Goal: Information Seeking & Learning: Learn about a topic

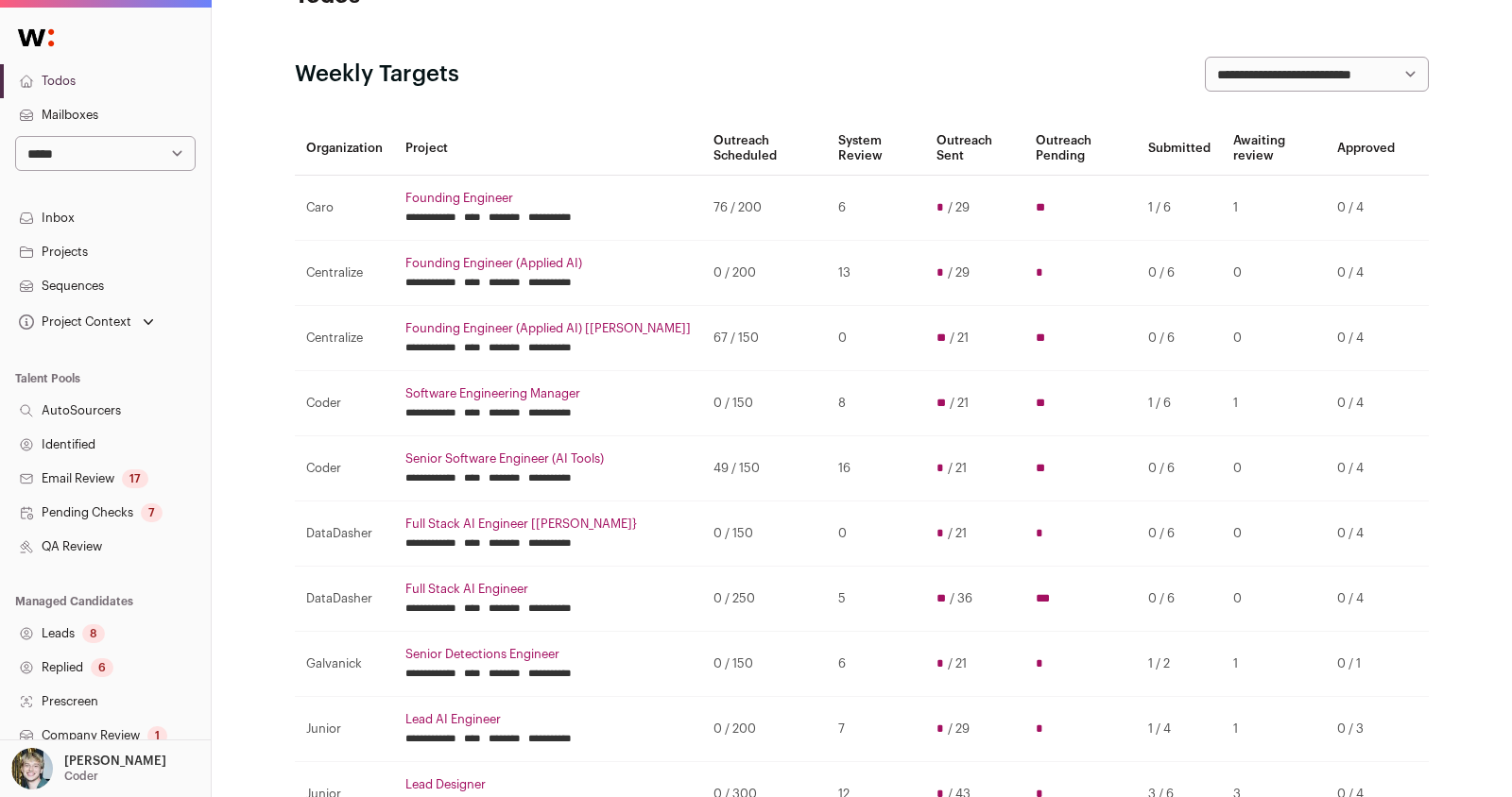
scroll to position [66, 0]
click at [521, 540] on input "********" at bounding box center [504, 542] width 32 height 16
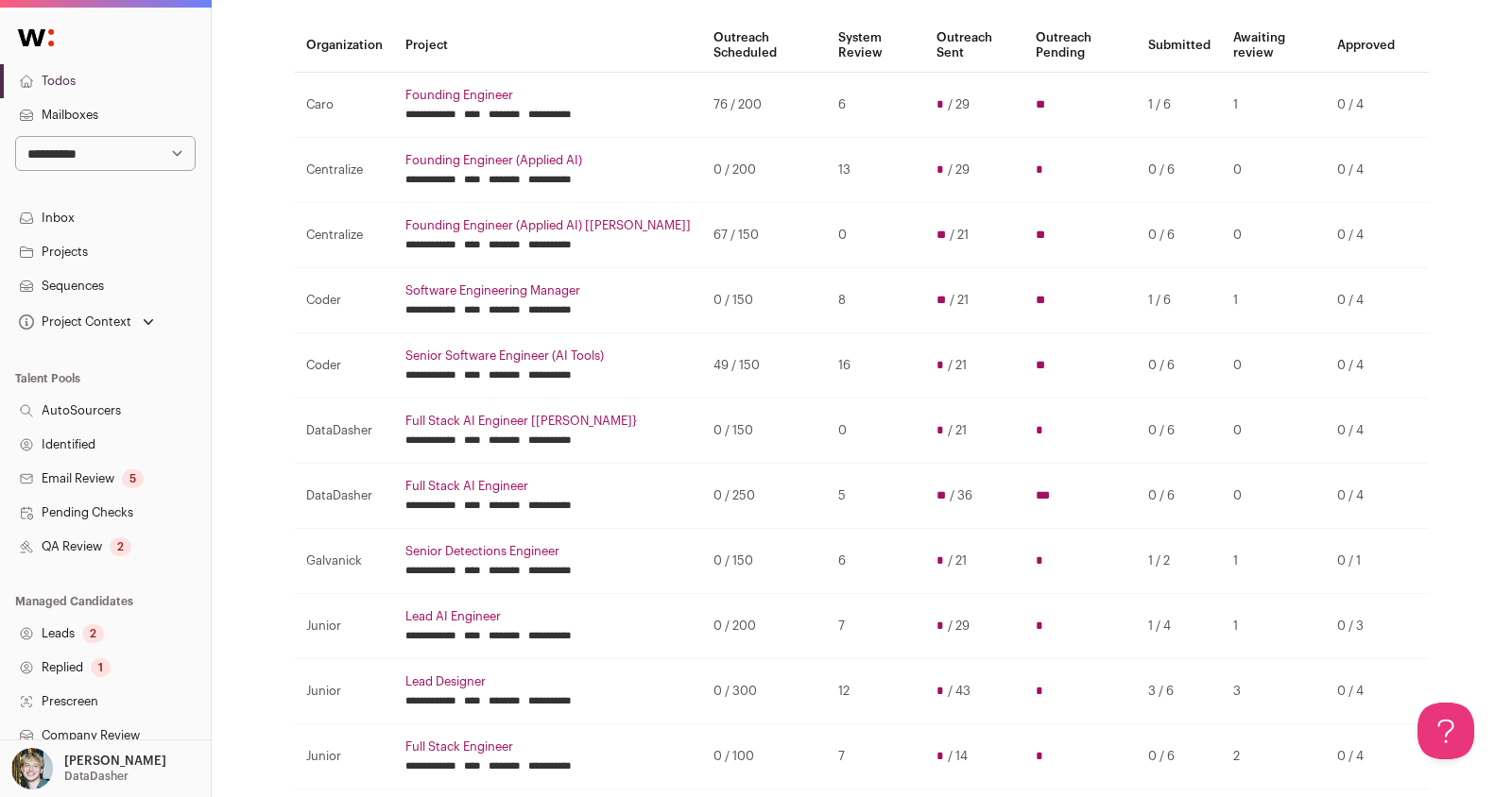
scroll to position [290, 0]
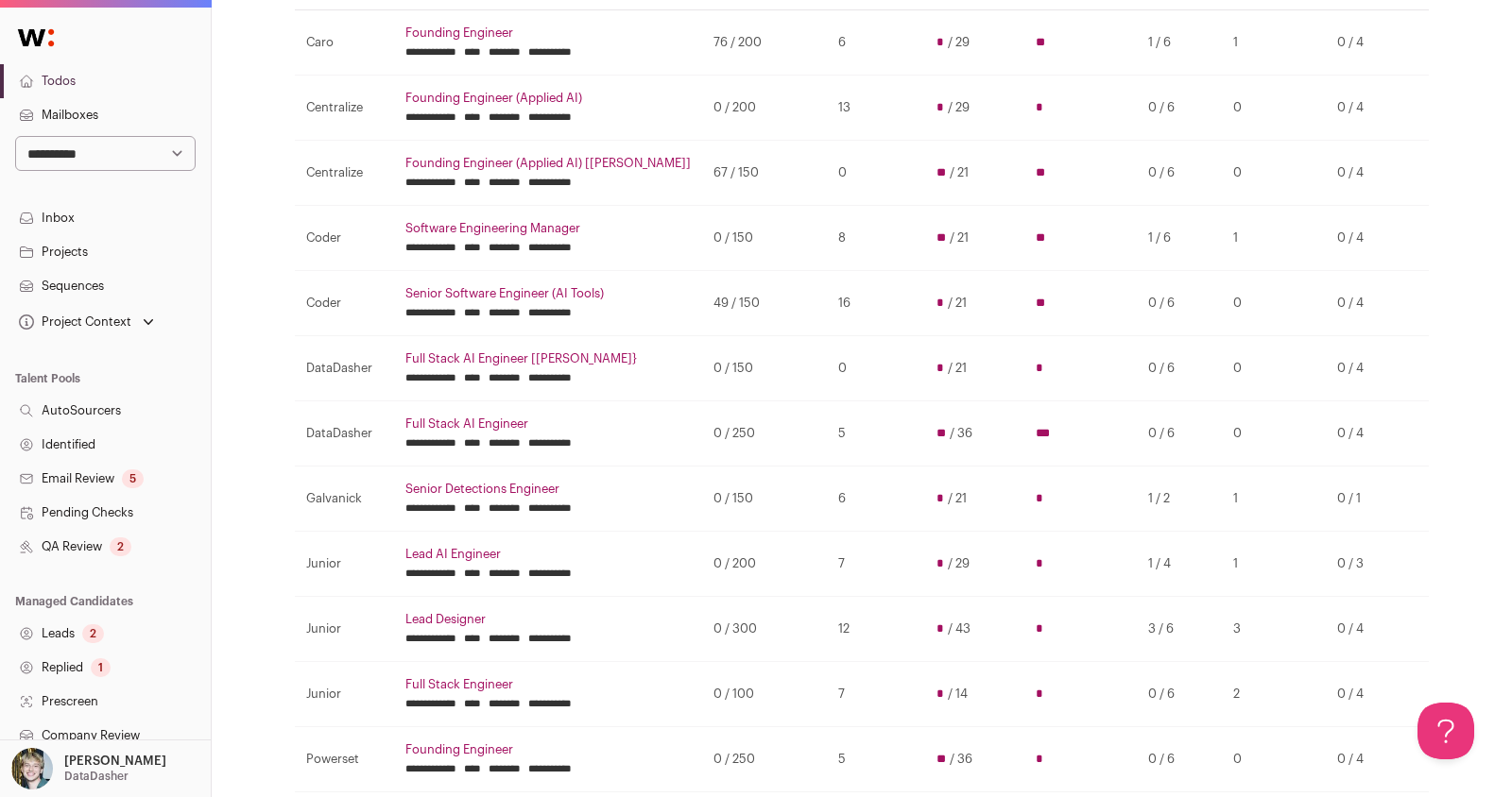
click at [463, 550] on link "Lead AI Engineer" at bounding box center [548, 554] width 286 height 16
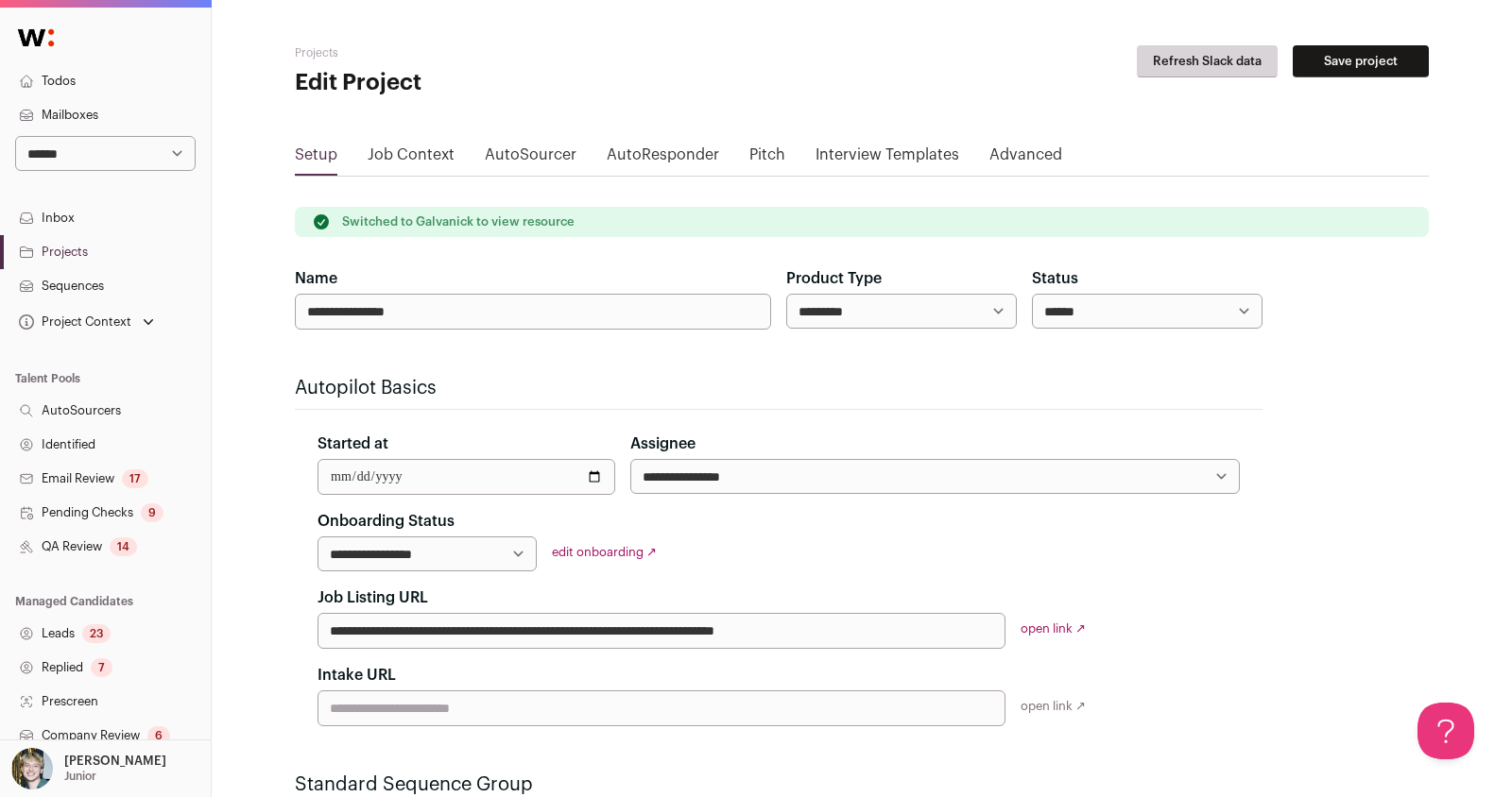
click at [66, 248] on link "Projects" at bounding box center [105, 251] width 211 height 34
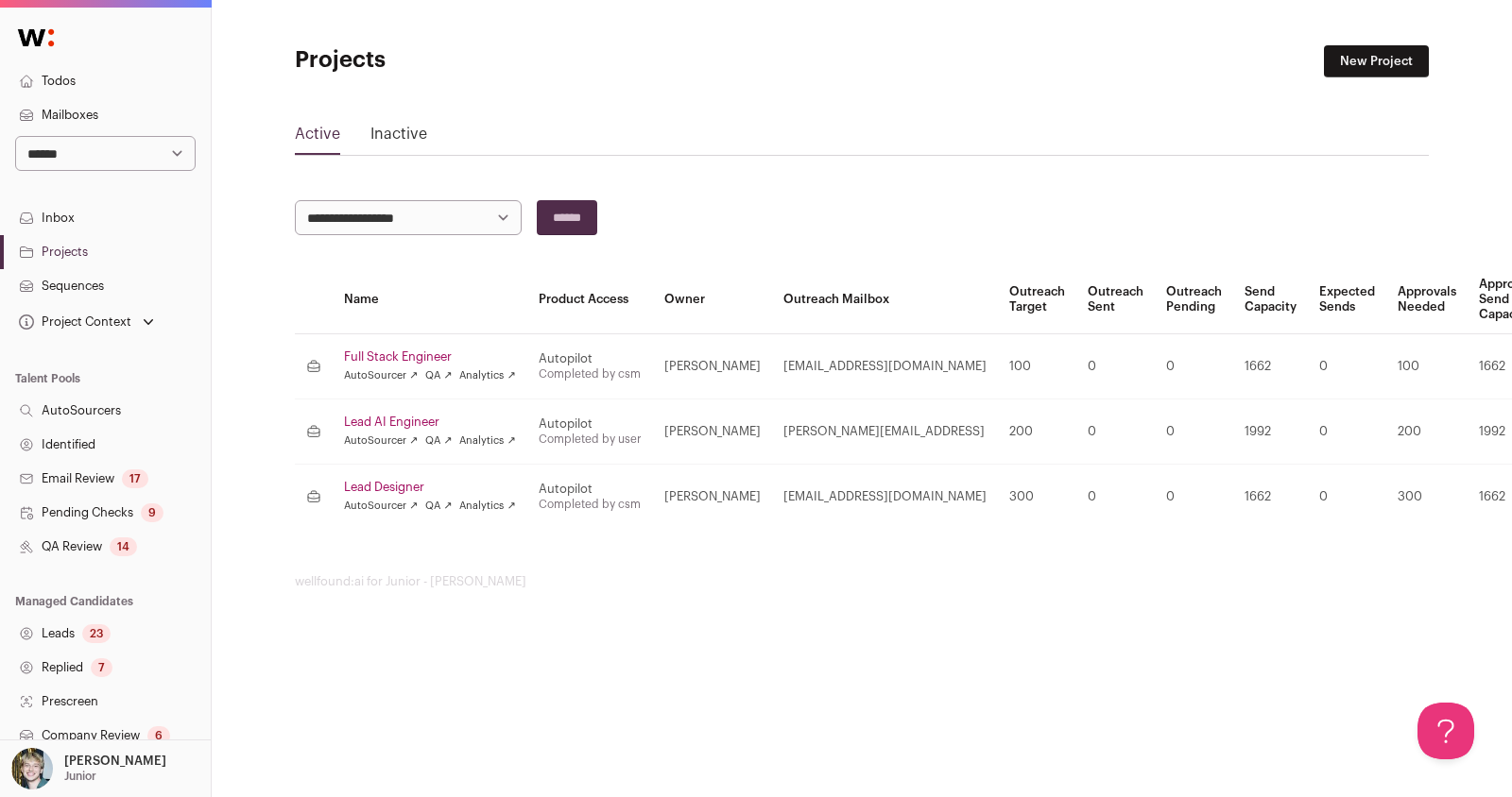
click at [379, 420] on link "Lead AI Engineer" at bounding box center [430, 423] width 172 height 16
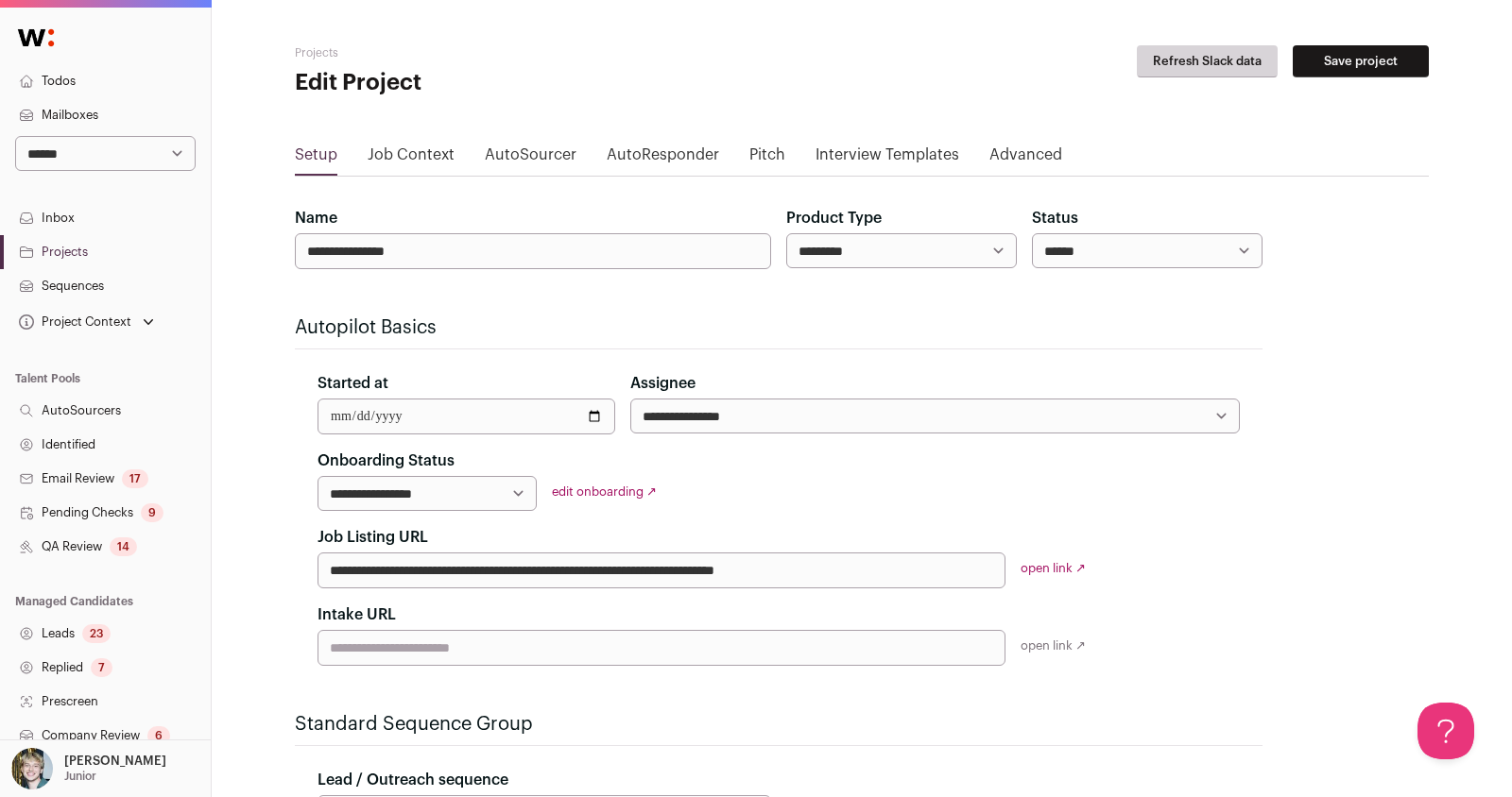
scroll to position [288, 0]
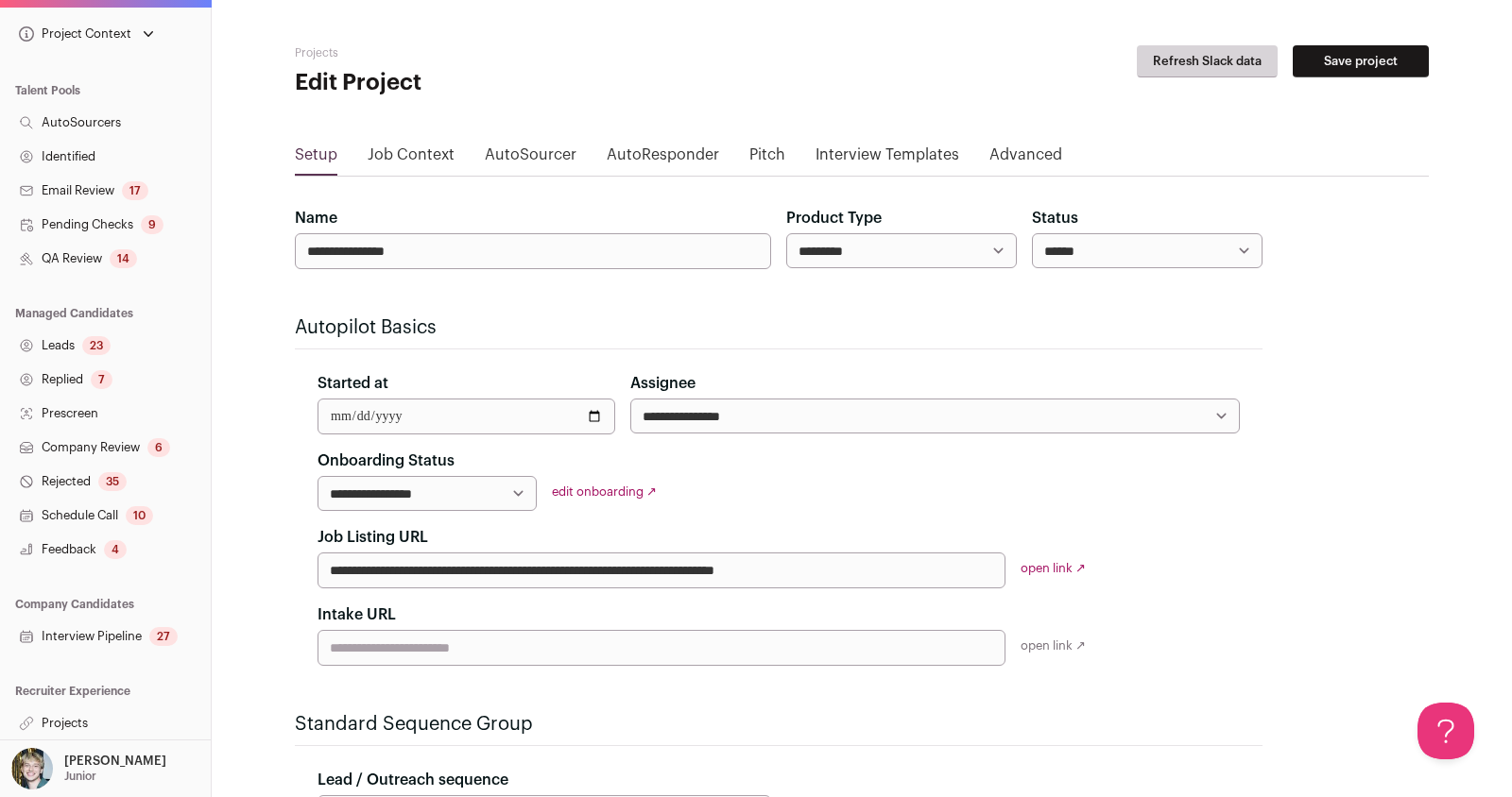
click at [84, 713] on link "Projects" at bounding box center [105, 723] width 211 height 34
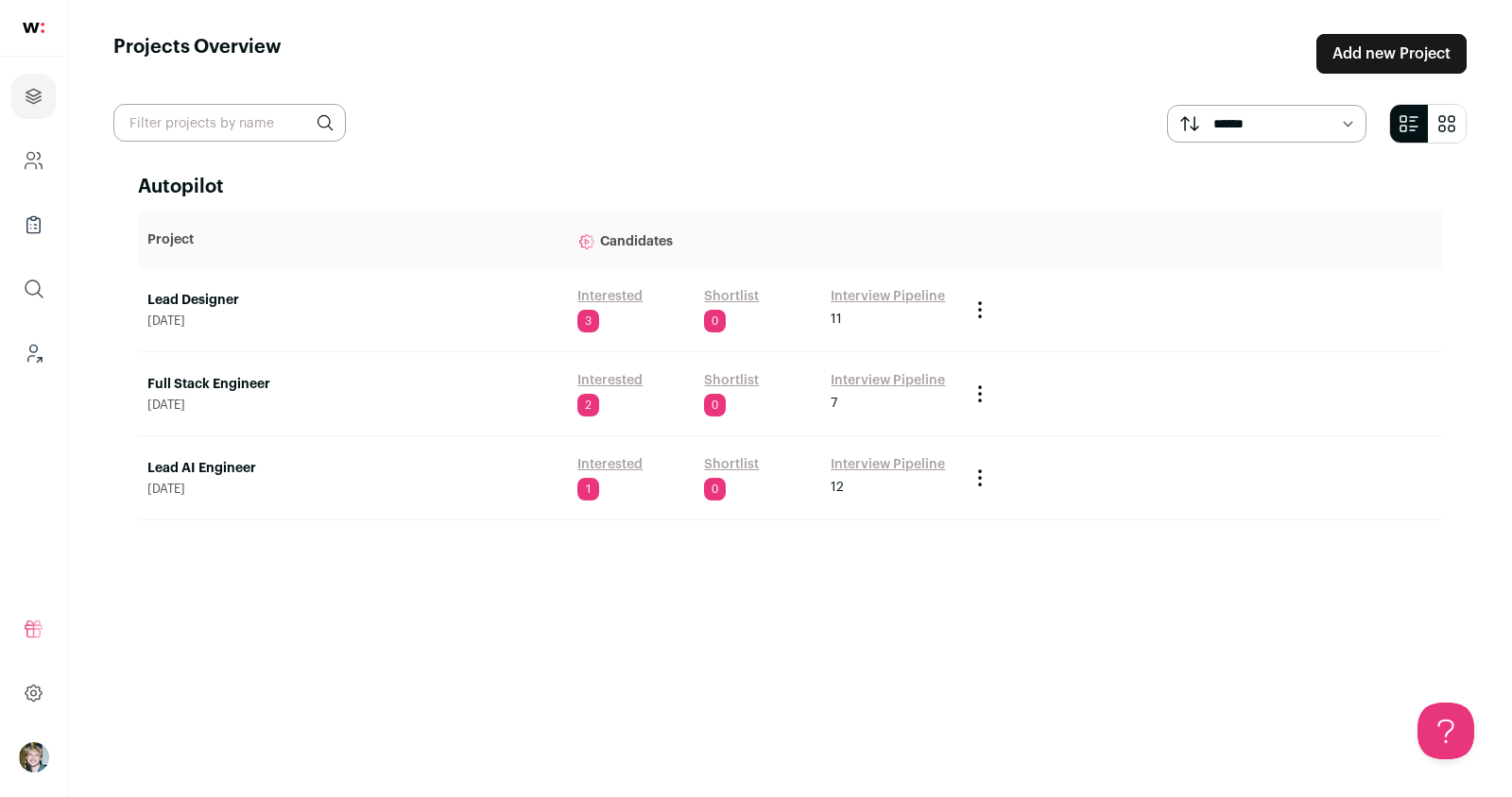
click at [206, 467] on link "Lead AI Engineer" at bounding box center [353, 468] width 411 height 19
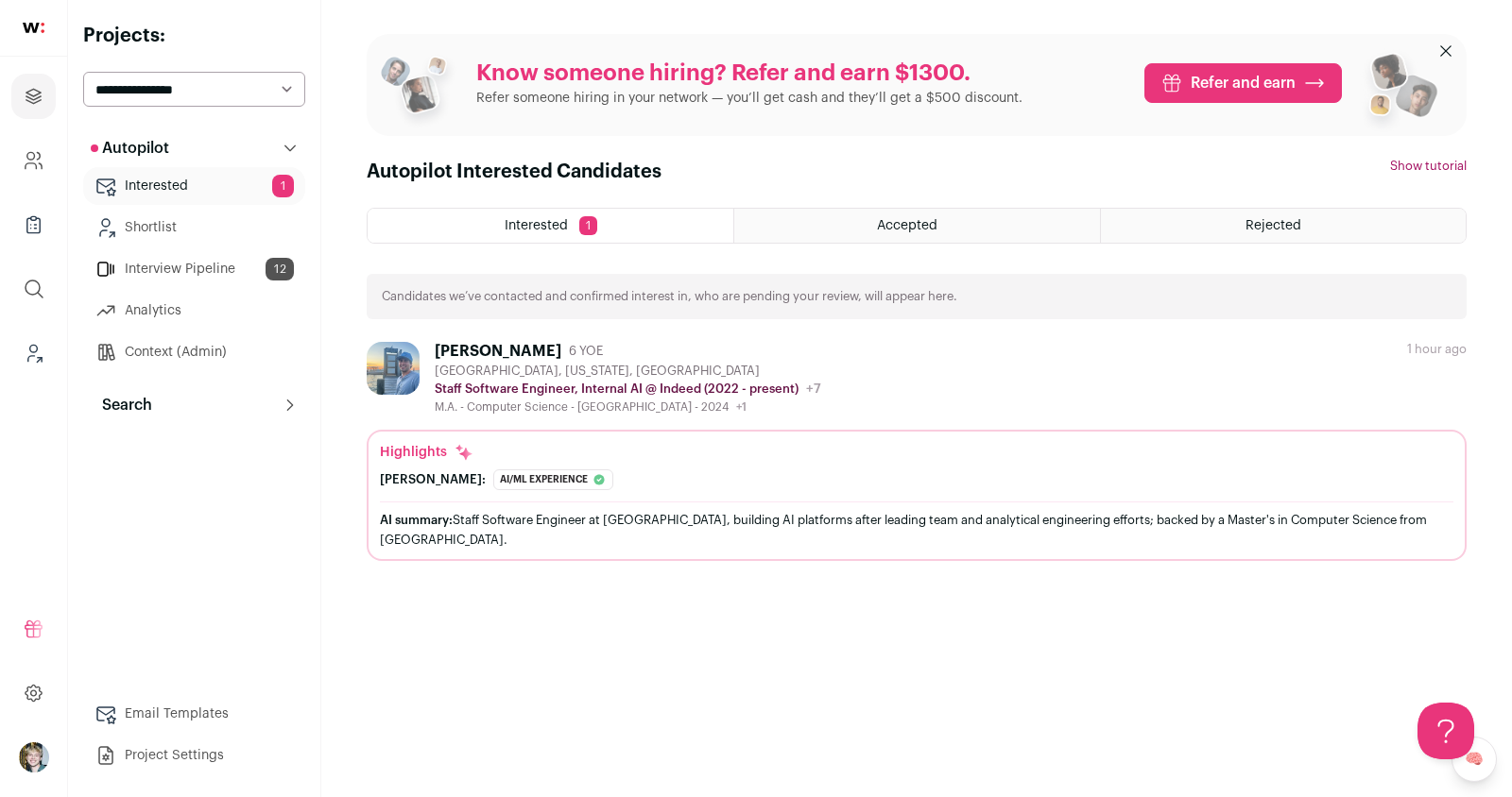
click at [436, 466] on div "Highlights Finch: Ai/ml experience The profile's current role as Staff Software…" at bounding box center [916, 467] width 1073 height 47
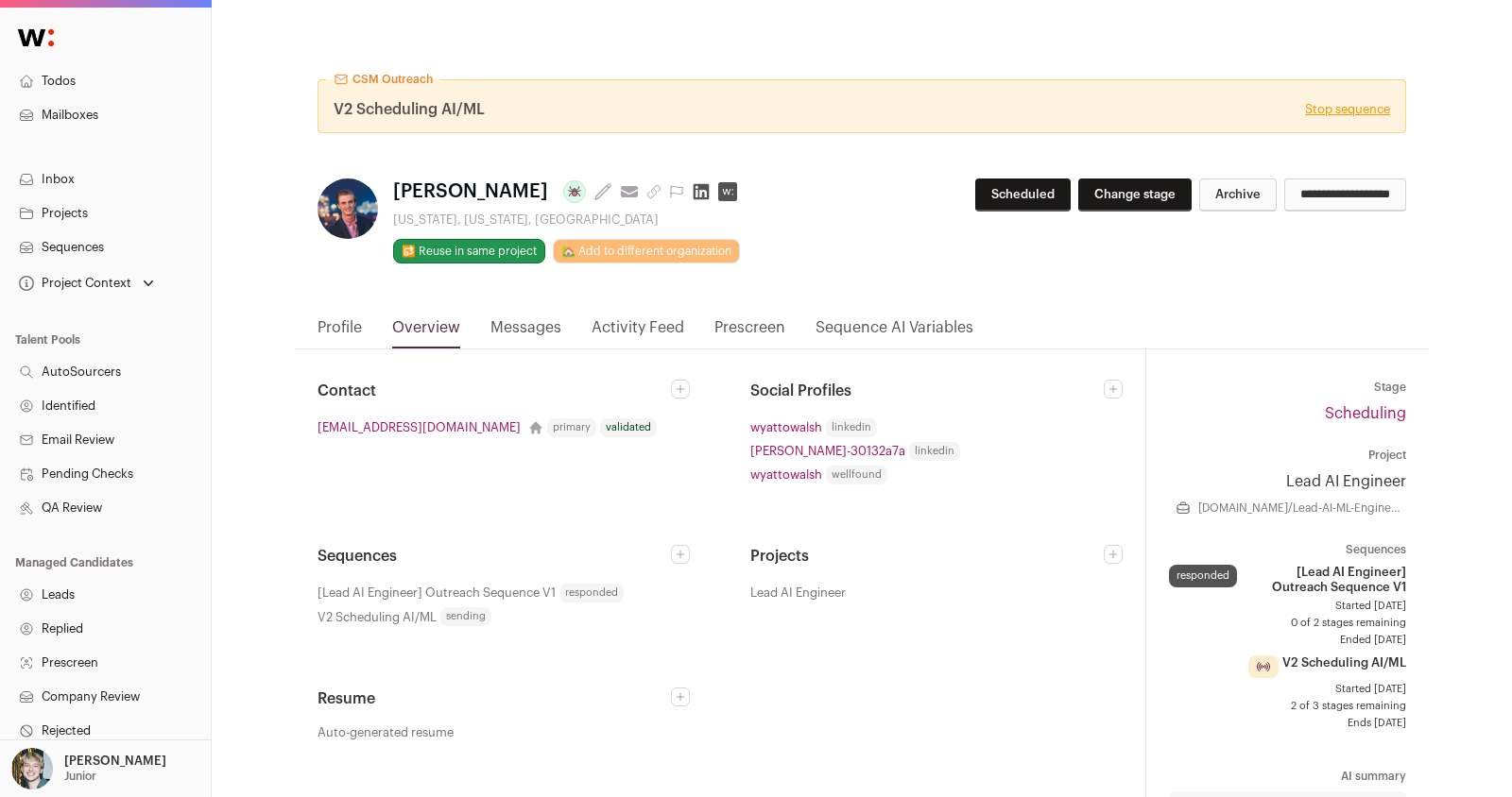
click at [530, 333] on link "Messages" at bounding box center [525, 332] width 71 height 32
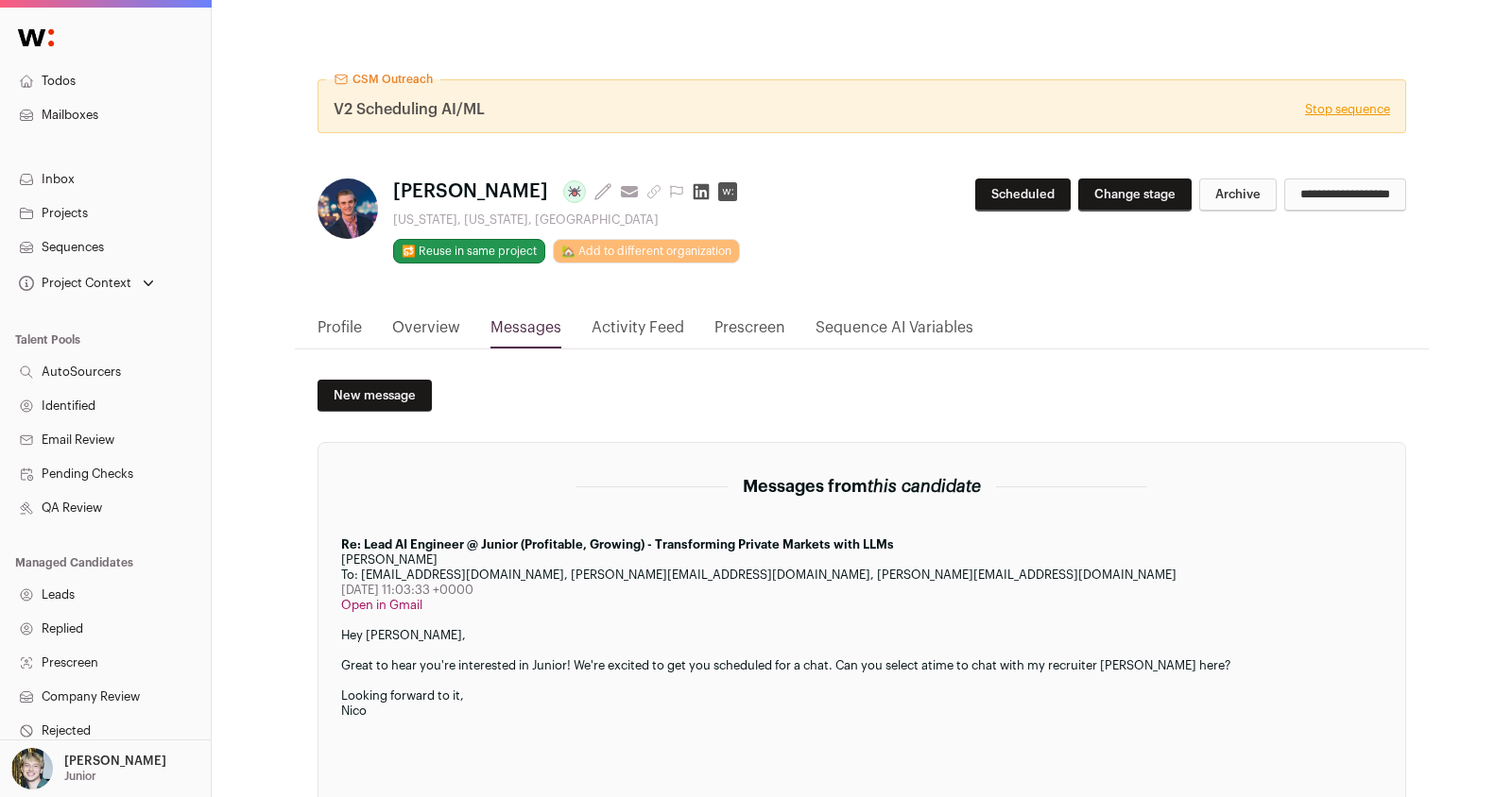
click at [655, 345] on link "Activity Feed" at bounding box center [638, 332] width 93 height 32
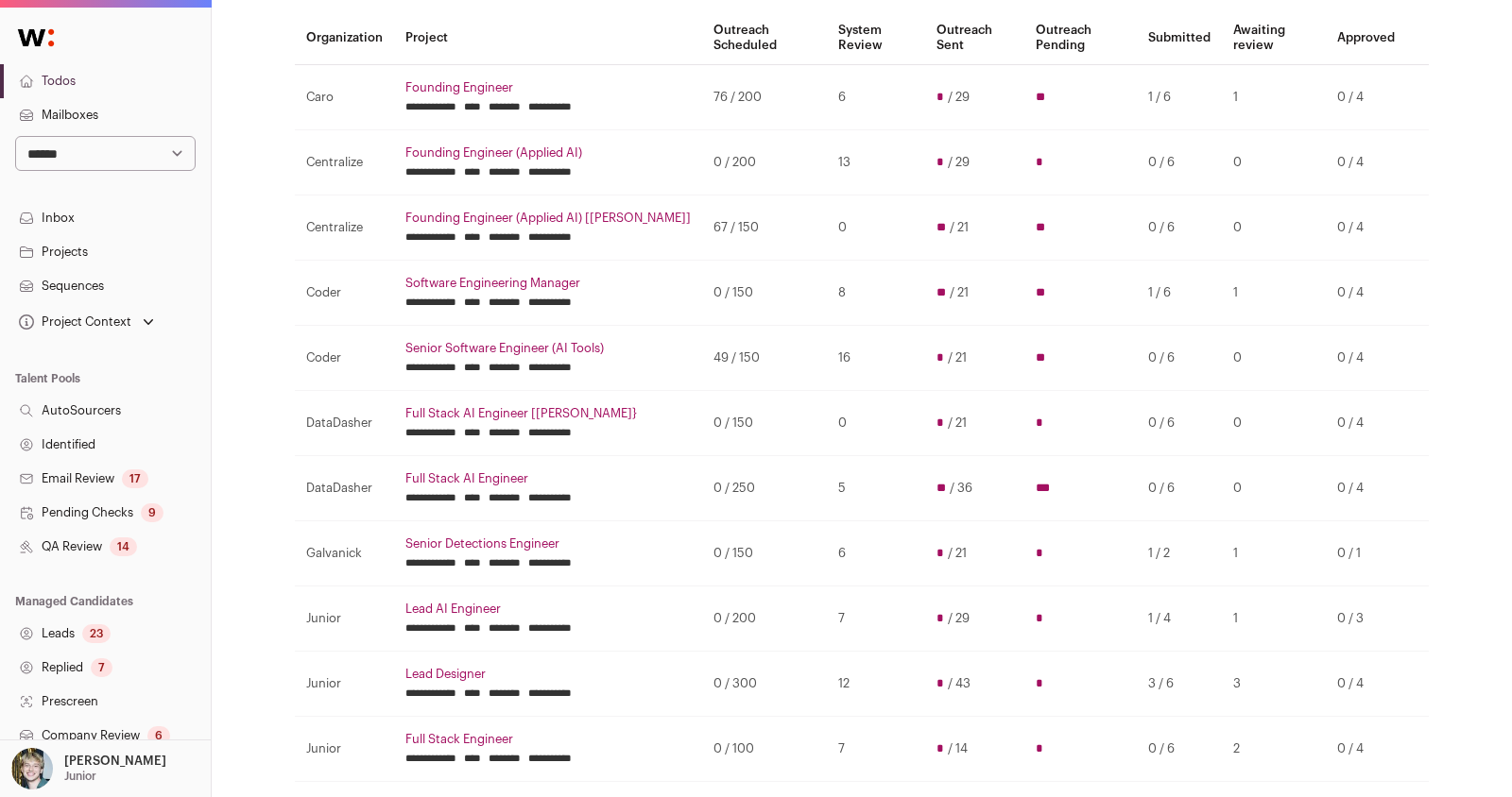
scroll to position [177, 0]
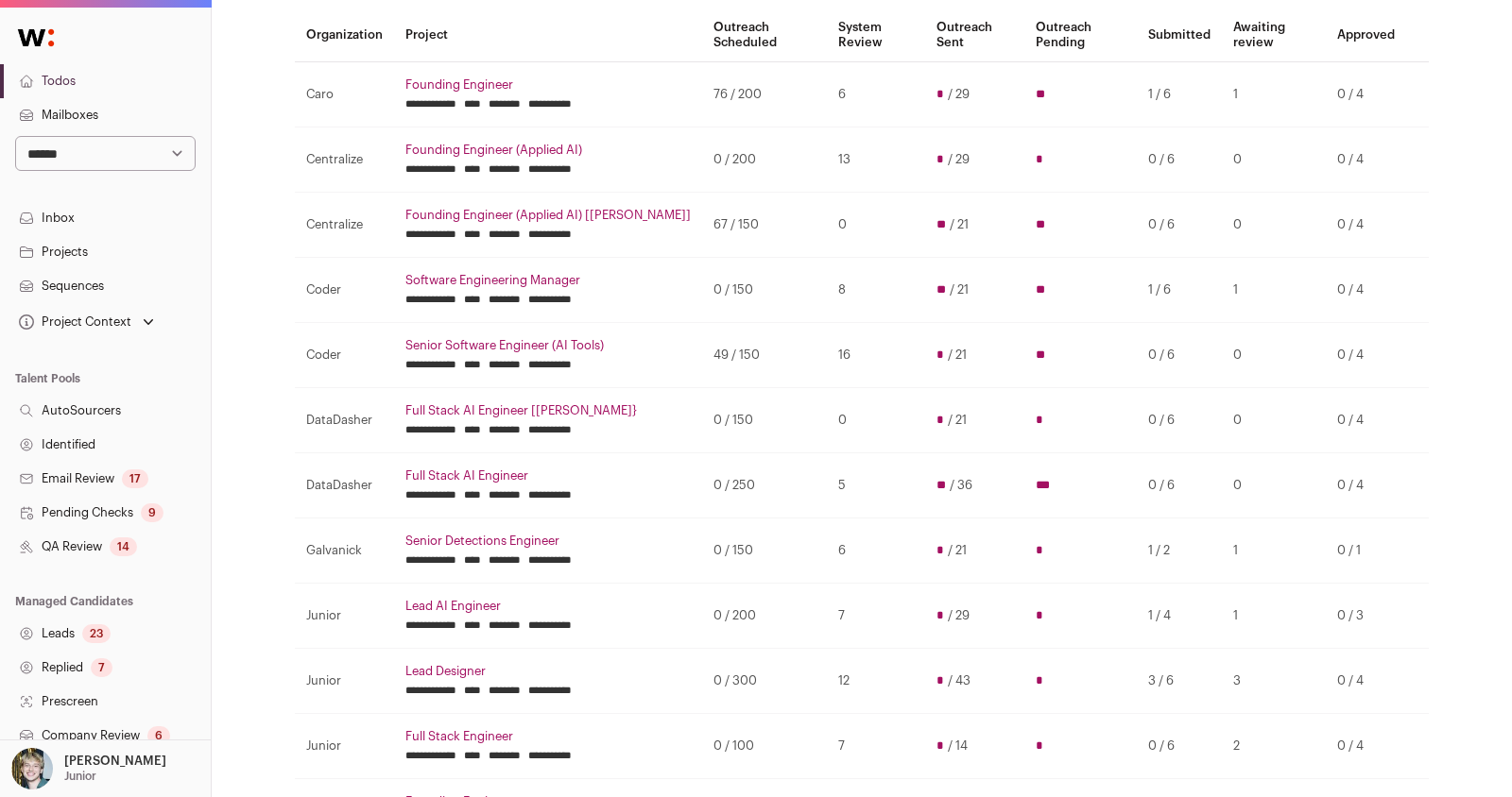
click at [521, 552] on input "********" at bounding box center [504, 560] width 32 height 16
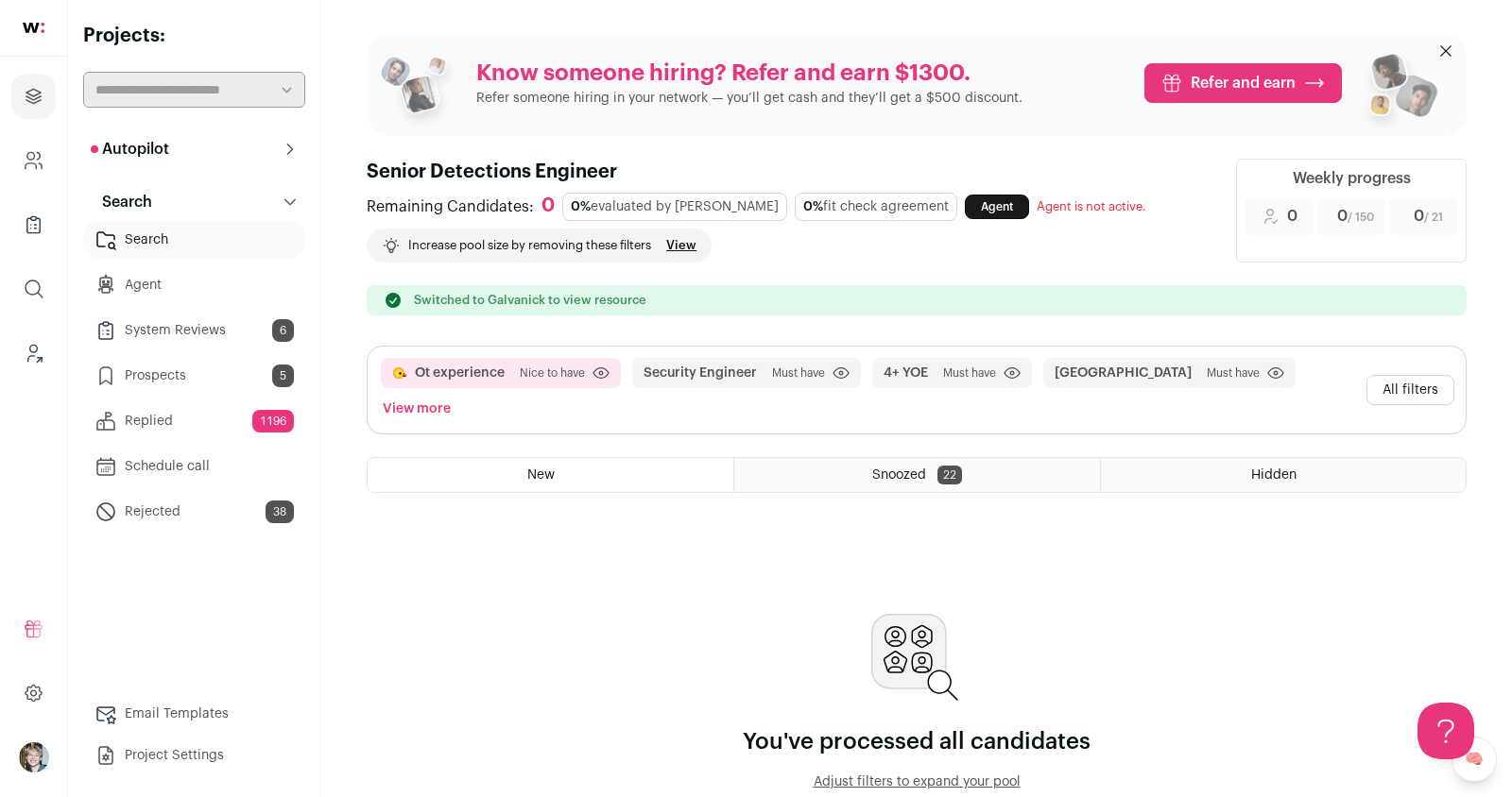
click at [1421, 375] on button "All filters" at bounding box center [1411, 390] width 88 height 30
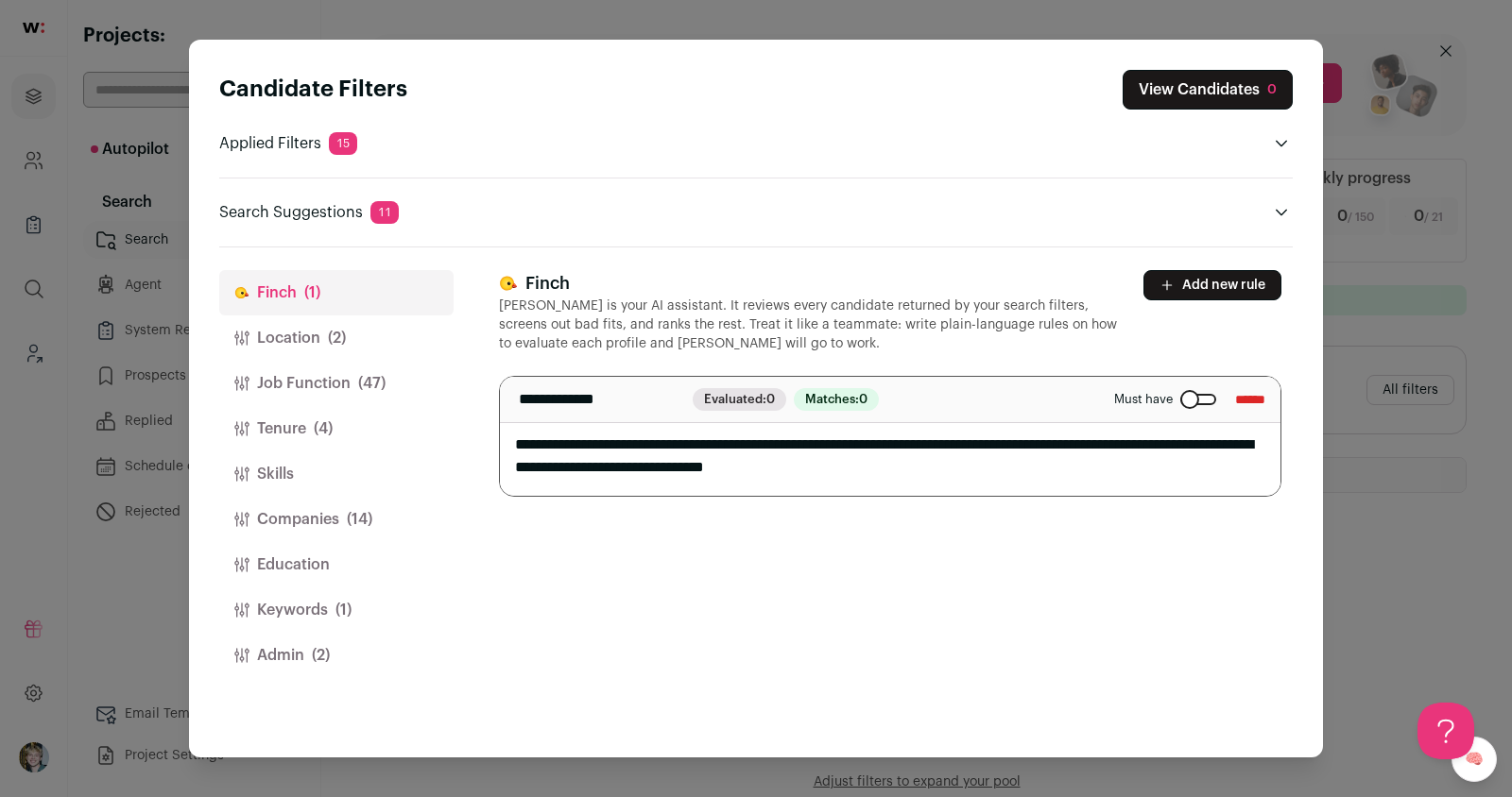
click at [335, 529] on button "Companies (14)" at bounding box center [336, 519] width 234 height 46
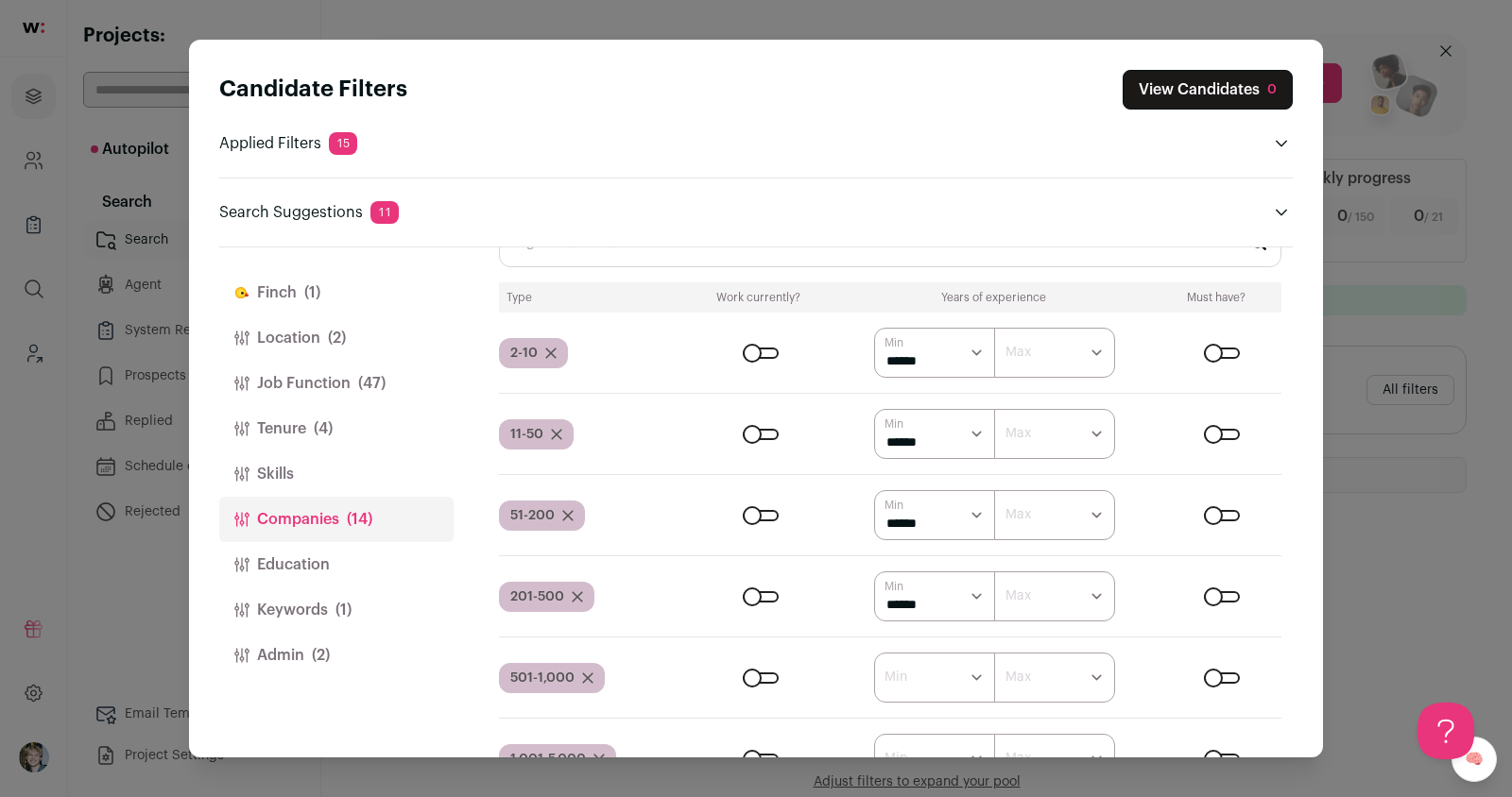
scroll to position [1035, 0]
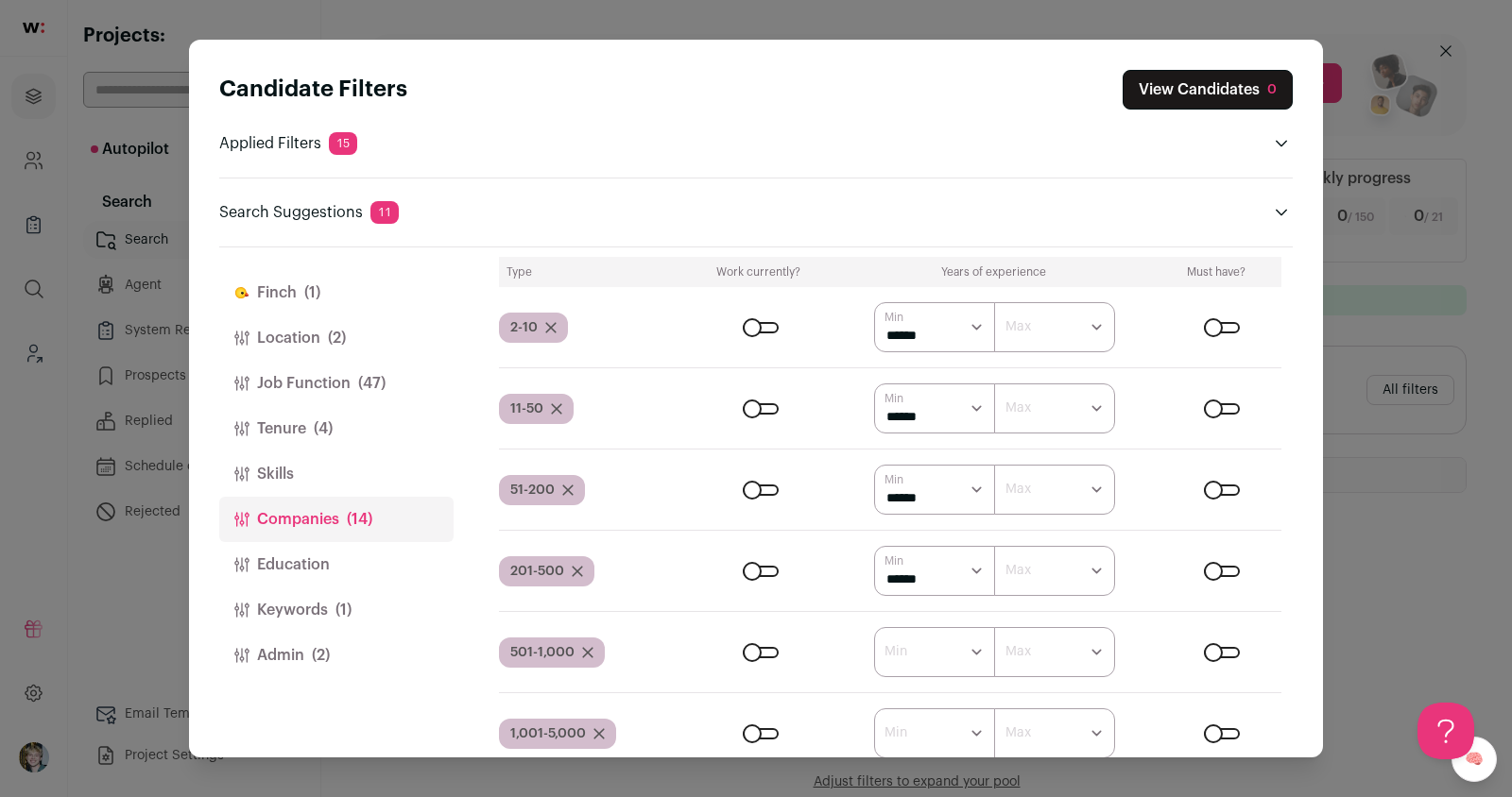
click at [1225, 323] on div "Close modal via background" at bounding box center [1221, 328] width 36 height 12
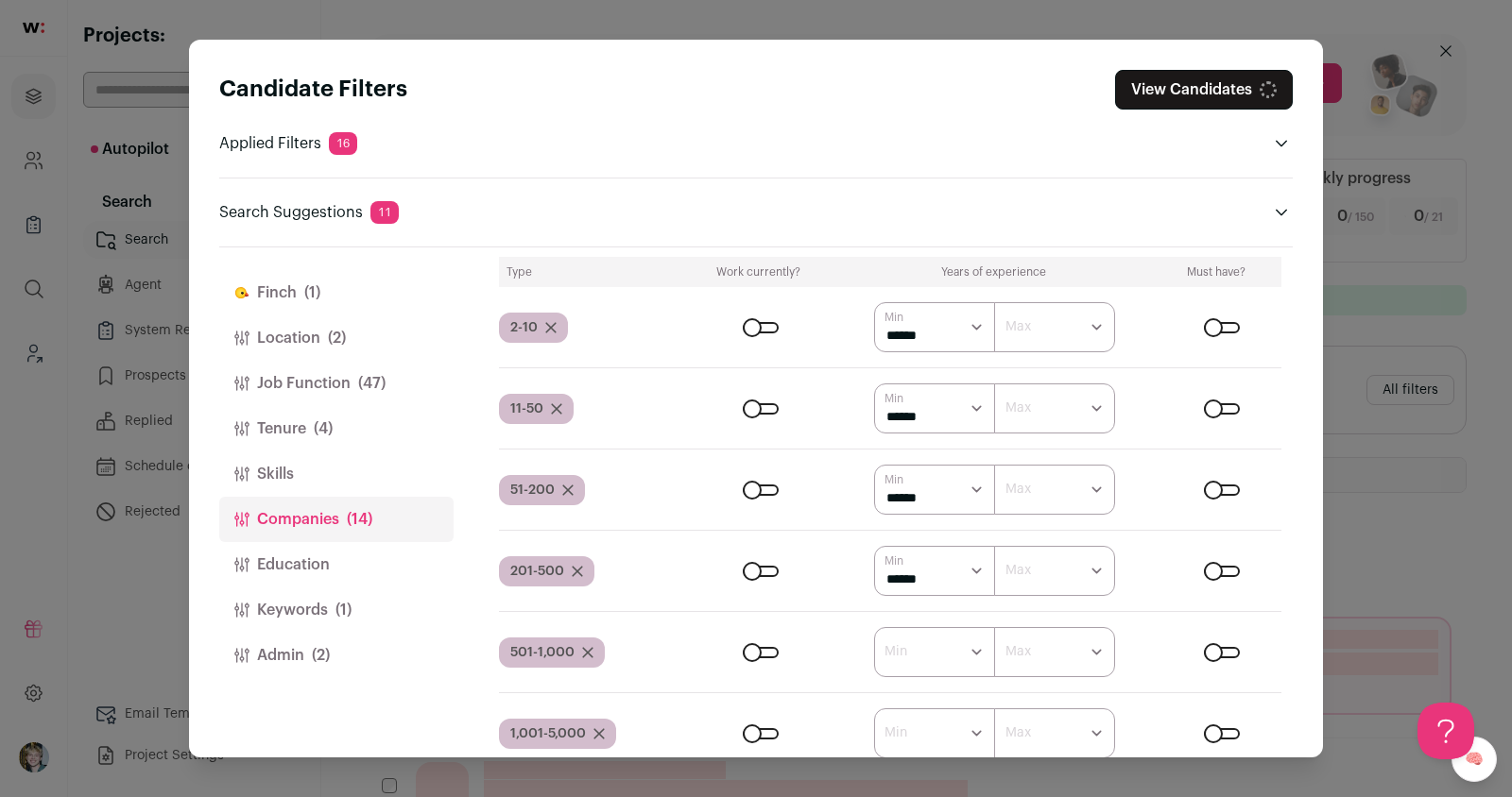
click at [1229, 403] on div "Close modal via background" at bounding box center [1221, 409] width 36 height 12
click at [1226, 484] on div "Close modal via background" at bounding box center [1221, 490] width 36 height 12
click at [1230, 566] on div "Close modal via background" at bounding box center [1221, 572] width 36 height 12
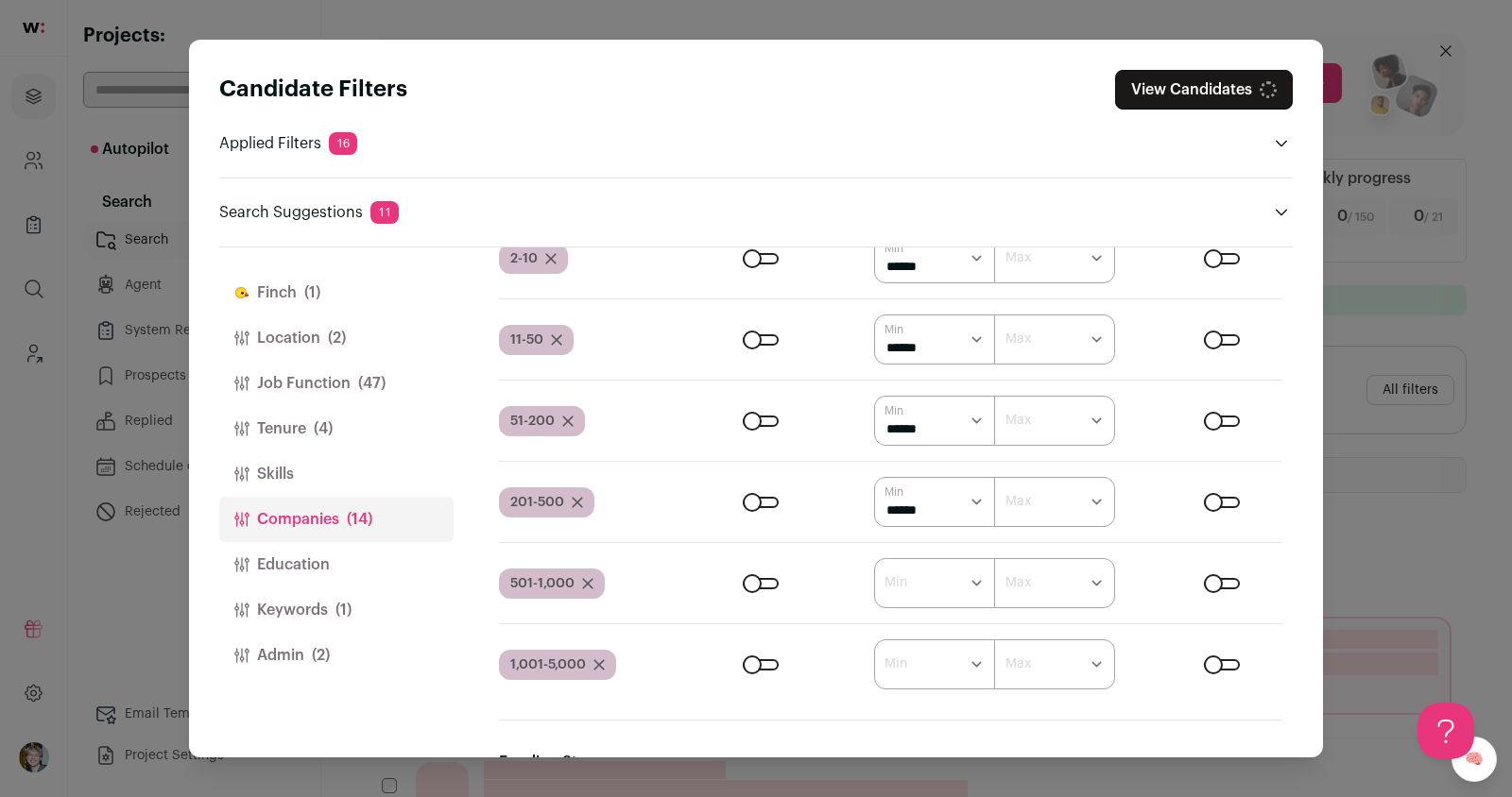
scroll to position [1144, 0]
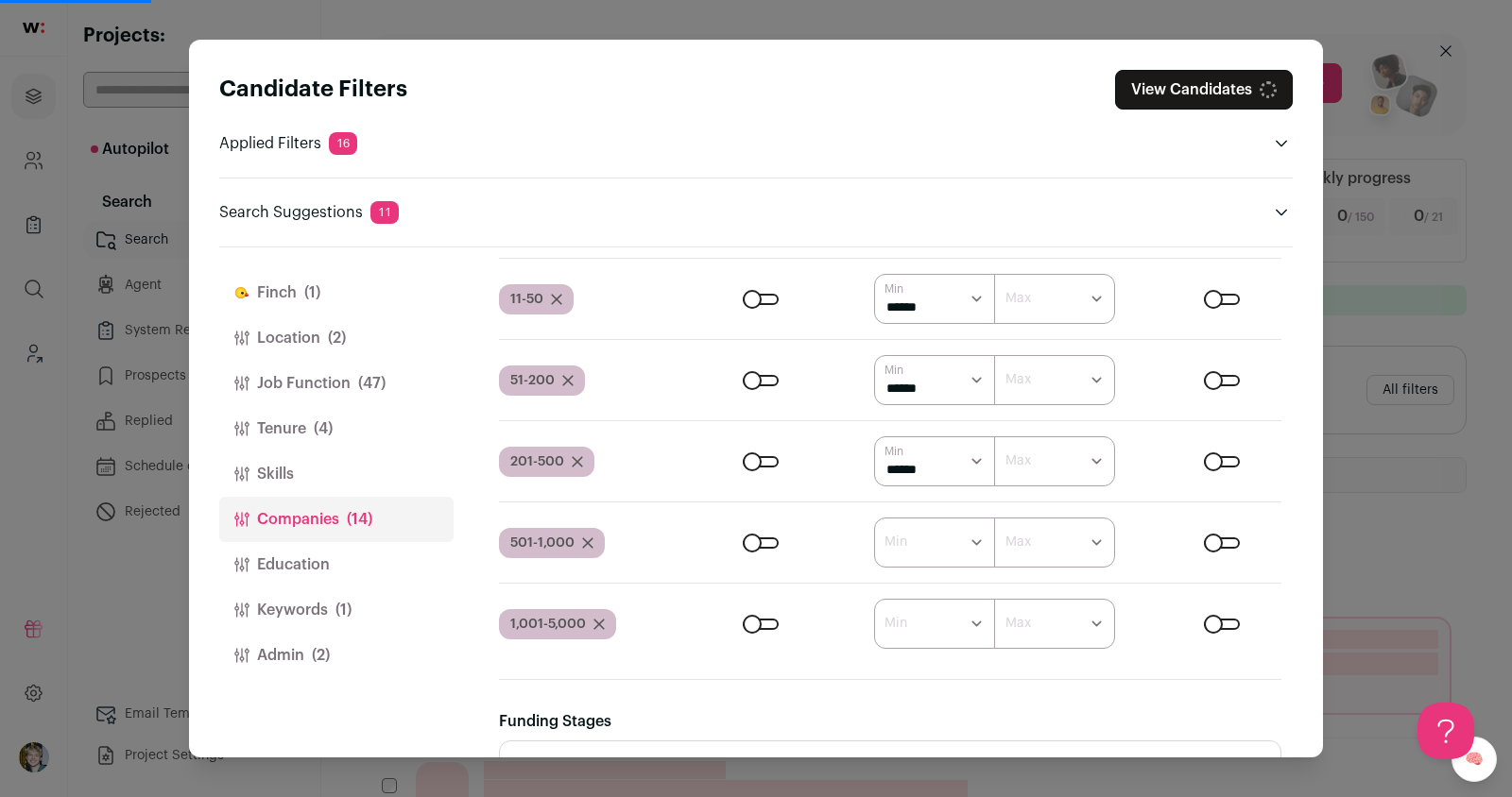
click at [1226, 538] on div "Close modal via background" at bounding box center [1221, 544] width 36 height 12
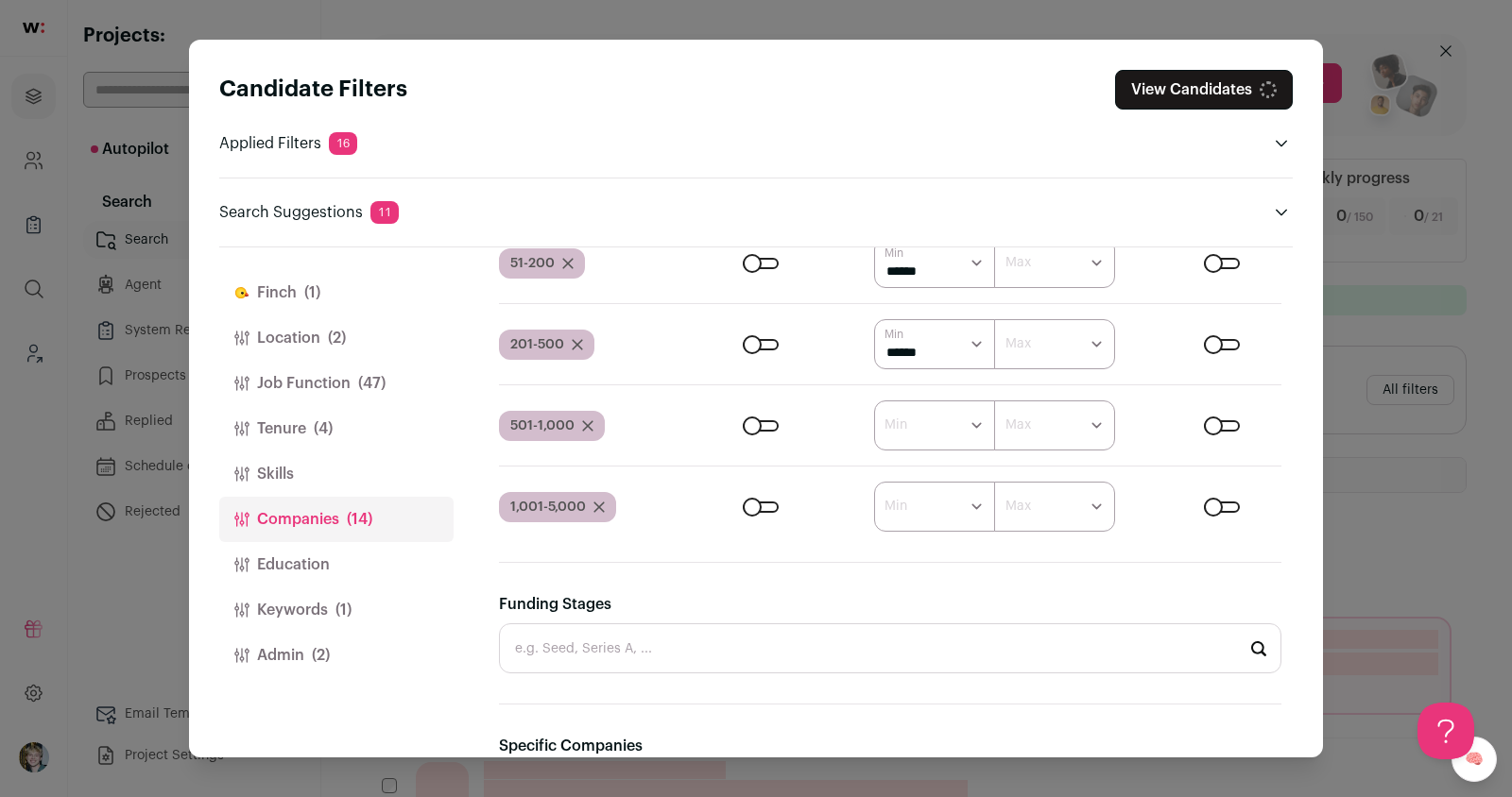
scroll to position [1385, 0]
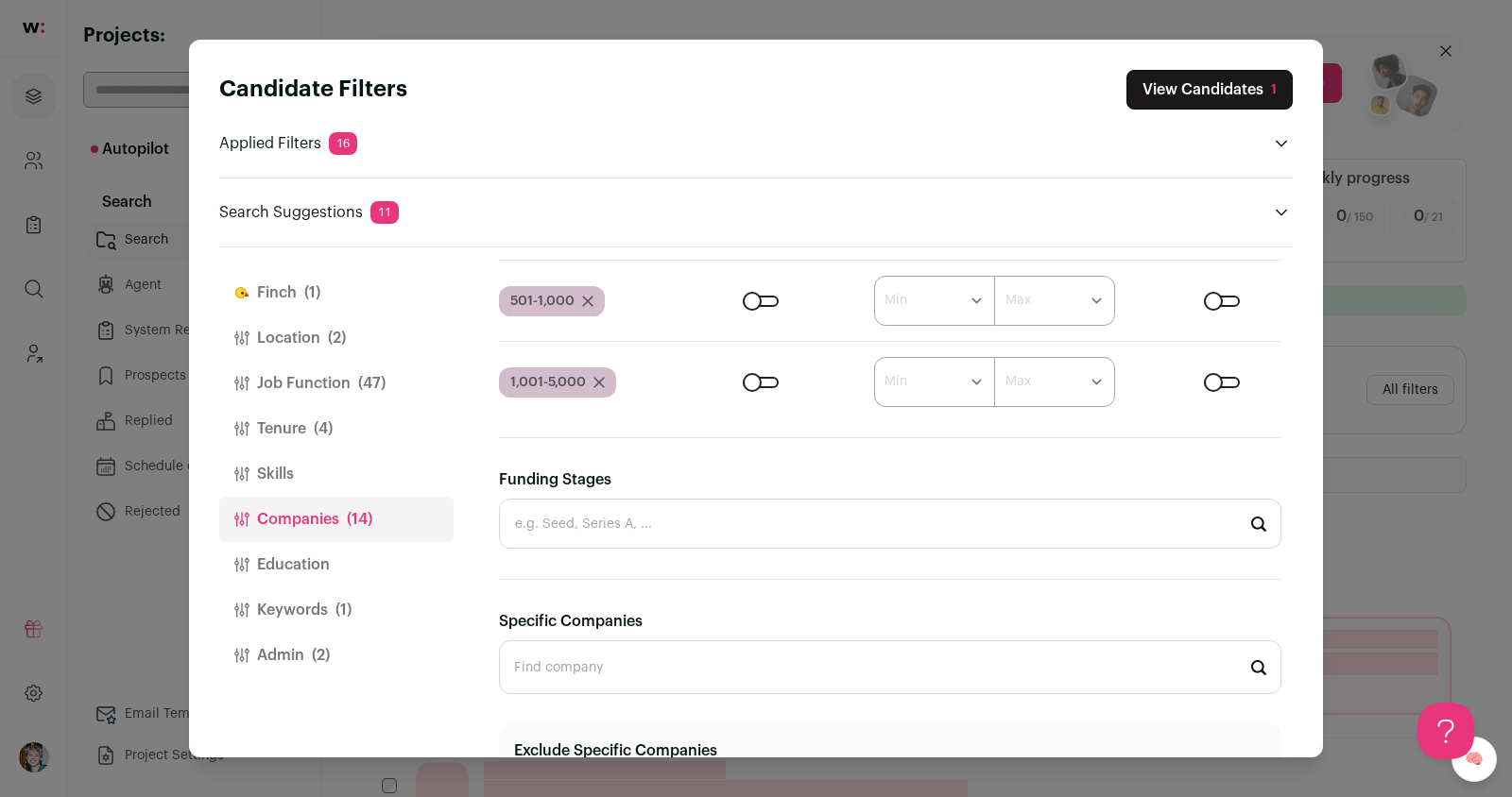
click at [1228, 377] on div "Close modal via background" at bounding box center [1221, 383] width 36 height 12
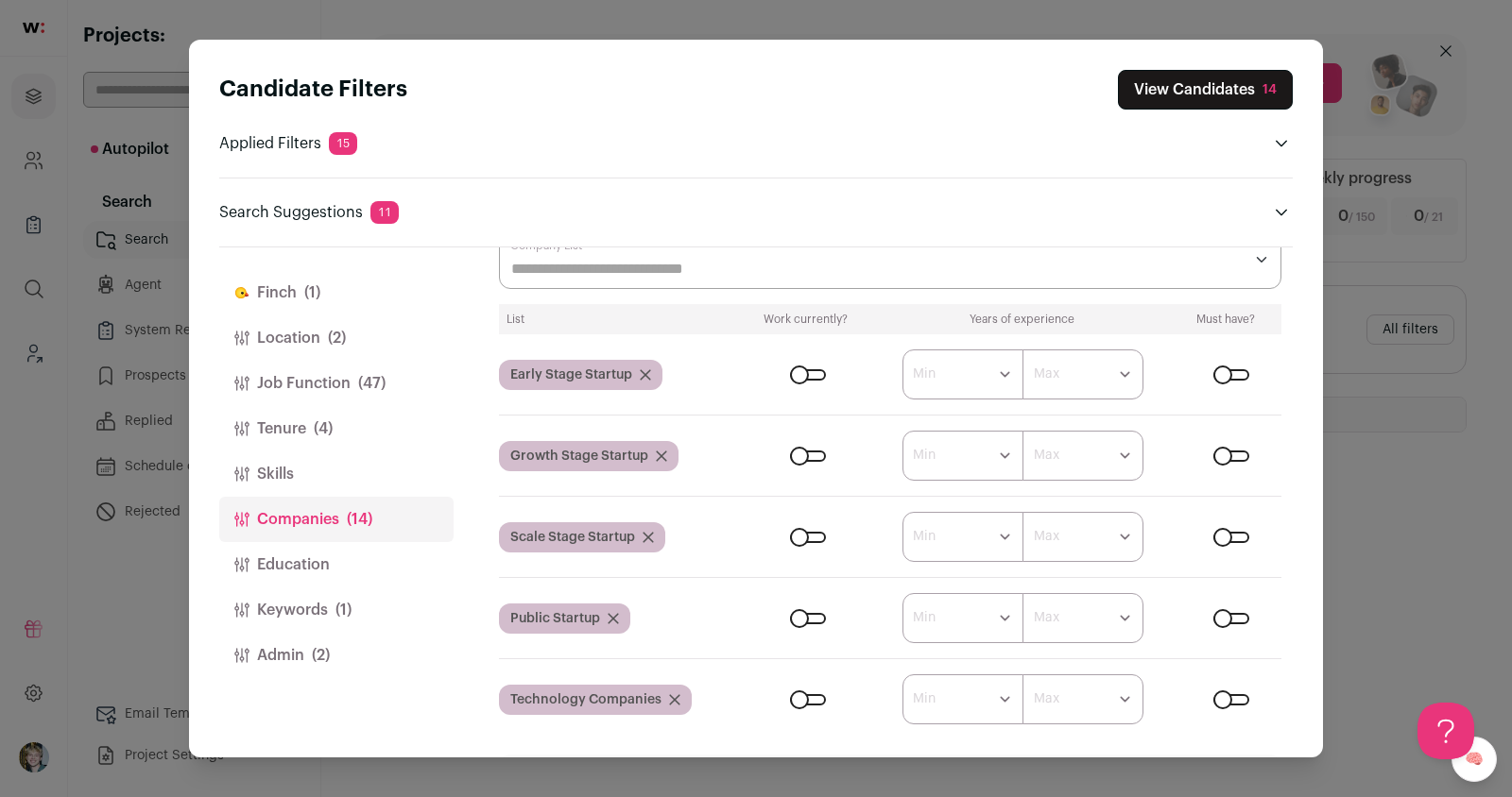
scroll to position [145, 0]
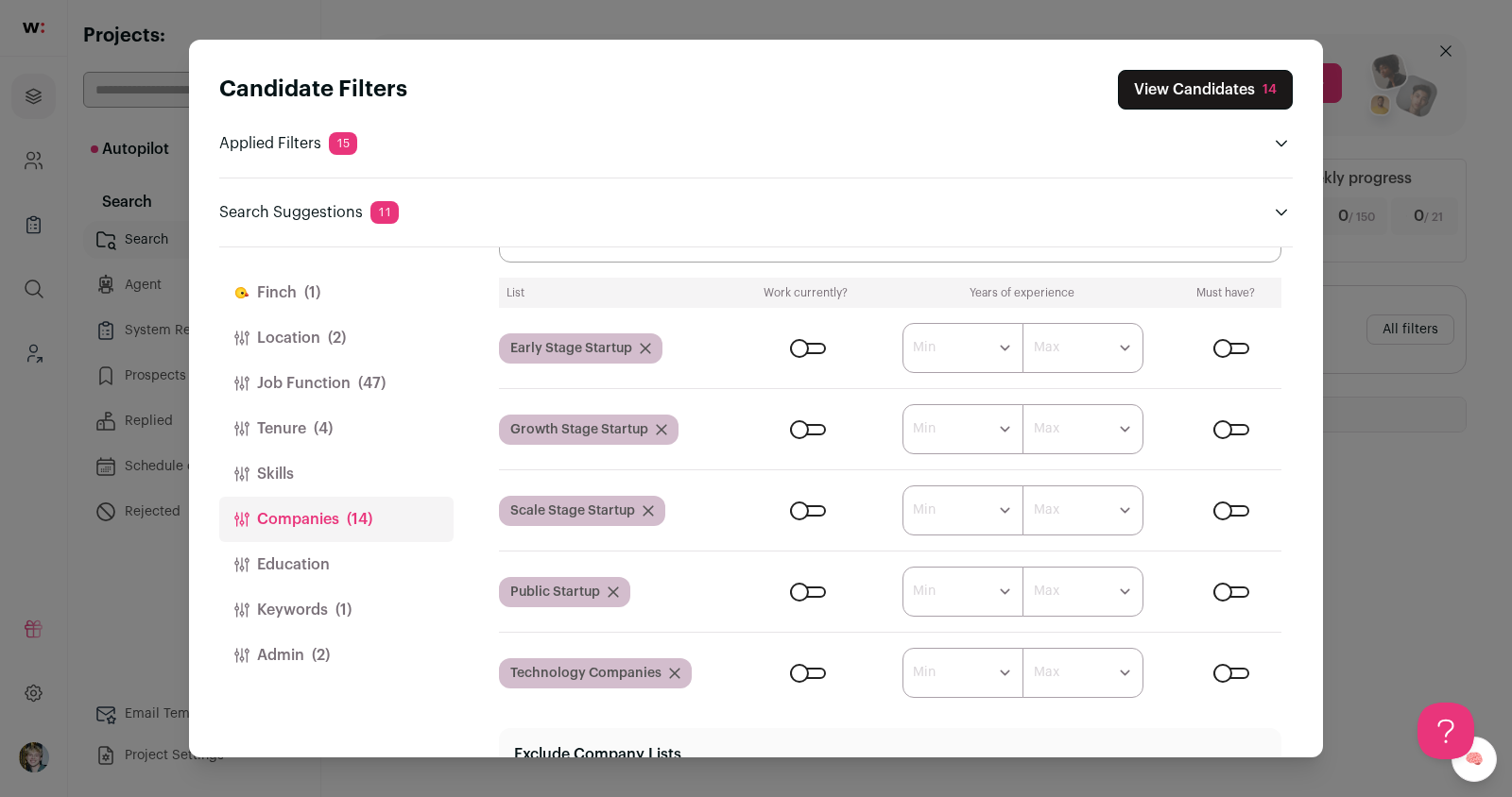
click at [803, 349] on div "Close modal via background" at bounding box center [808, 349] width 36 height 12
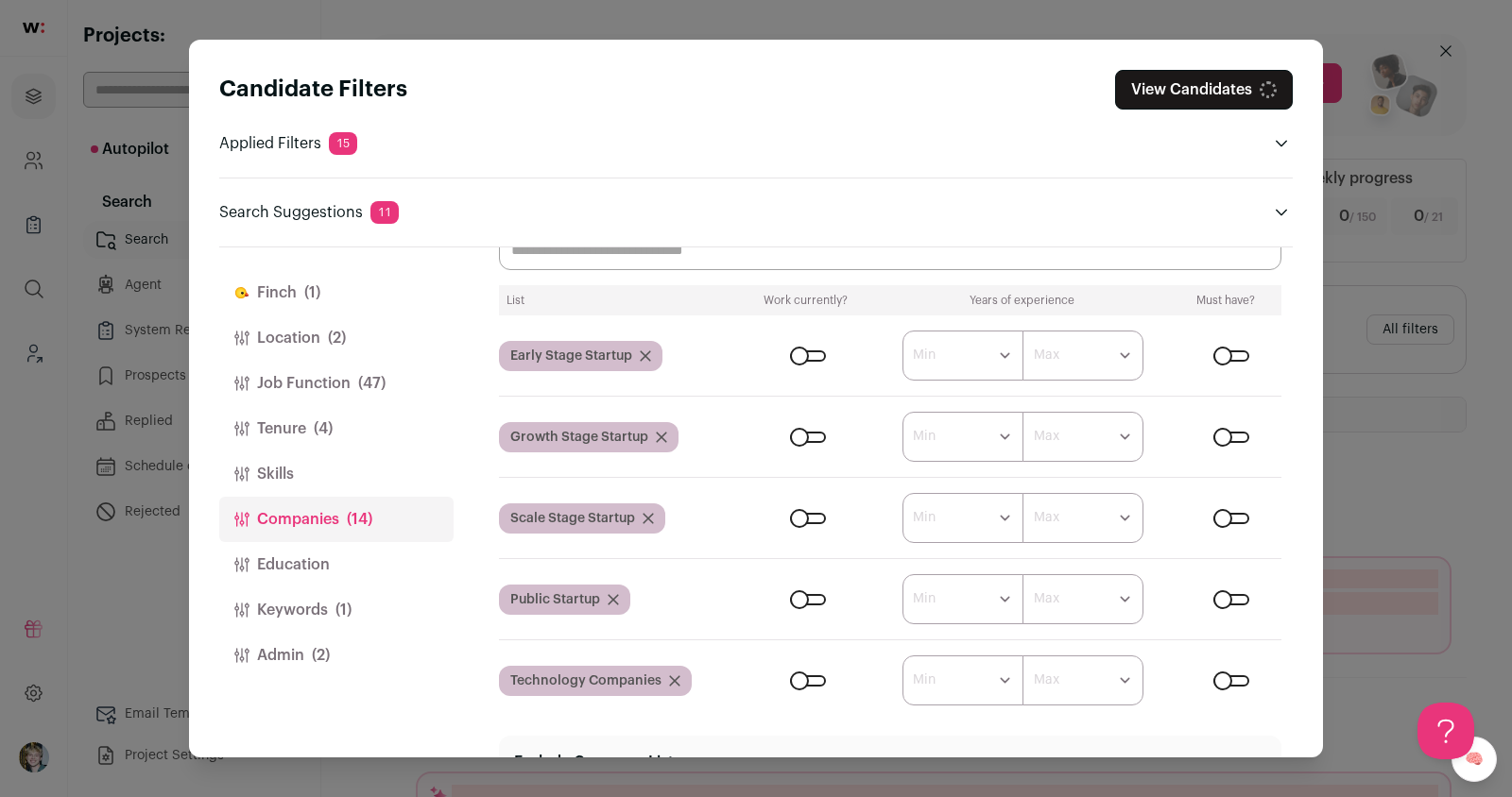
click at [807, 435] on div "Close modal via background" at bounding box center [808, 437] width 36 height 12
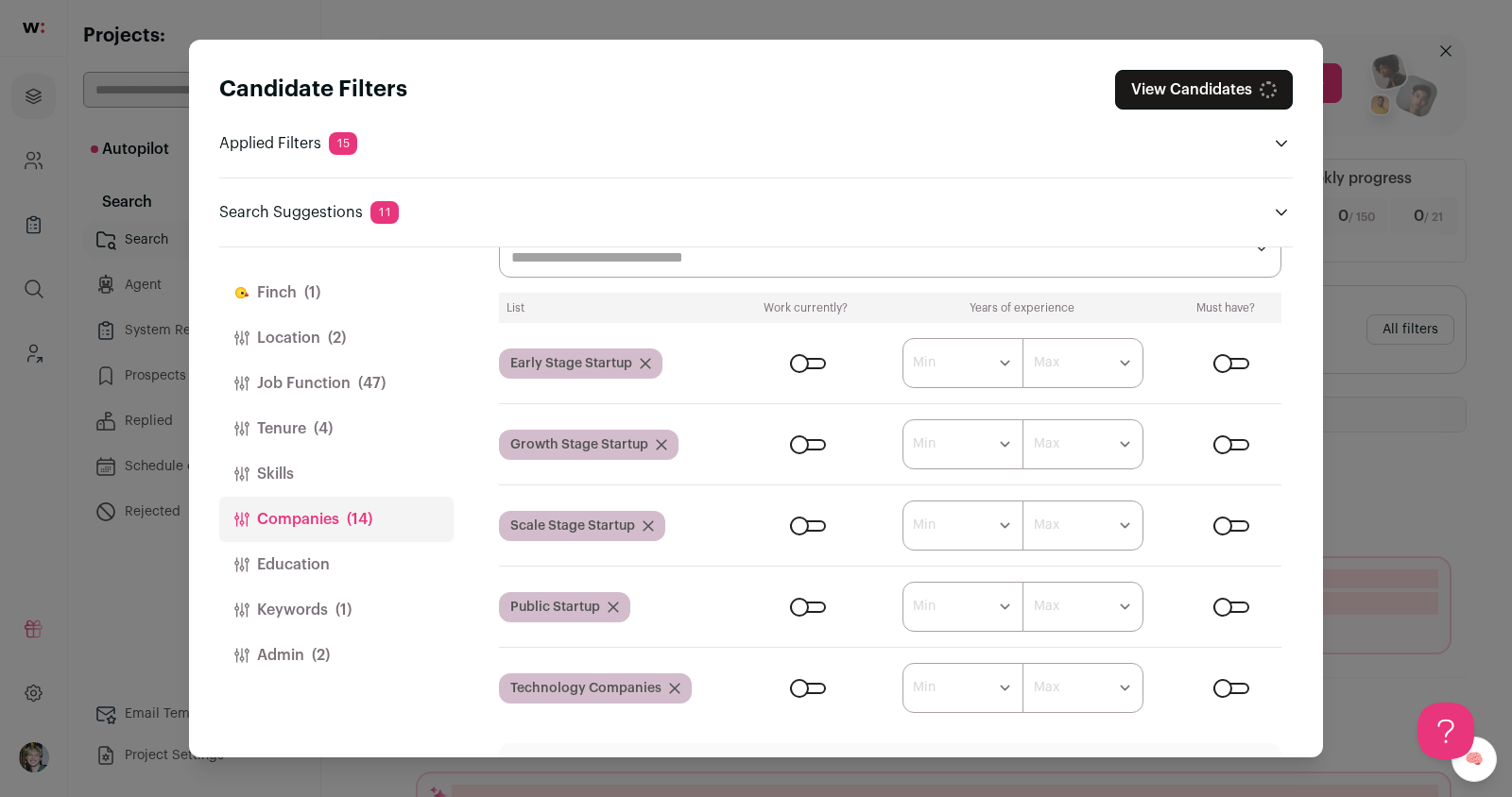
click at [805, 530] on form "****** ******* ******* ******* ******* ******* ******* ******* ******* ********…" at bounding box center [1013, 525] width 537 height 50
click at [809, 523] on div "Close modal via background" at bounding box center [808, 526] width 36 height 12
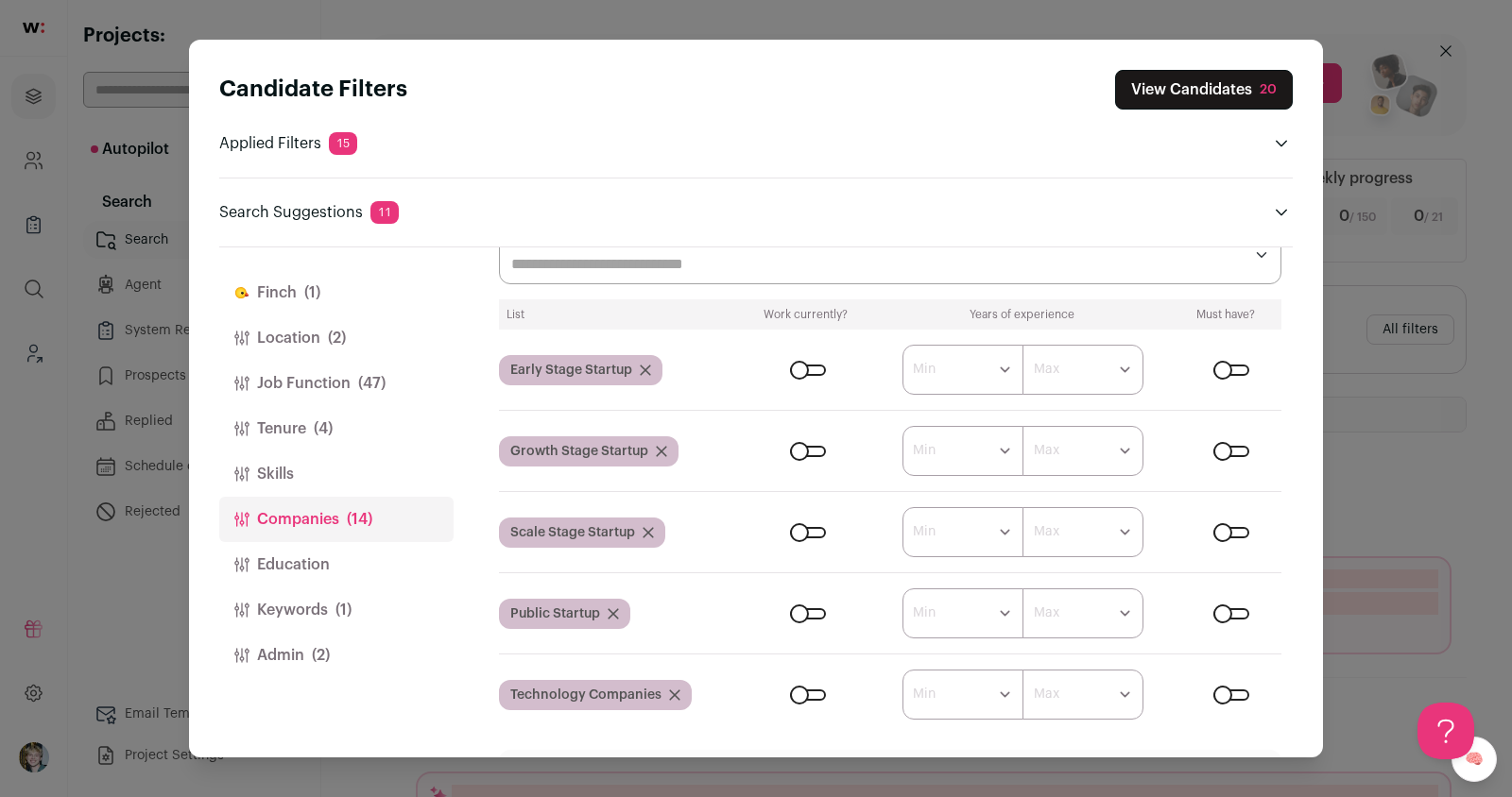
click at [806, 614] on div "Close modal via background" at bounding box center [808, 614] width 36 height 12
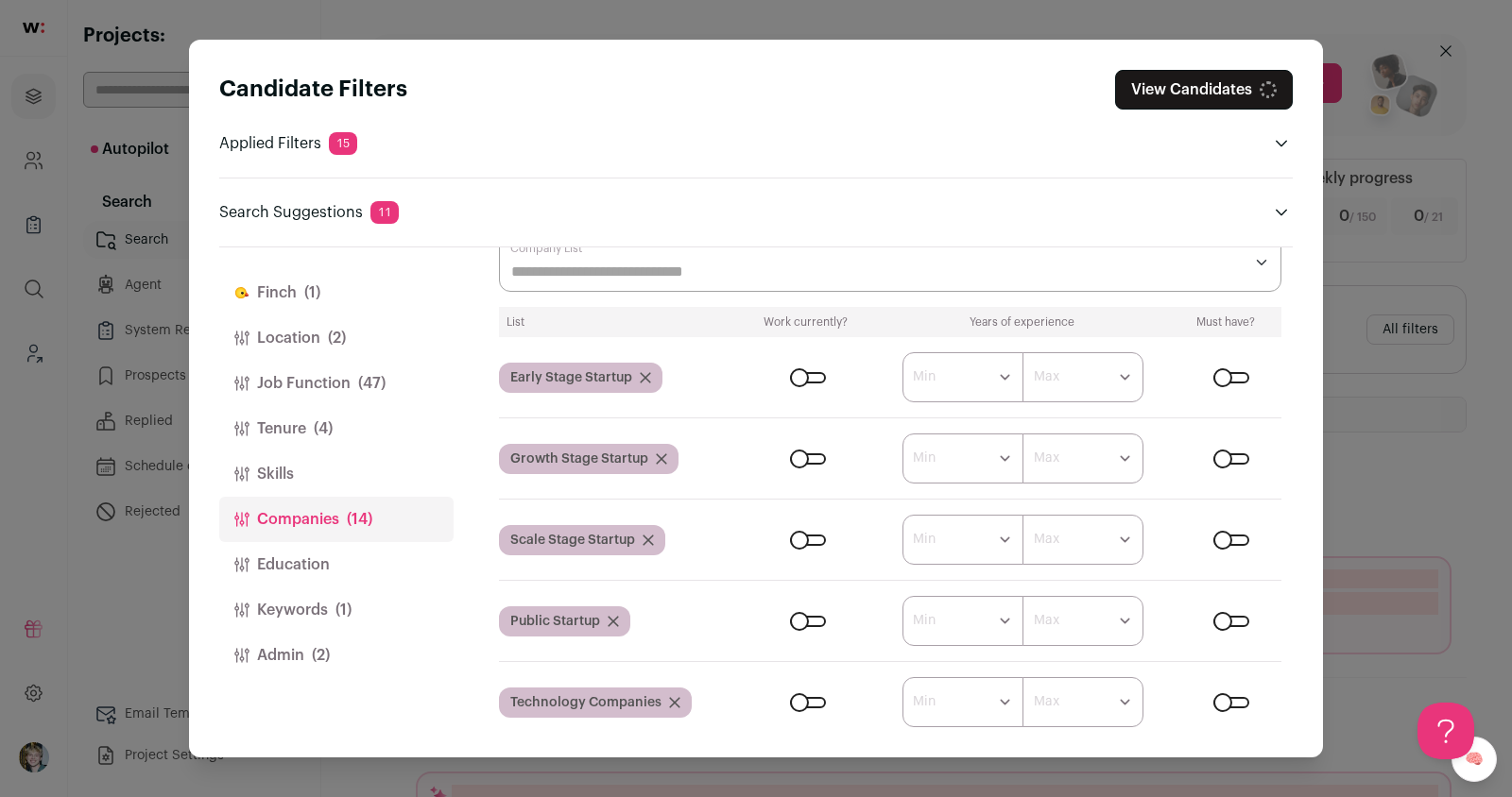
click at [811, 698] on div "Close modal via background" at bounding box center [808, 703] width 36 height 12
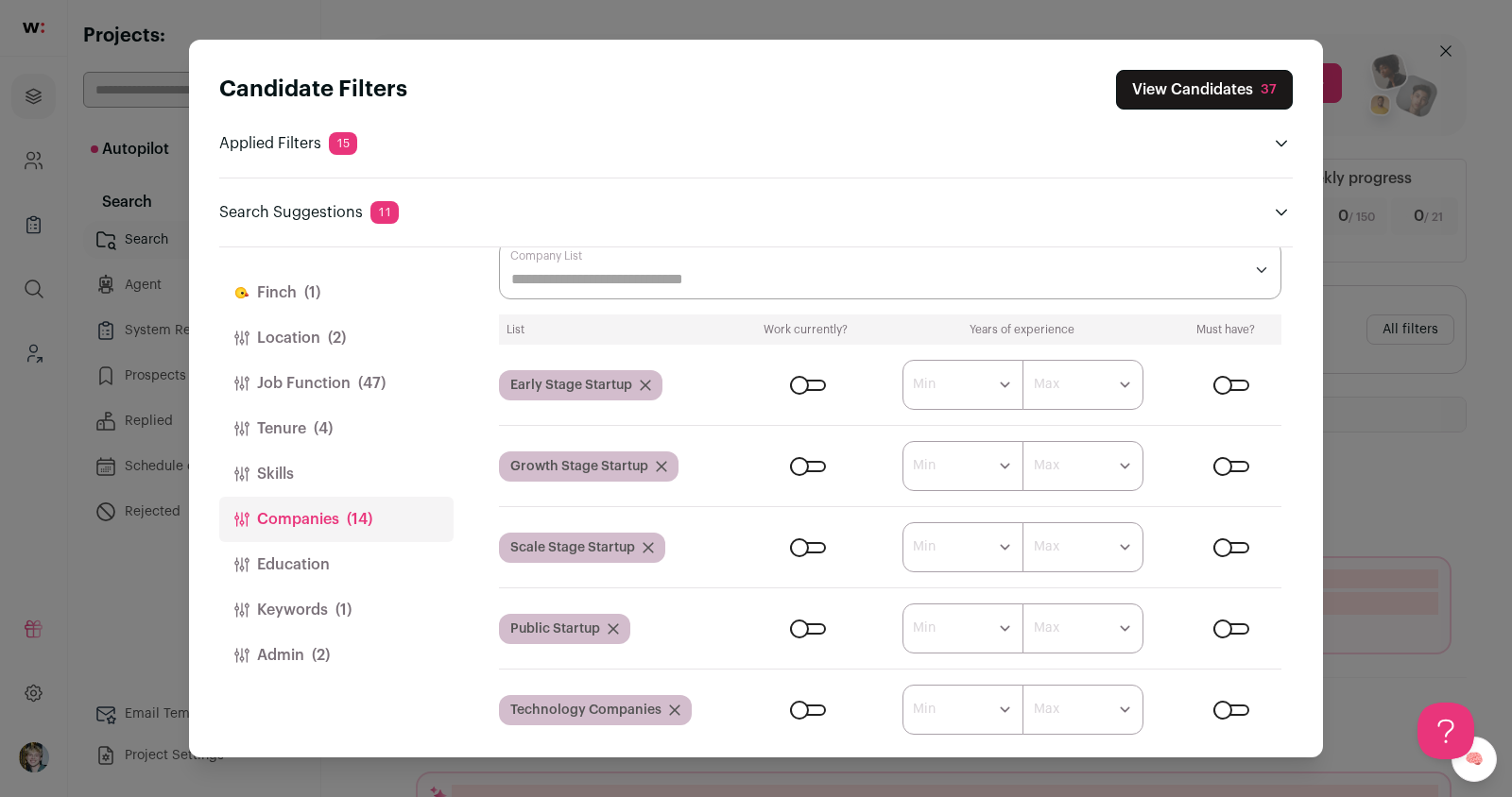
click at [1251, 707] on div "Close modal via background" at bounding box center [1229, 710] width 47 height 12
click at [1242, 707] on div "Close modal via background" at bounding box center [1231, 710] width 36 height 12
click at [1228, 624] on div "Close modal via background" at bounding box center [1231, 629] width 36 height 12
click at [1232, 463] on div "Close modal via background" at bounding box center [1231, 467] width 36 height 12
click at [1228, 380] on div "Close modal via background" at bounding box center [1231, 386] width 36 height 12
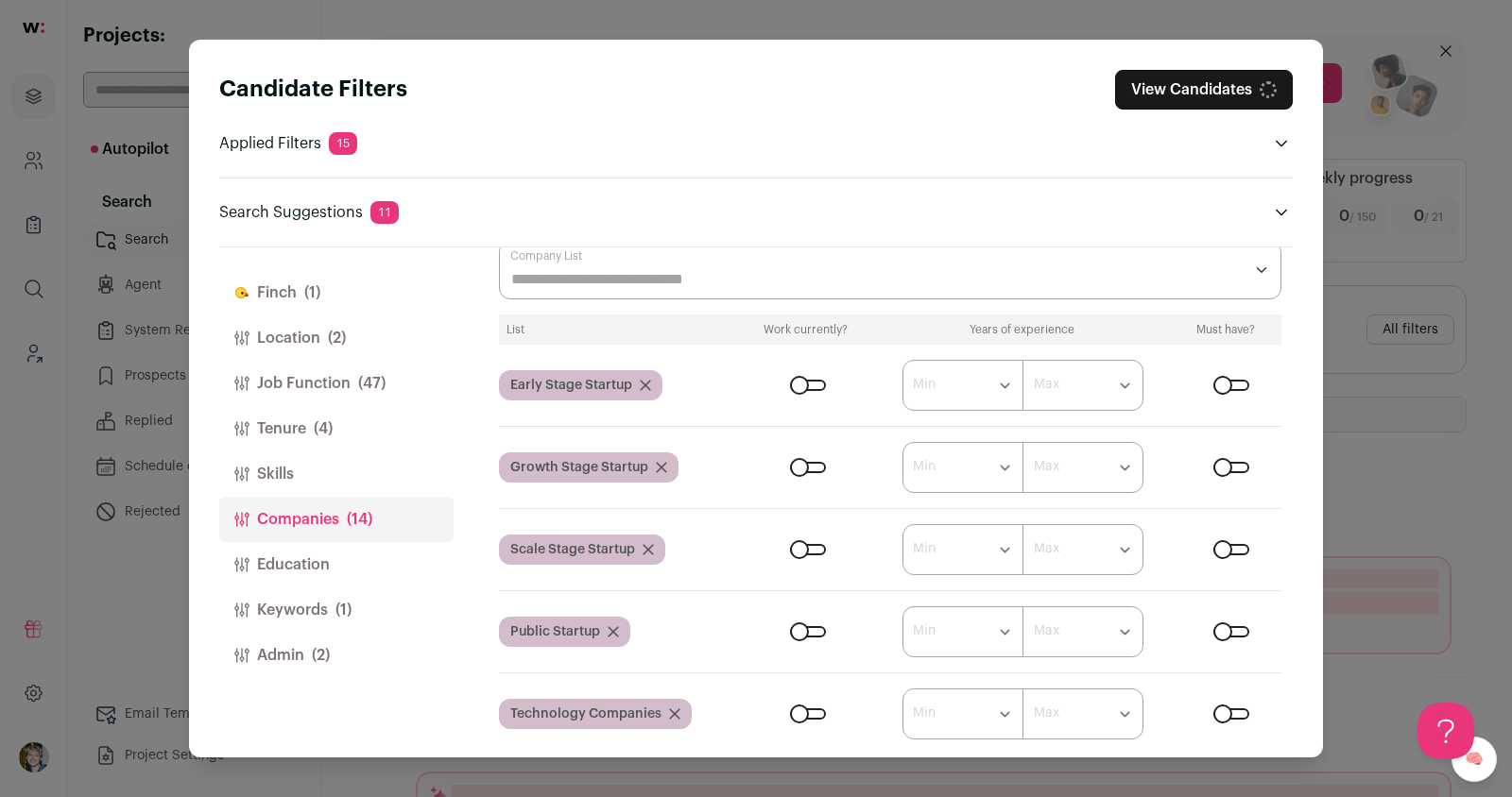
scroll to position [0, 0]
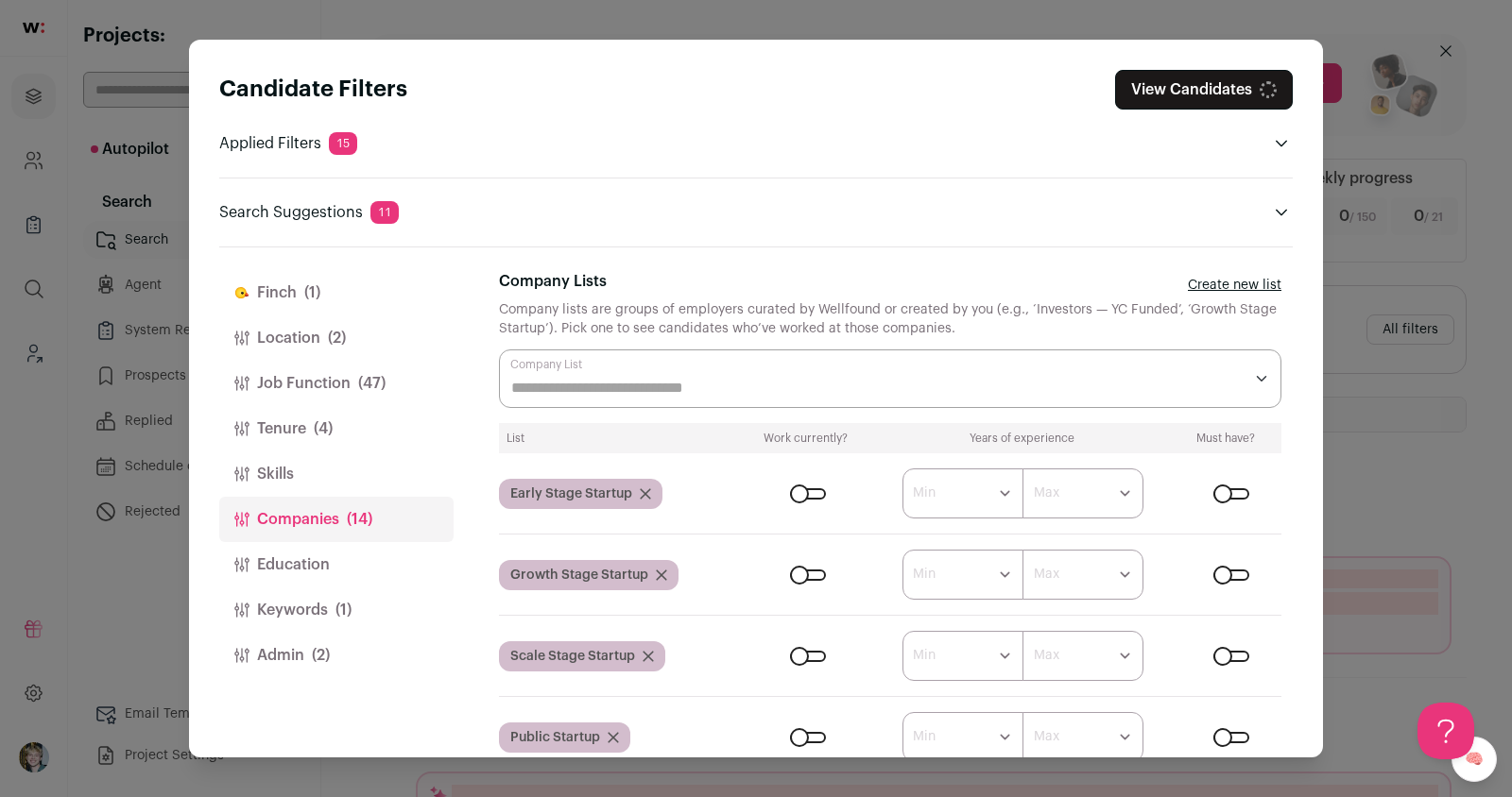
click at [310, 588] on button "Keywords (1)" at bounding box center [336, 610] width 234 height 46
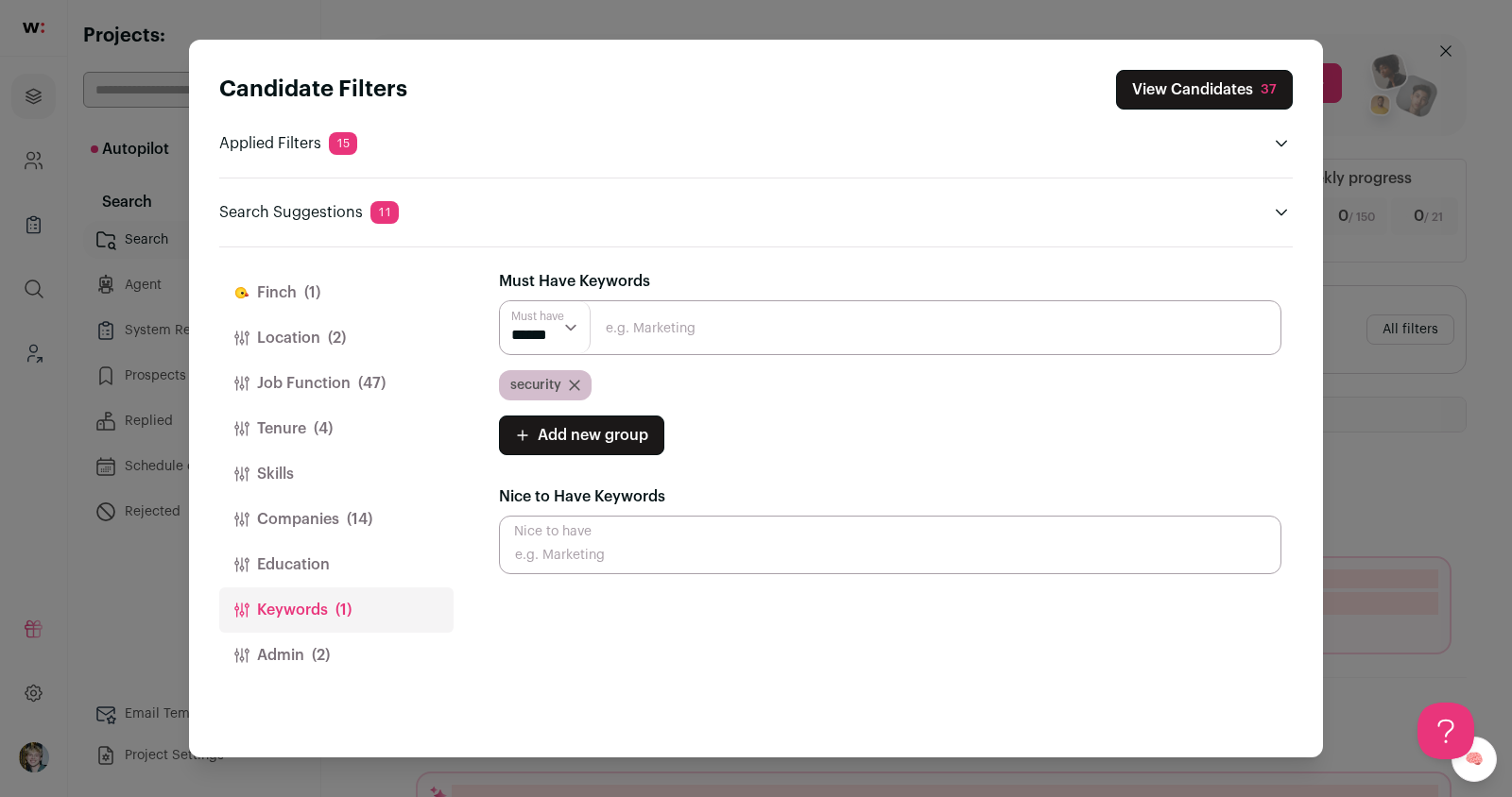
click at [332, 567] on button "Education" at bounding box center [336, 565] width 234 height 46
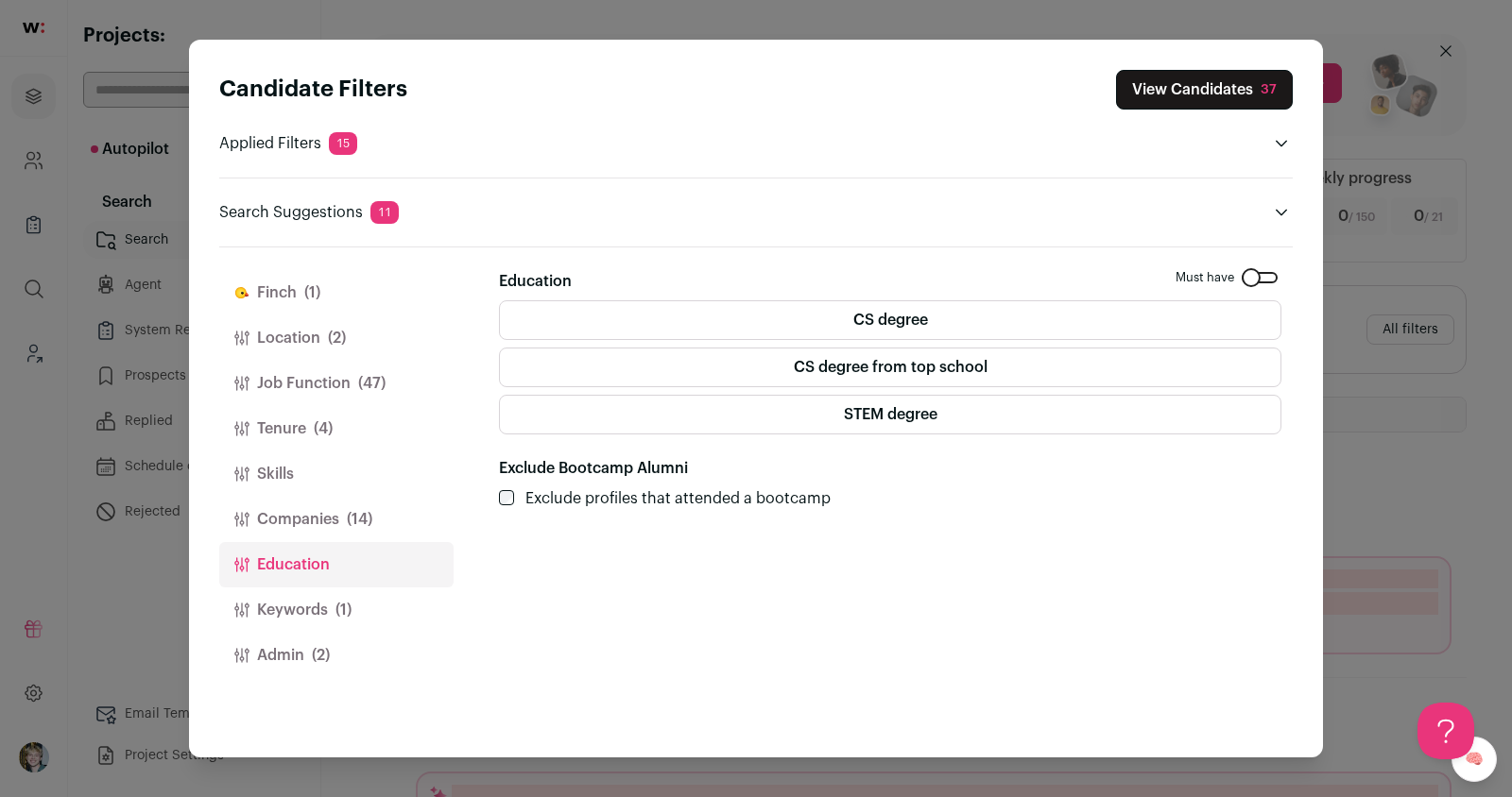
click at [334, 599] on button "Keywords (1)" at bounding box center [336, 610] width 234 height 46
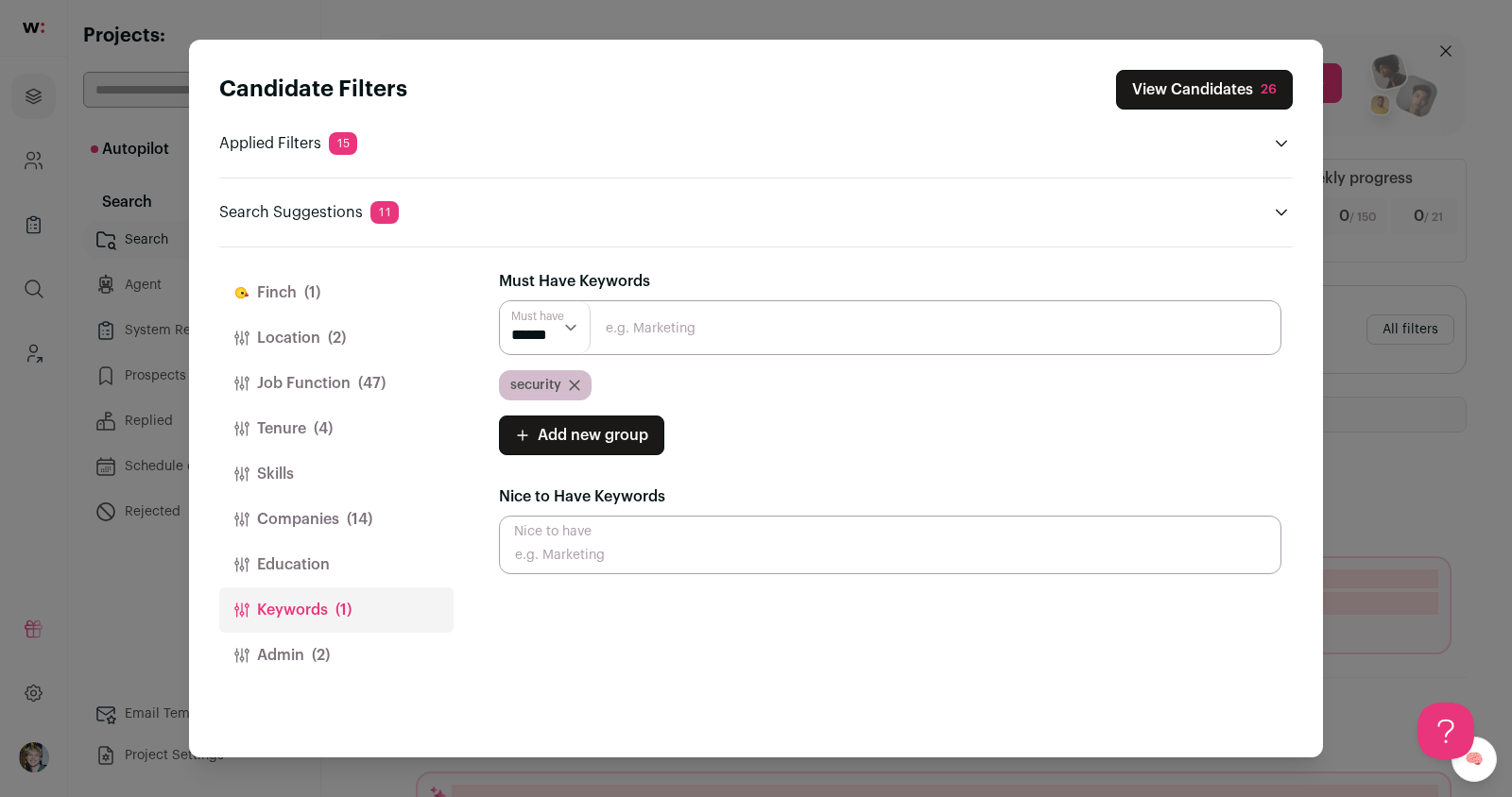
click at [336, 573] on button "Education" at bounding box center [336, 565] width 234 height 46
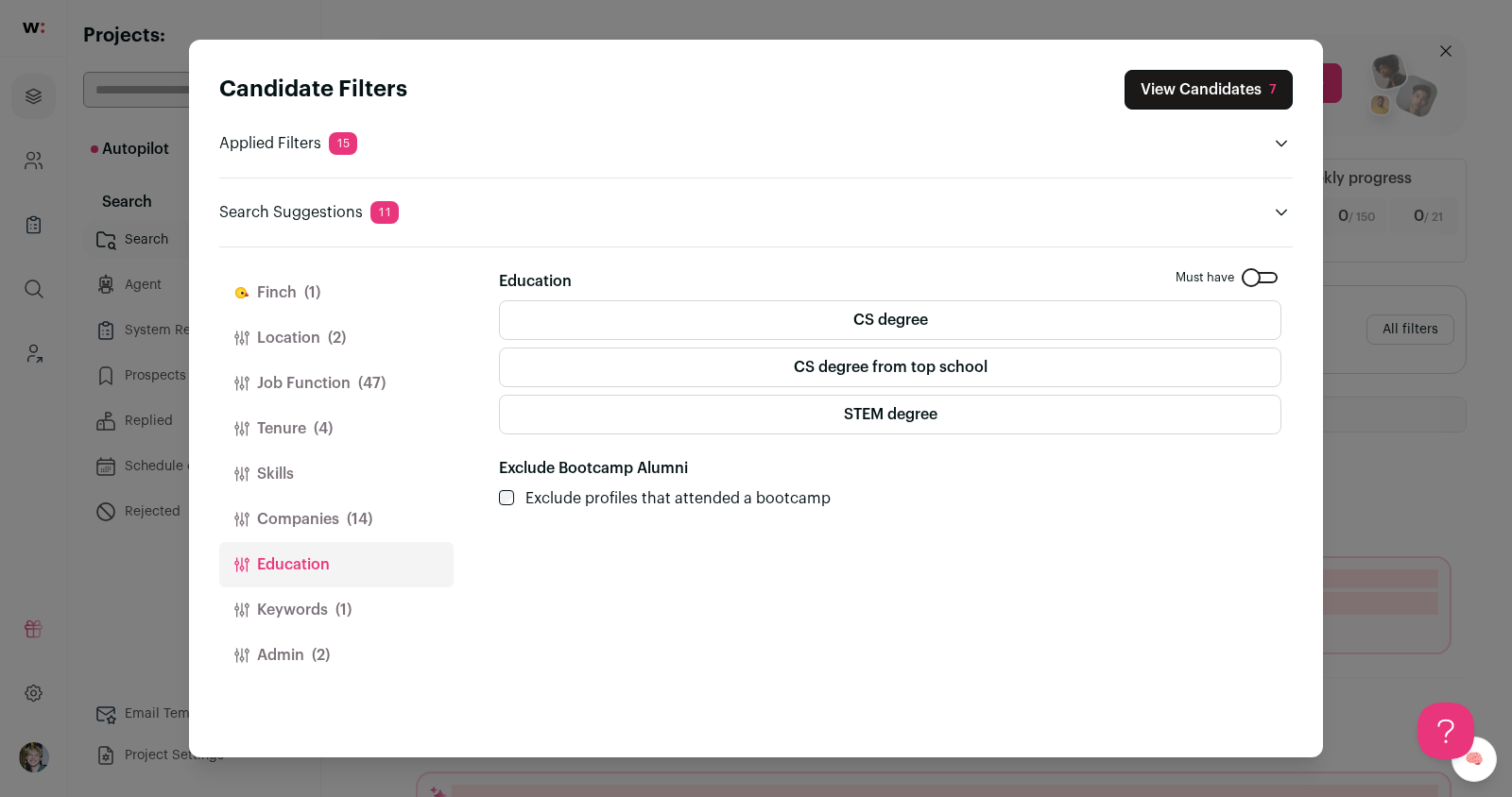
click at [338, 600] on span "(1)" at bounding box center [343, 610] width 16 height 22
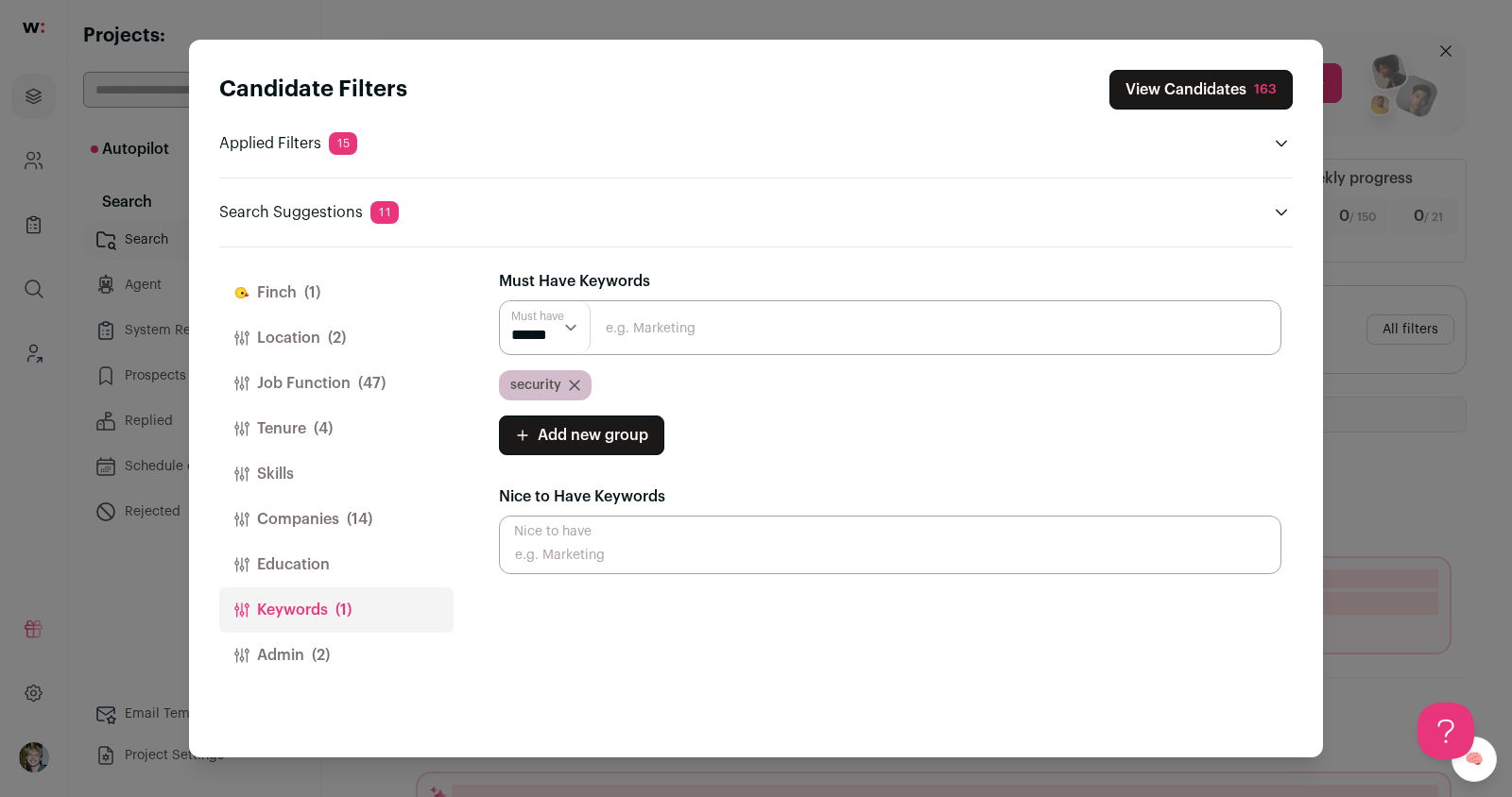
click at [571, 326] on select "****** ******" at bounding box center [545, 326] width 91 height 52
select select "**"
click at [500, 301] on select "****** ******" at bounding box center [545, 326] width 91 height 52
click at [565, 322] on select "****** ******" at bounding box center [545, 326] width 91 height 52
click at [673, 329] on input "Close modal via background" at bounding box center [890, 327] width 783 height 55
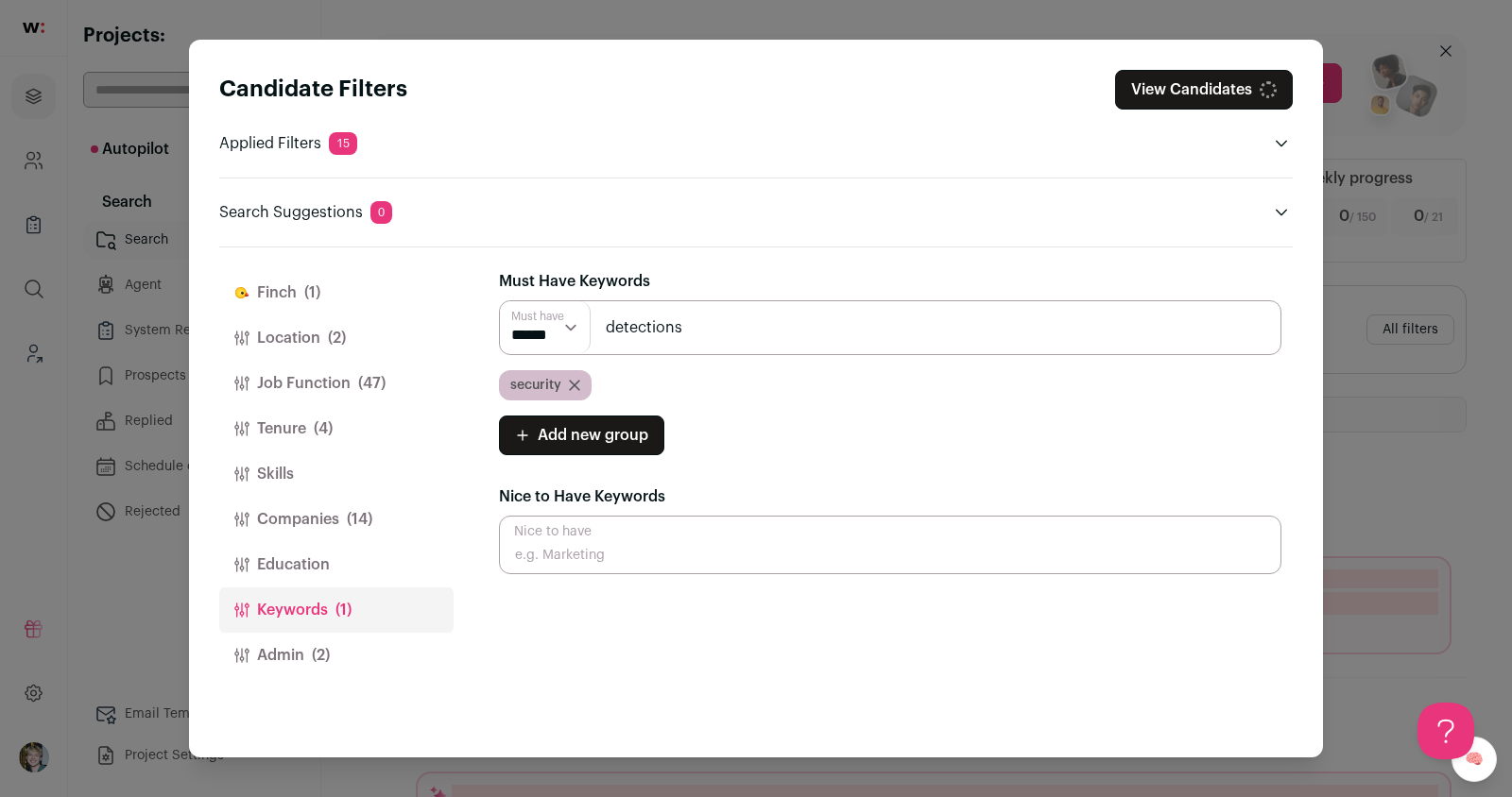
type input "detections"
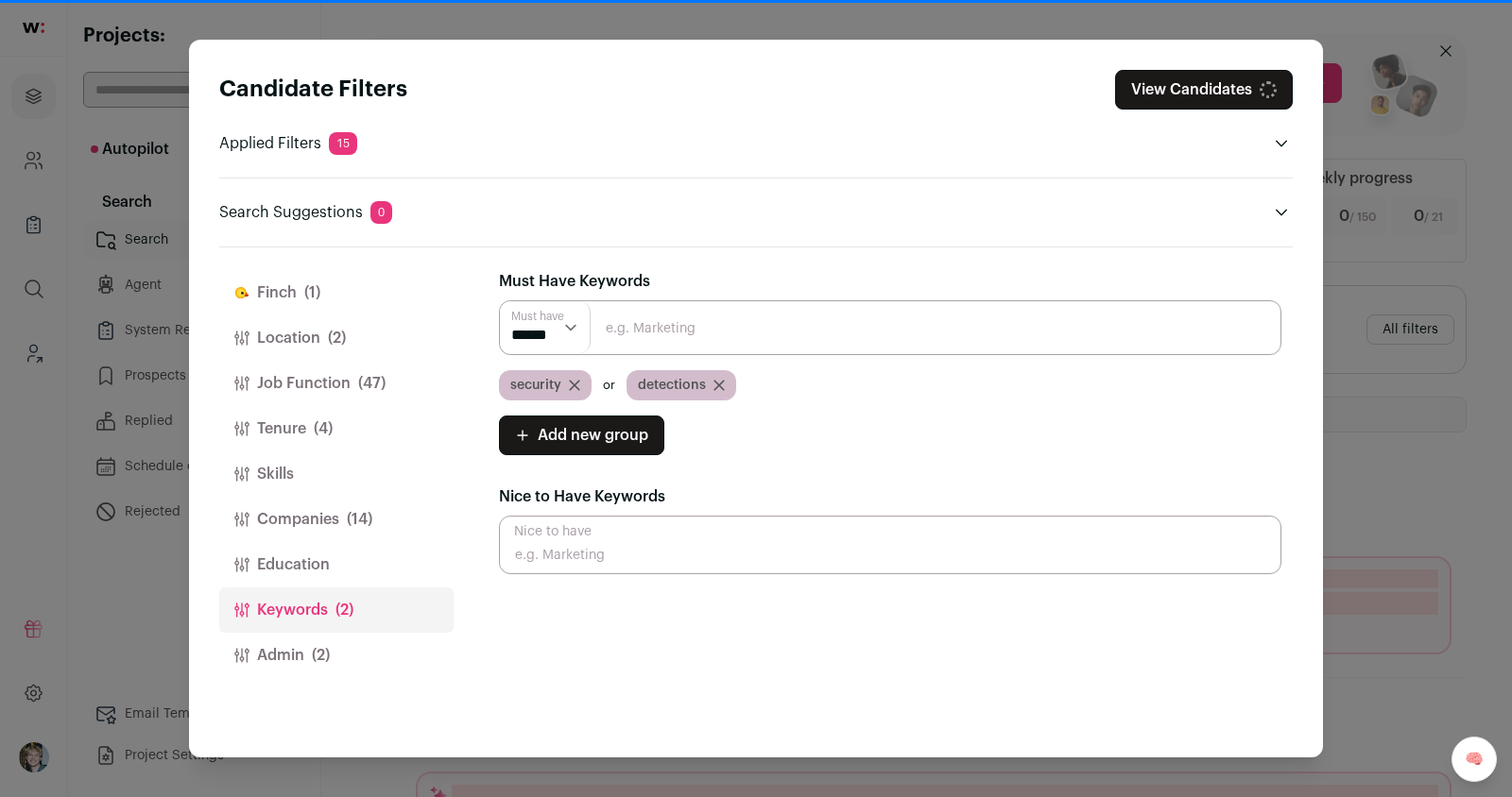
click at [672, 329] on input "Close modal via background" at bounding box center [890, 327] width 783 height 55
type input "detection"
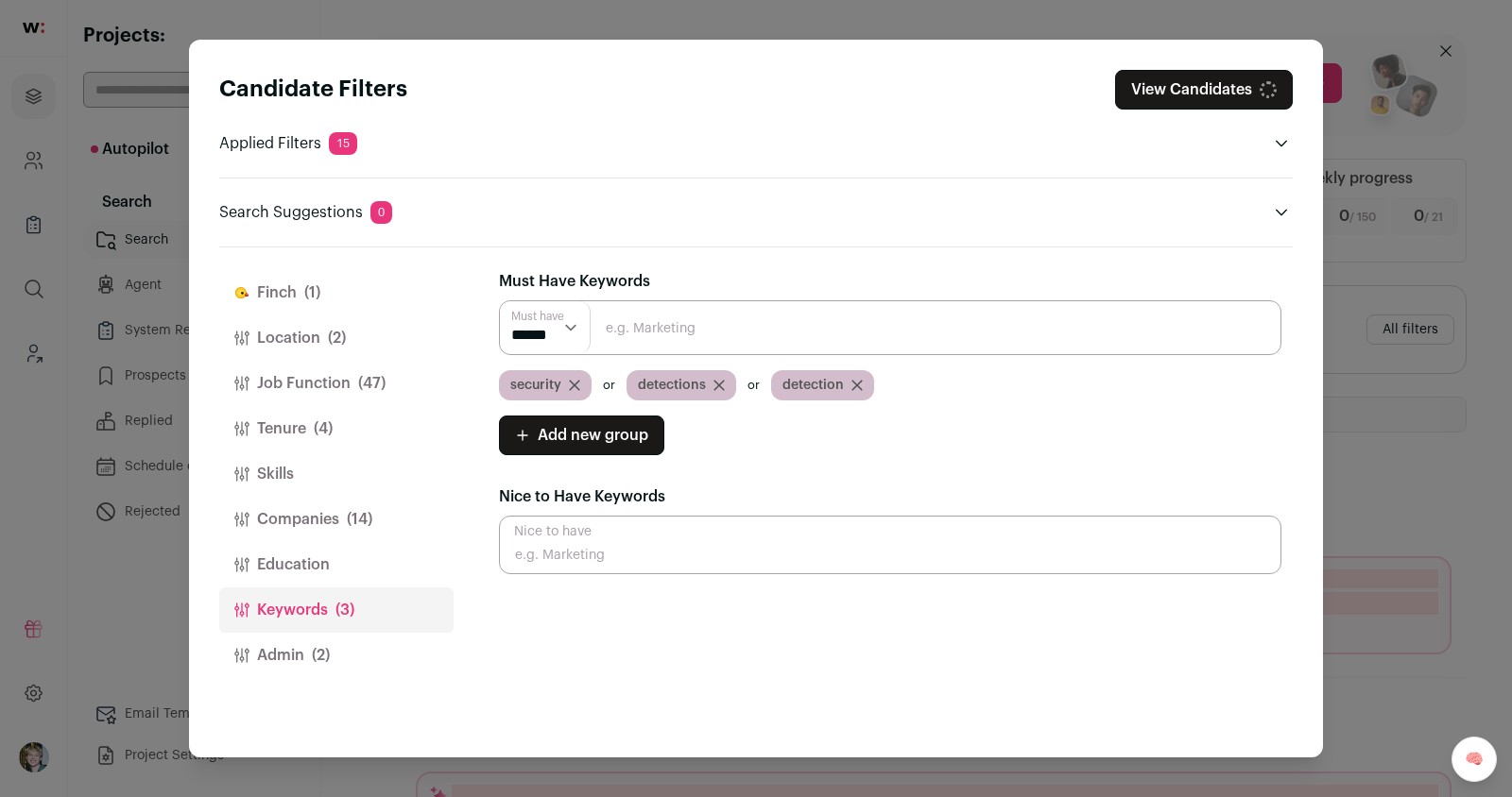
click at [329, 664] on span "(2)" at bounding box center [321, 655] width 18 height 22
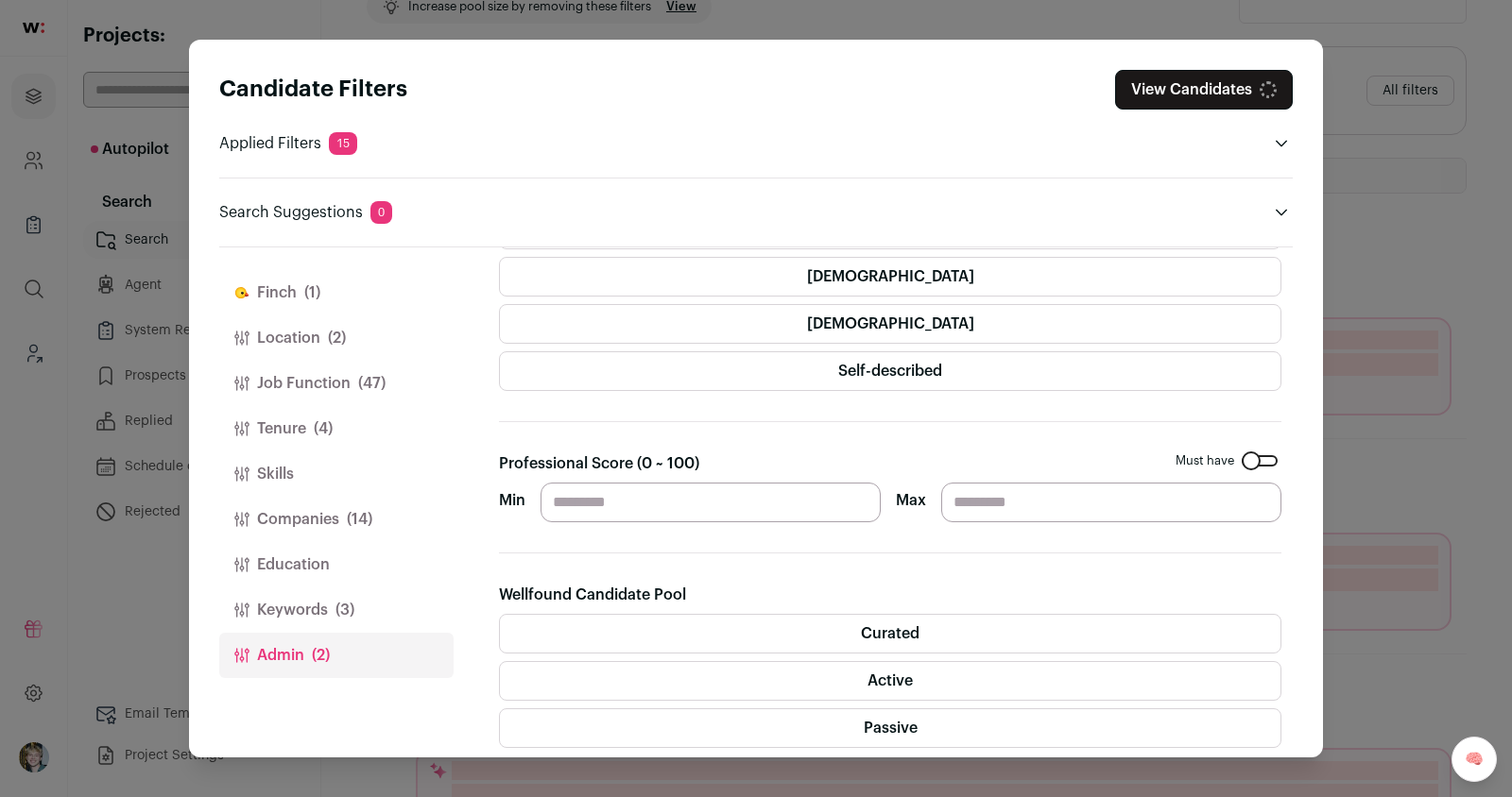
scroll to position [145, 0]
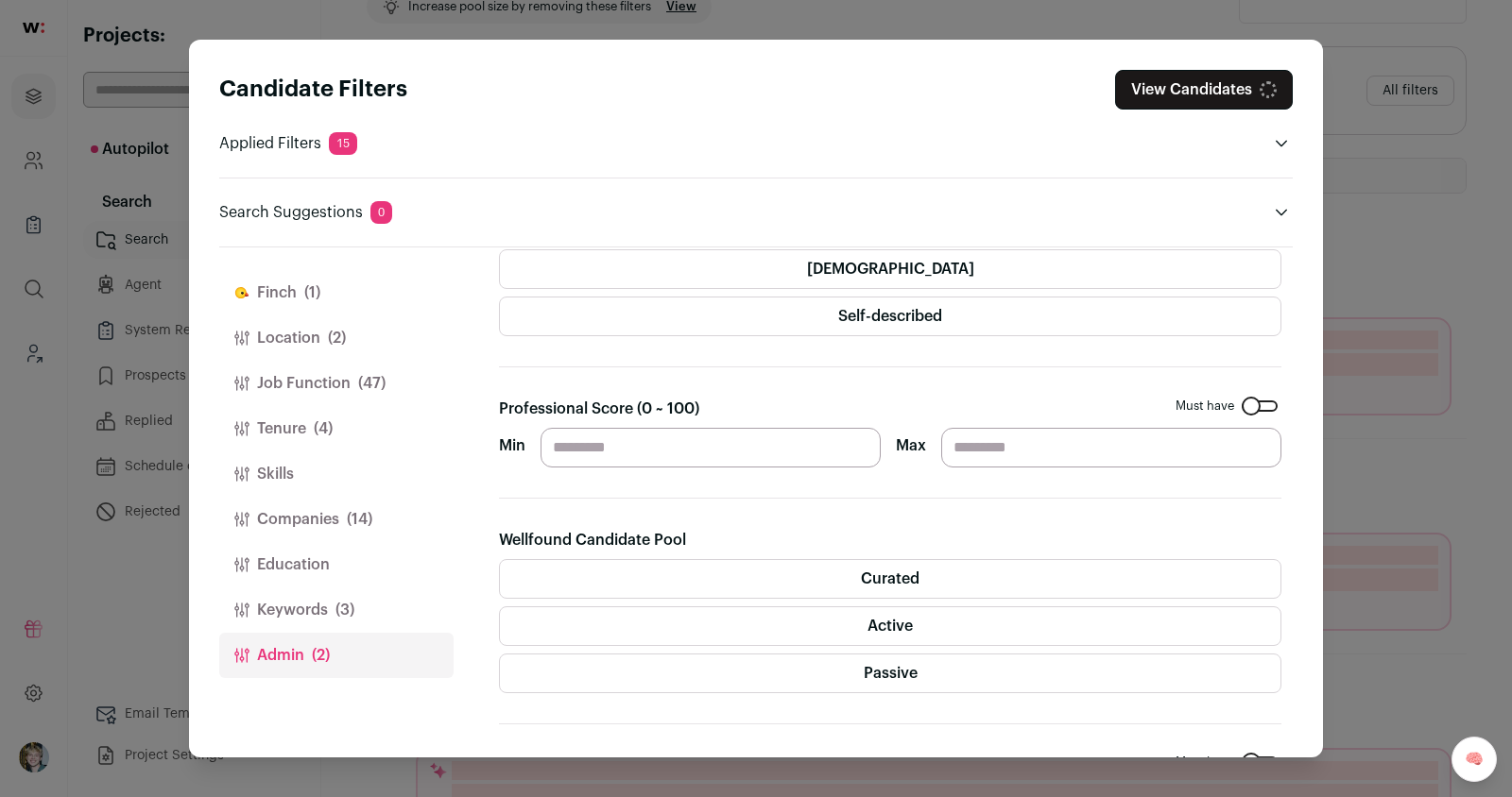
click at [634, 582] on label "Curated" at bounding box center [890, 579] width 783 height 40
click at [649, 617] on label "Active" at bounding box center [890, 626] width 783 height 40
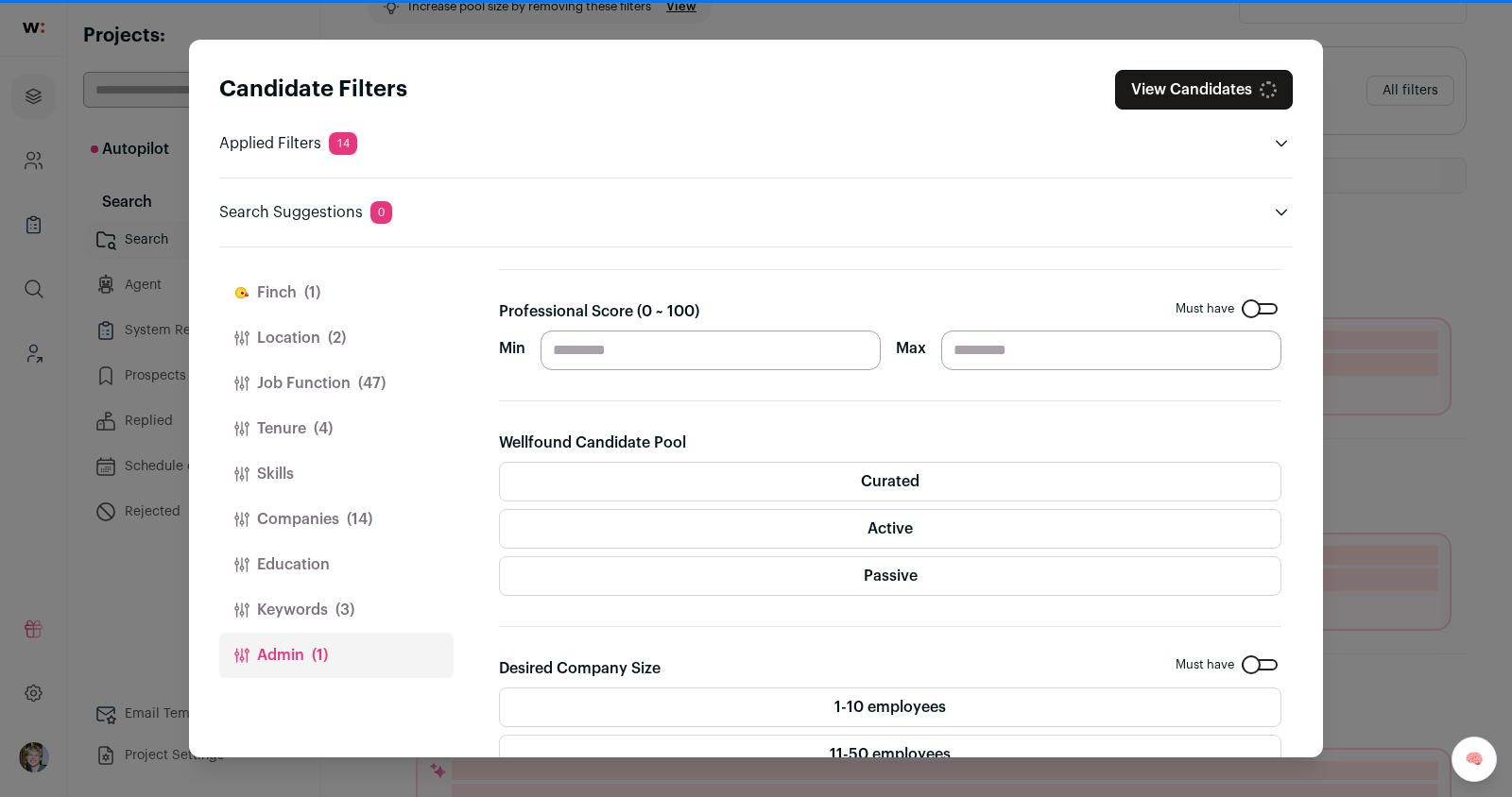
scroll to position [0, 0]
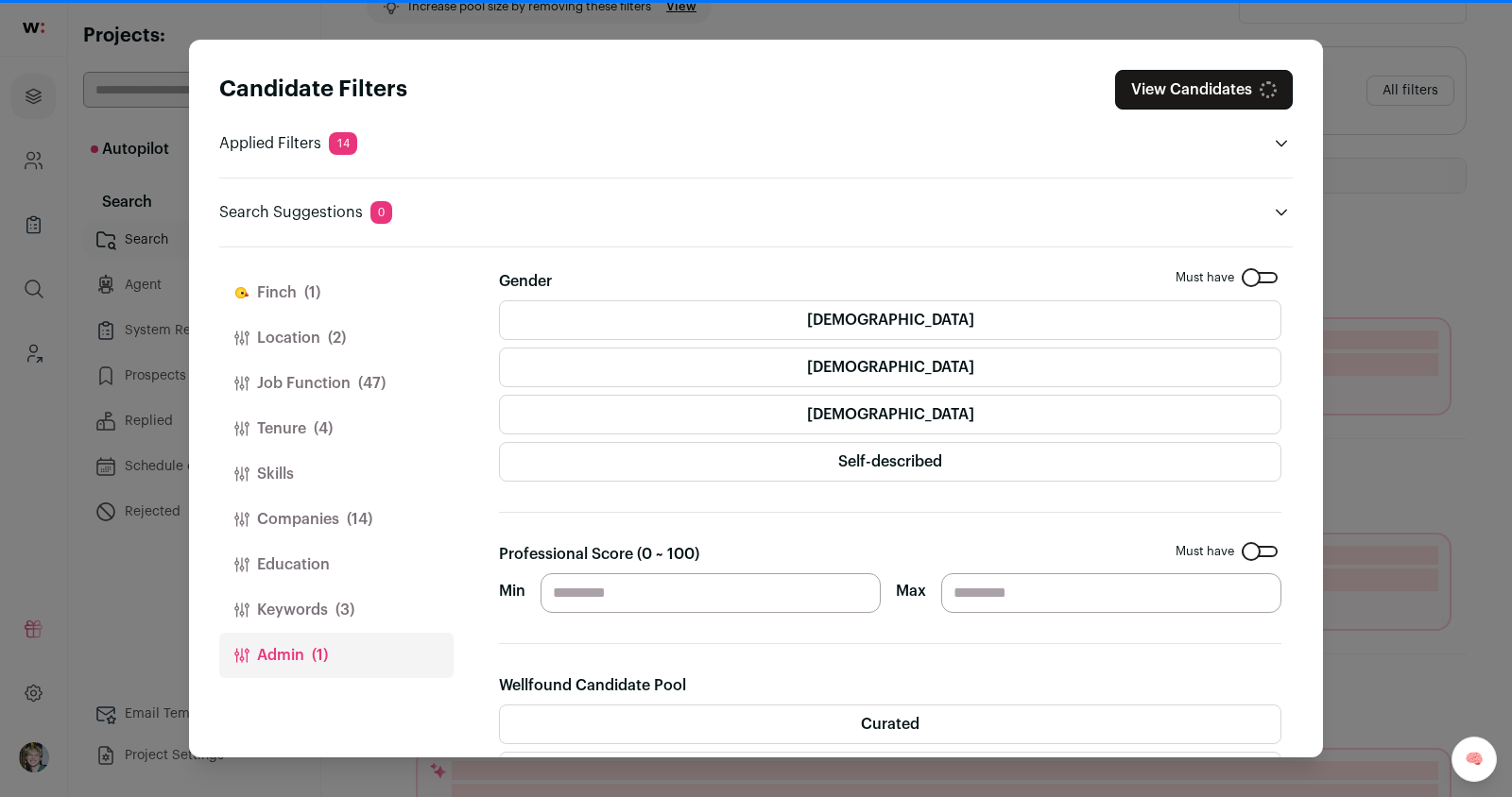
click at [330, 334] on span "(2)" at bounding box center [336, 337] width 18 height 22
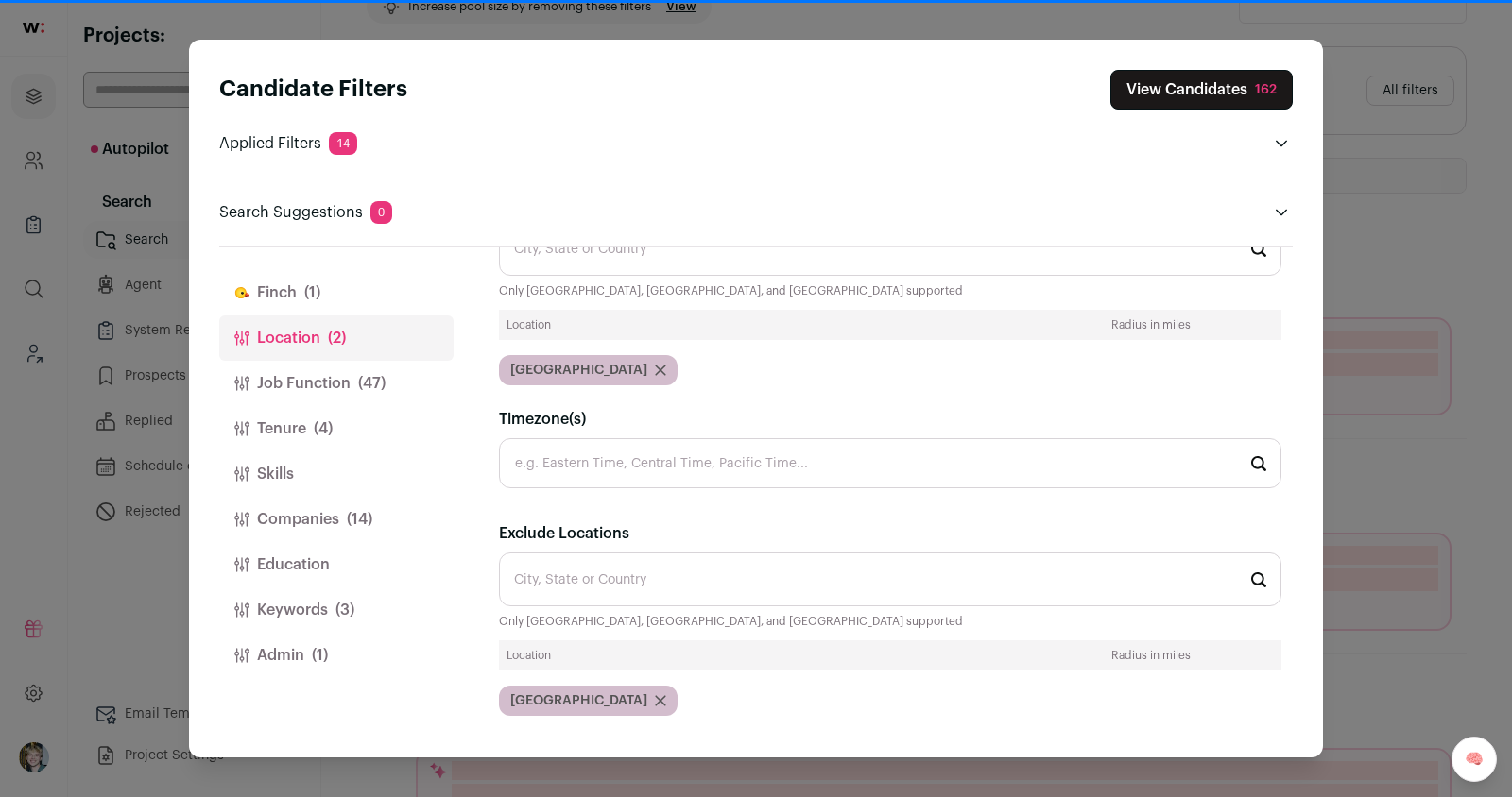
scroll to position [247, 0]
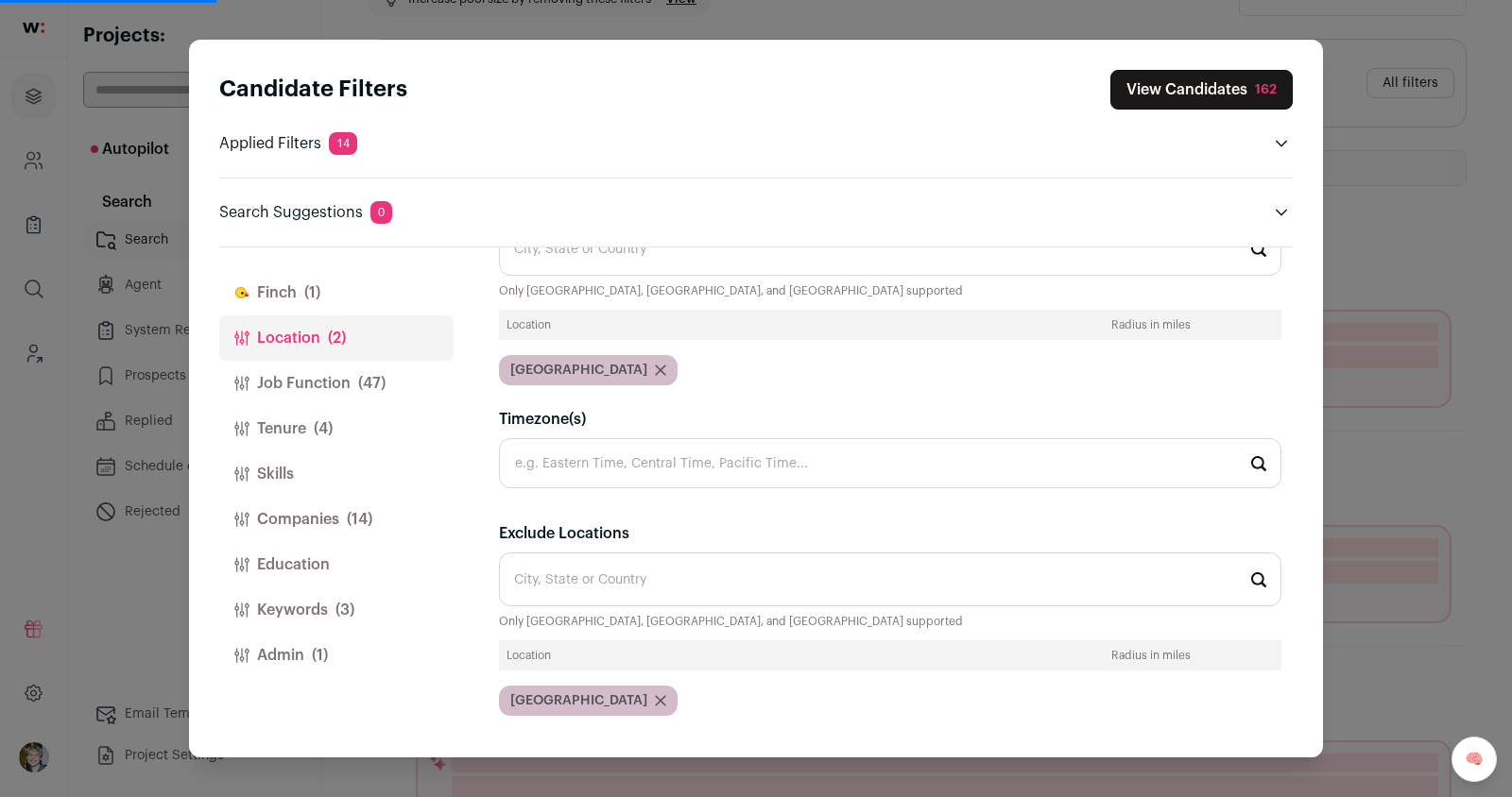
click at [656, 368] on icon "Close modal via background" at bounding box center [661, 370] width 10 height 10
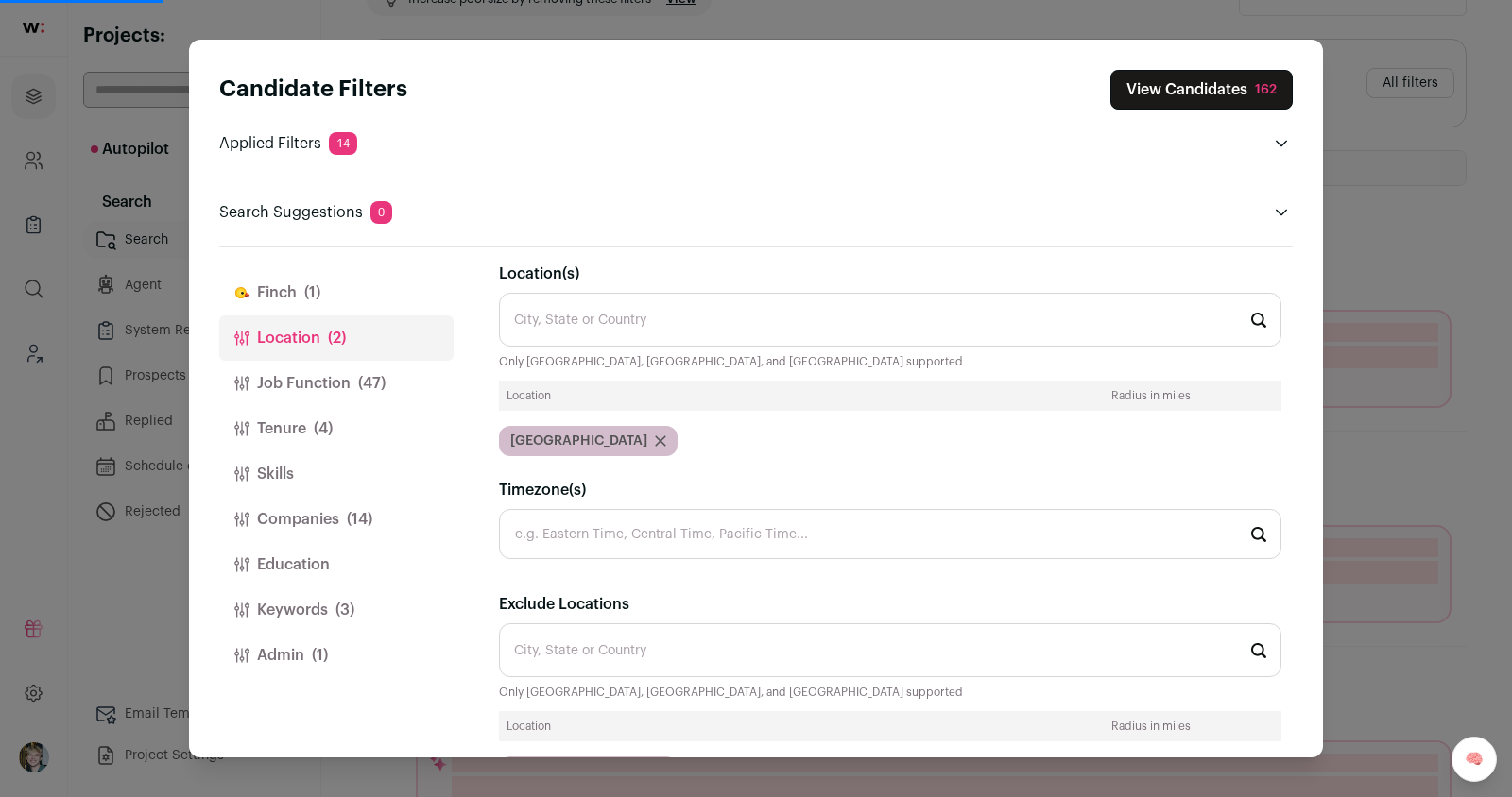
scroll to position [0, 0]
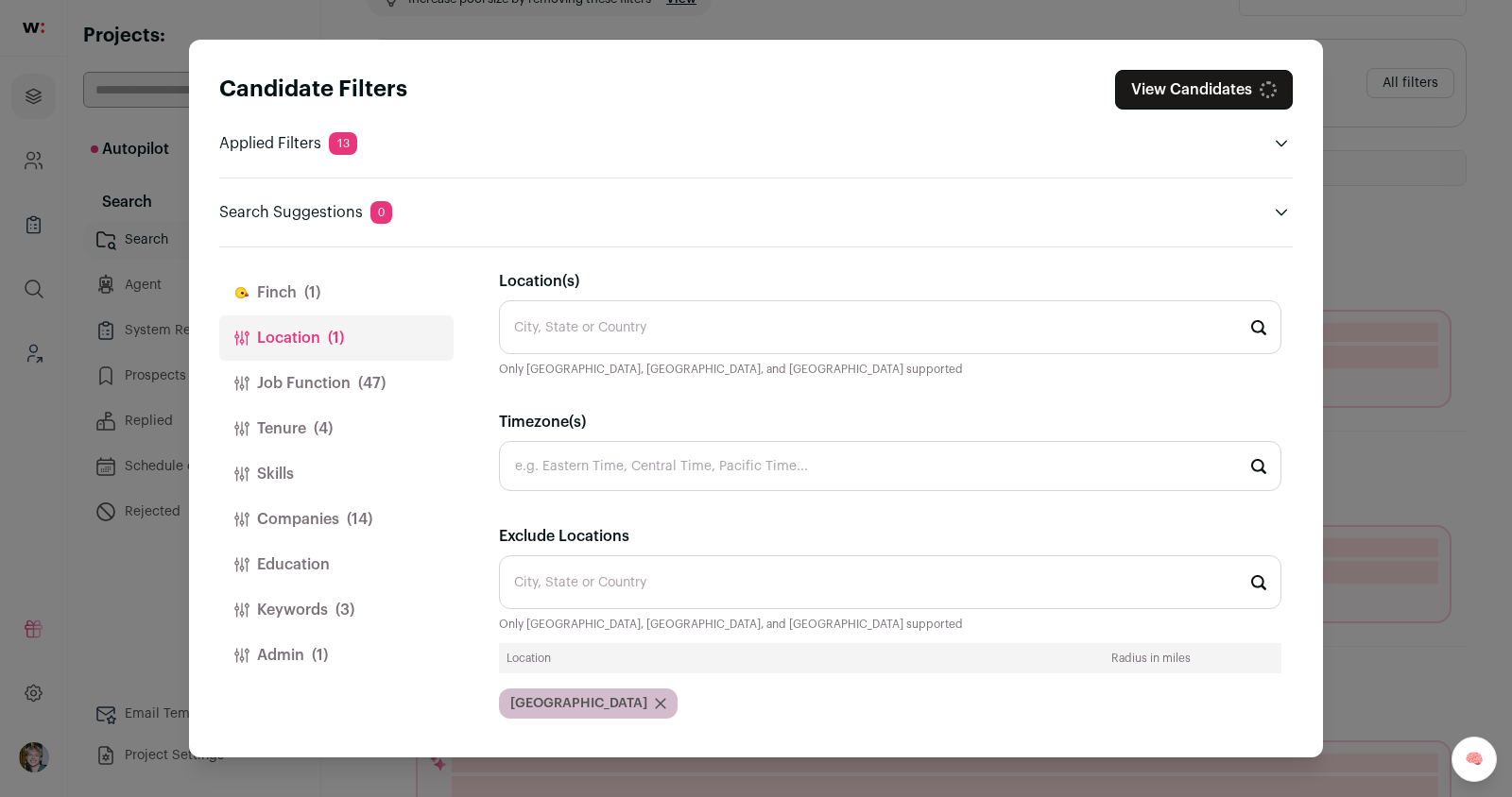
click at [608, 324] on input "Location(s)" at bounding box center [890, 326] width 783 height 54
click at [640, 380] on li "Seattle, Washington 🇺🇸" at bounding box center [890, 380] width 781 height 50
type input "Seattle, Washington 🇺🇸"
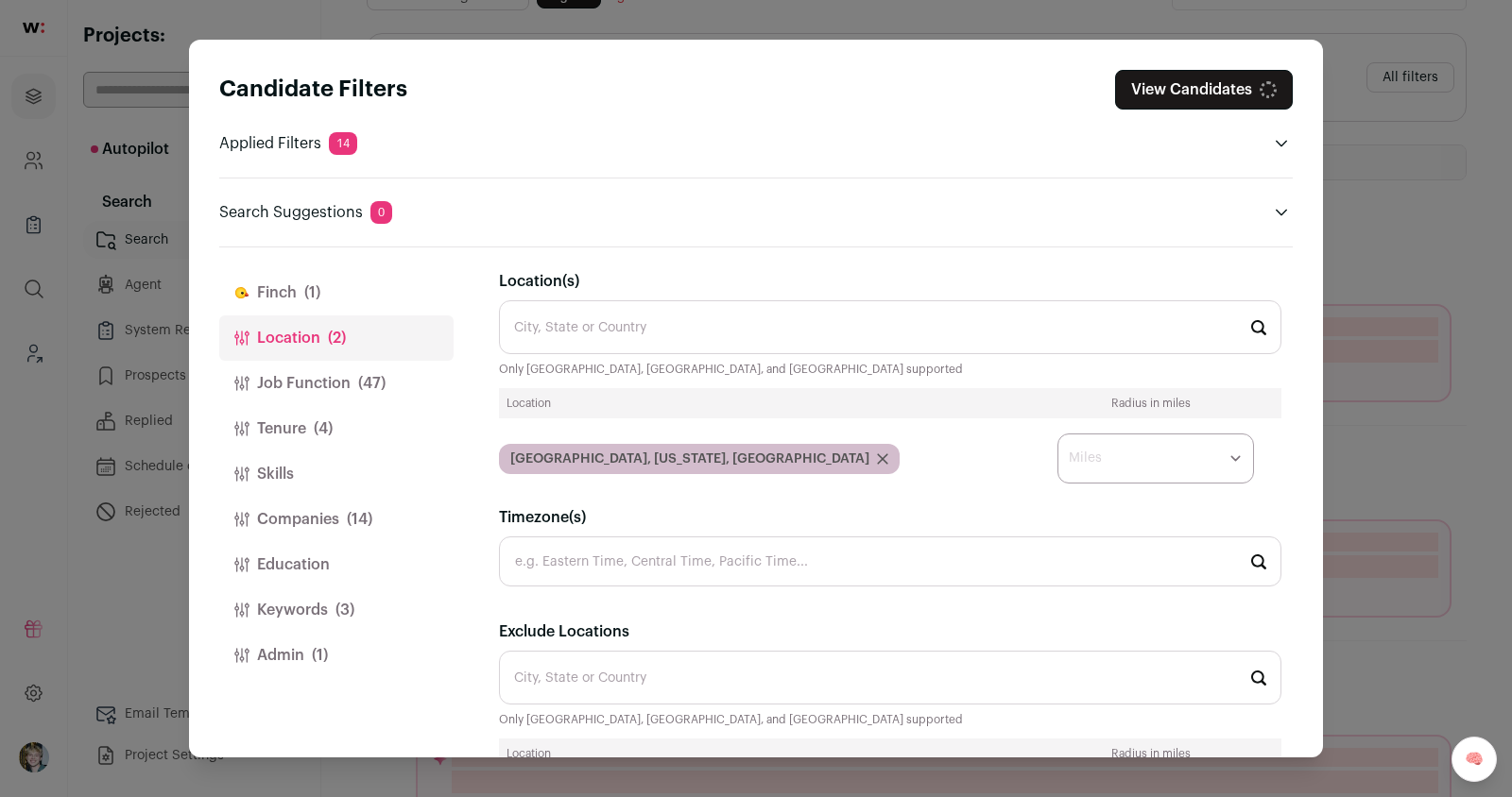
click at [1105, 461] on select "* ** ** **" at bounding box center [1156, 458] width 197 height 50
select select "****"
click at [1058, 434] on select "* ** ** **" at bounding box center [1156, 458] width 197 height 50
click at [1171, 458] on select "* ** ** **" at bounding box center [1156, 458] width 197 height 50
select select "****"
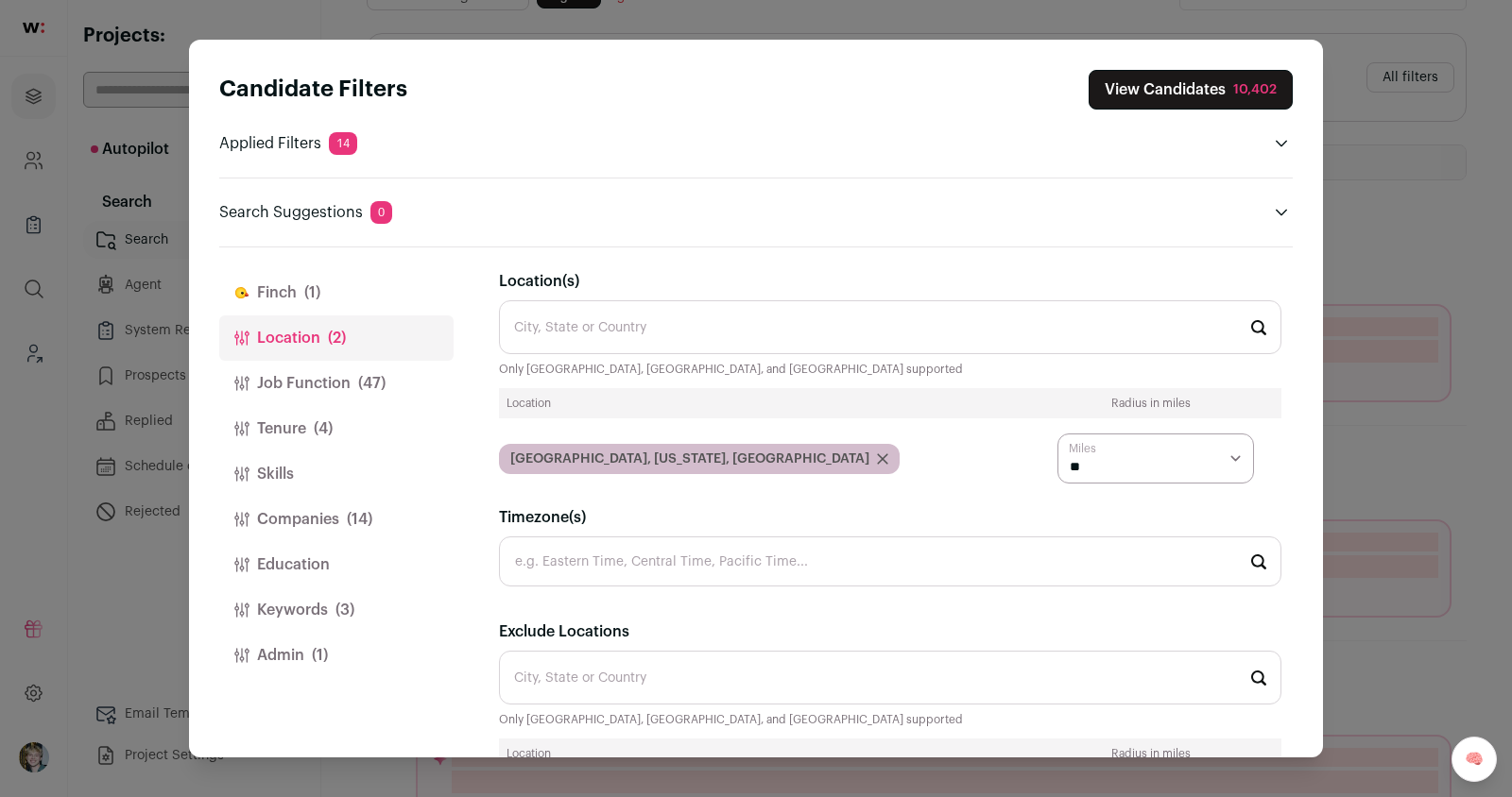
click at [1058, 434] on select "* ** ** **" at bounding box center [1156, 458] width 197 height 50
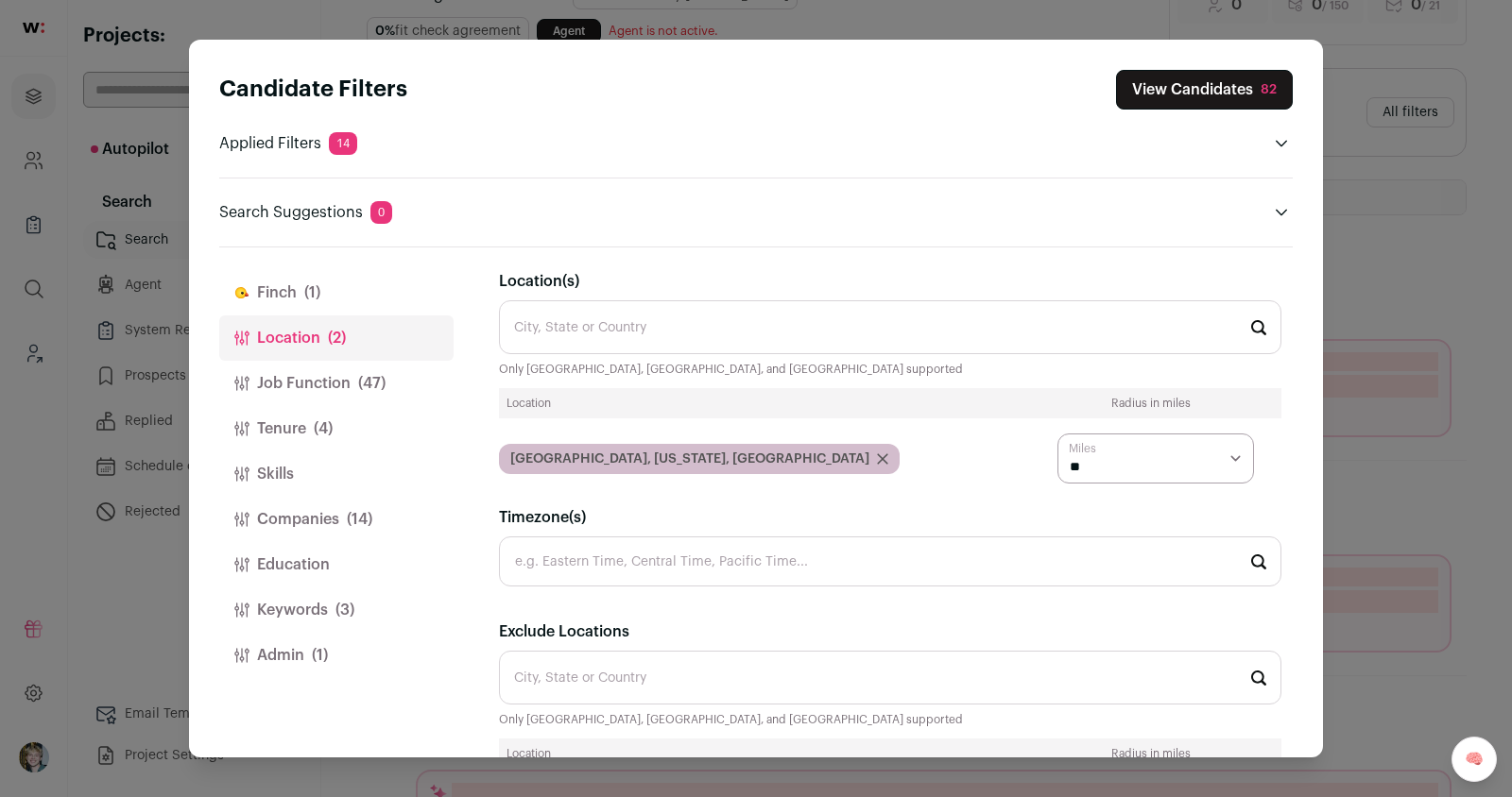
click at [343, 292] on button "Finch (1)" at bounding box center [336, 292] width 234 height 46
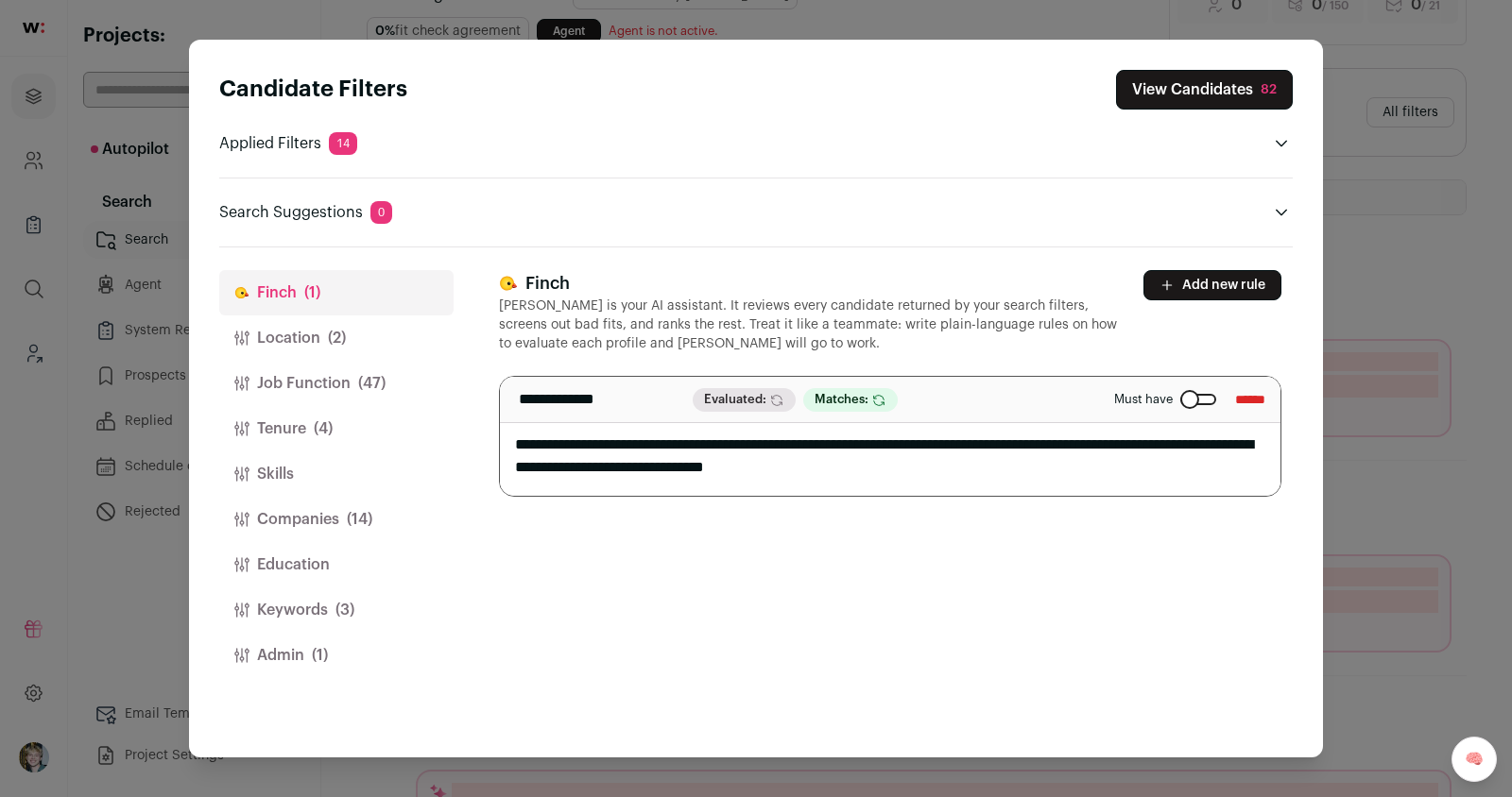
click at [319, 614] on button "Keywords (3)" at bounding box center [336, 610] width 234 height 46
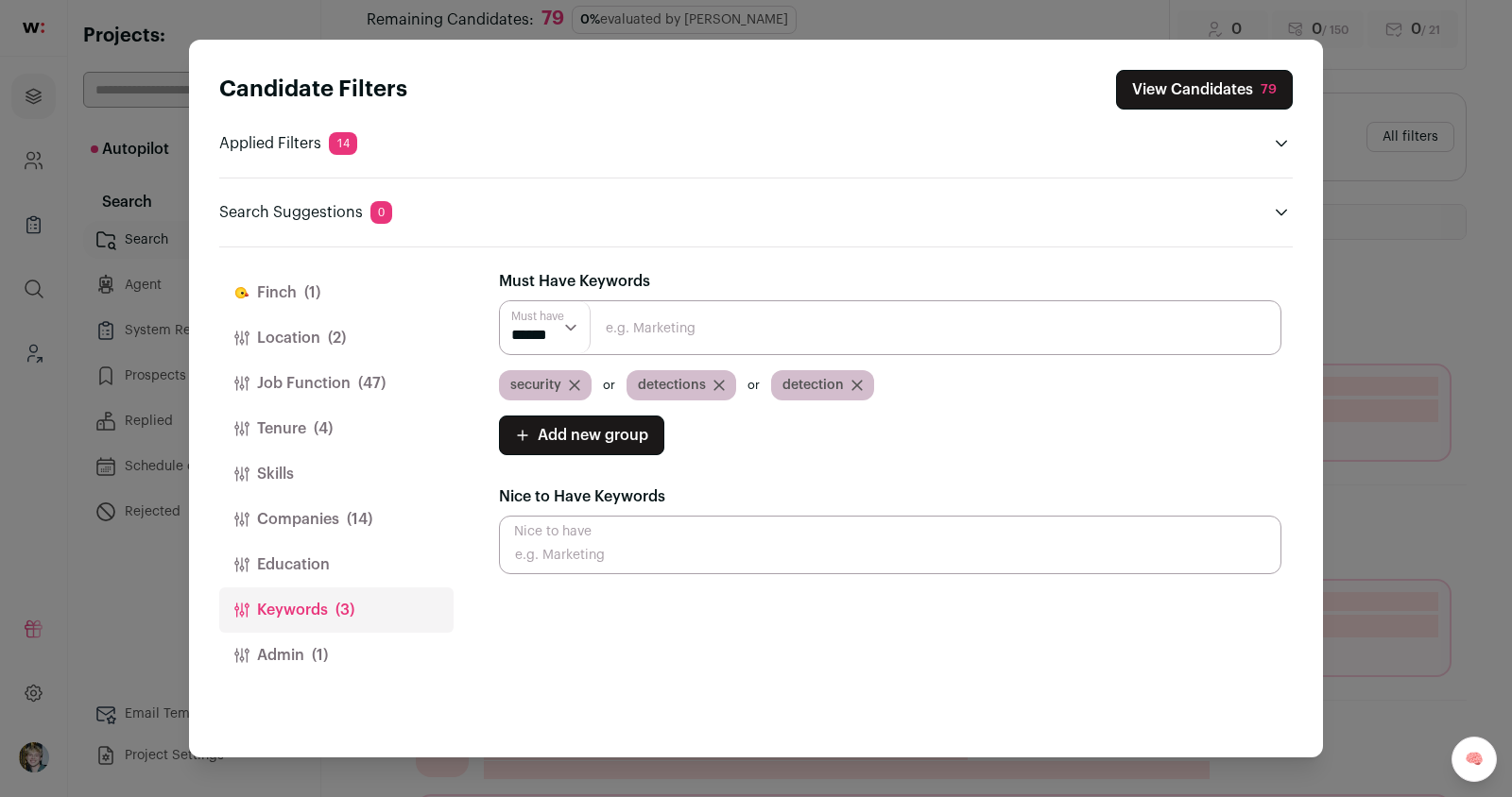
scroll to position [186, 0]
click at [334, 322] on button "Location (2)" at bounding box center [336, 338] width 234 height 46
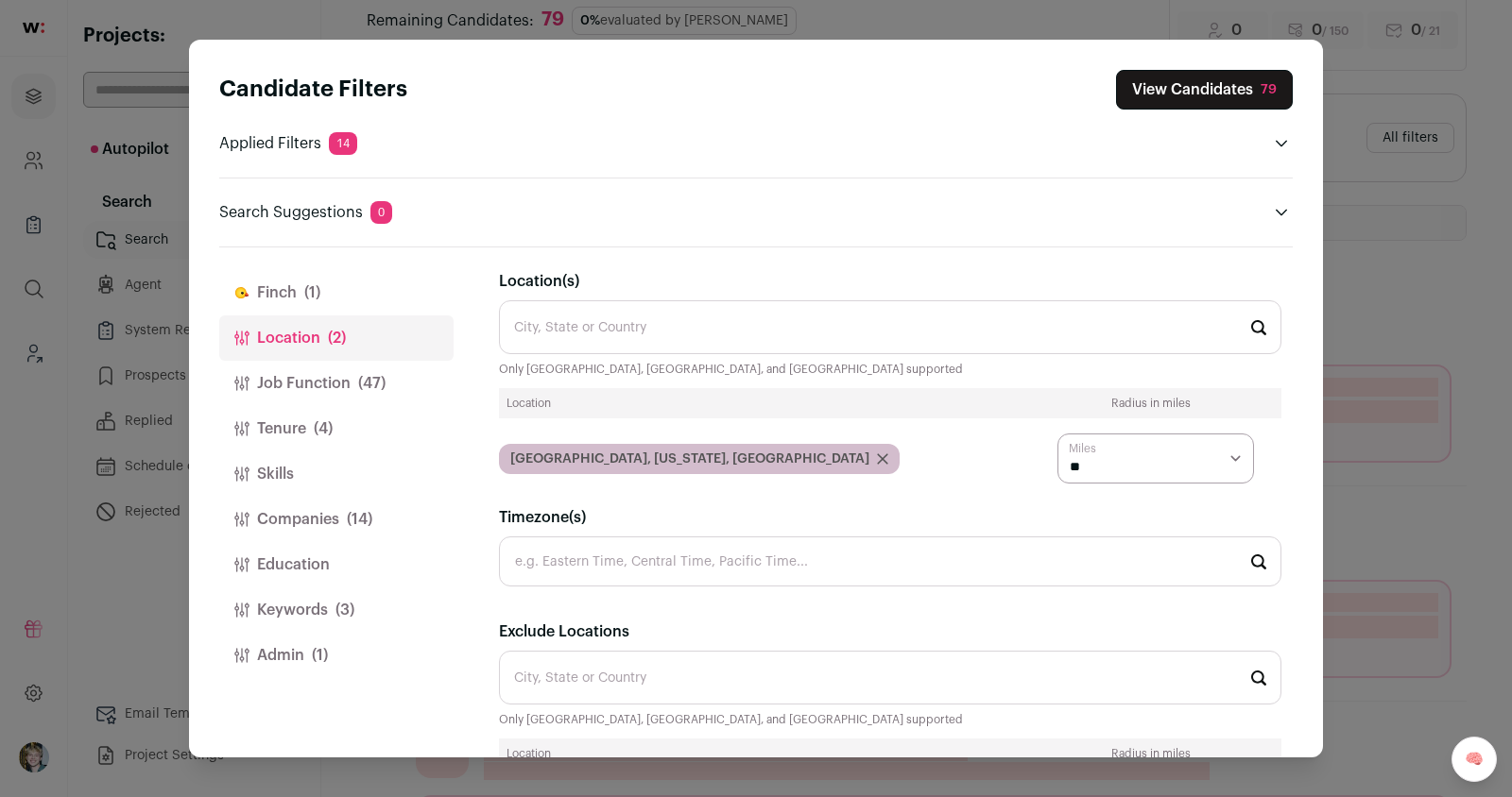
click at [337, 374] on button "Job Function (47)" at bounding box center [336, 383] width 234 height 46
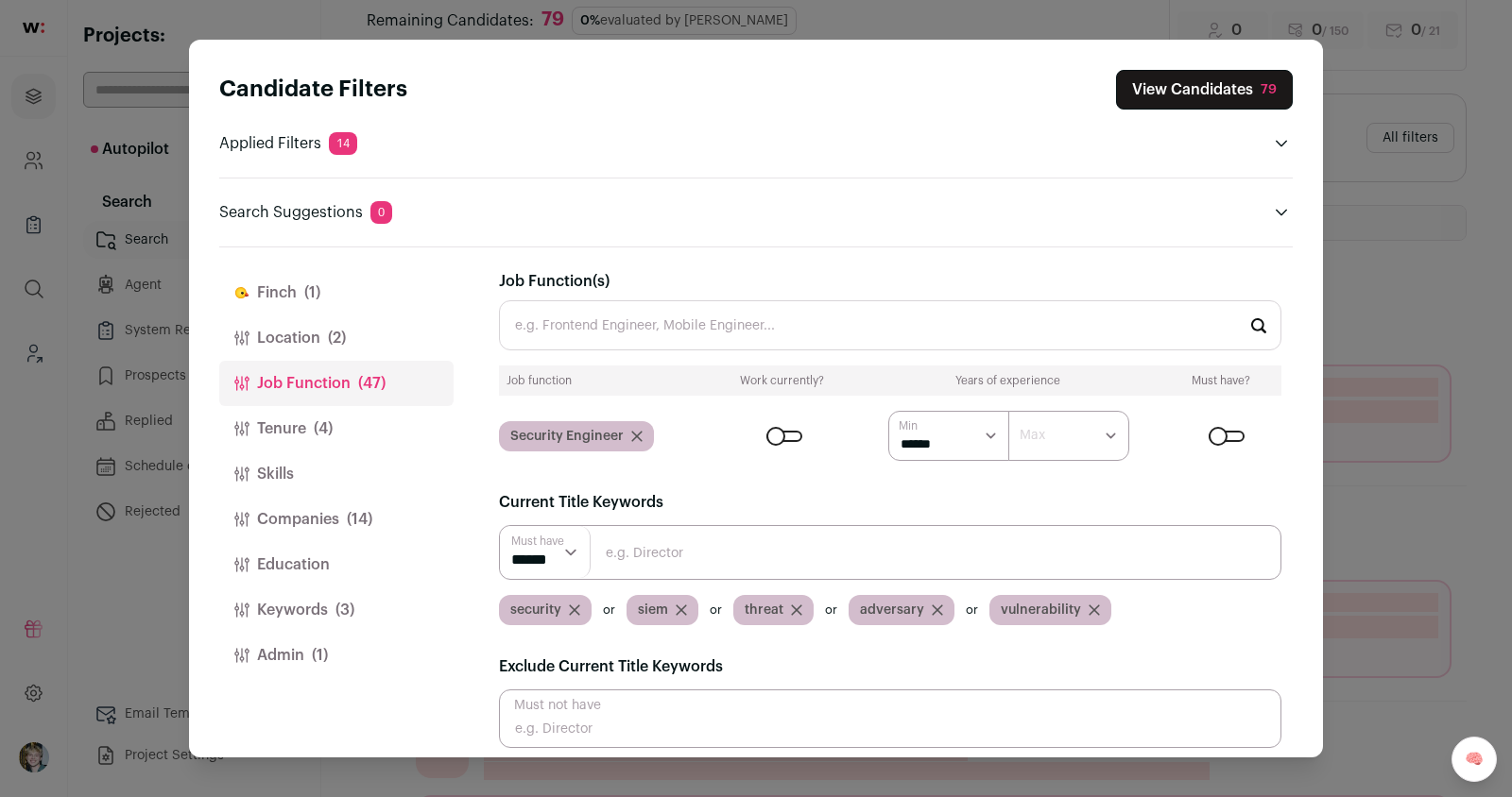
click at [1262, 88] on div "79" at bounding box center [1268, 89] width 16 height 19
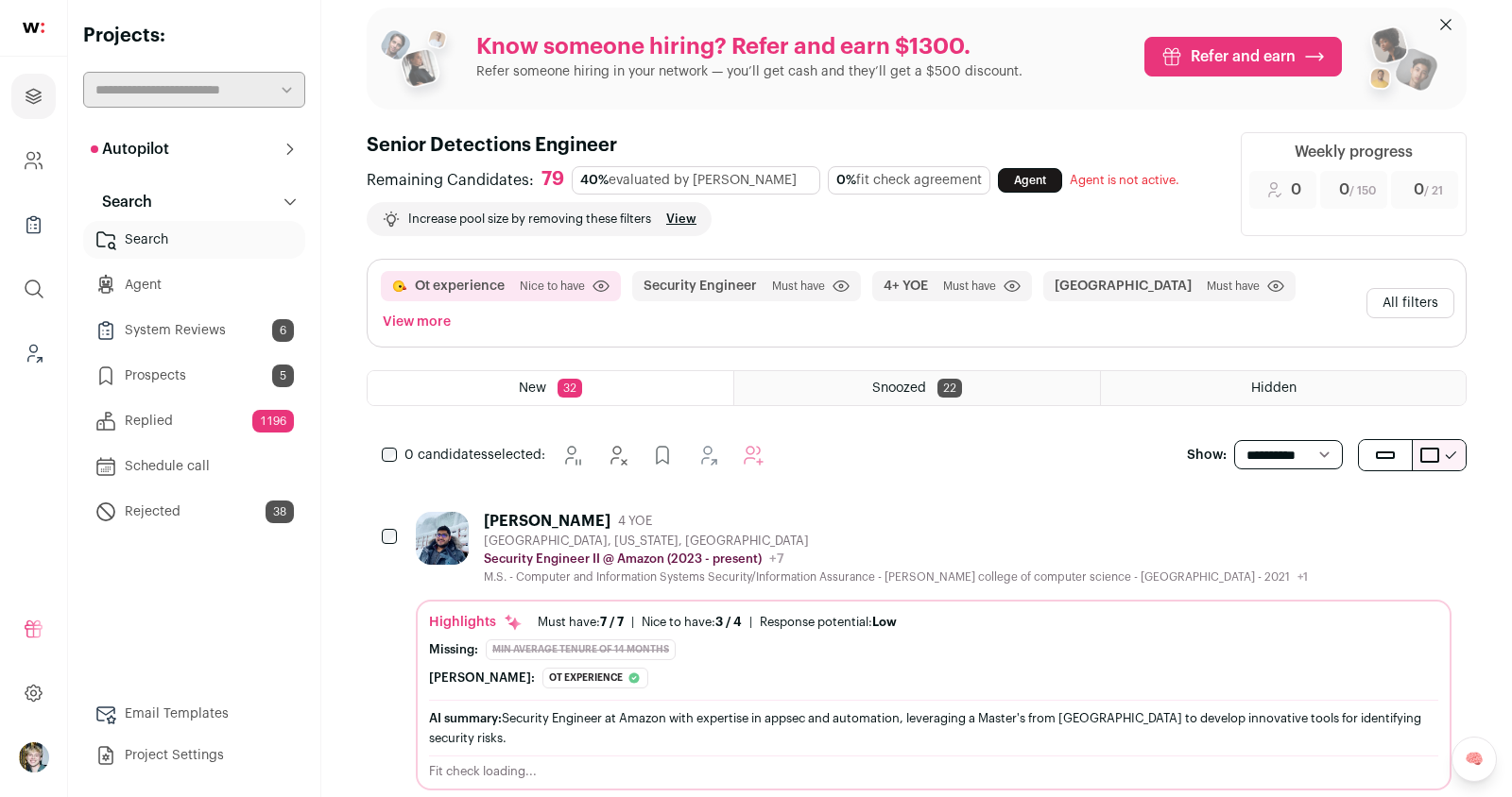
scroll to position [0, 0]
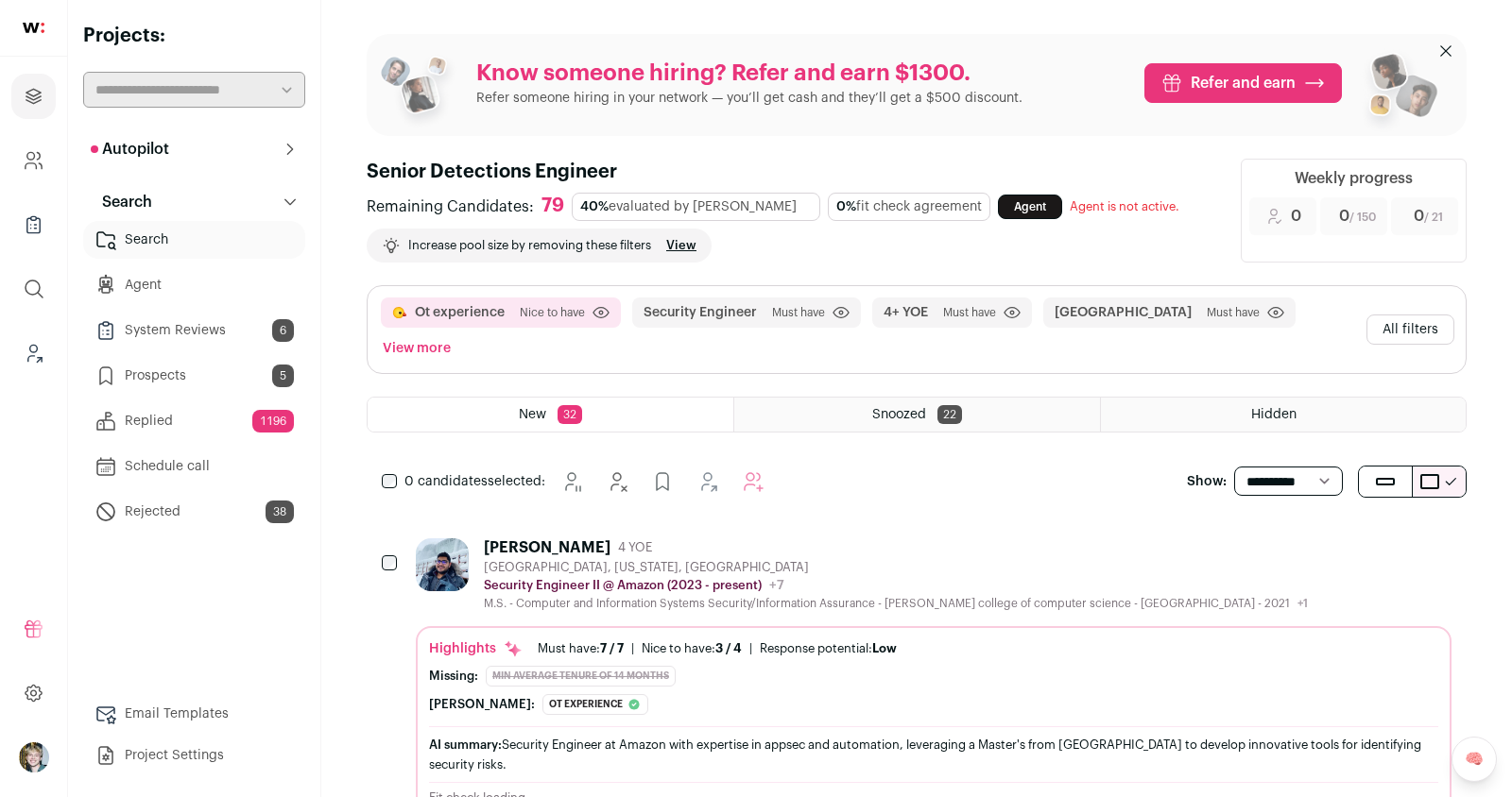
click at [835, 596] on div "M.S. - Computer and Information Systems Security/Information Assurance - khoury…" at bounding box center [895, 604] width 824 height 16
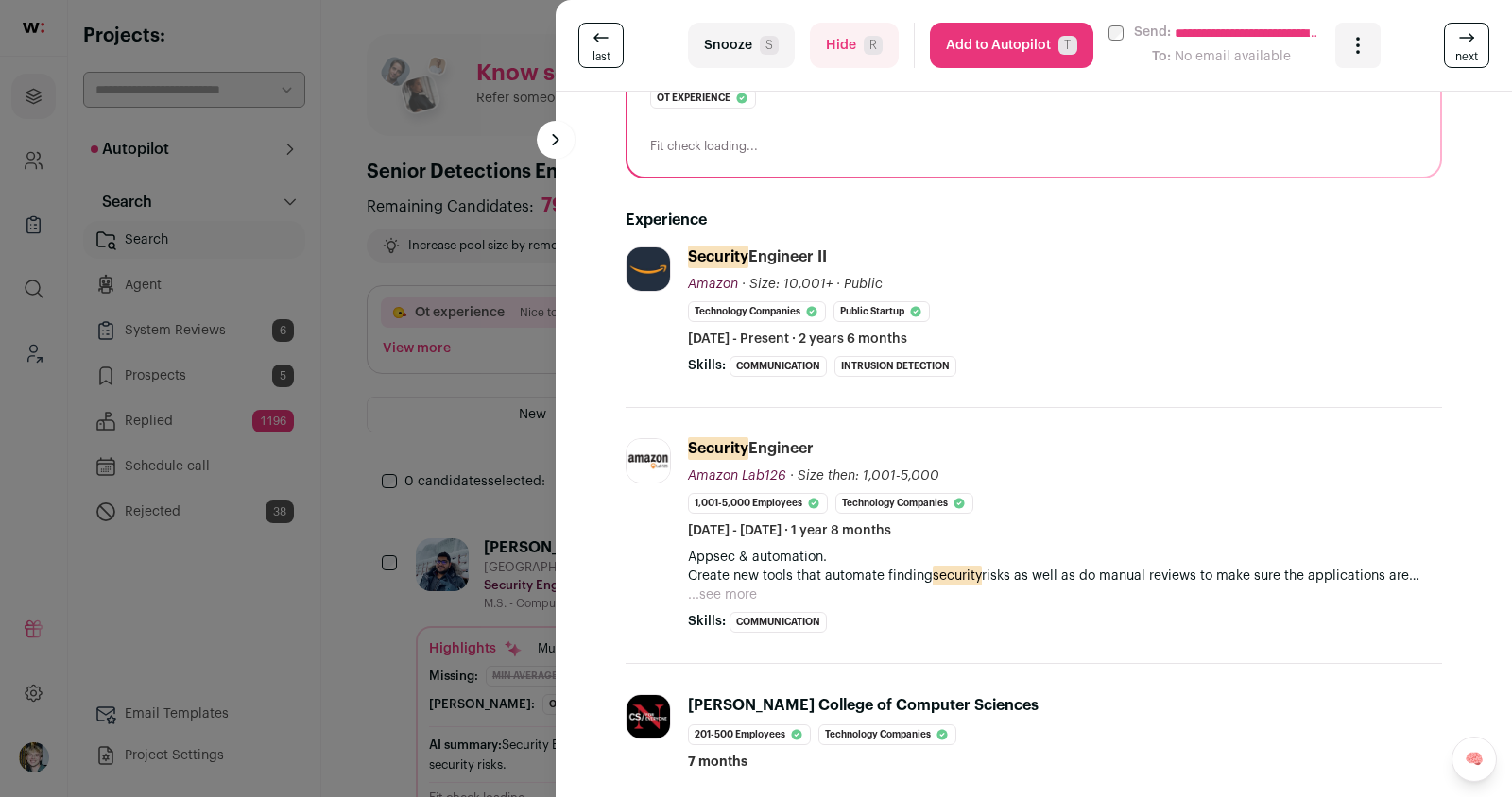
scroll to position [221, 0]
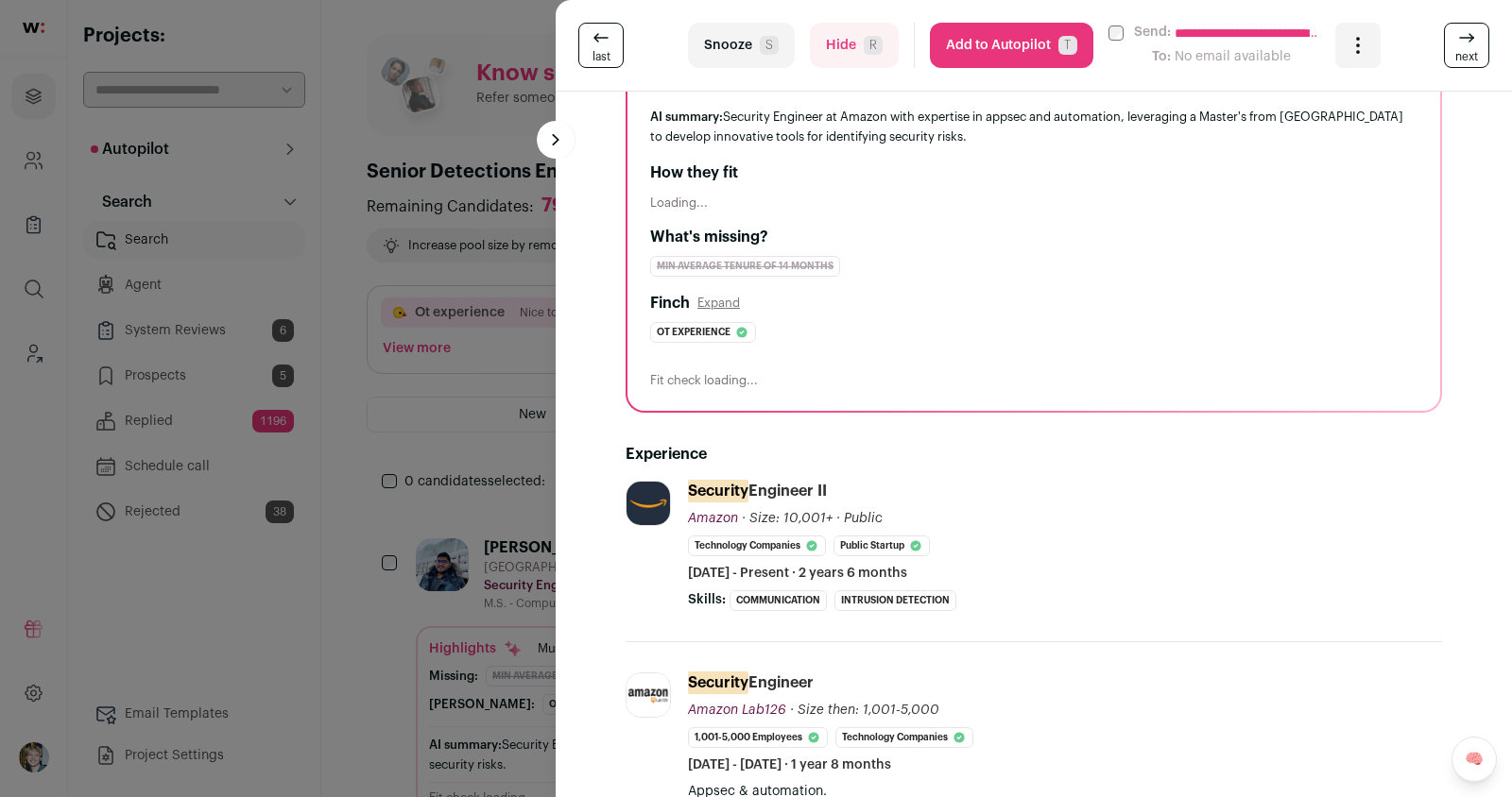
click at [415, 299] on div "**********" at bounding box center [756, 398] width 1512 height 797
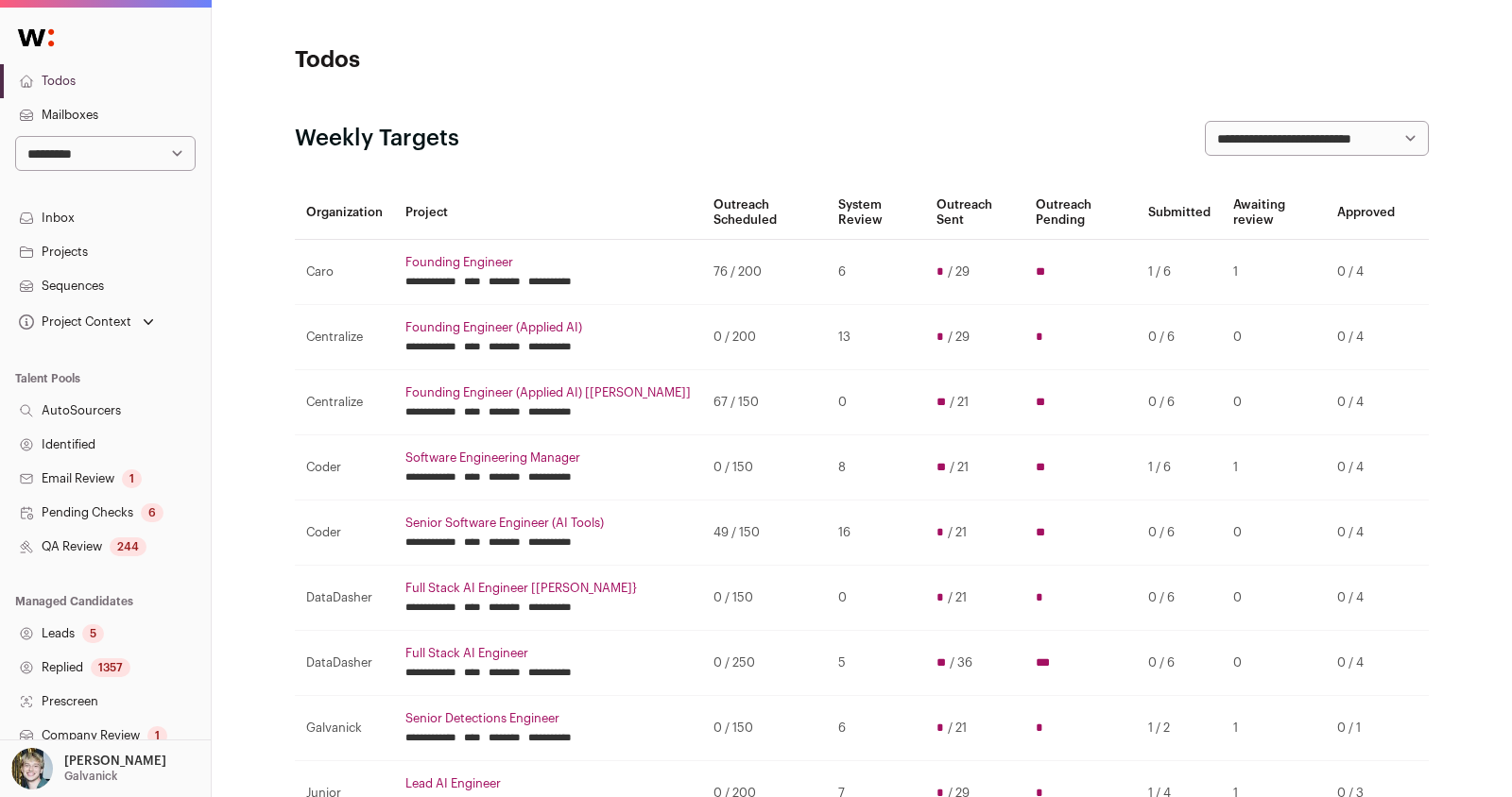
scroll to position [288, 0]
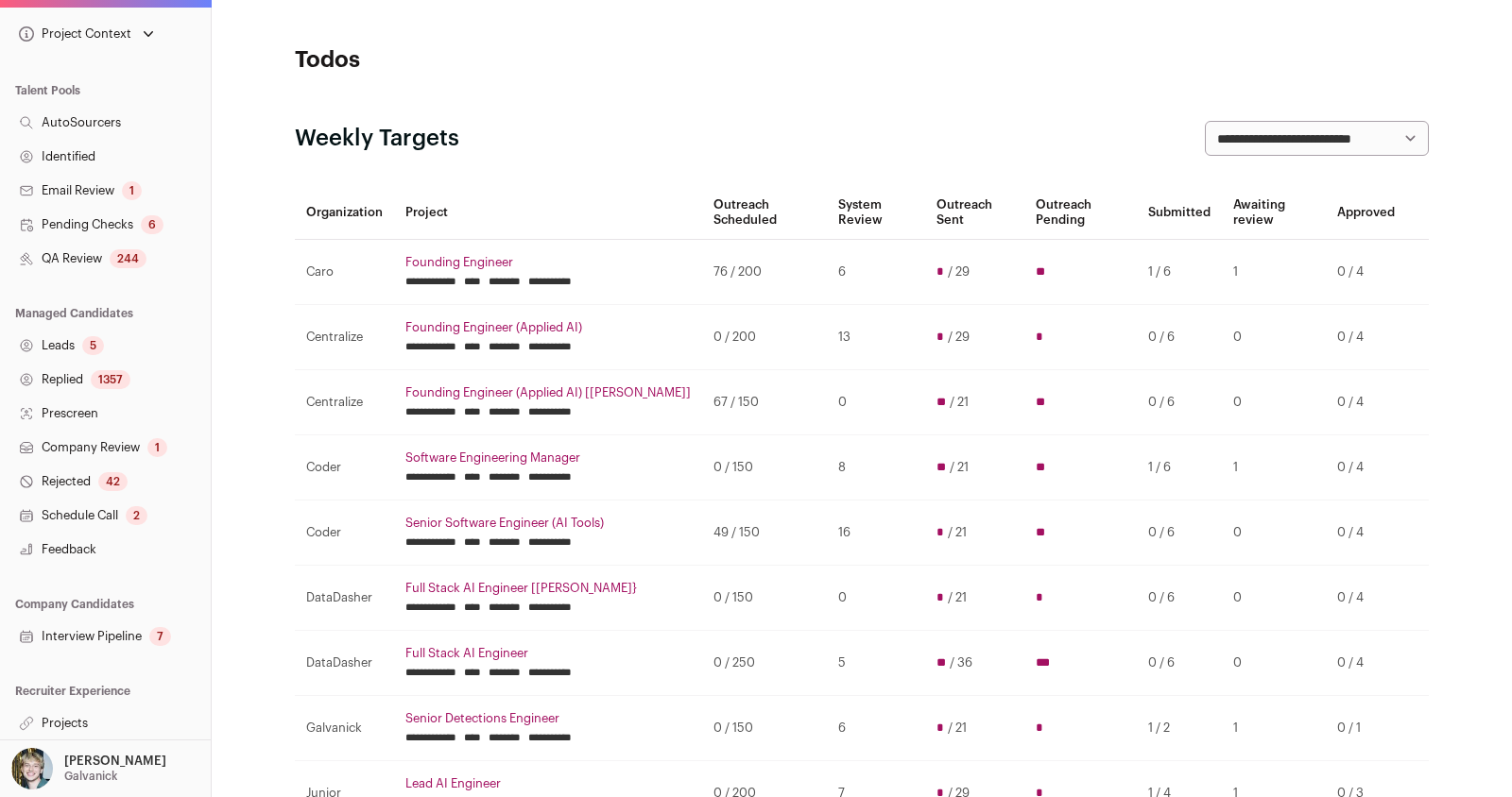
click at [63, 711] on link "Projects" at bounding box center [105, 723] width 211 height 34
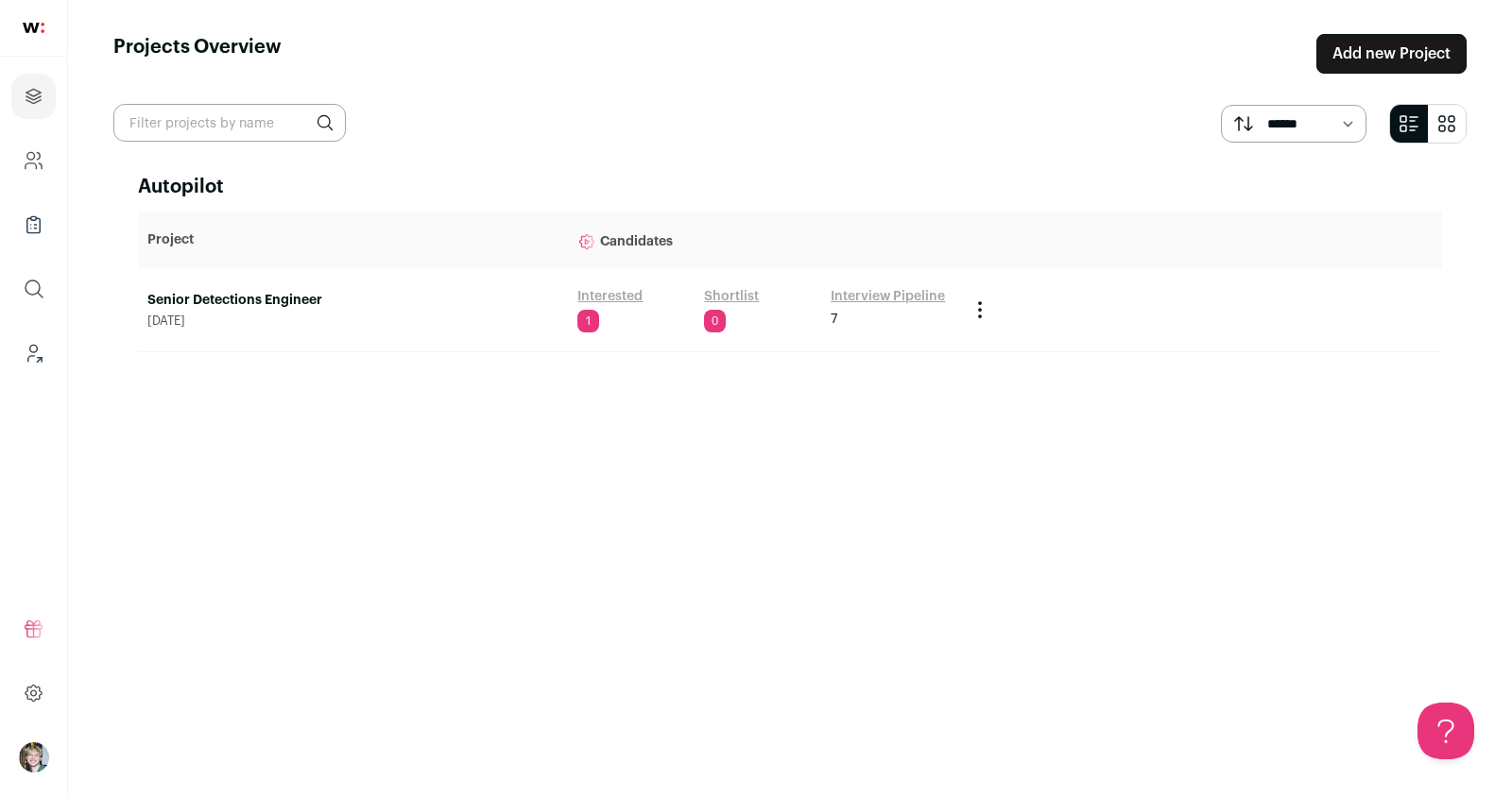
click at [256, 299] on link "Senior Detections Engineer" at bounding box center [353, 300] width 411 height 19
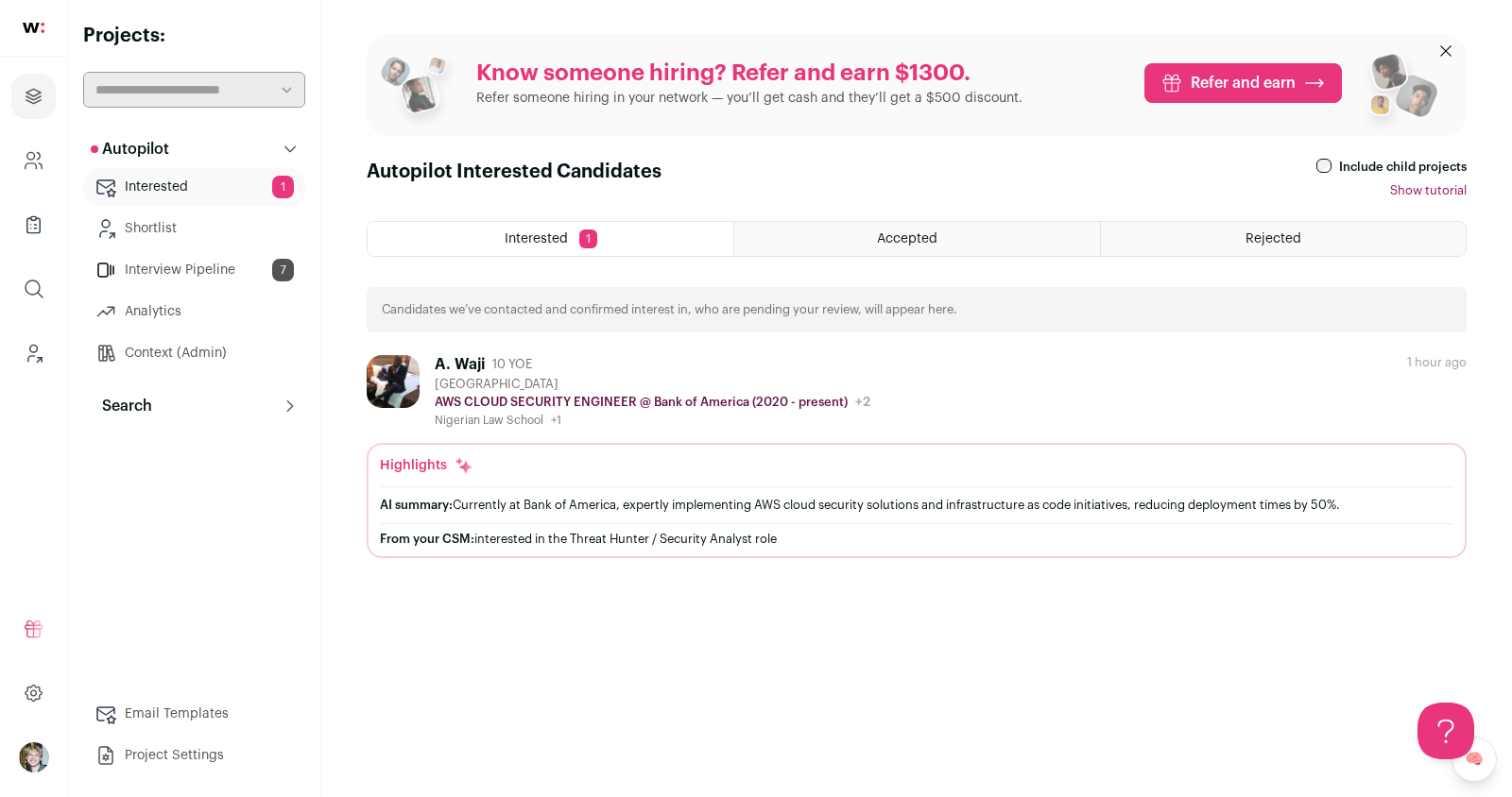
click at [208, 410] on button "Search" at bounding box center [194, 406] width 222 height 38
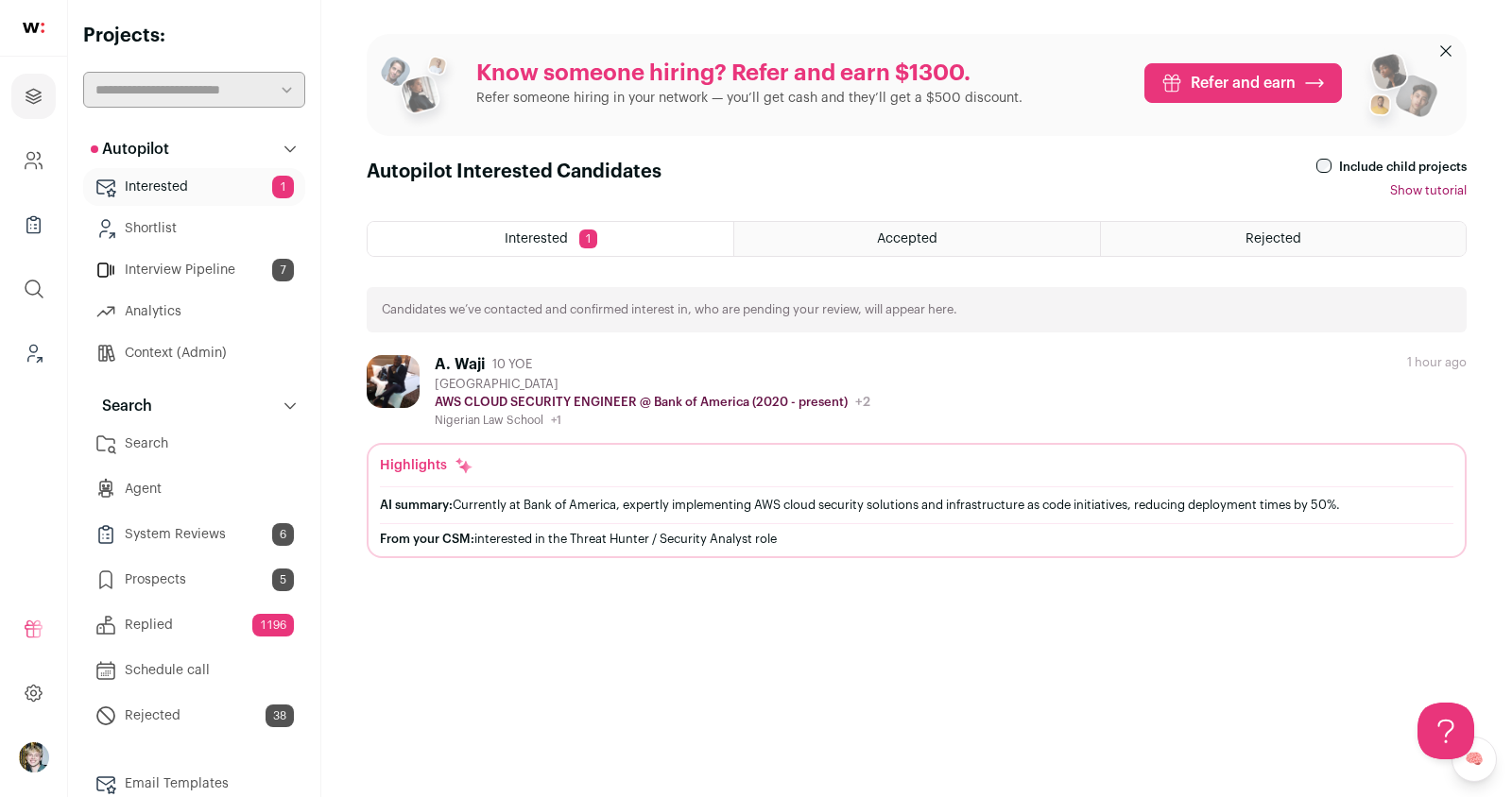
click at [198, 261] on link "Interview Pipeline 7" at bounding box center [194, 270] width 222 height 38
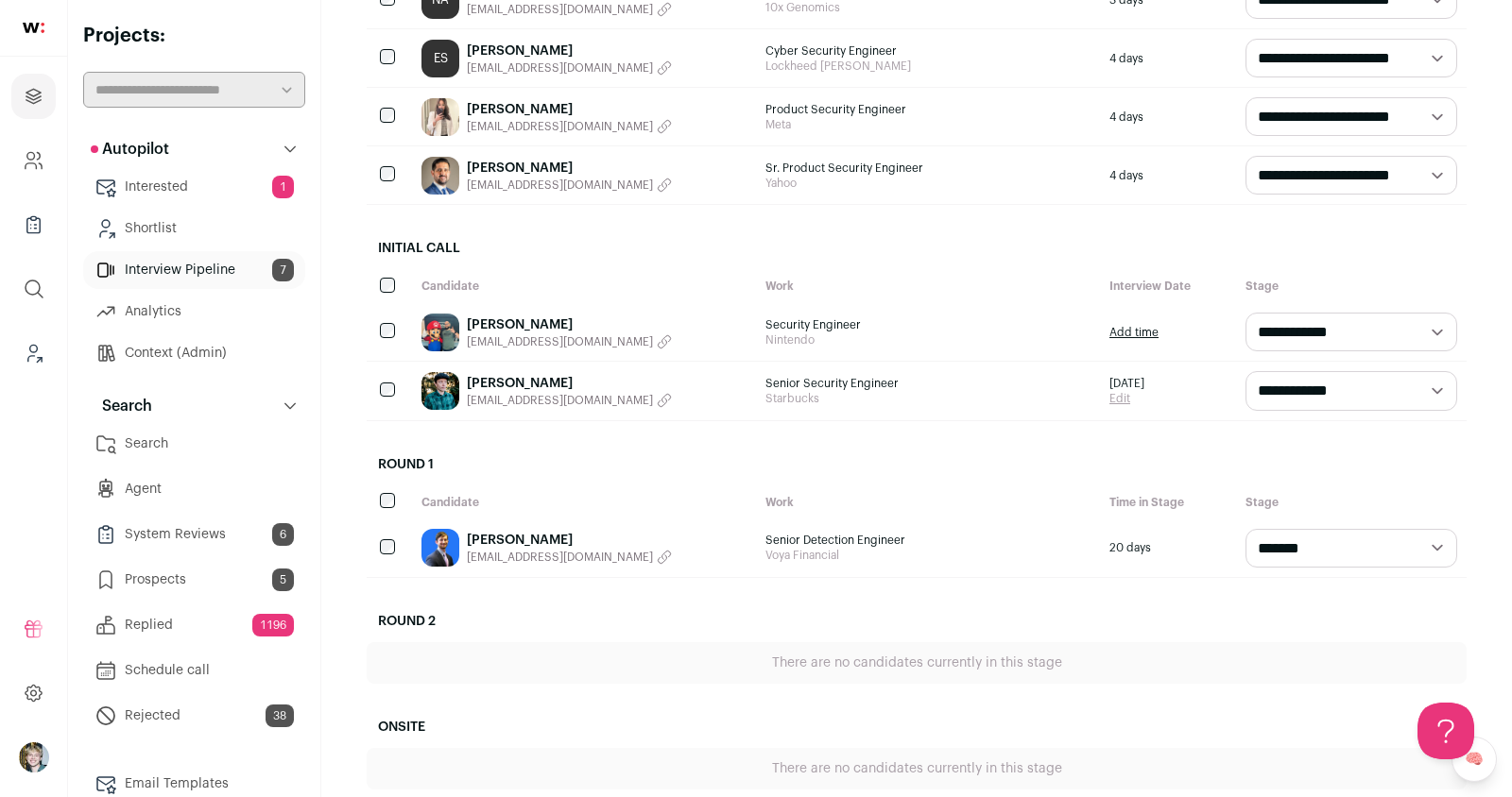
scroll to position [359, 0]
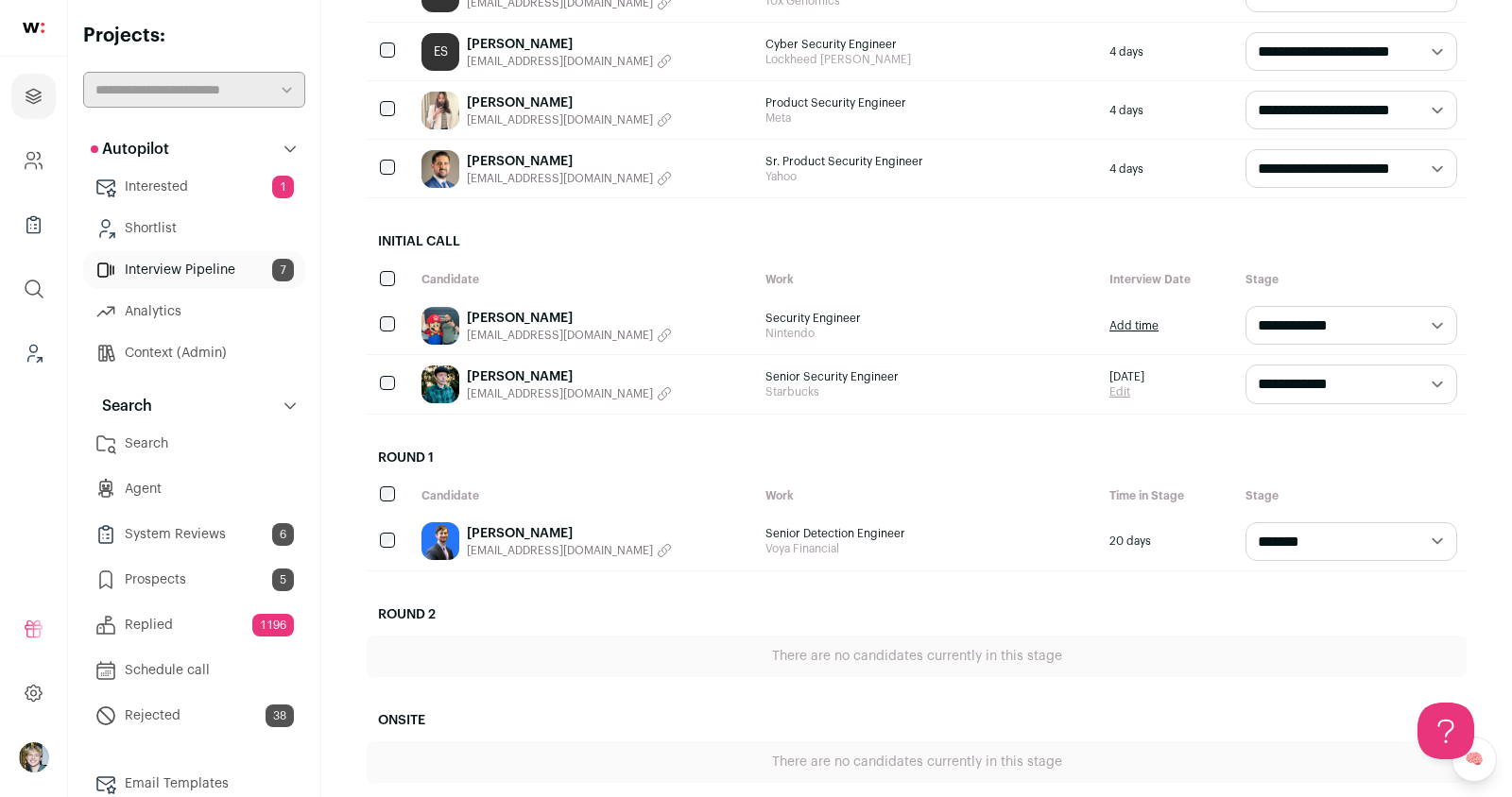
click at [519, 524] on link "Matthew Obrien" at bounding box center [569, 533] width 205 height 19
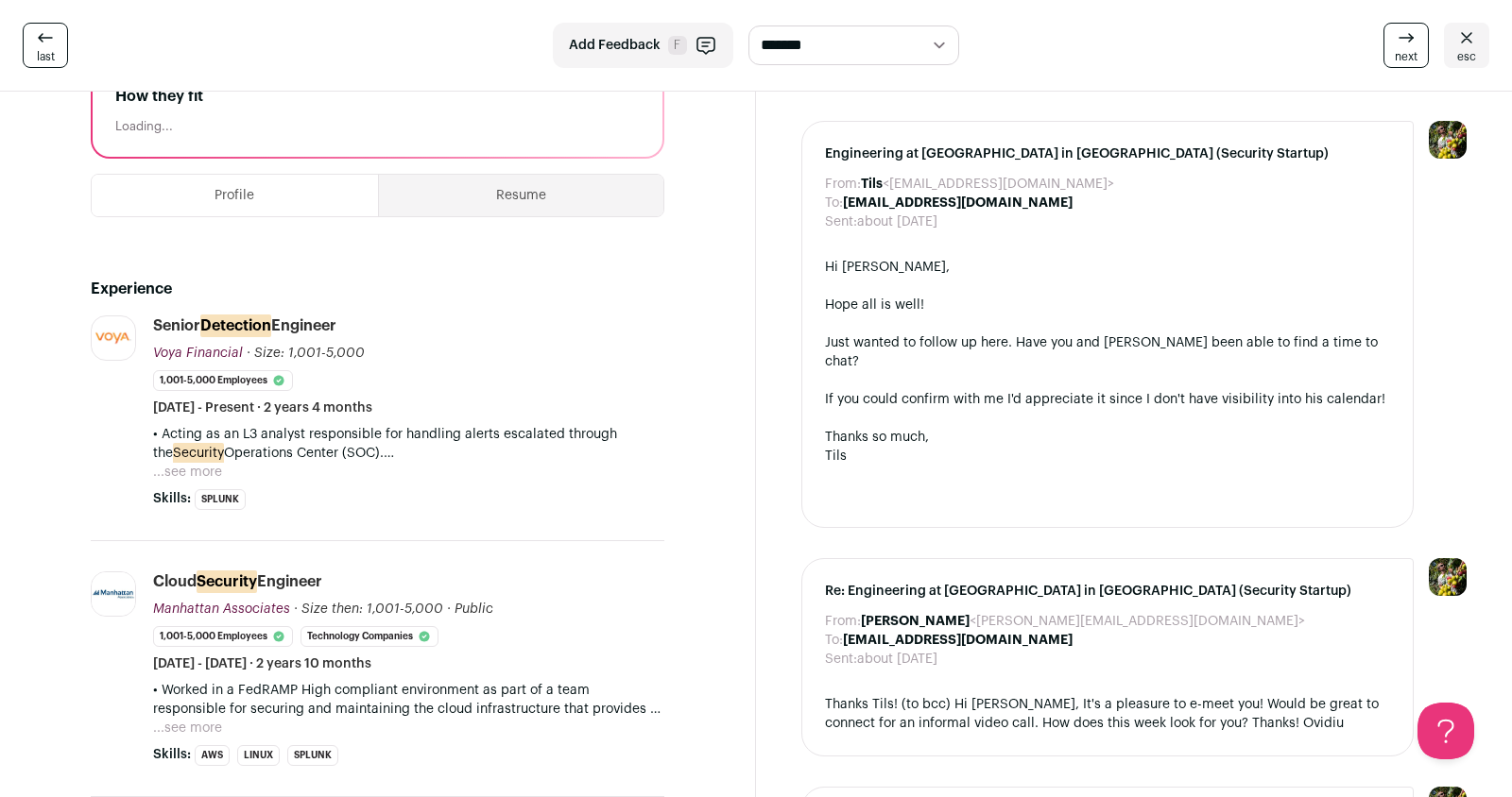
scroll to position [319, 0]
click at [366, 445] on p "• Acting as an L3 analyst responsible for handling alerts escalated through the…" at bounding box center [408, 442] width 512 height 38
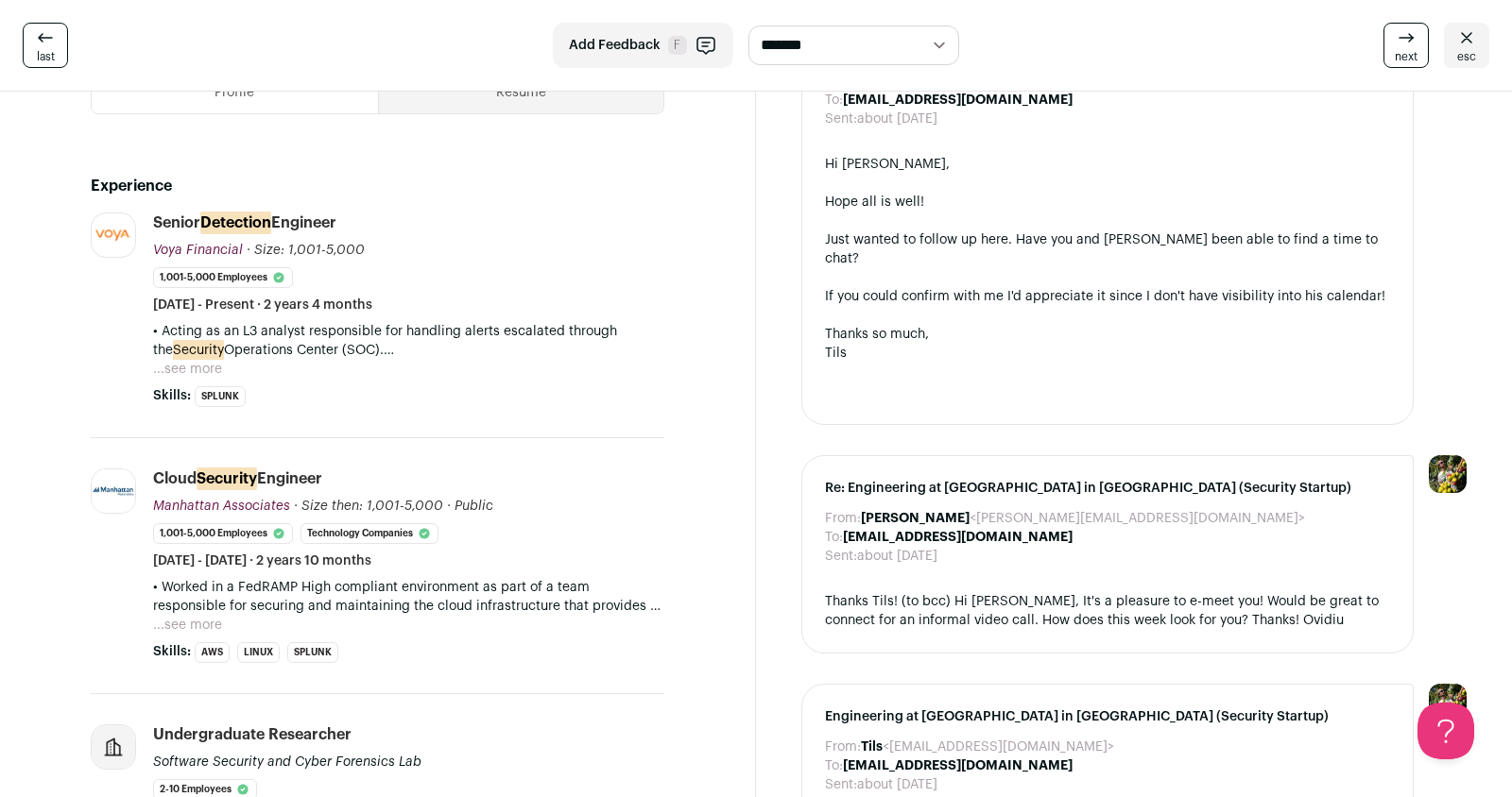
scroll to position [615, 0]
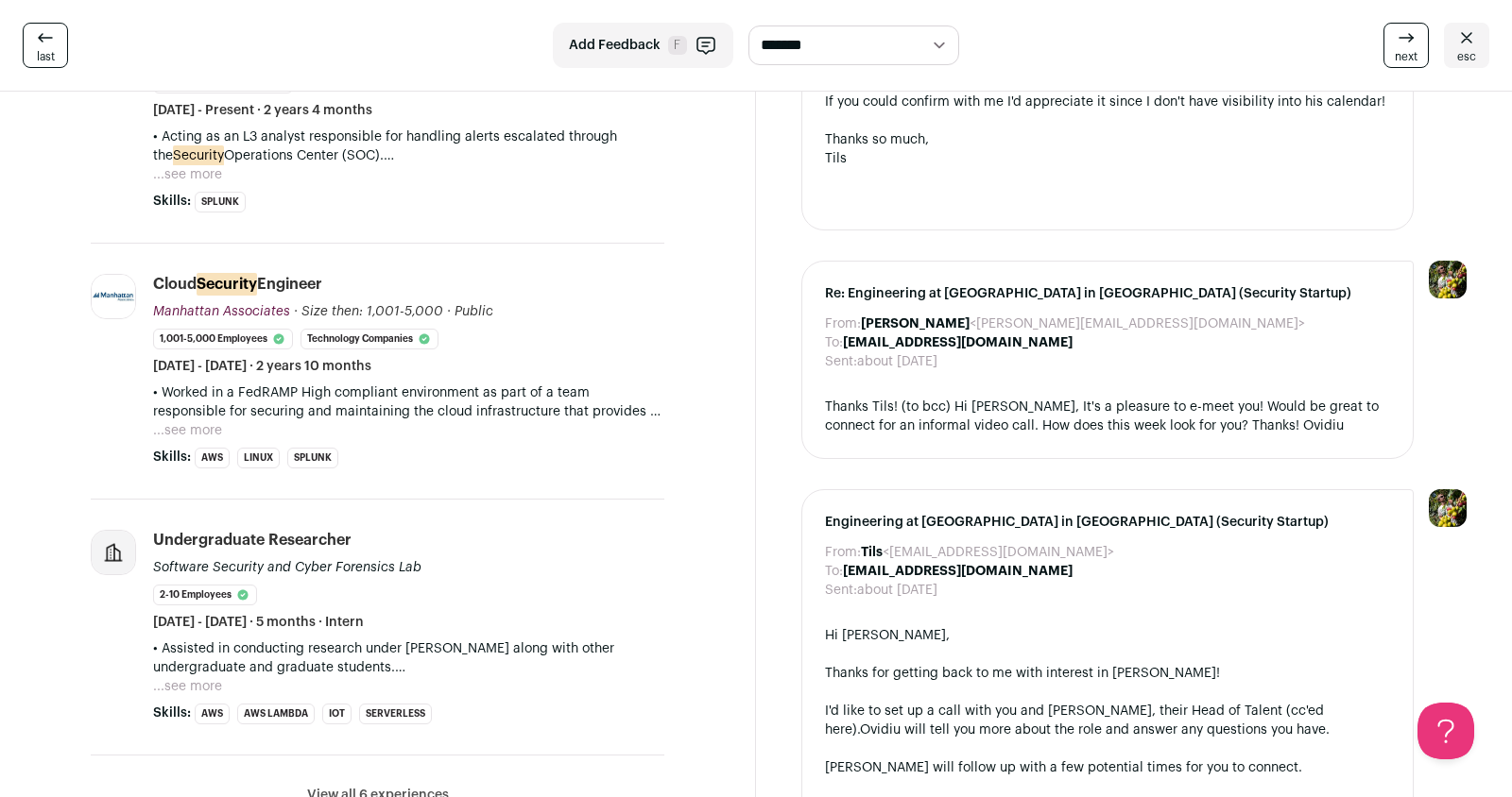
click at [341, 400] on p "• Worked in a FedRAMP High compliant environment as part of a team responsible …" at bounding box center [408, 402] width 512 height 38
click at [188, 432] on button "...see more" at bounding box center [187, 430] width 69 height 19
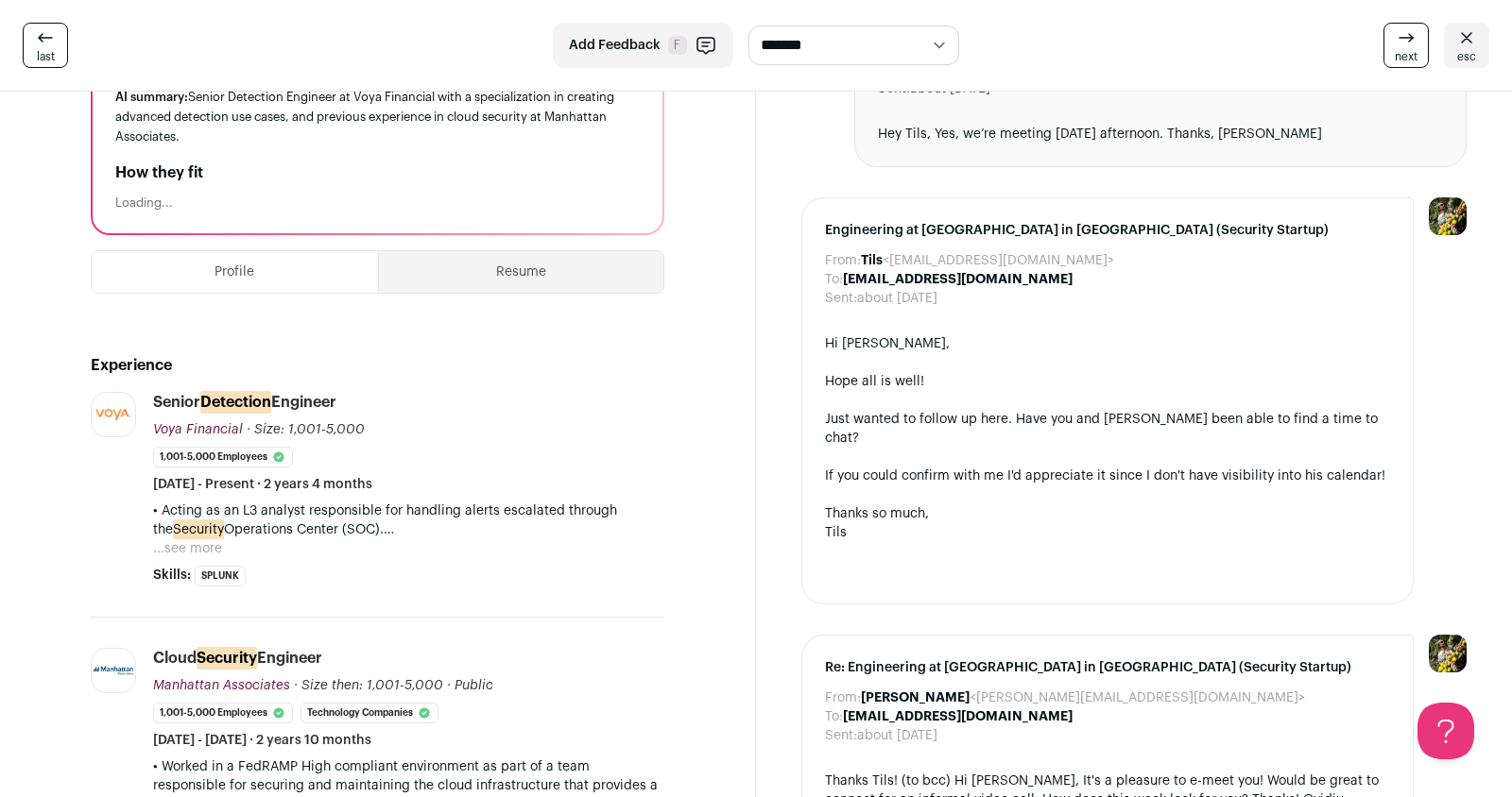
scroll to position [158, 0]
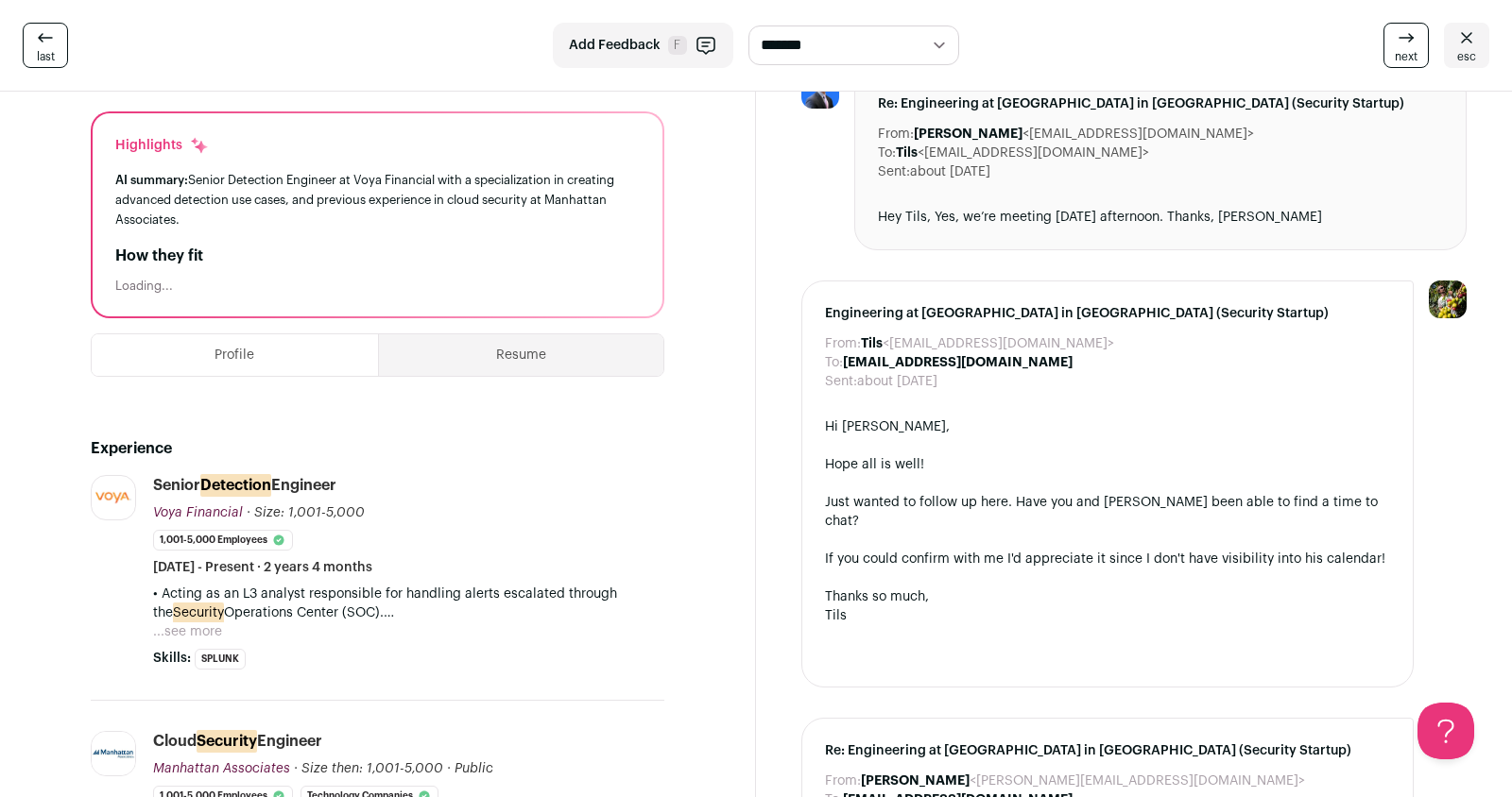
click at [207, 627] on button "...see more" at bounding box center [187, 631] width 69 height 19
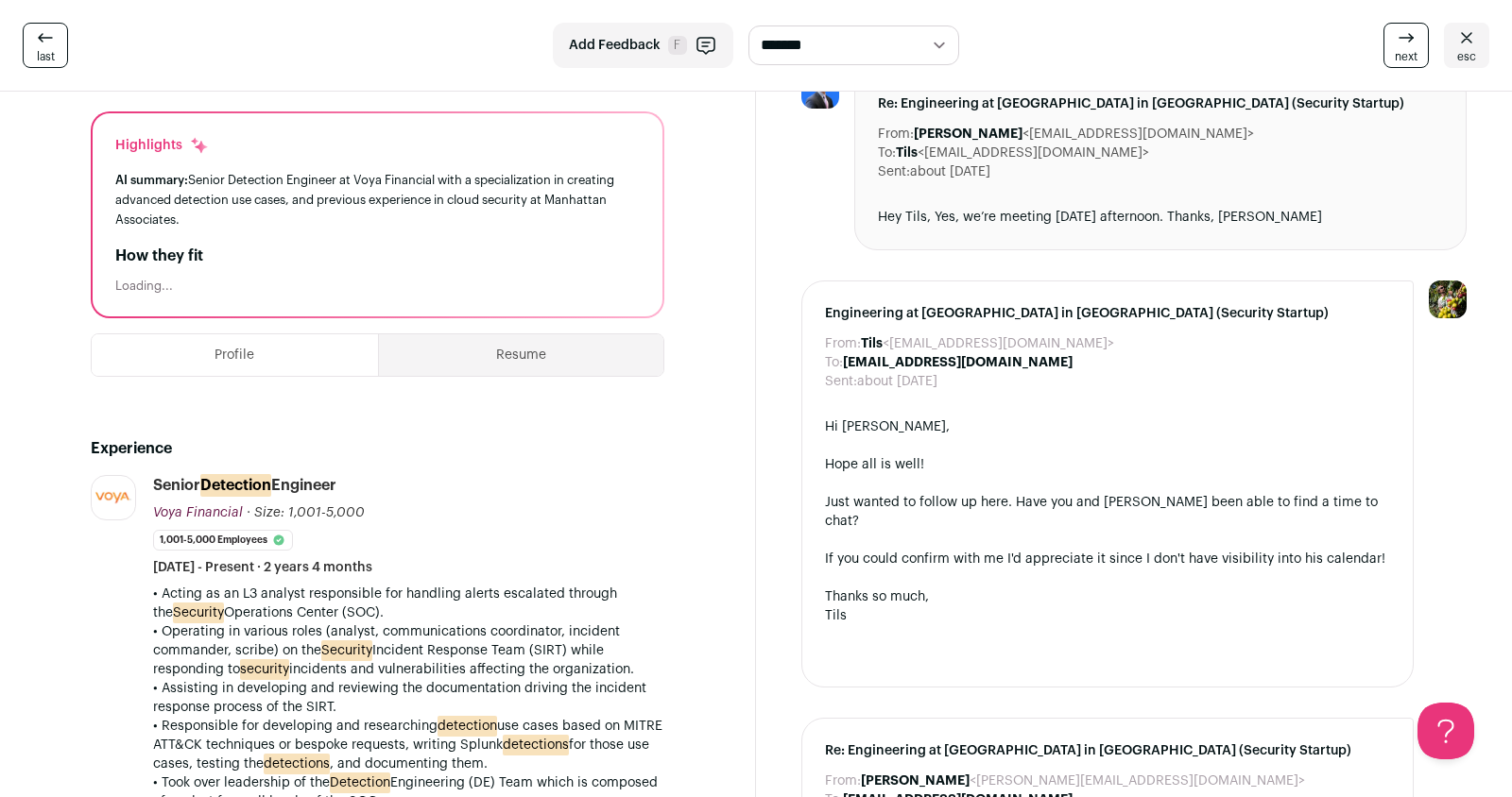
scroll to position [515, 0]
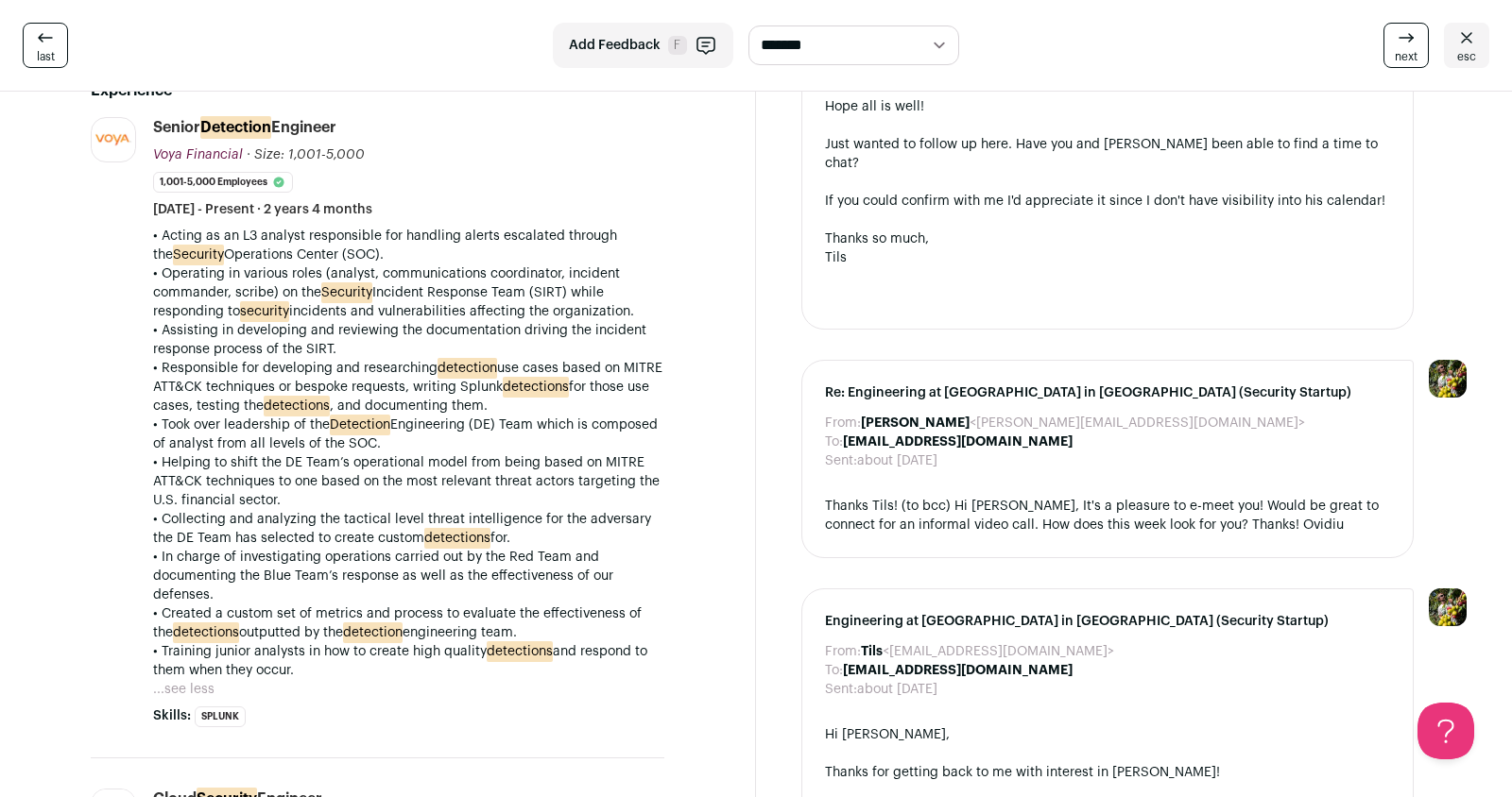
click at [179, 383] on p "• Responsible for developing and researching detection use cases based on MITRE…" at bounding box center [408, 387] width 512 height 57
copy p "CK"
click at [155, 385] on p "• Responsible for developing and researching detection use cases based on MITRE…" at bounding box center [408, 387] width 512 height 57
copy p "ATT&CK"
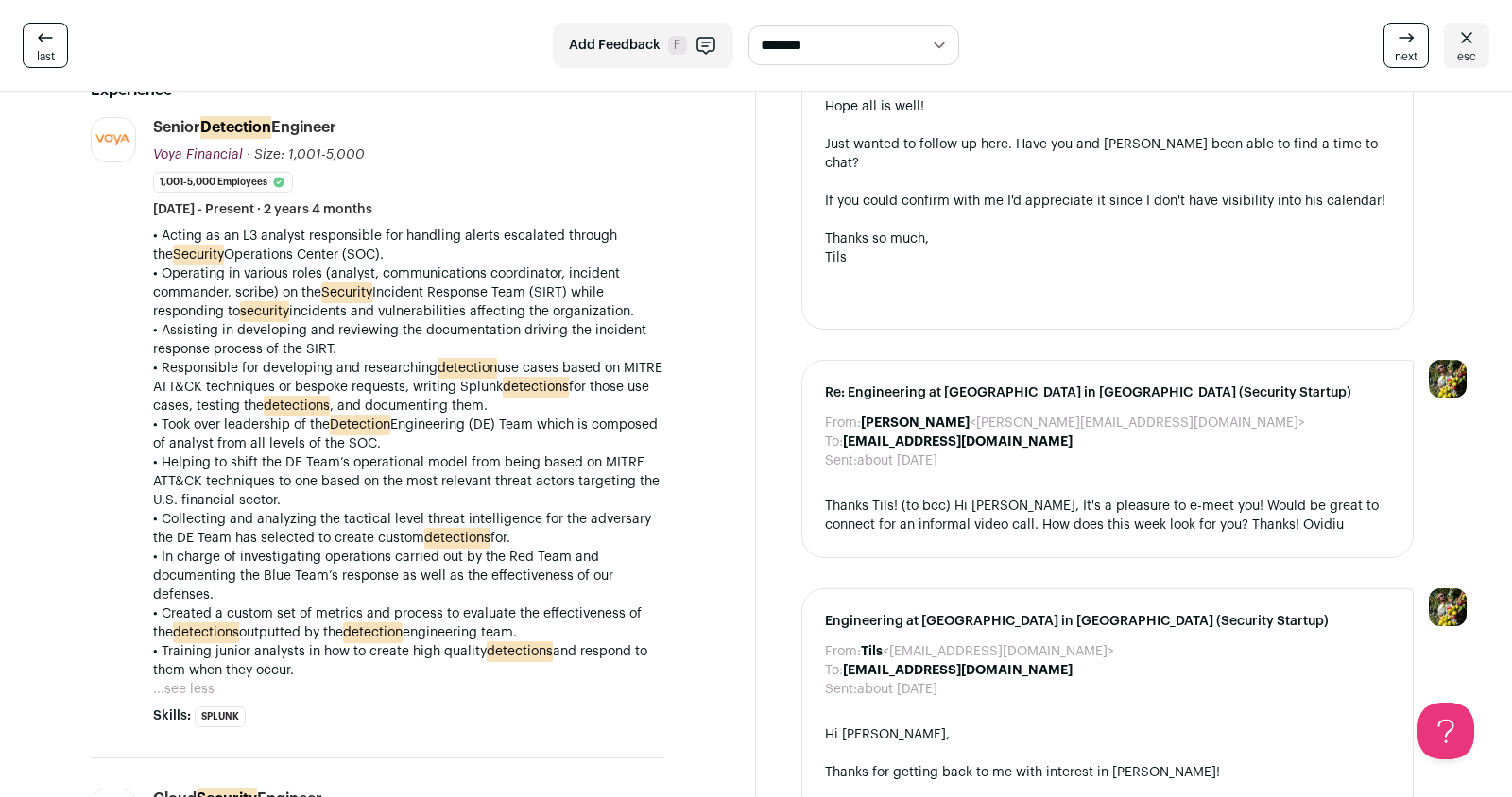
click at [485, 422] on p "• Took over leadership of the Detection Engineering (DE) Team which is composed…" at bounding box center [408, 435] width 512 height 38
copy p "DE"
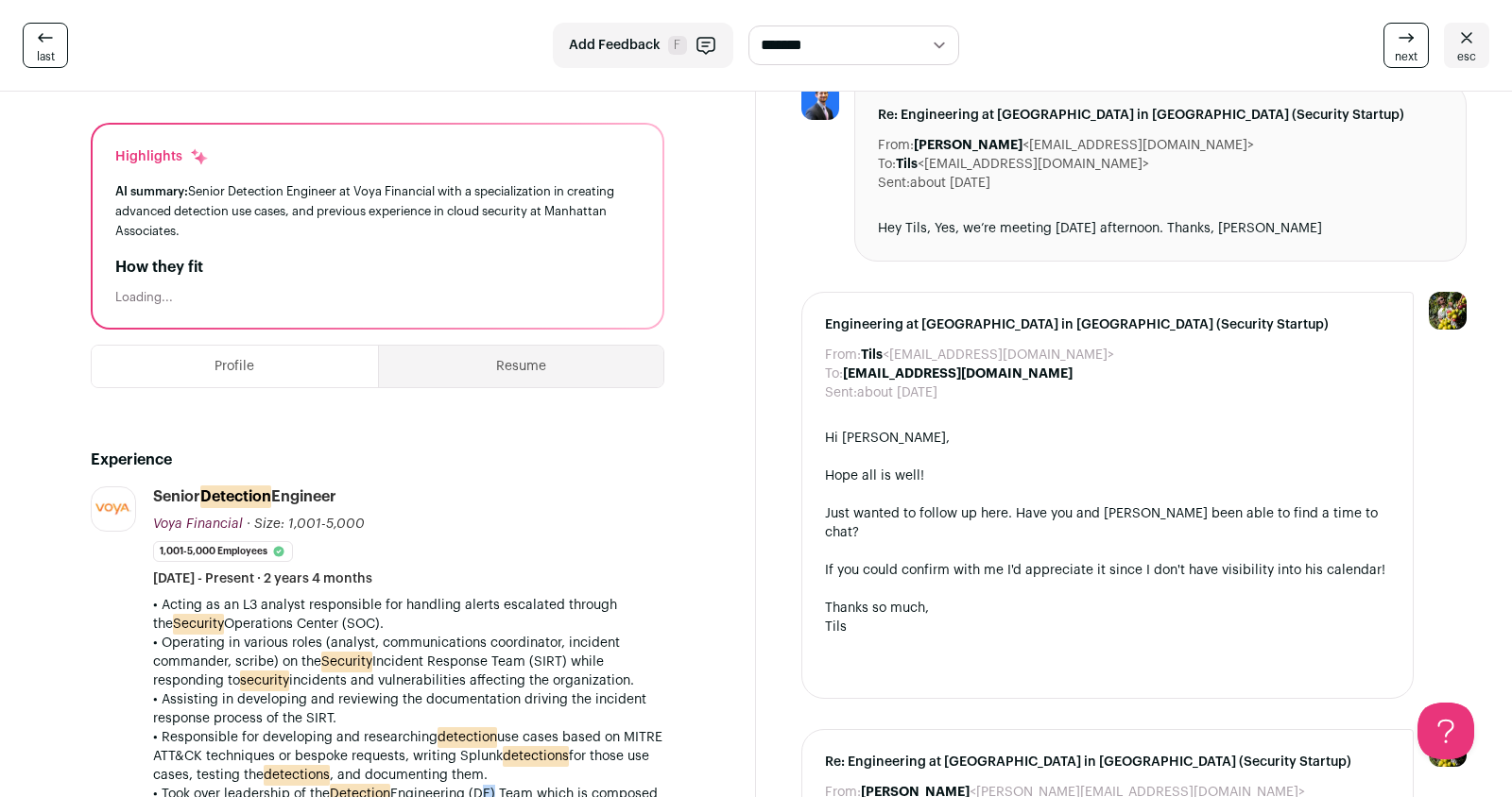
scroll to position [0, 0]
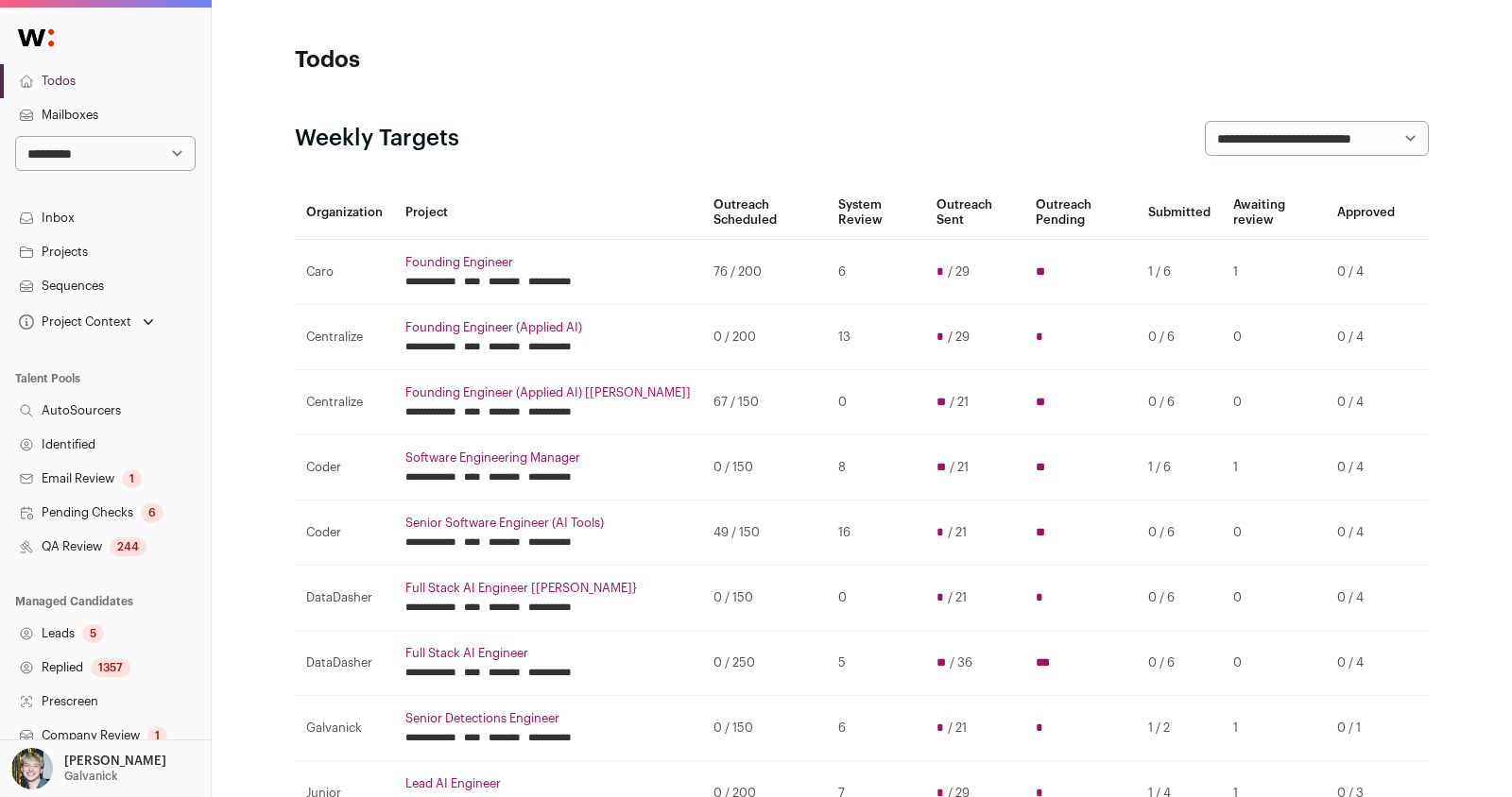
scroll to position [288, 0]
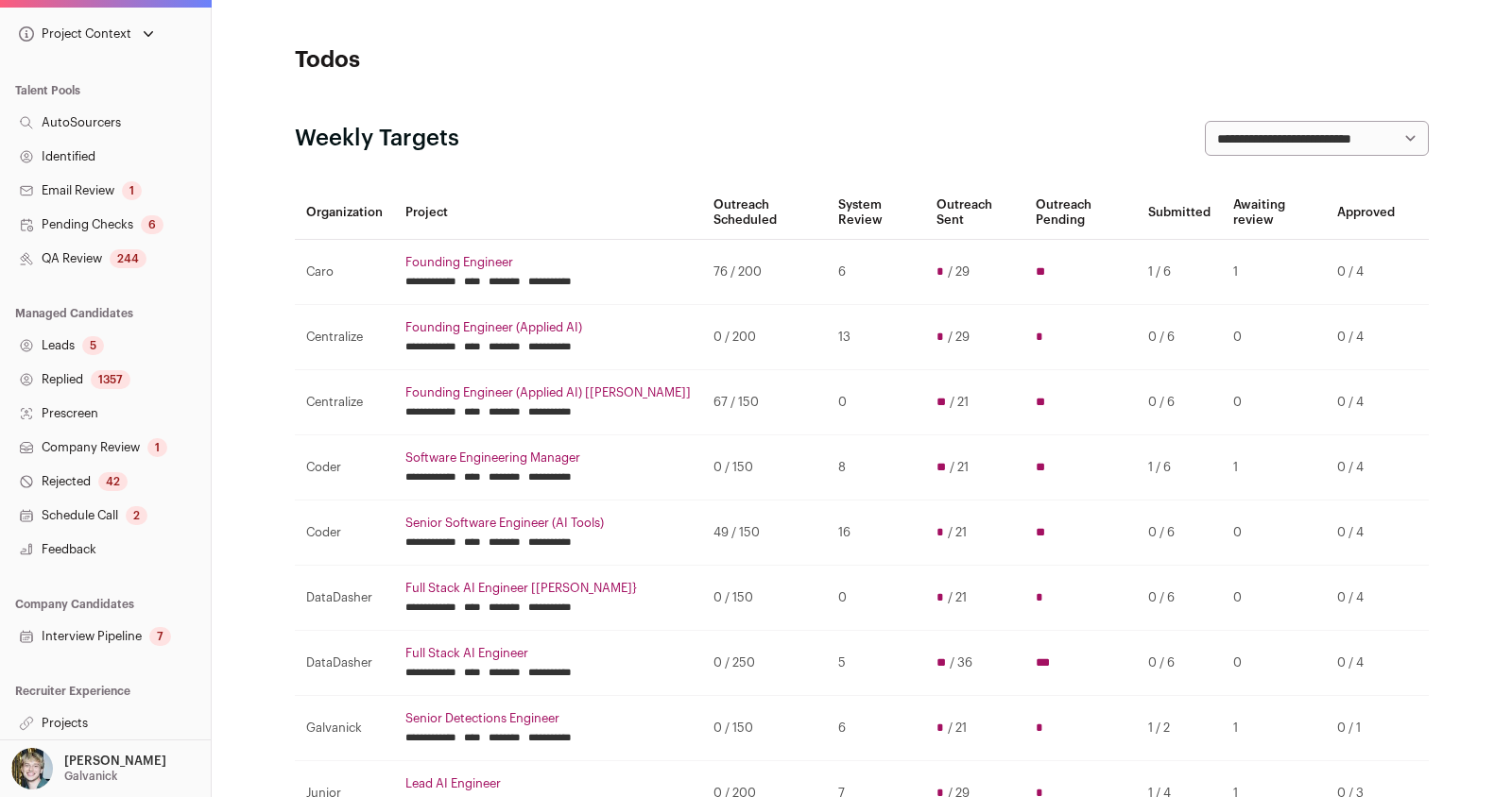
click at [98, 726] on link "Projects" at bounding box center [105, 723] width 211 height 34
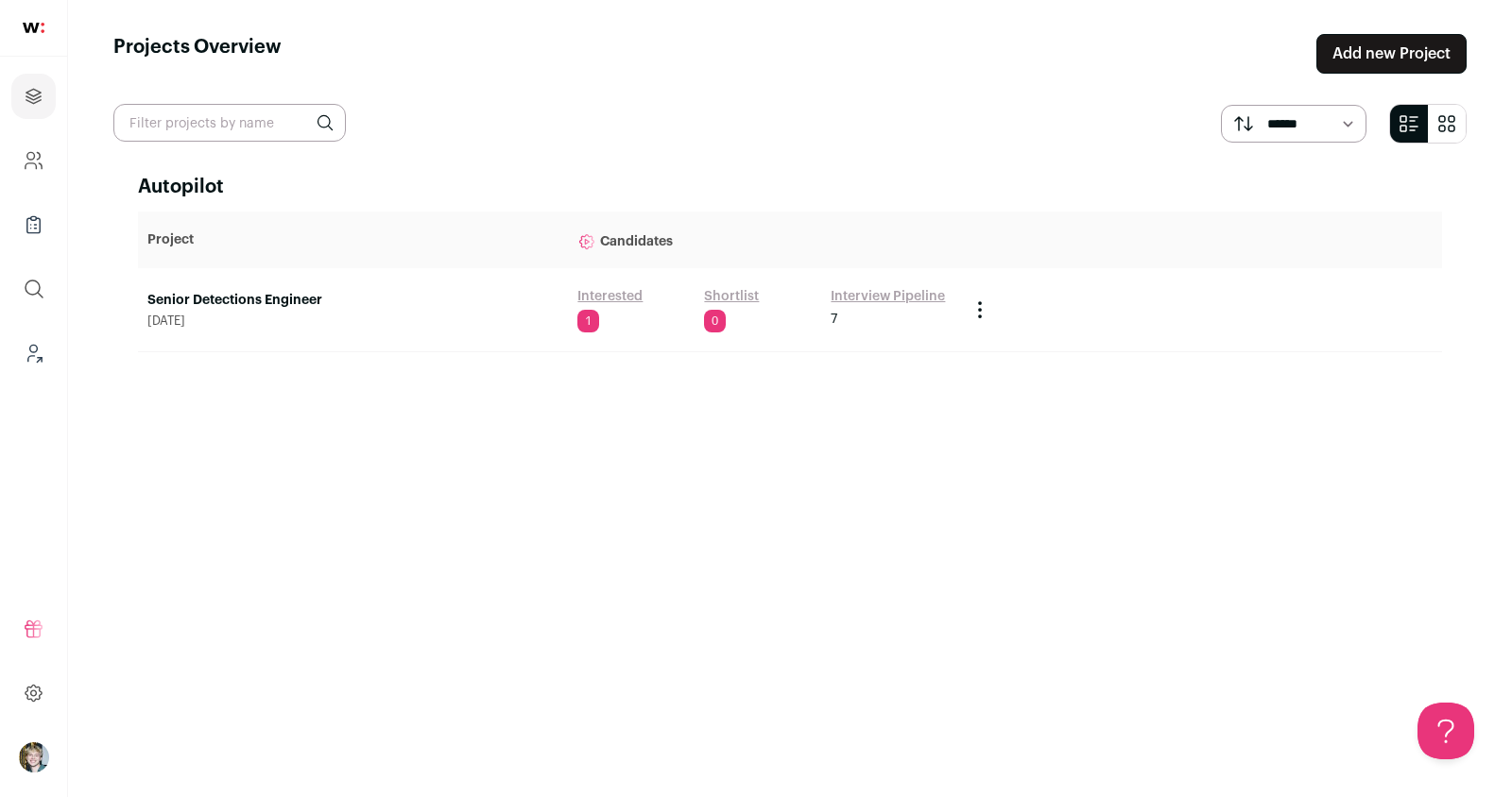
click at [279, 304] on link "Senior Detections Engineer" at bounding box center [353, 300] width 411 height 19
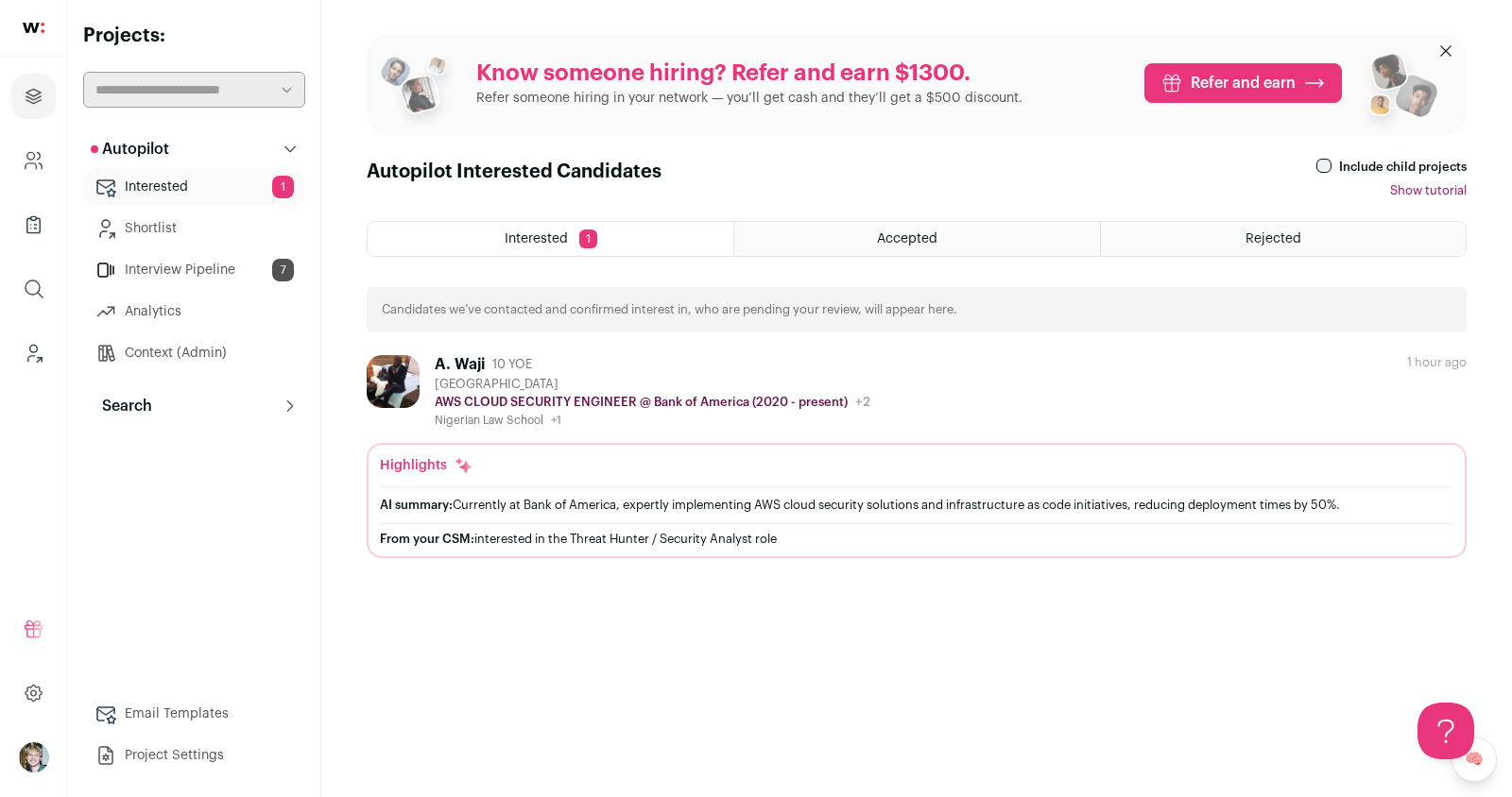
click at [215, 413] on button "Search" at bounding box center [194, 406] width 222 height 38
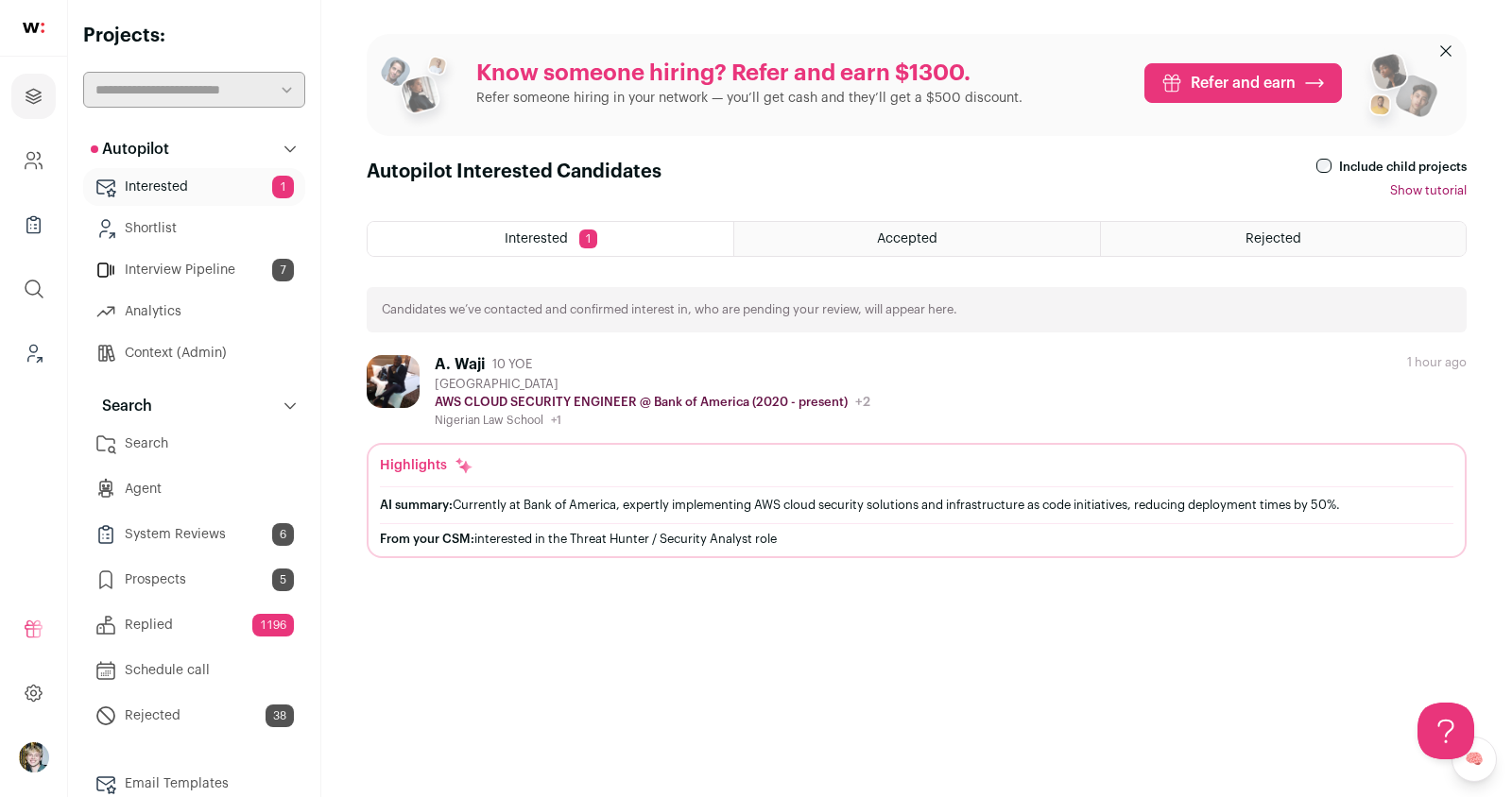
click at [204, 445] on link "Search" at bounding box center [194, 443] width 222 height 38
click at [148, 442] on link "Search" at bounding box center [194, 443] width 222 height 38
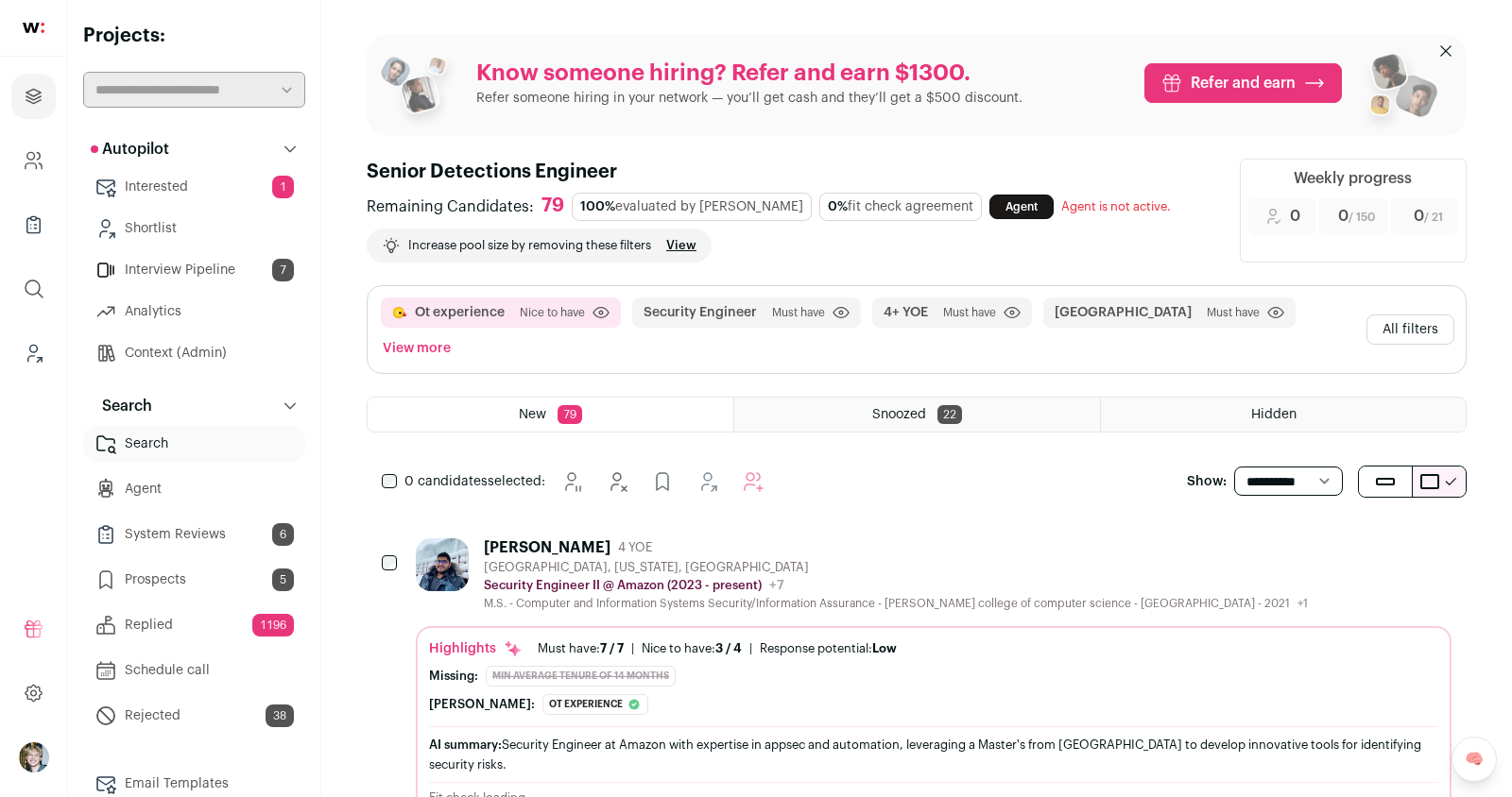
click at [1415, 315] on button "All filters" at bounding box center [1411, 329] width 88 height 30
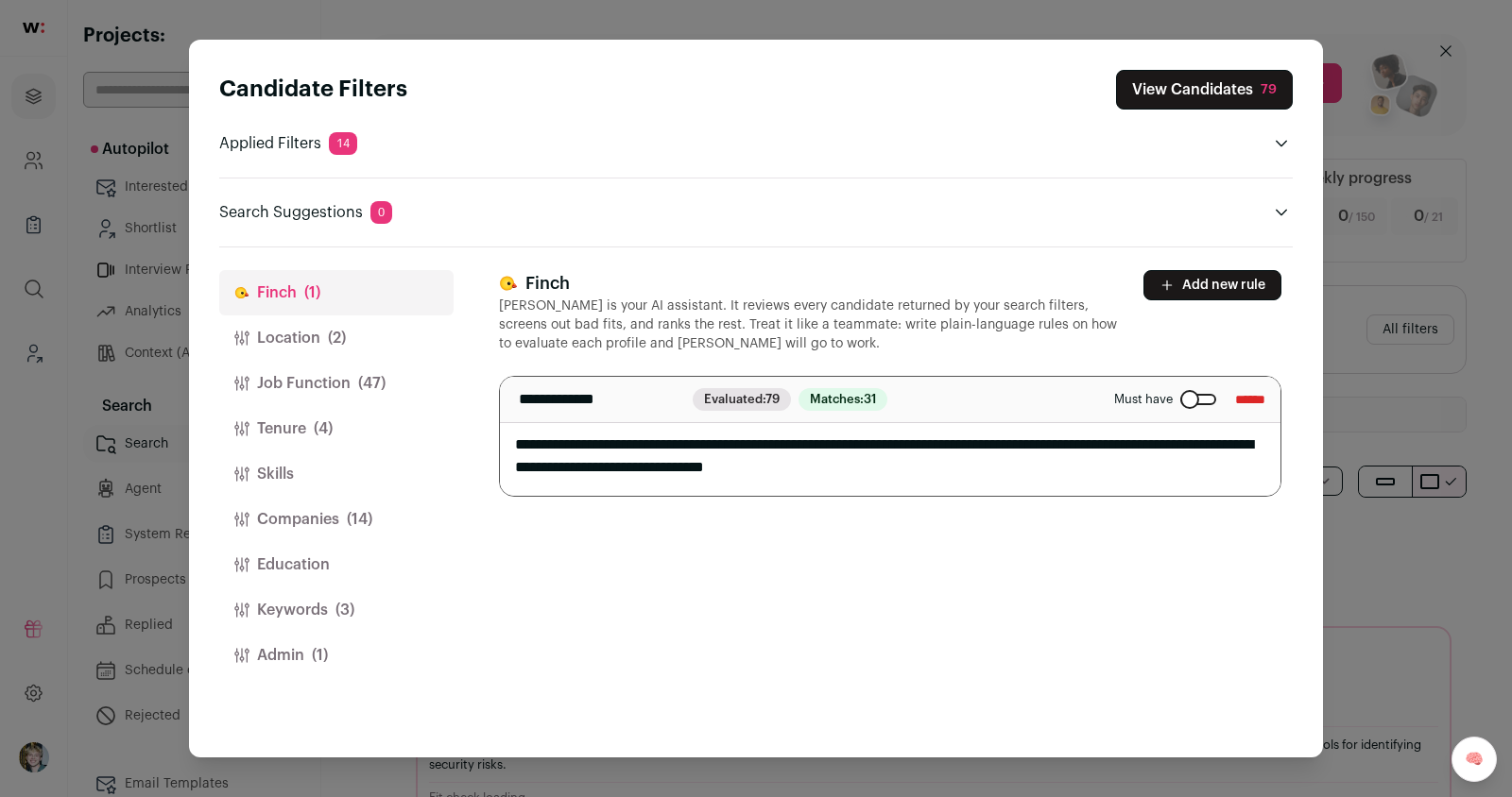
click at [331, 607] on button "Keywords (3)" at bounding box center [336, 610] width 234 height 46
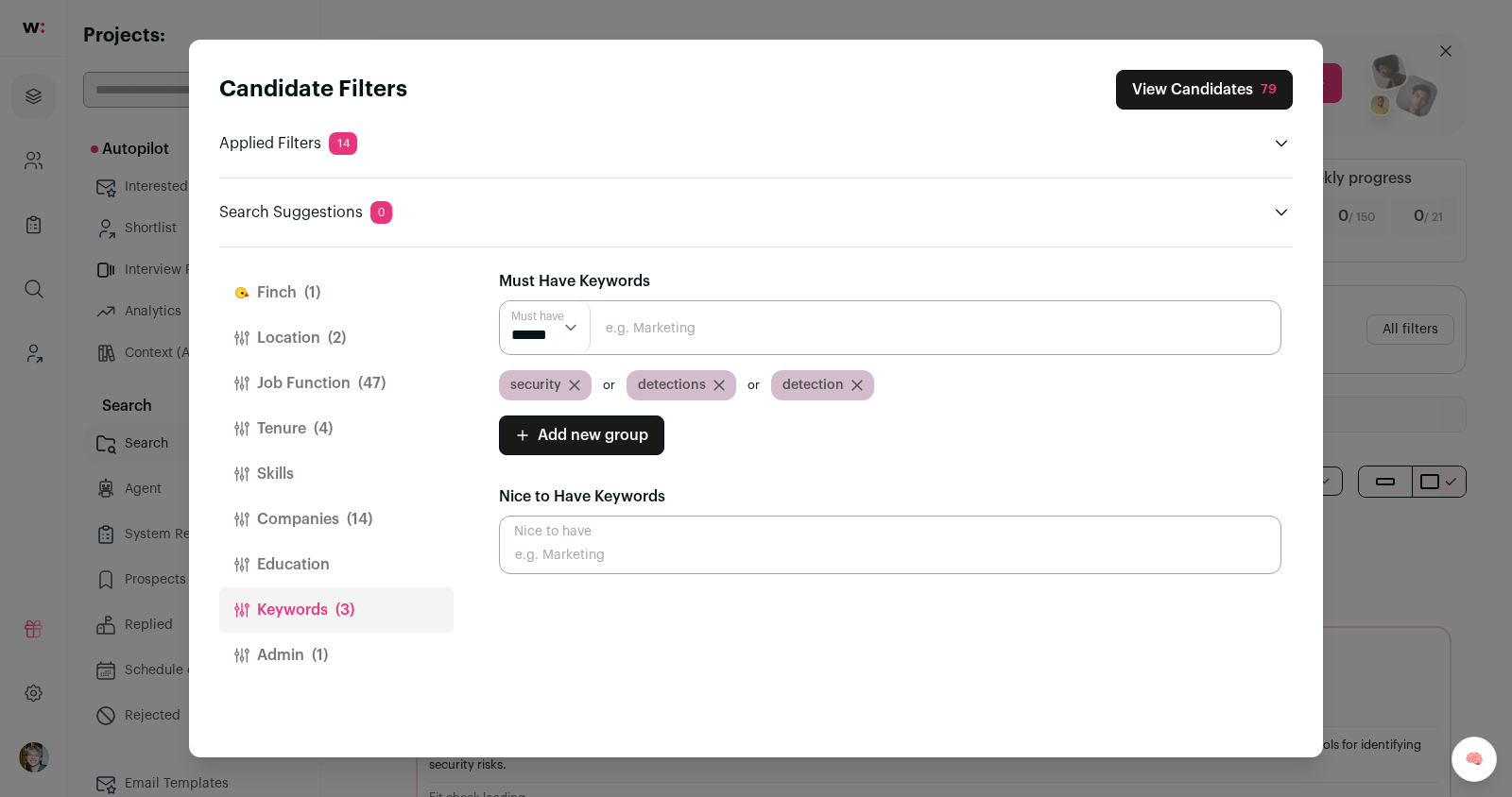
click at [610, 550] on input "Close modal via background" at bounding box center [890, 545] width 783 height 58
type input "SOC"
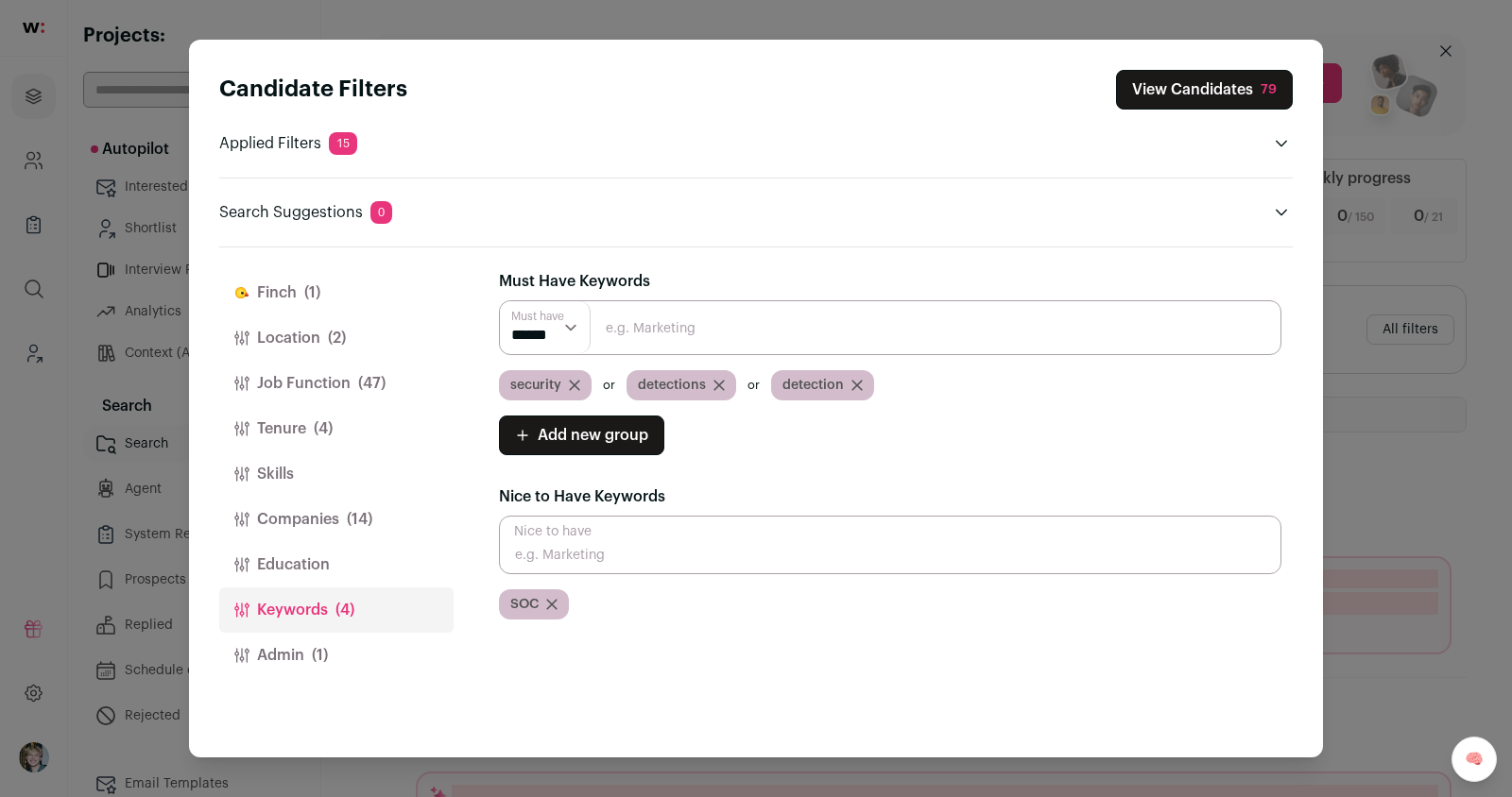
click at [640, 546] on input "Close modal via background" at bounding box center [890, 545] width 783 height 58
type input "incident"
click at [659, 539] on input "Close modal via background" at bounding box center [890, 545] width 783 height 58
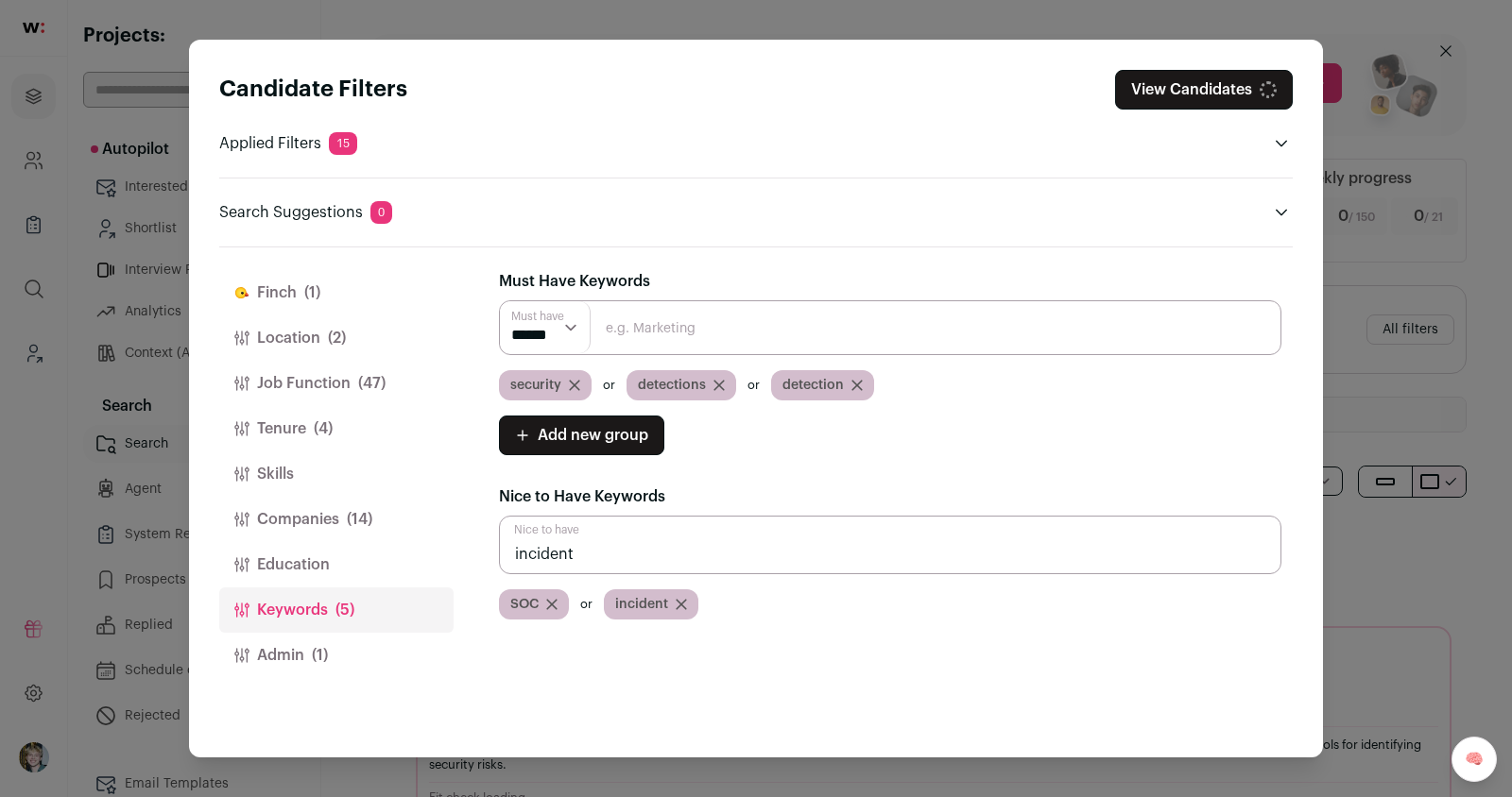
type input "incident"
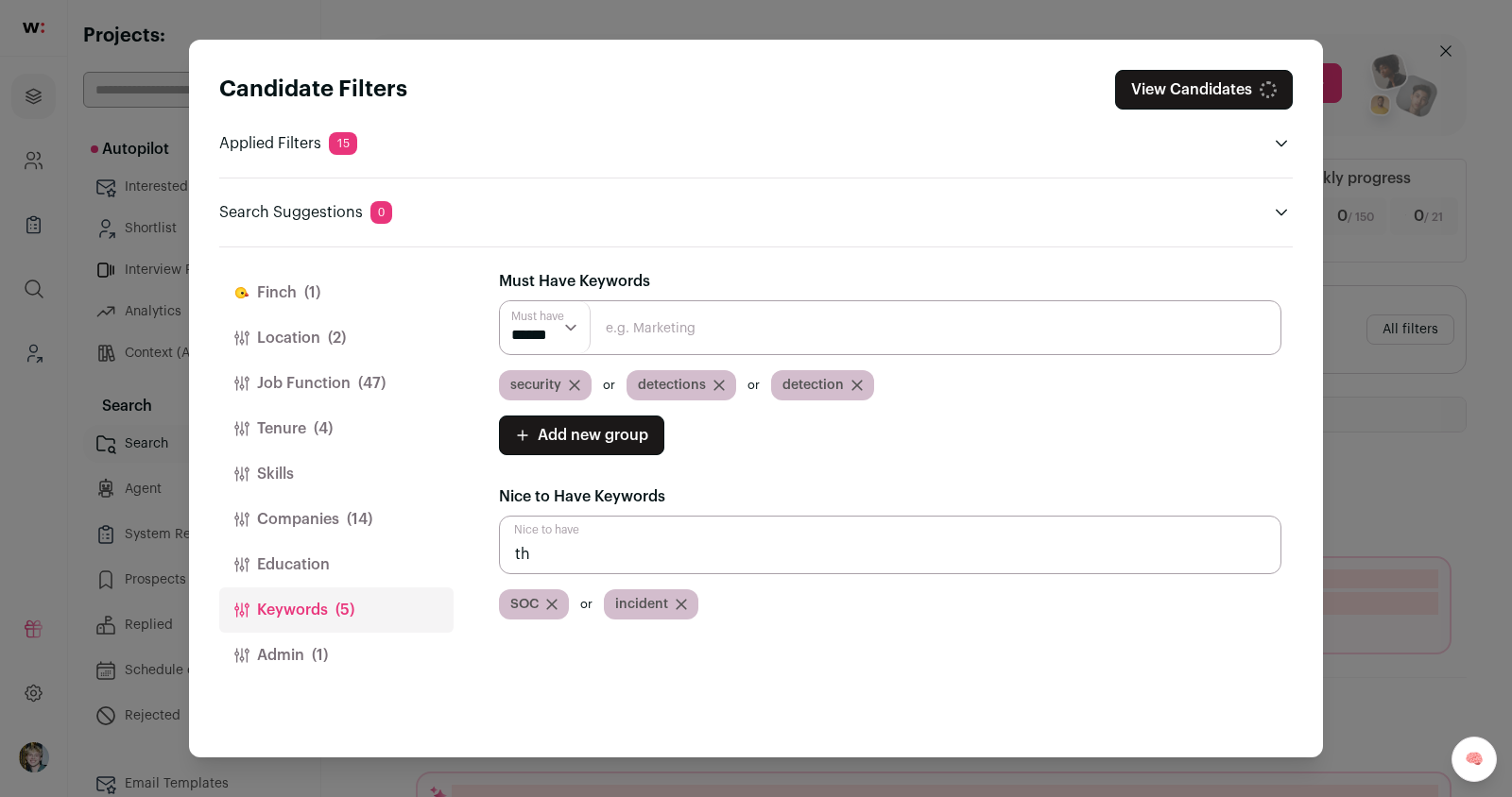
type input "t"
click at [659, 539] on input "Close modal via background" at bounding box center [890, 545] width 783 height 58
type input "threat"
click at [682, 546] on input "Close modal via background" at bounding box center [890, 545] width 783 height 58
type input "incidents"
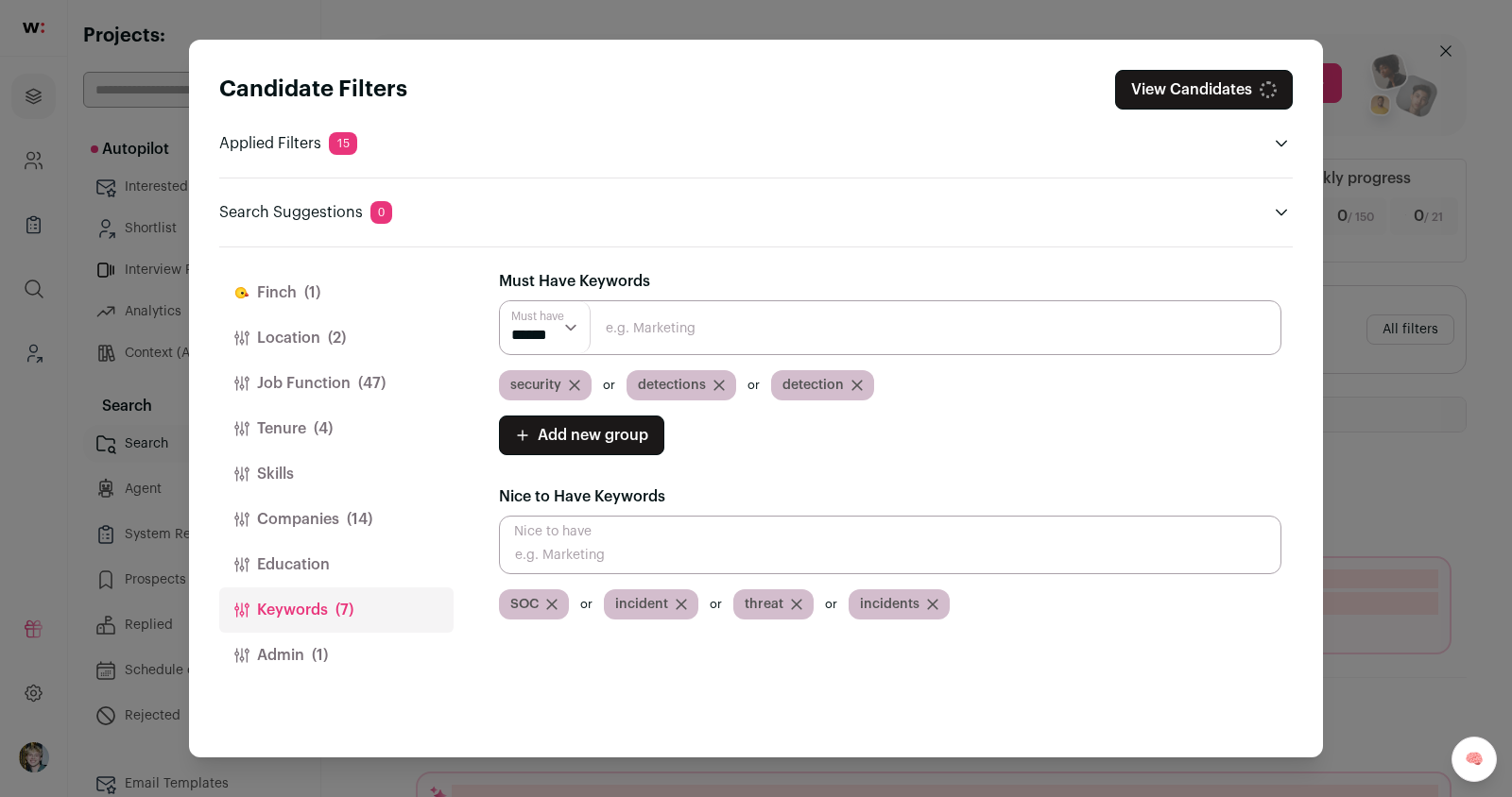
click at [682, 546] on input "Close modal via background" at bounding box center [890, 545] width 783 height 58
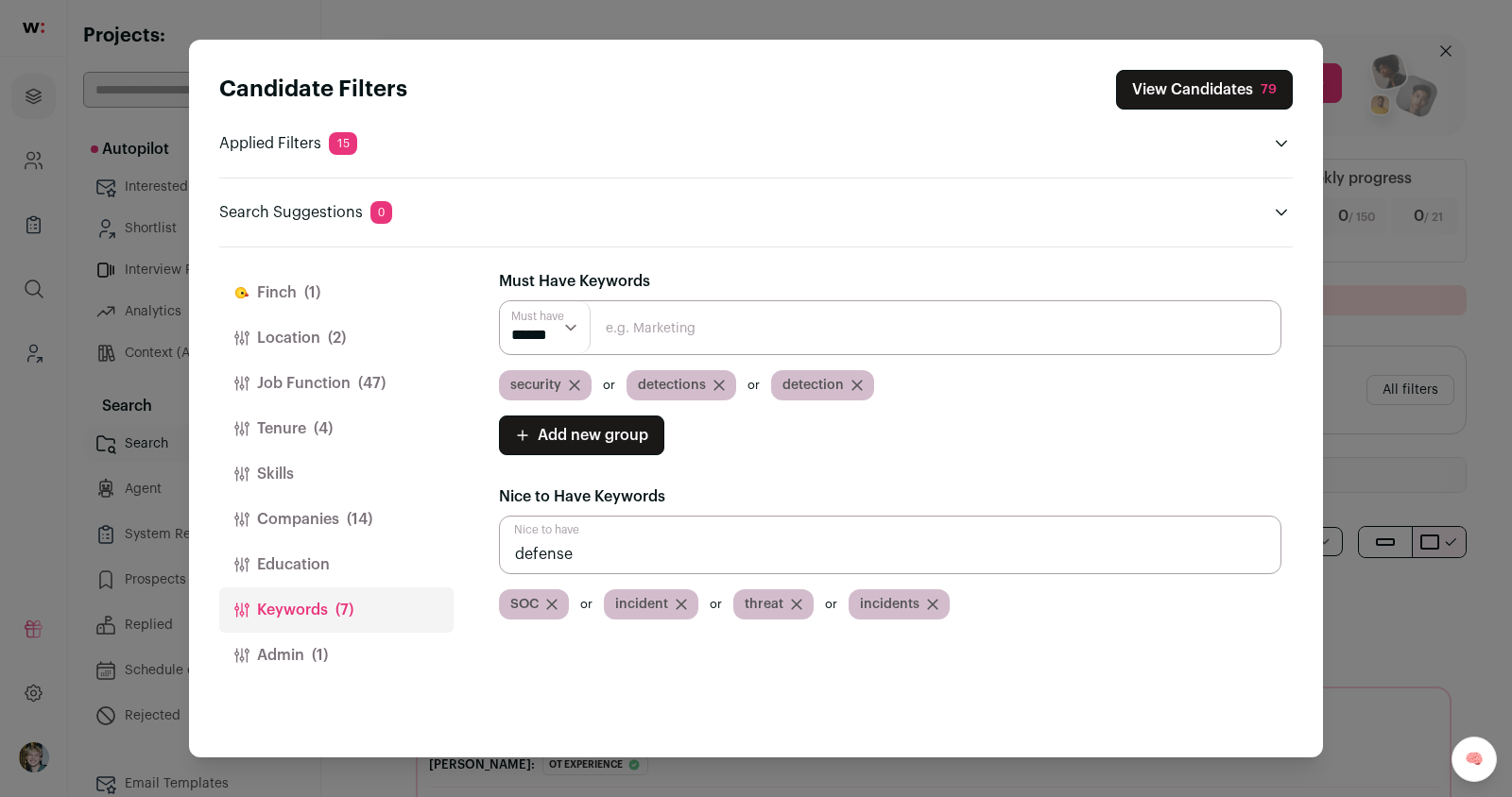
type input "defense"
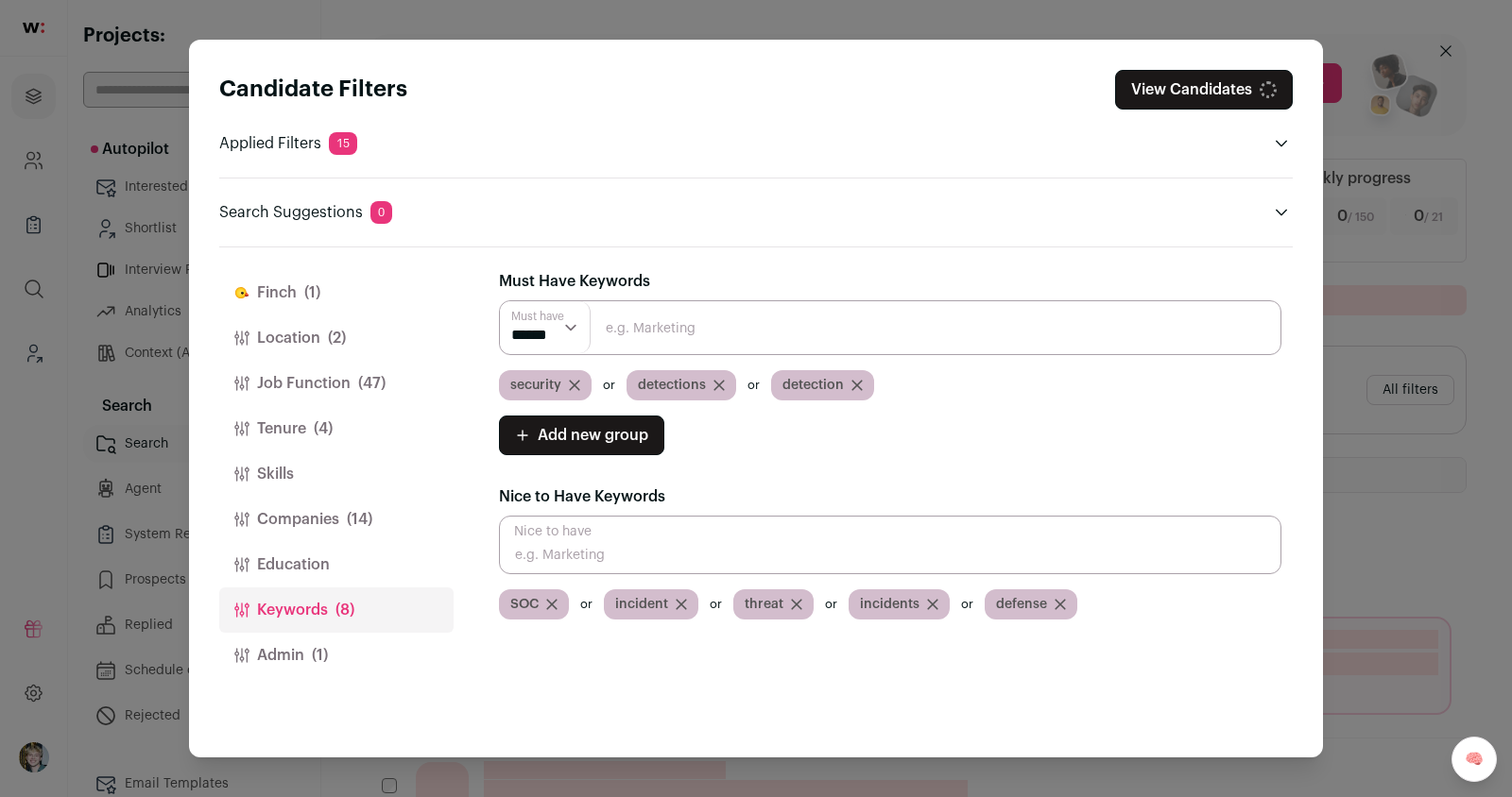
click at [683, 546] on input "Close modal via background" at bounding box center [890, 545] width 783 height 58
type input "defend"
click at [629, 559] on input "Close modal via background" at bounding box center [890, 545] width 783 height 58
paste input "ATT&CK"
type input "ATT&CK"
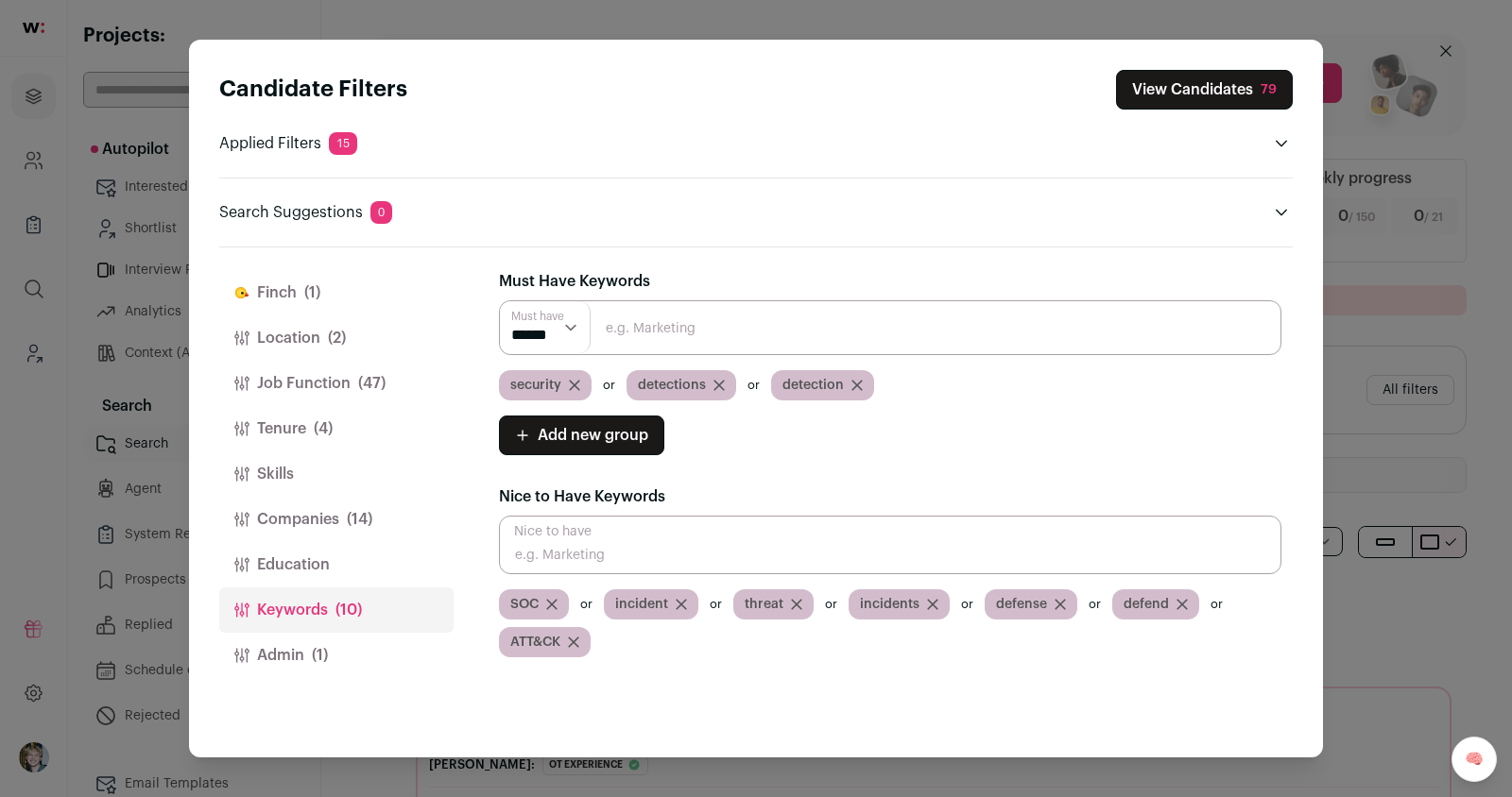
click at [705, 551] on input "Close modal via background" at bounding box center [890, 545] width 783 height 58
paste input "DE"
type input "DE"
click at [579, 382] on icon "Close modal via background" at bounding box center [575, 386] width 12 height 12
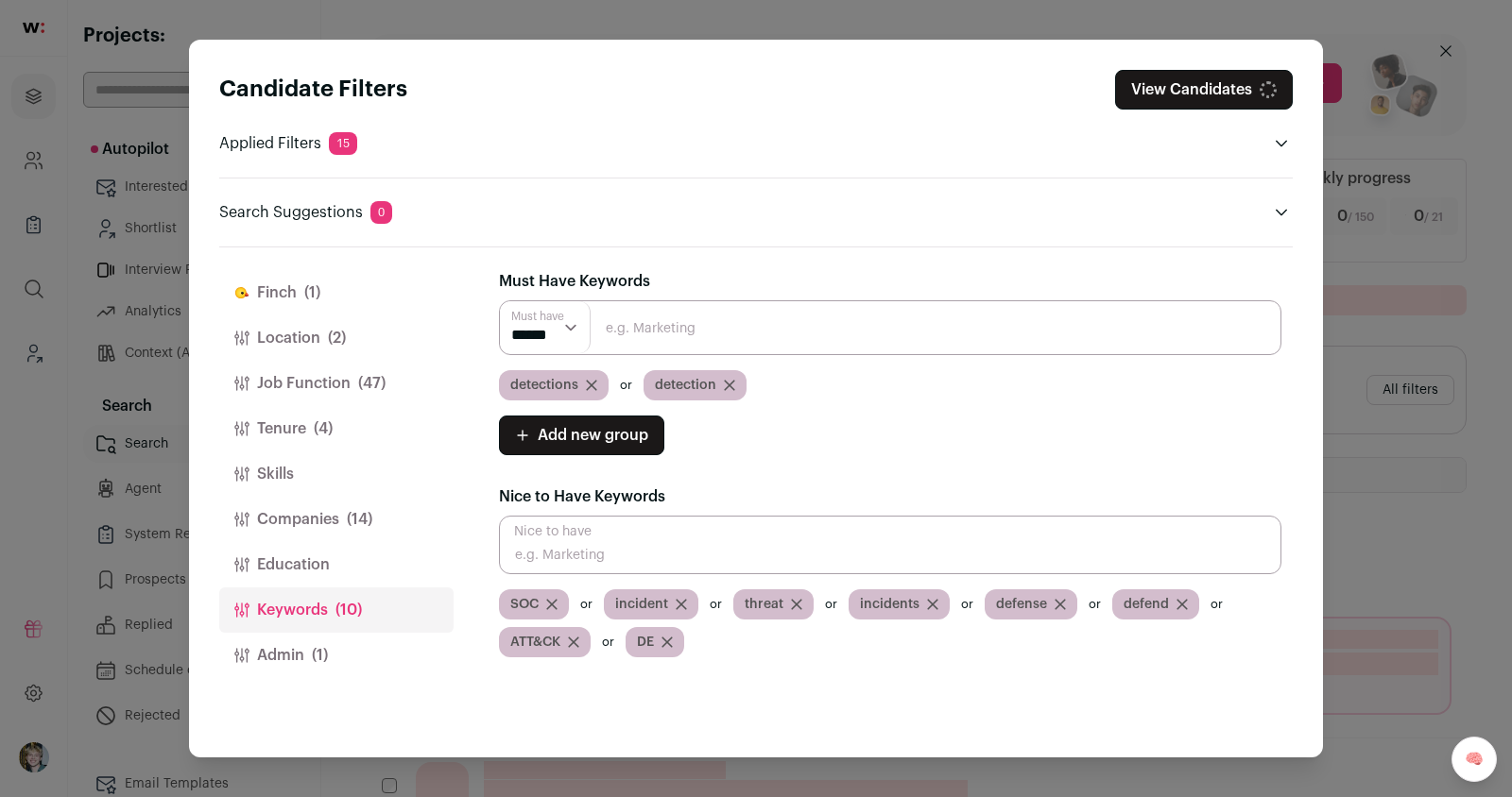
click at [633, 554] on input "Close modal via background" at bounding box center [890, 545] width 783 height 58
type input "security"
click at [315, 336] on button "Location (2)" at bounding box center [336, 338] width 234 height 46
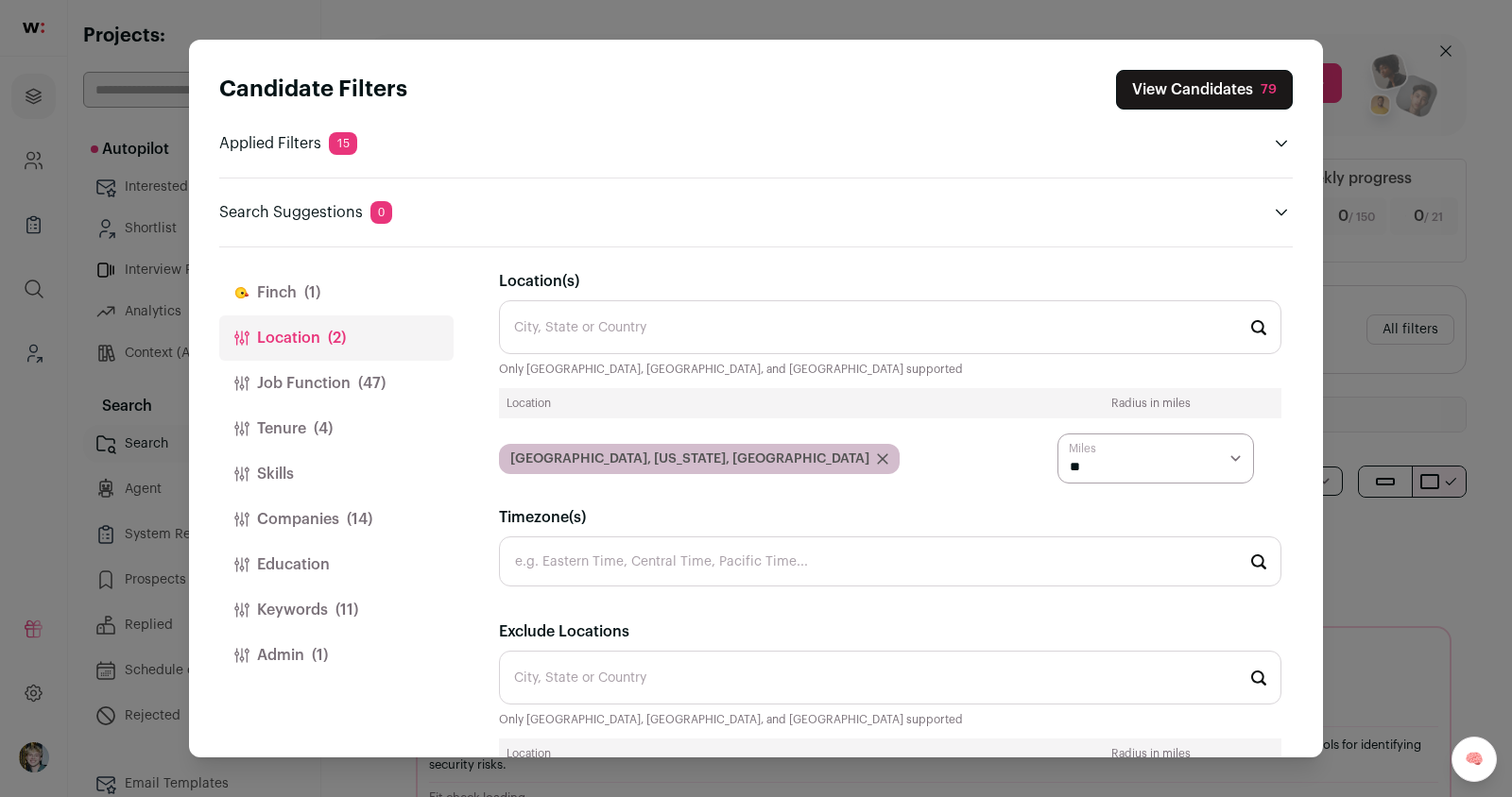
click at [332, 376] on button "Job Function (47)" at bounding box center [336, 383] width 234 height 46
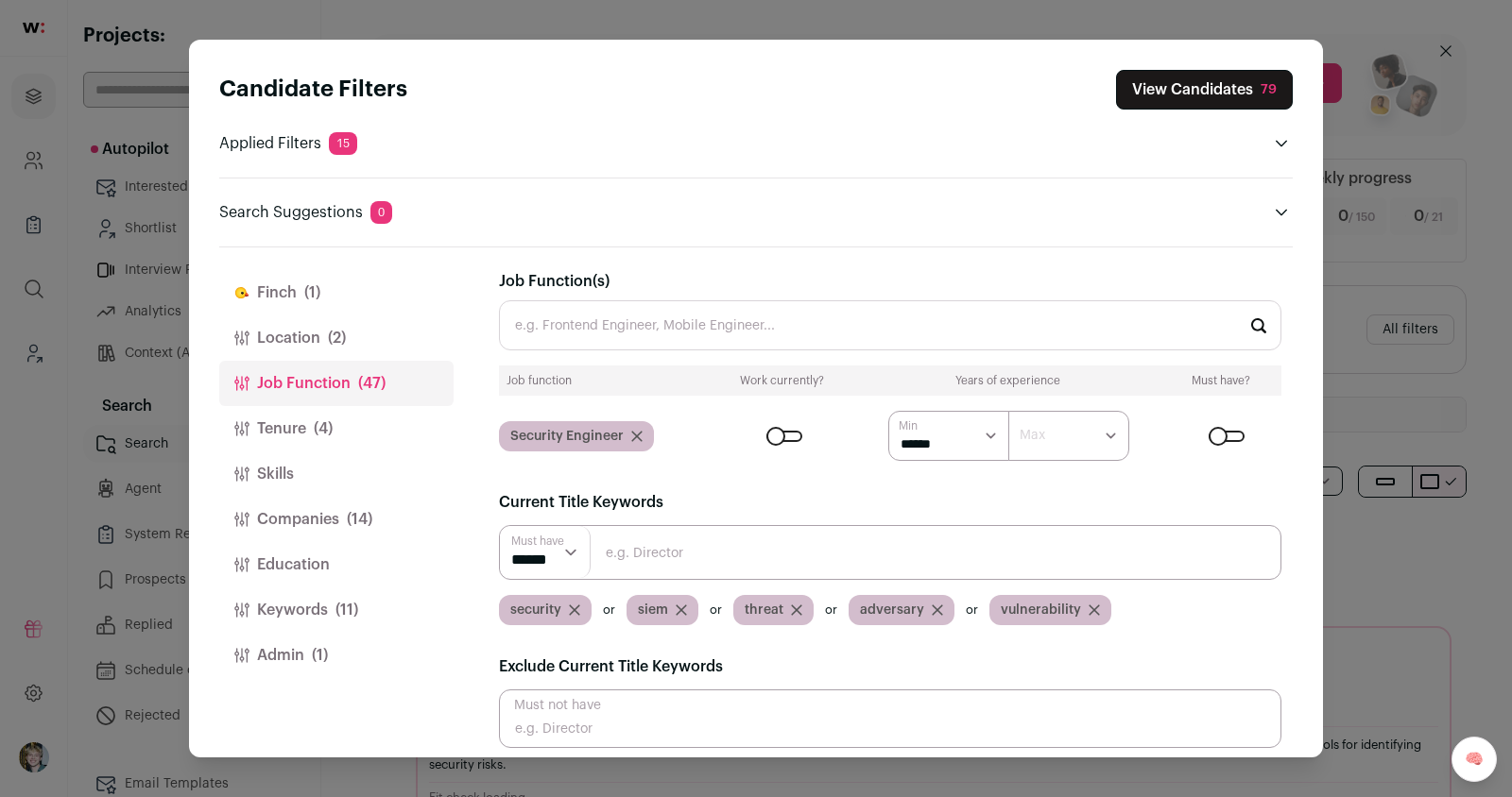
click at [684, 321] on input "Job Function(s)" at bounding box center [890, 324] width 783 height 50
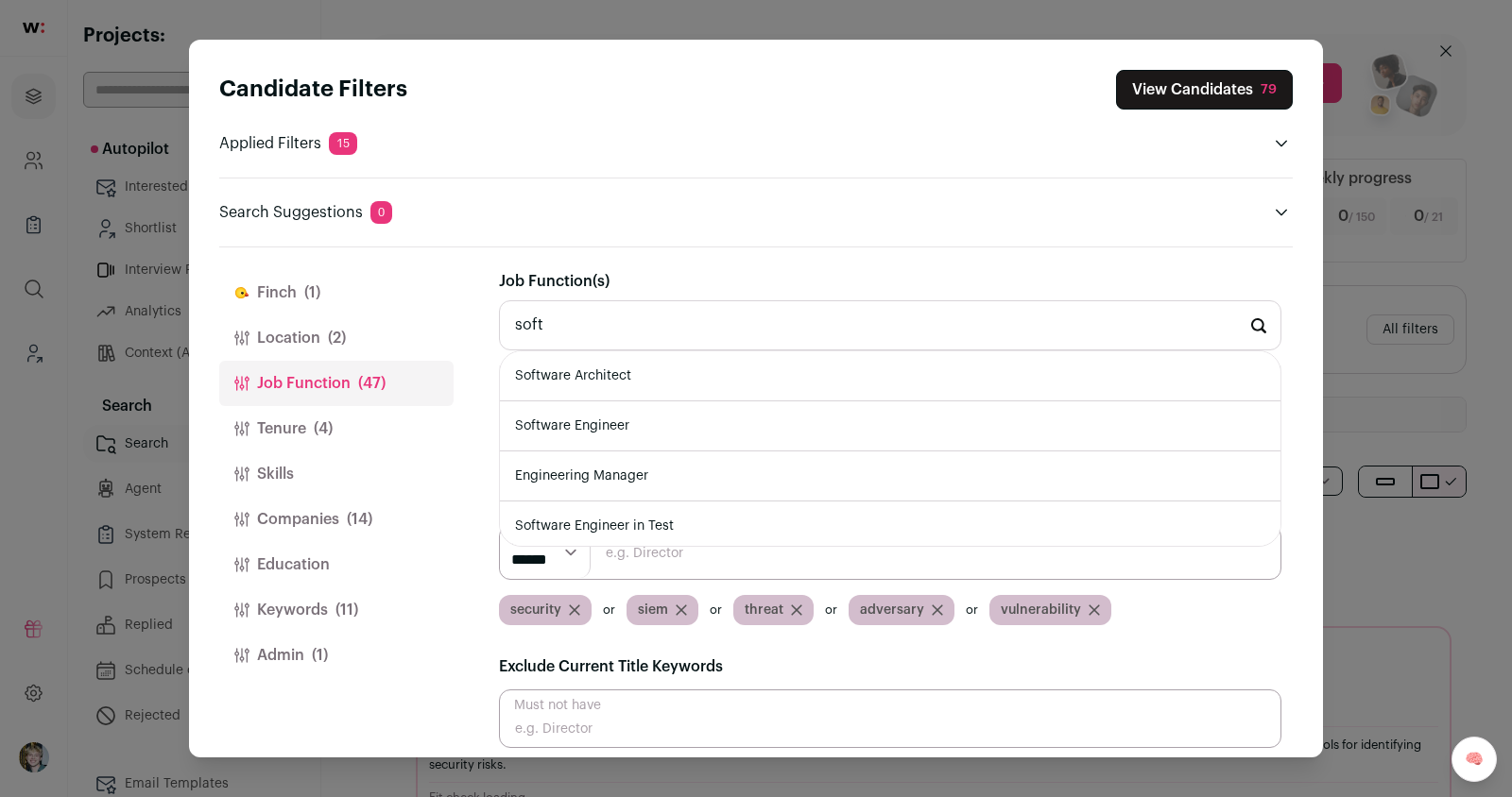
click at [678, 410] on li "Software Engineer" at bounding box center [890, 426] width 781 height 50
type input "Software Engineer"
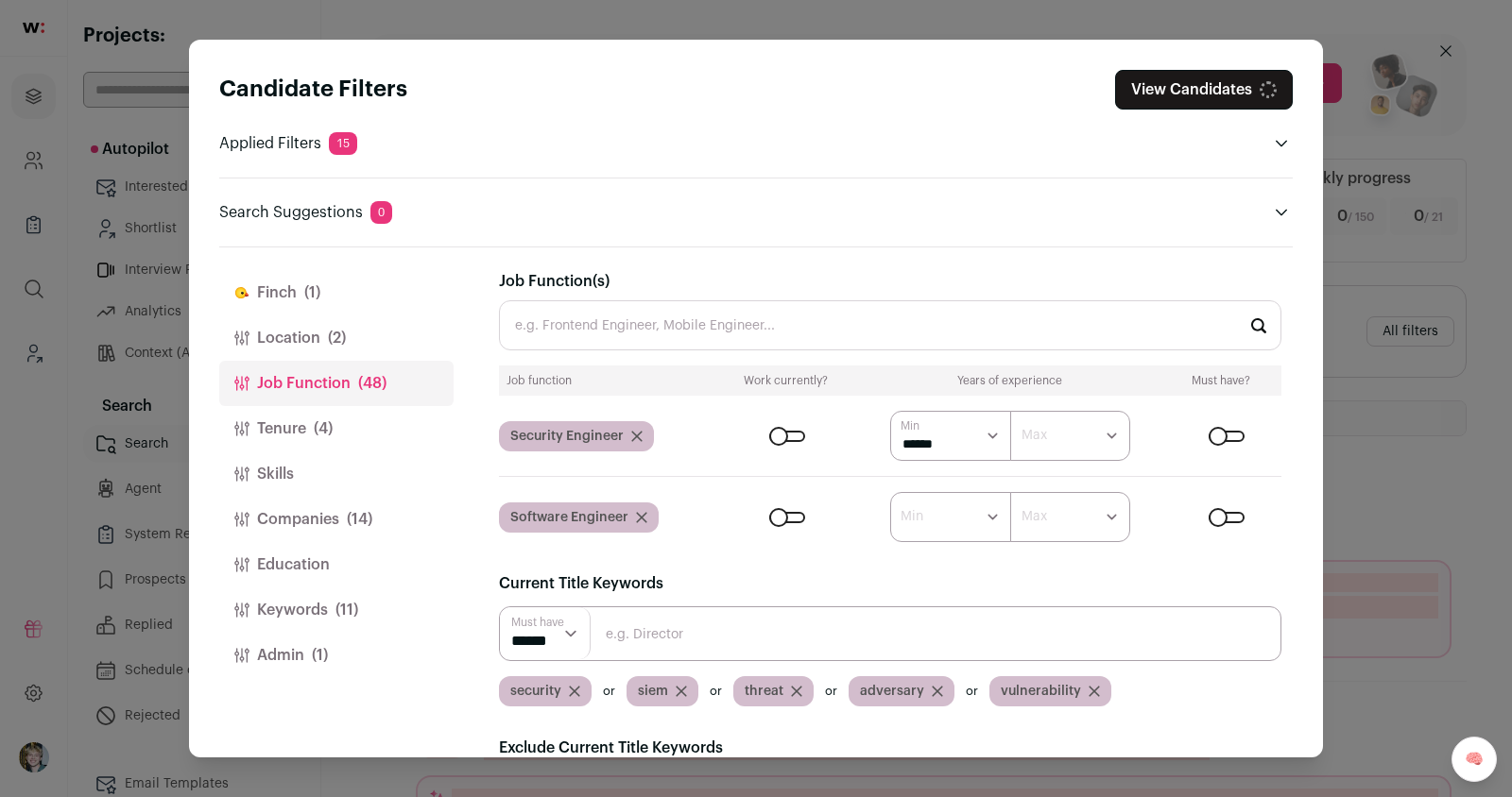
click at [945, 427] on select "****** ******* ******* ******* ******* ******* ******* ******* ******* ********…" at bounding box center [950, 436] width 121 height 50
select select "Close modal via background"
click at [890, 411] on select "****** ******* ******* ******* ******* ******* ******* ******* ******* ********…" at bounding box center [950, 436] width 121 height 50
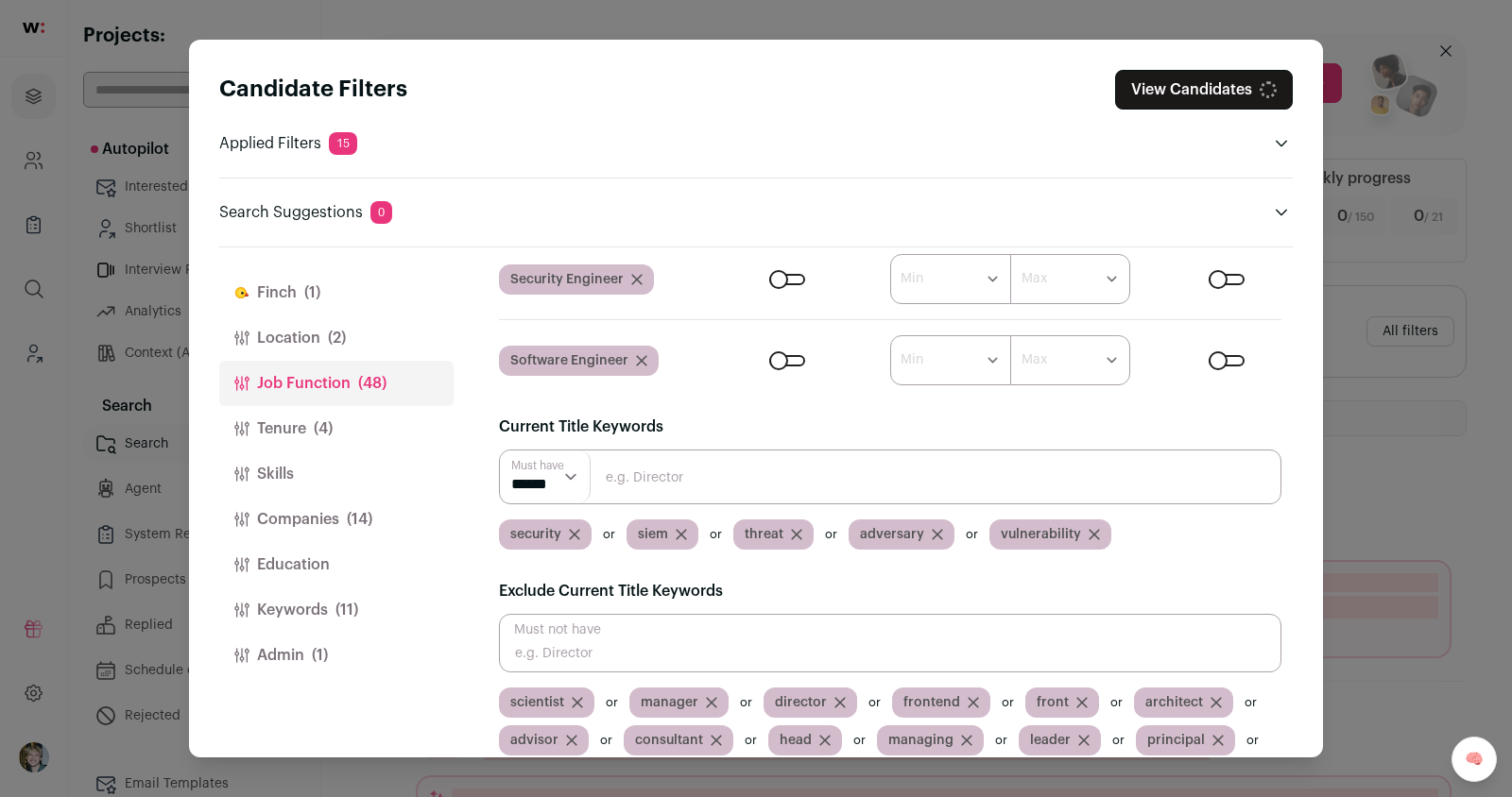
click at [813, 474] on input "Close modal via background" at bounding box center [890, 477] width 783 height 55
type input "engineer"
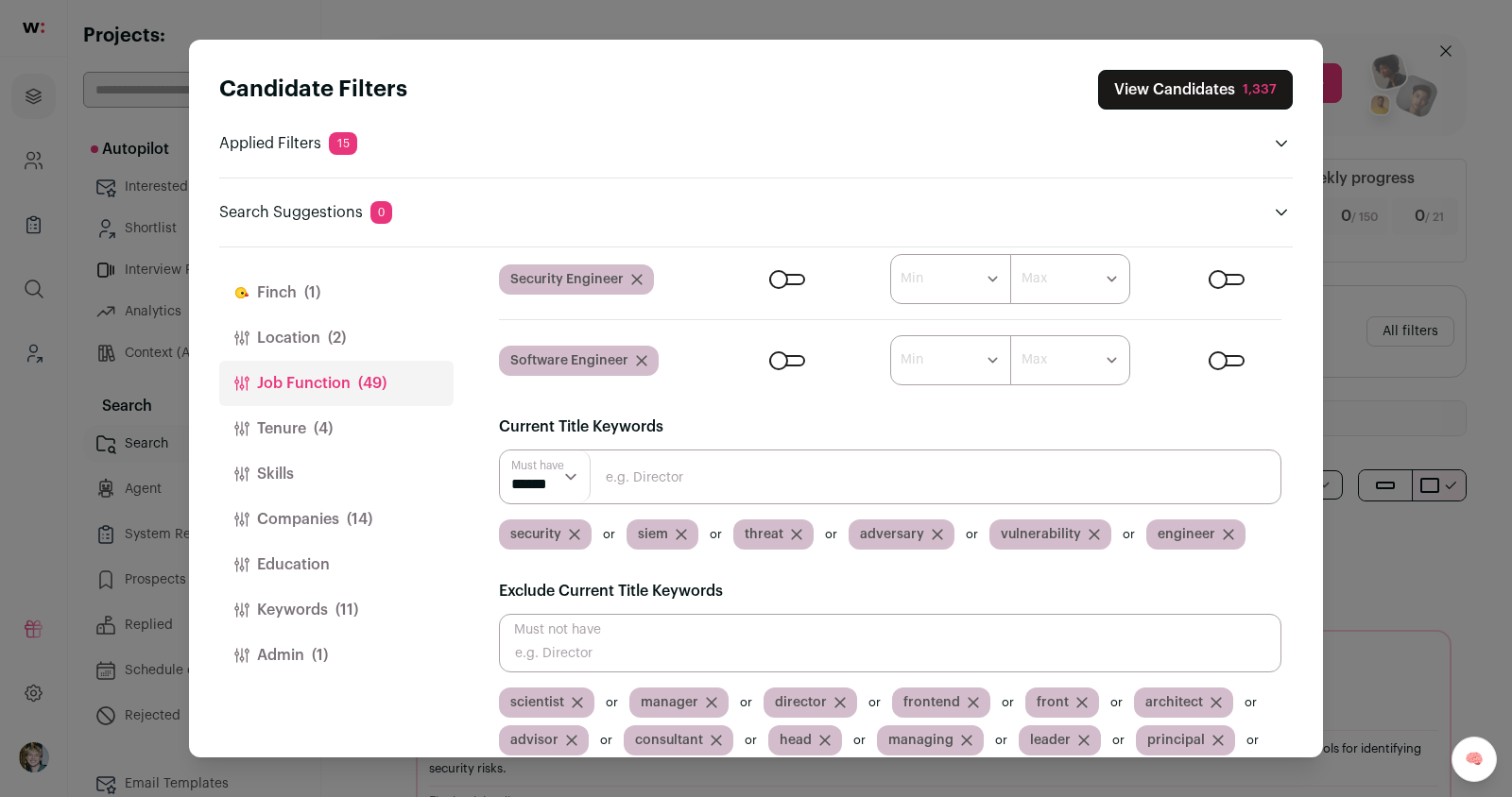
click at [1164, 83] on button "View Candidates 1,337" at bounding box center [1196, 90] width 195 height 40
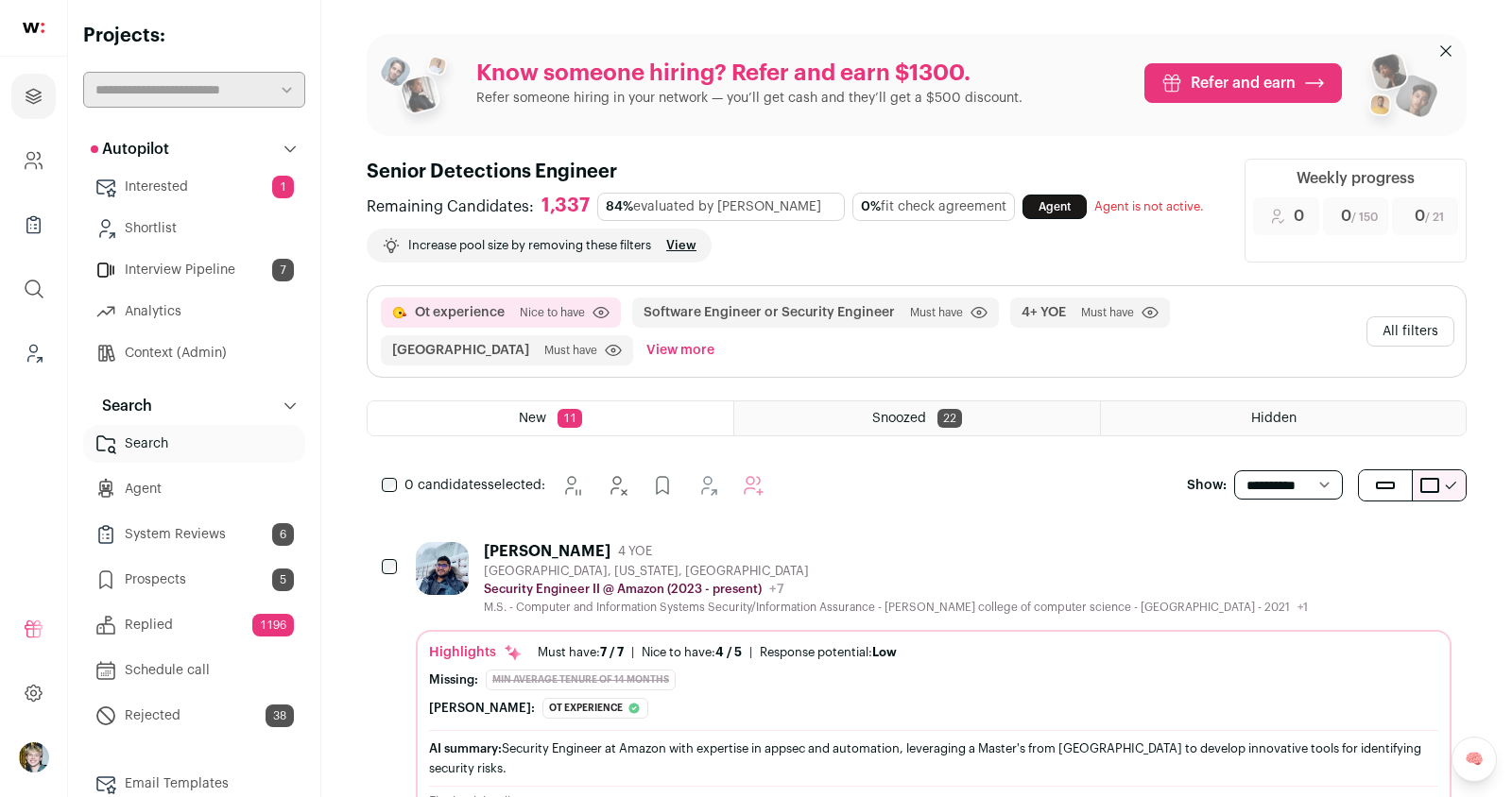
click at [837, 630] on div "Highlights Must have: 7 / 7 How many must haves have been fulfilled? | [GEOGRAP…" at bounding box center [934, 726] width 1036 height 191
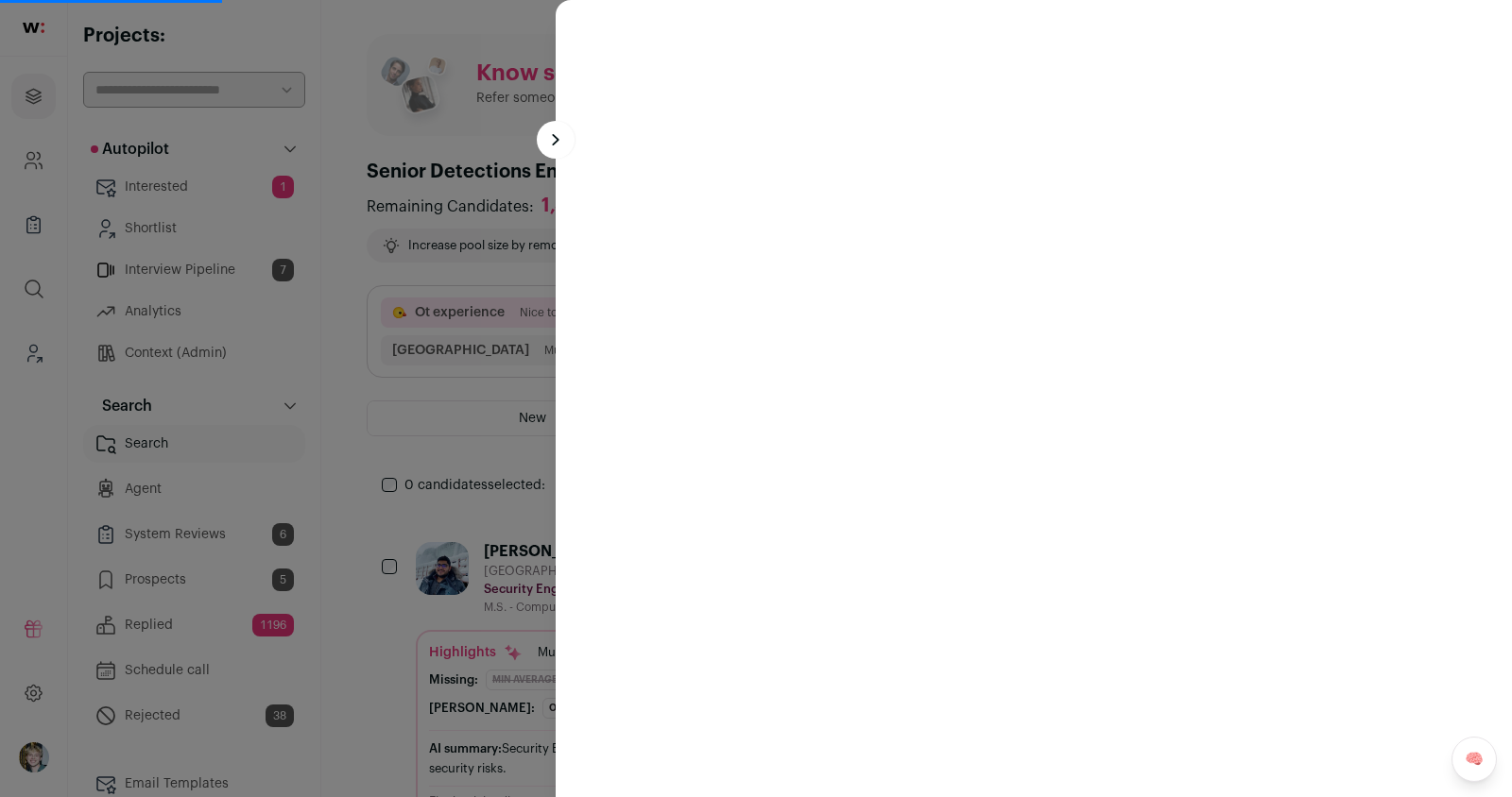
click at [471, 280] on div at bounding box center [756, 398] width 1512 height 797
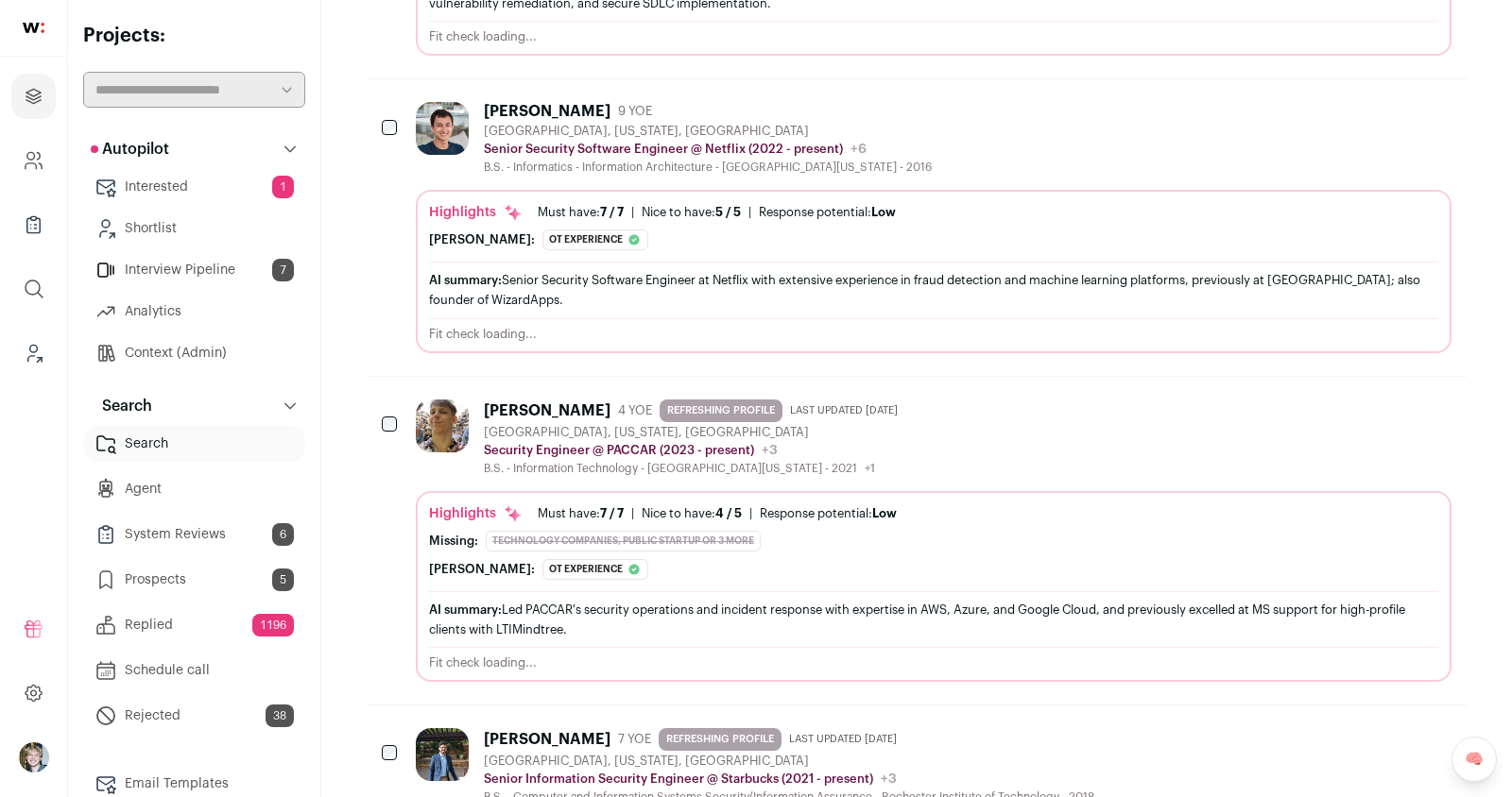
scroll to position [0, 0]
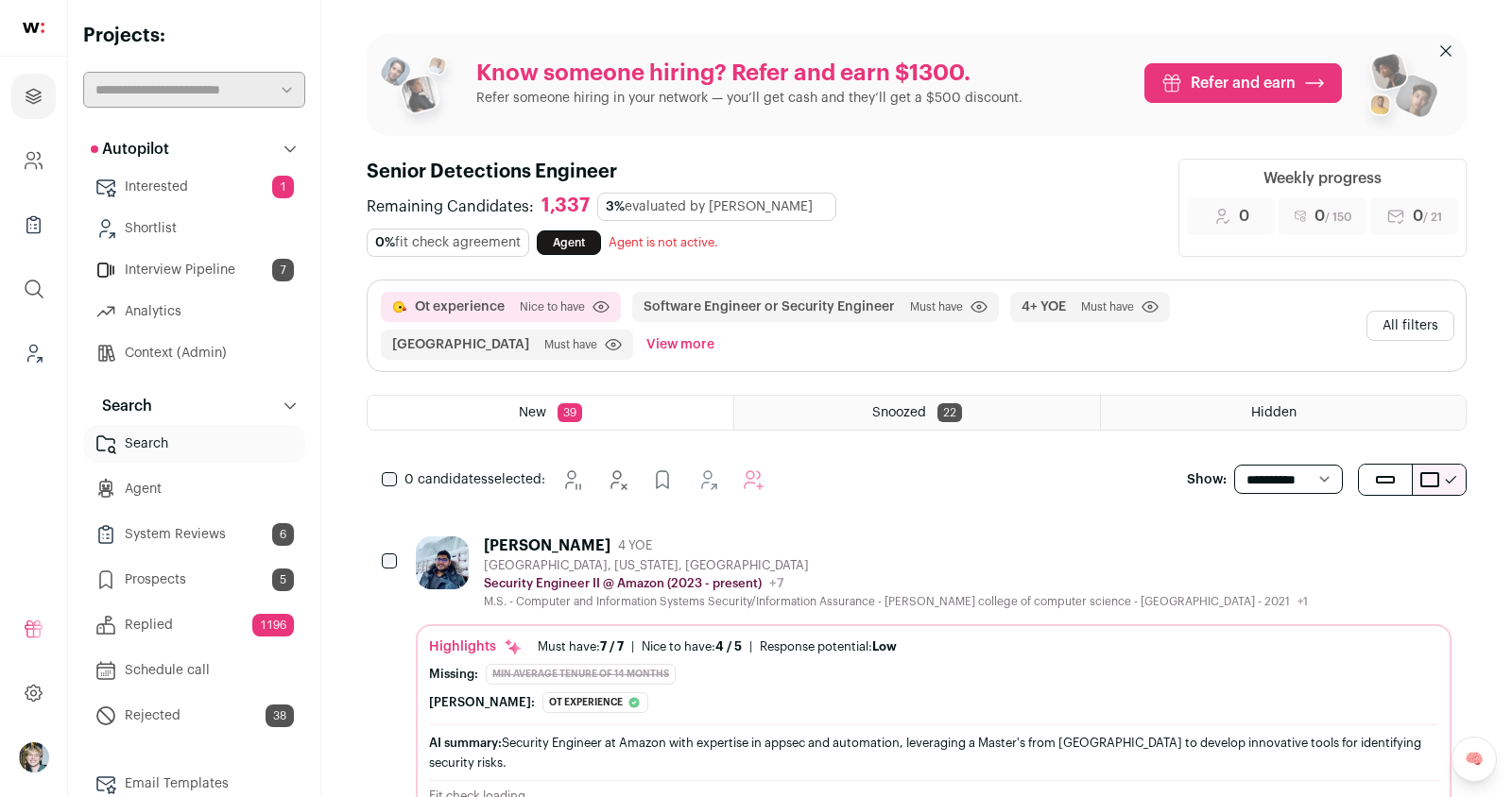
click at [822, 574] on div "Security Engineer II @ Amazon (2023 - present) Amazon Public / Private Public C…" at bounding box center [895, 583] width 824 height 19
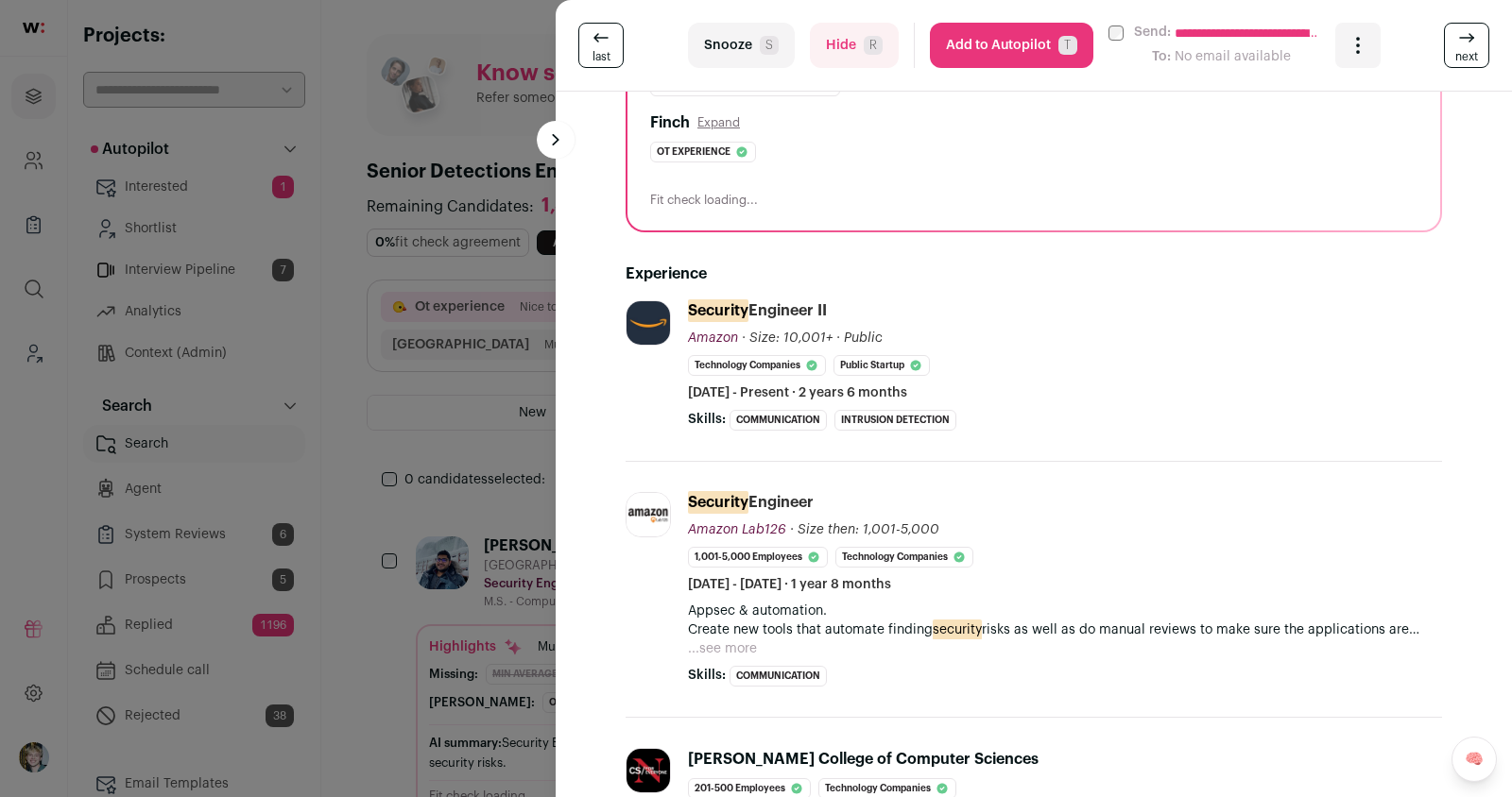
scroll to position [427, 0]
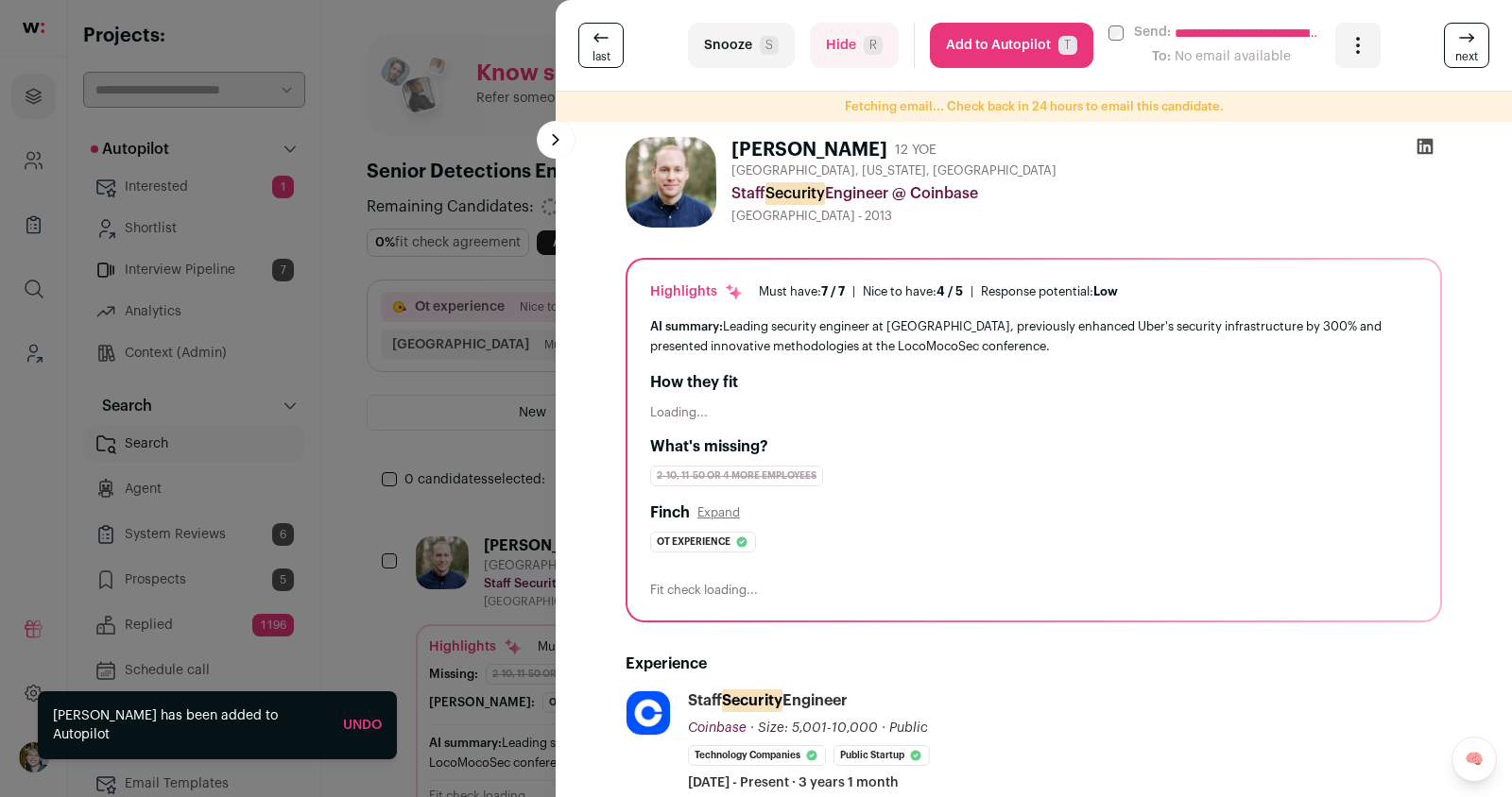
click at [1224, 22] on select "**********" at bounding box center [1258, 32] width 167 height 20
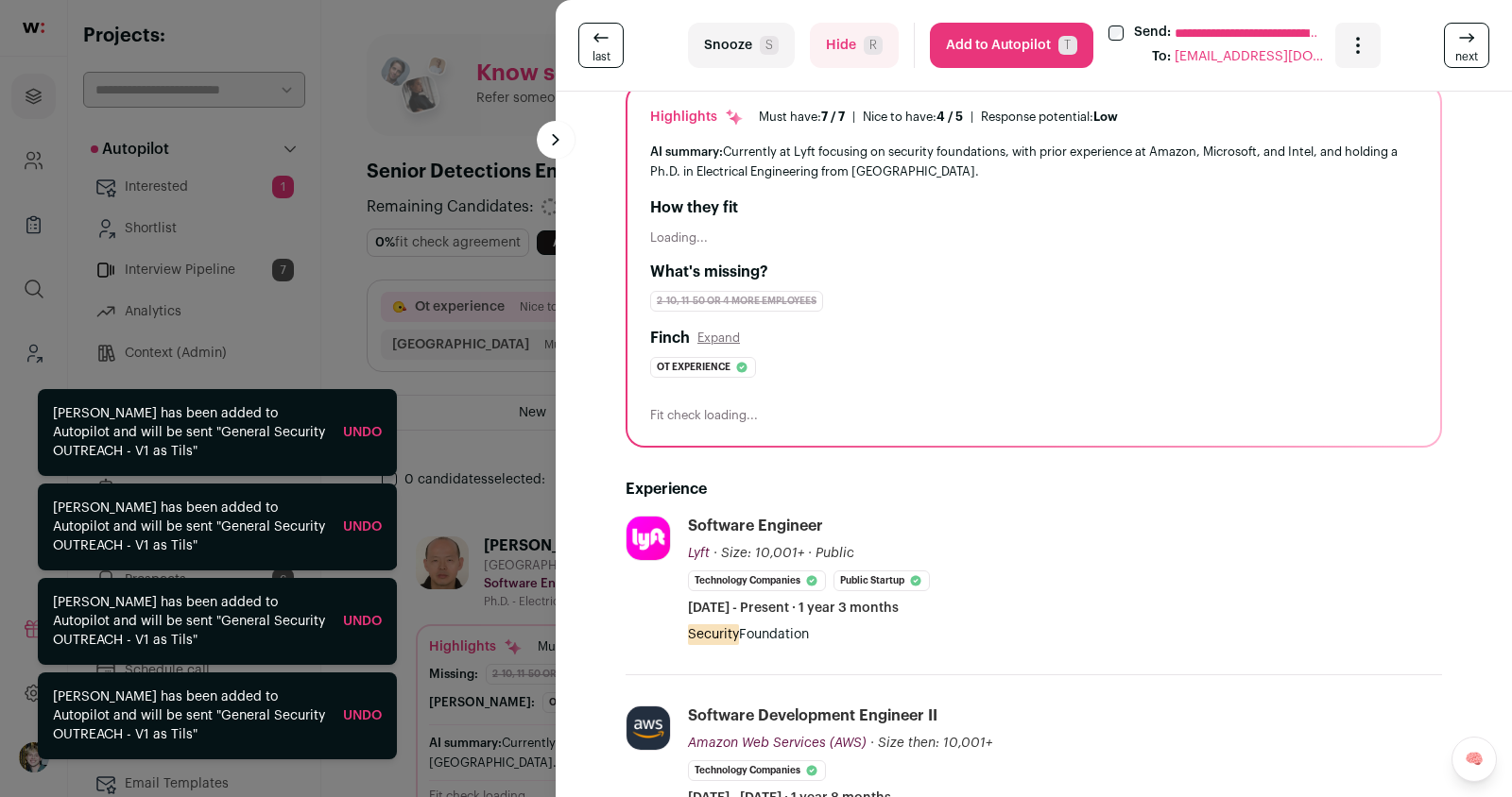
scroll to position [145, 0]
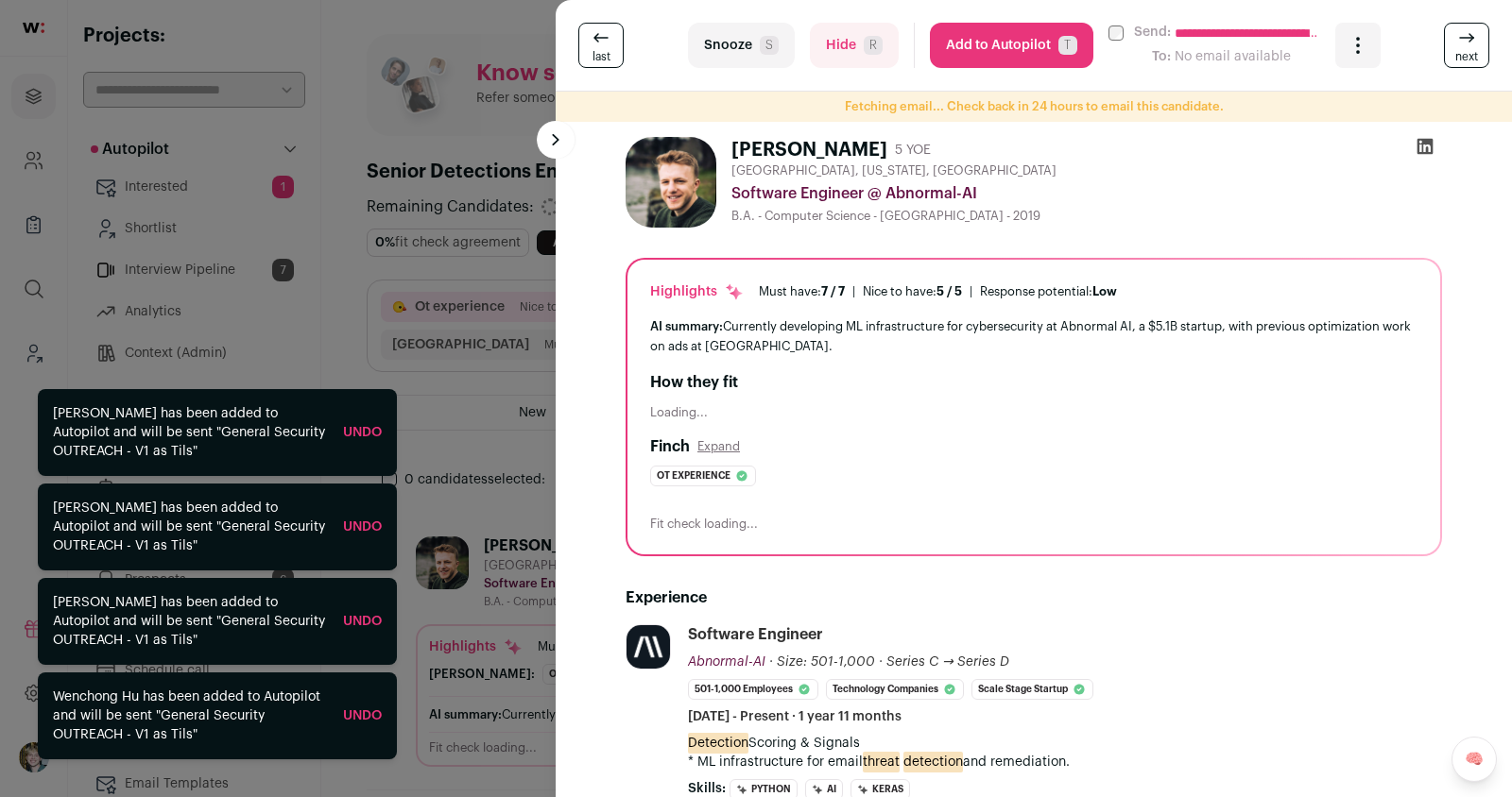
click at [501, 278] on div "**********" at bounding box center [756, 398] width 1512 height 797
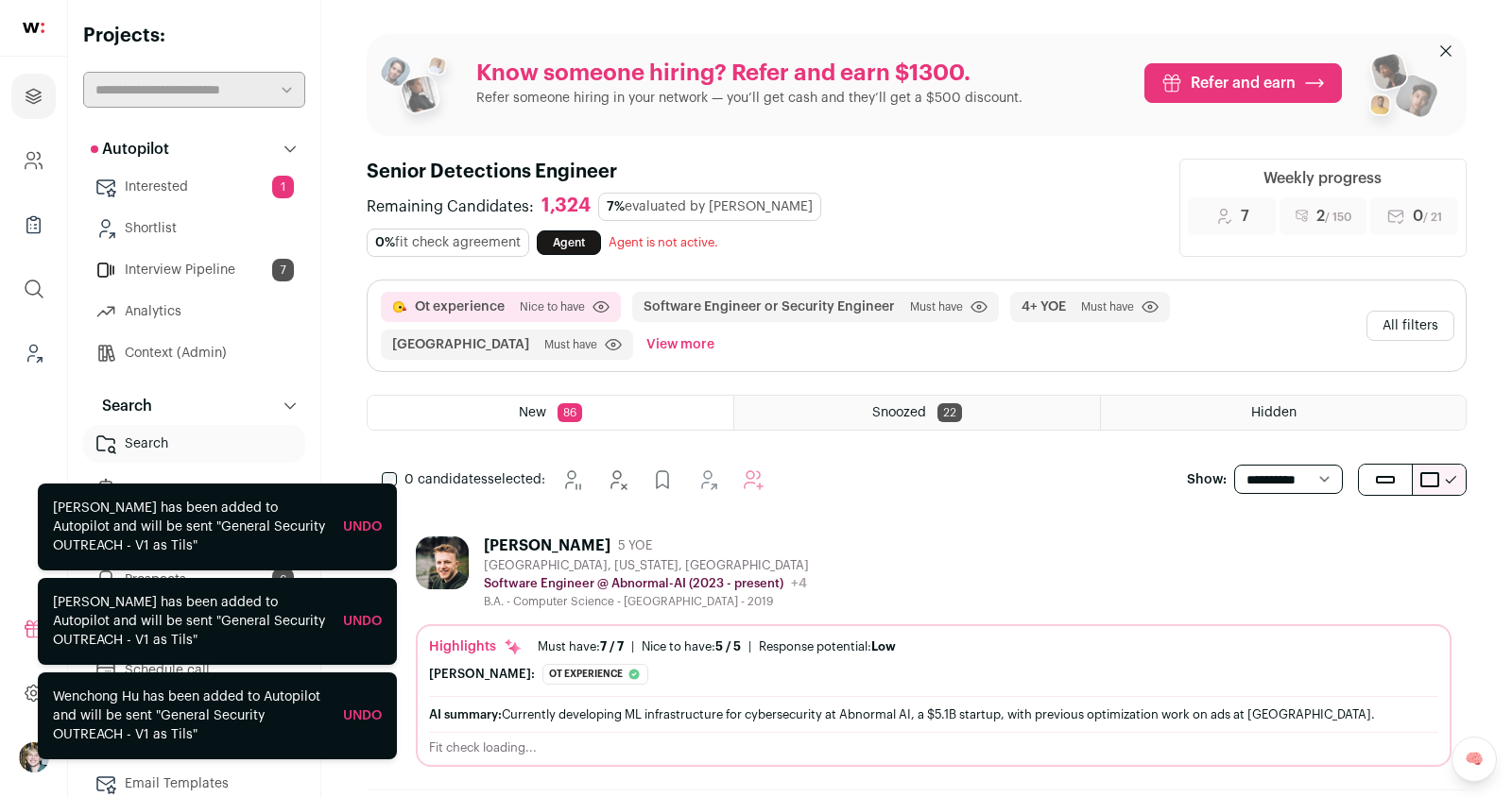
click at [1392, 311] on button "All filters" at bounding box center [1411, 325] width 88 height 30
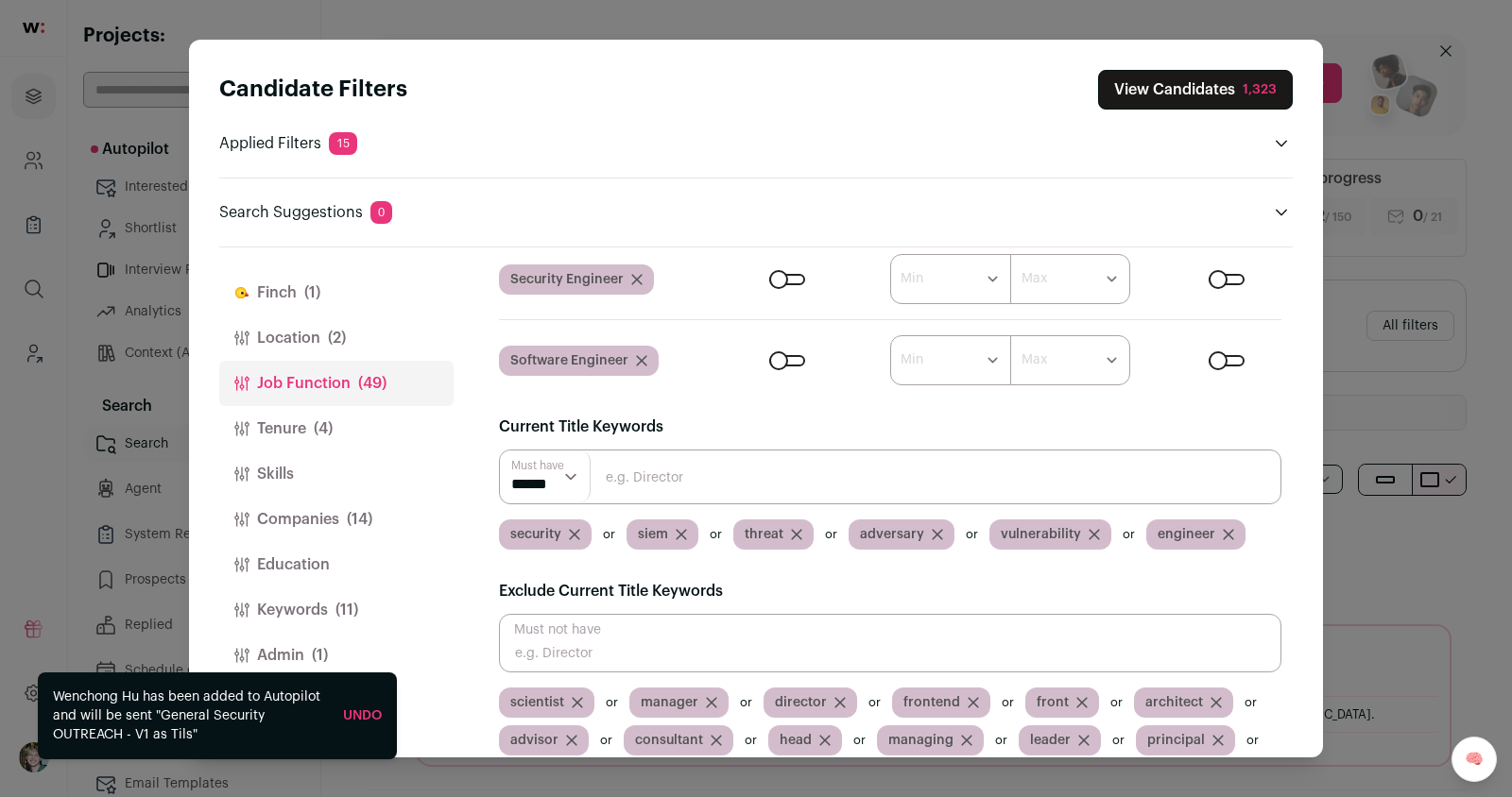
click at [331, 515] on button "Companies (14)" at bounding box center [336, 519] width 234 height 46
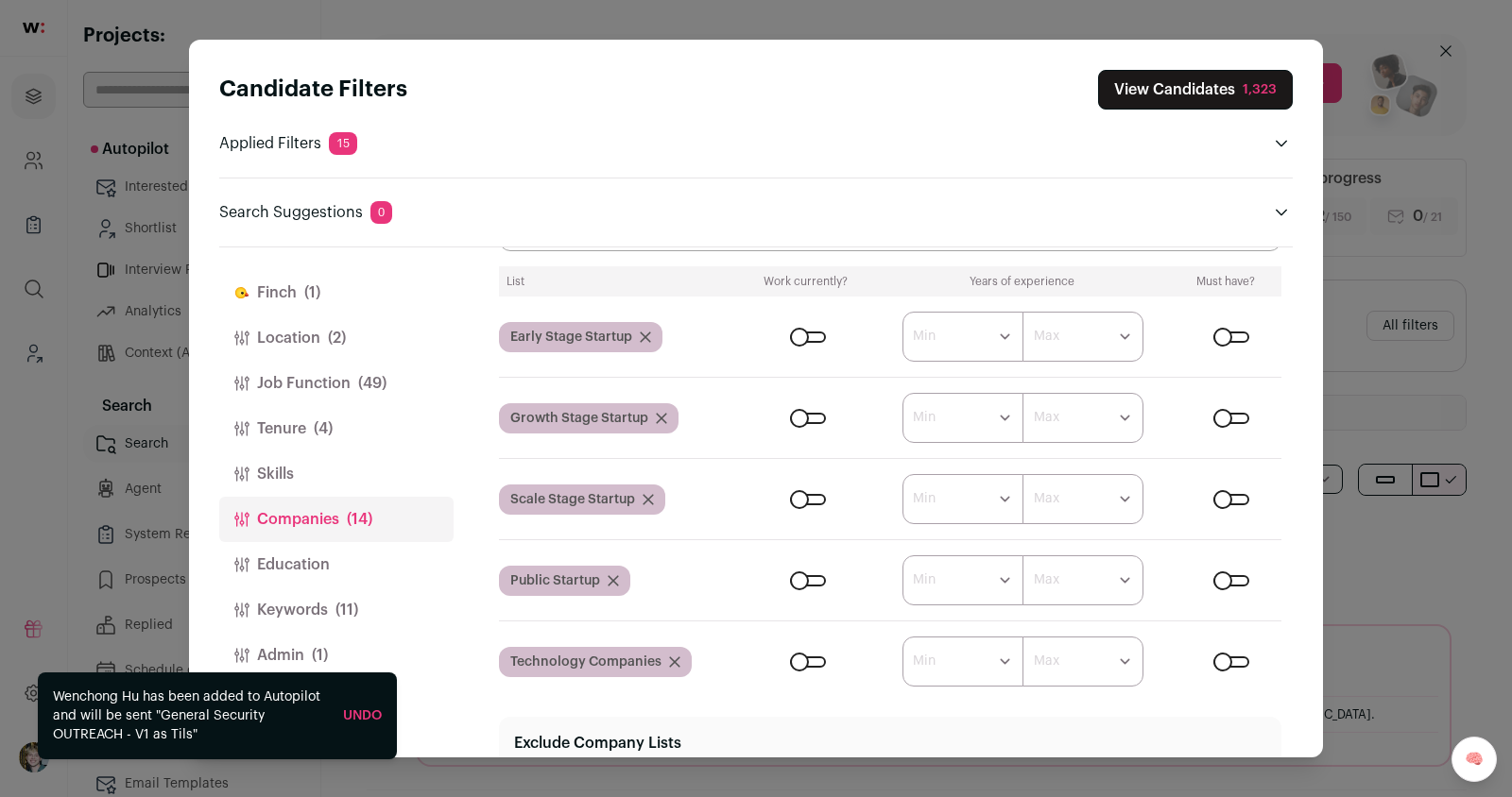
click at [320, 644] on span "(1)" at bounding box center [320, 655] width 16 height 22
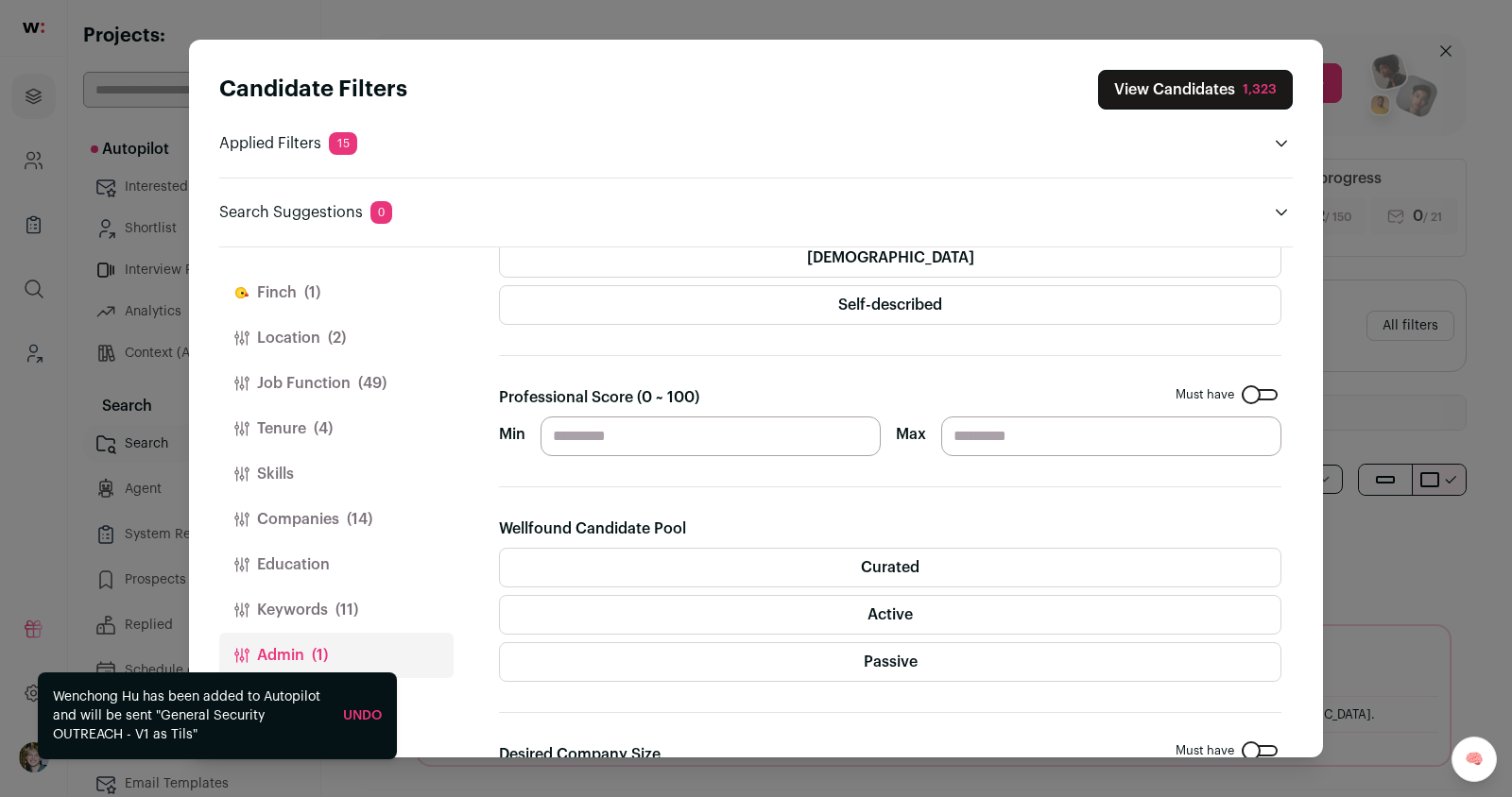
click at [338, 610] on span "(11)" at bounding box center [346, 610] width 22 height 22
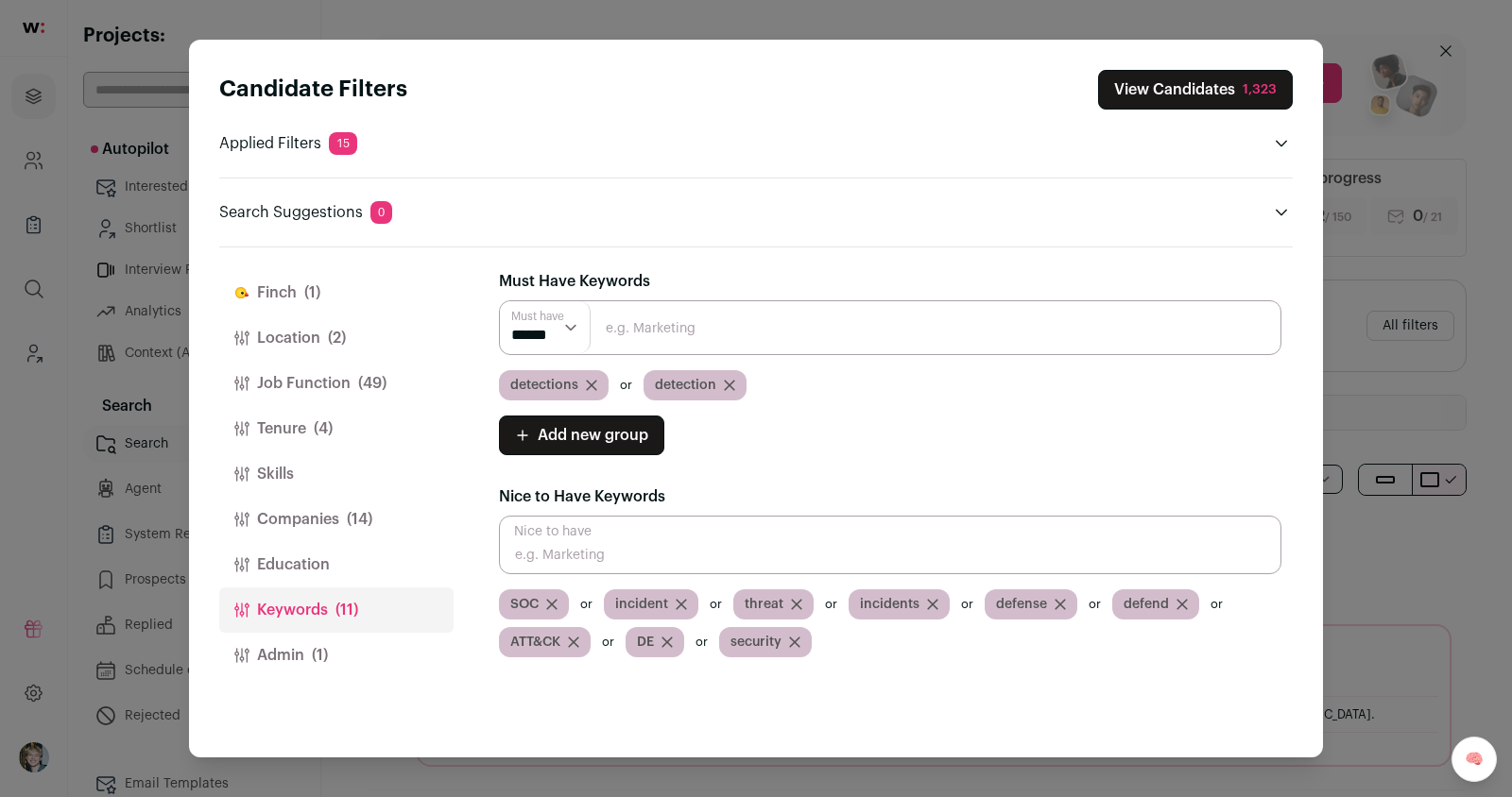
scroll to position [0, 0]
click at [636, 560] on input "Close modal via background" at bounding box center [890, 545] width 783 height 58
type input "cybersecurity"
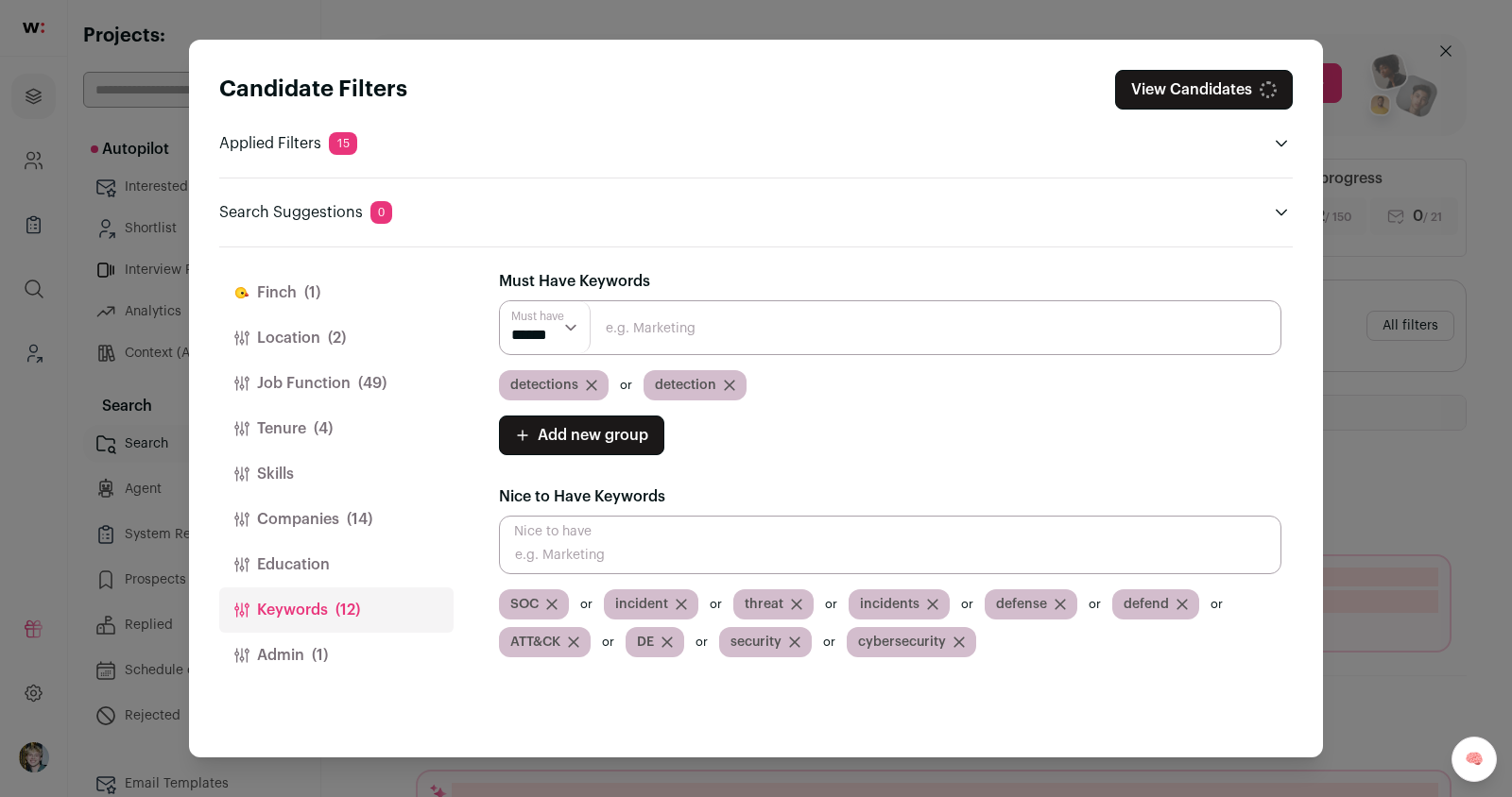
click at [655, 561] on input "Close modal via background" at bounding box center [890, 545] width 783 height 58
type input "cyber"
click at [1164, 86] on button "View Candidates 1,323" at bounding box center [1196, 90] width 195 height 40
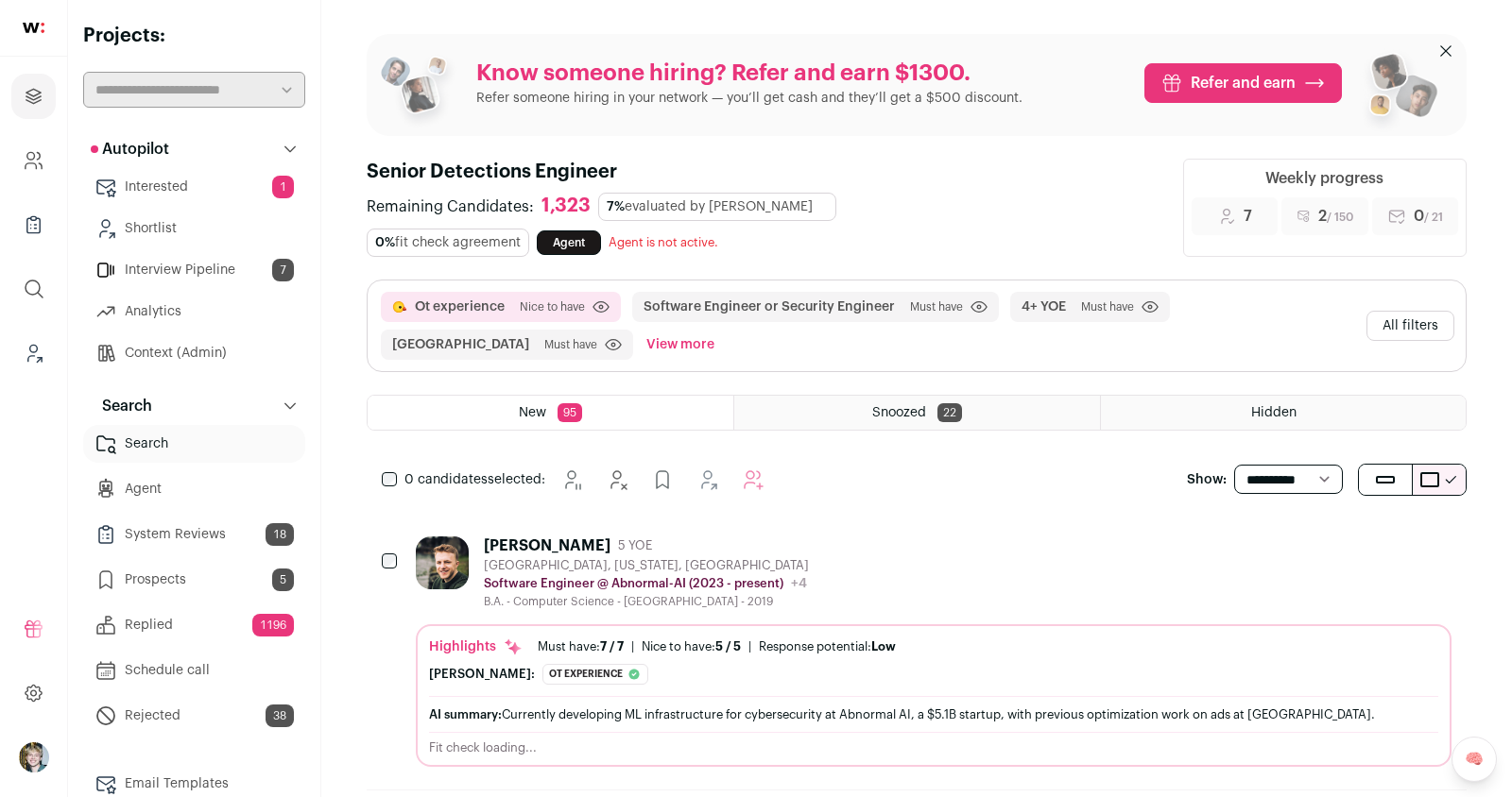
click at [850, 550] on div "Colin Hryniowski 5 YOE Seattle, Washington, United States Software Engineer @ A…" at bounding box center [934, 573] width 1036 height 73
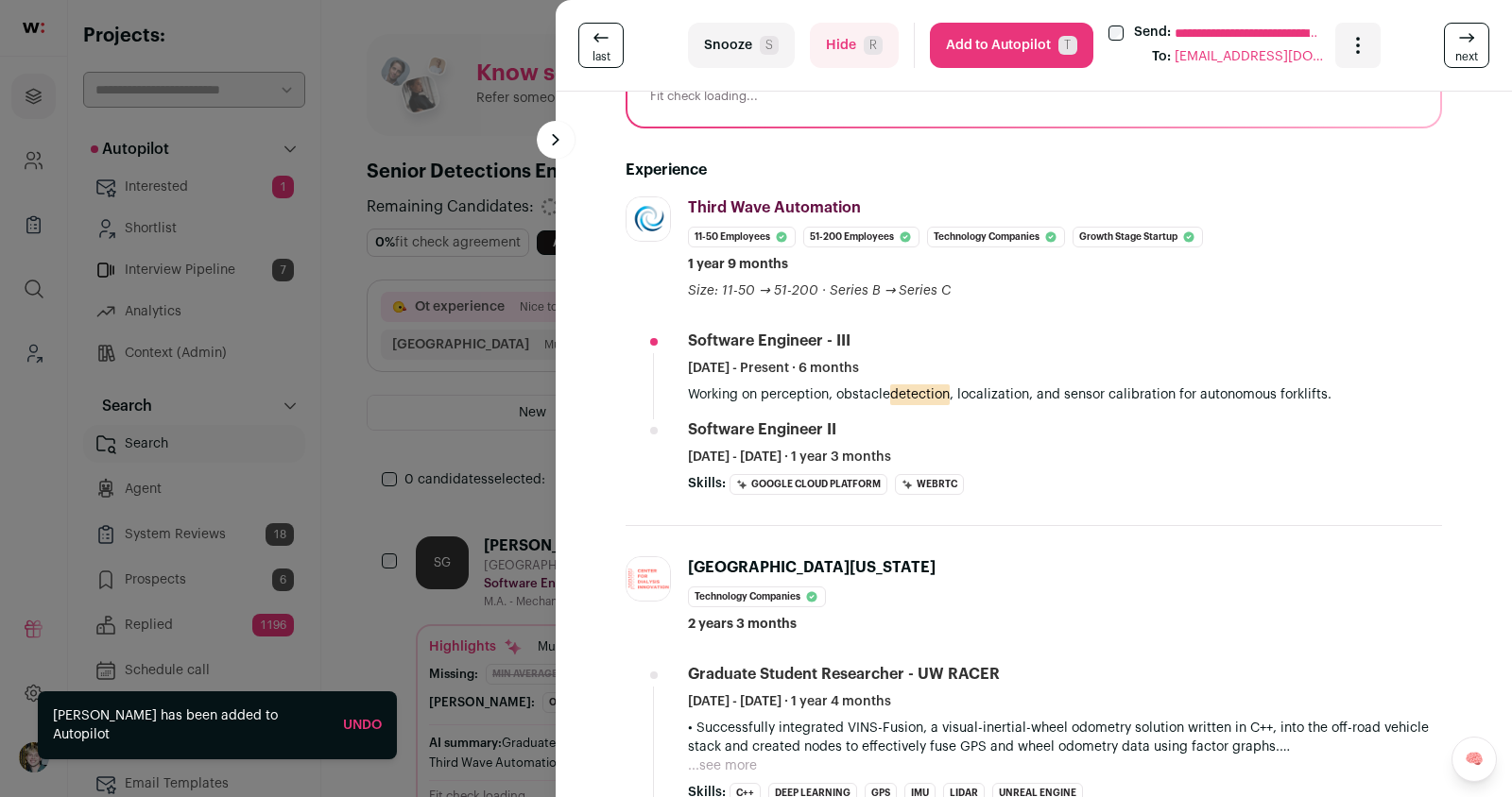
scroll to position [471, 0]
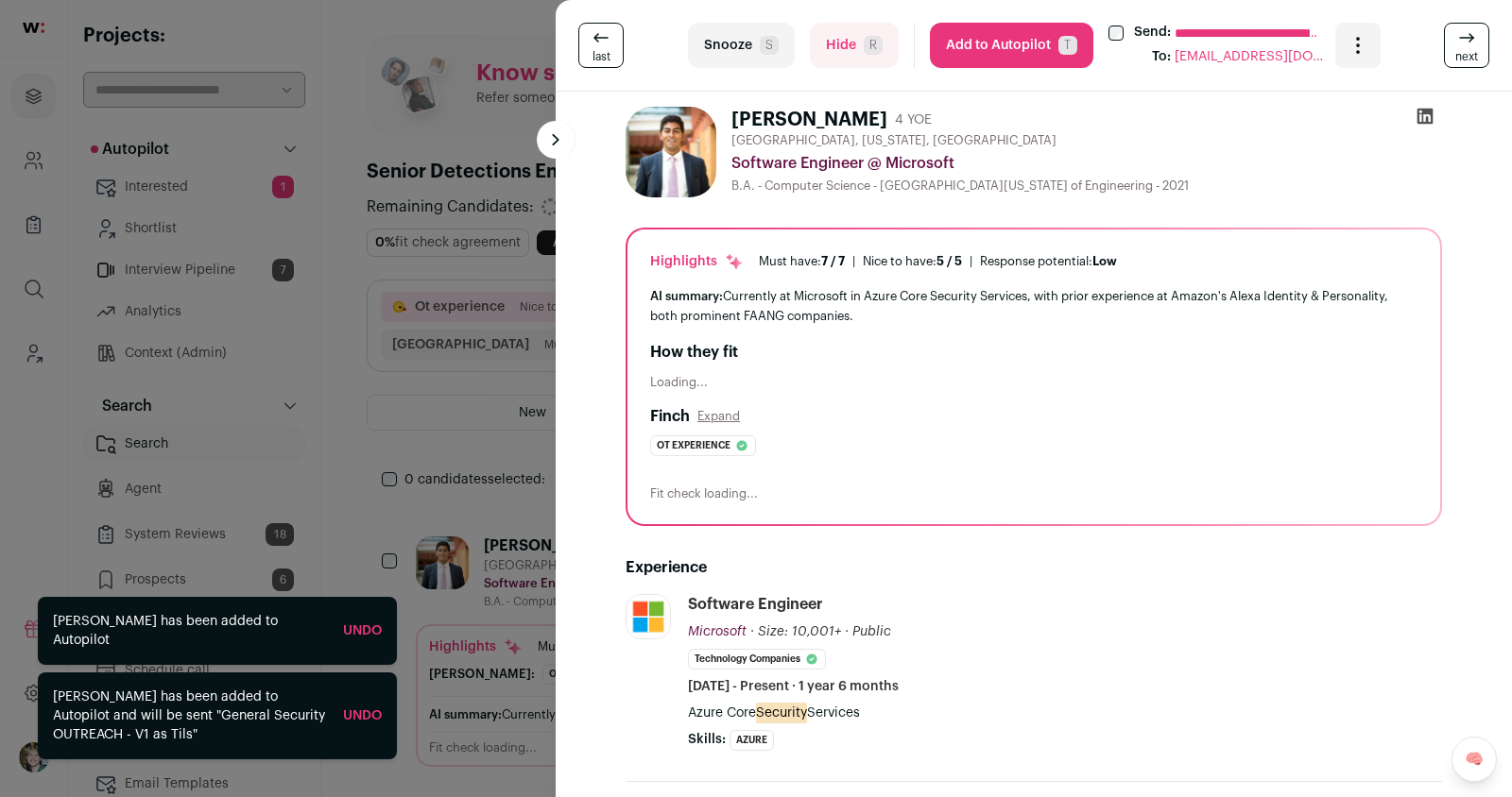
click at [360, 713] on link "Undo" at bounding box center [363, 716] width 39 height 14
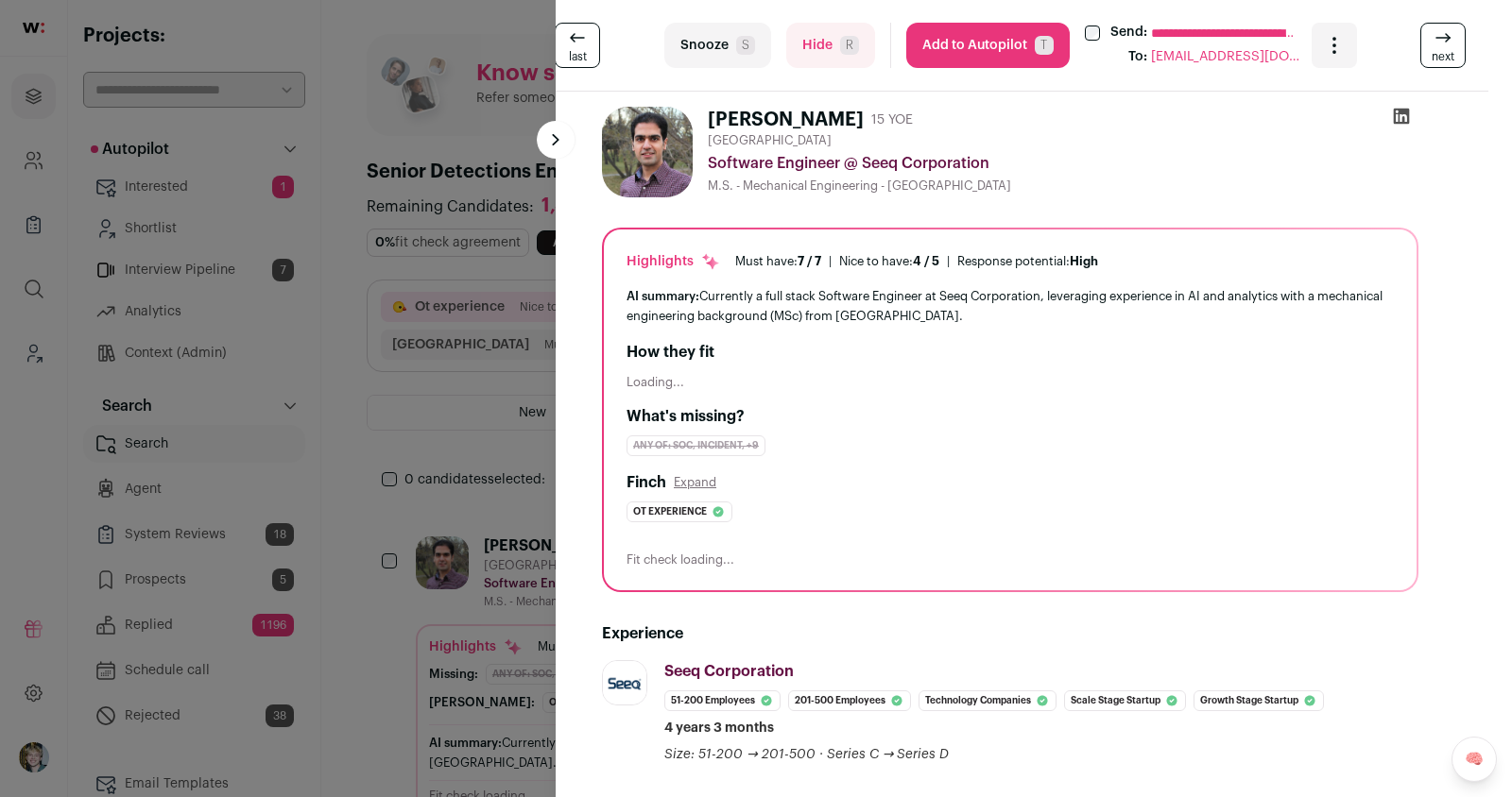
scroll to position [0, 19]
click at [428, 272] on div "**********" at bounding box center [756, 398] width 1512 height 797
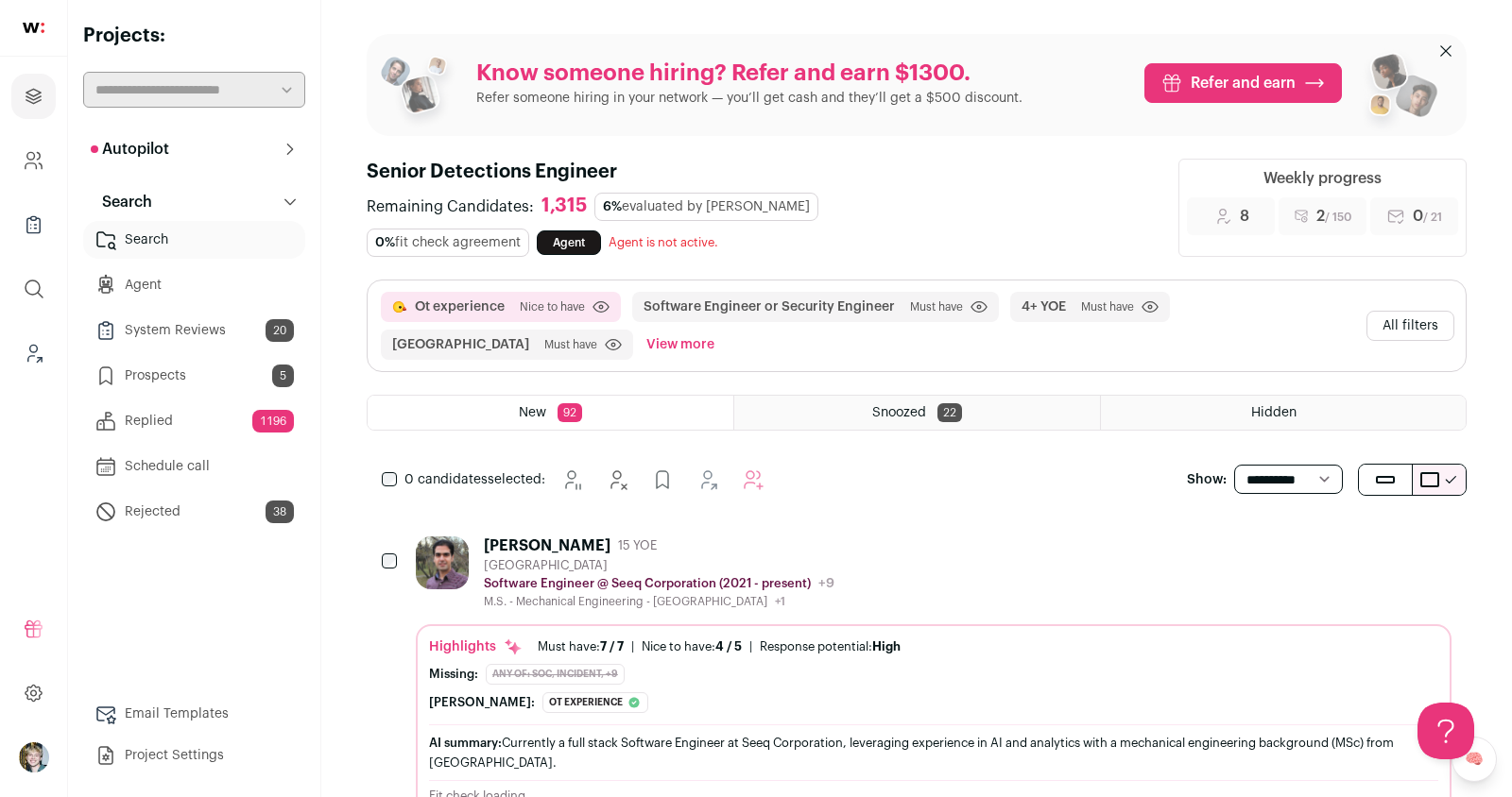
click at [813, 558] on div "[GEOGRAPHIC_DATA]" at bounding box center [659, 566] width 351 height 16
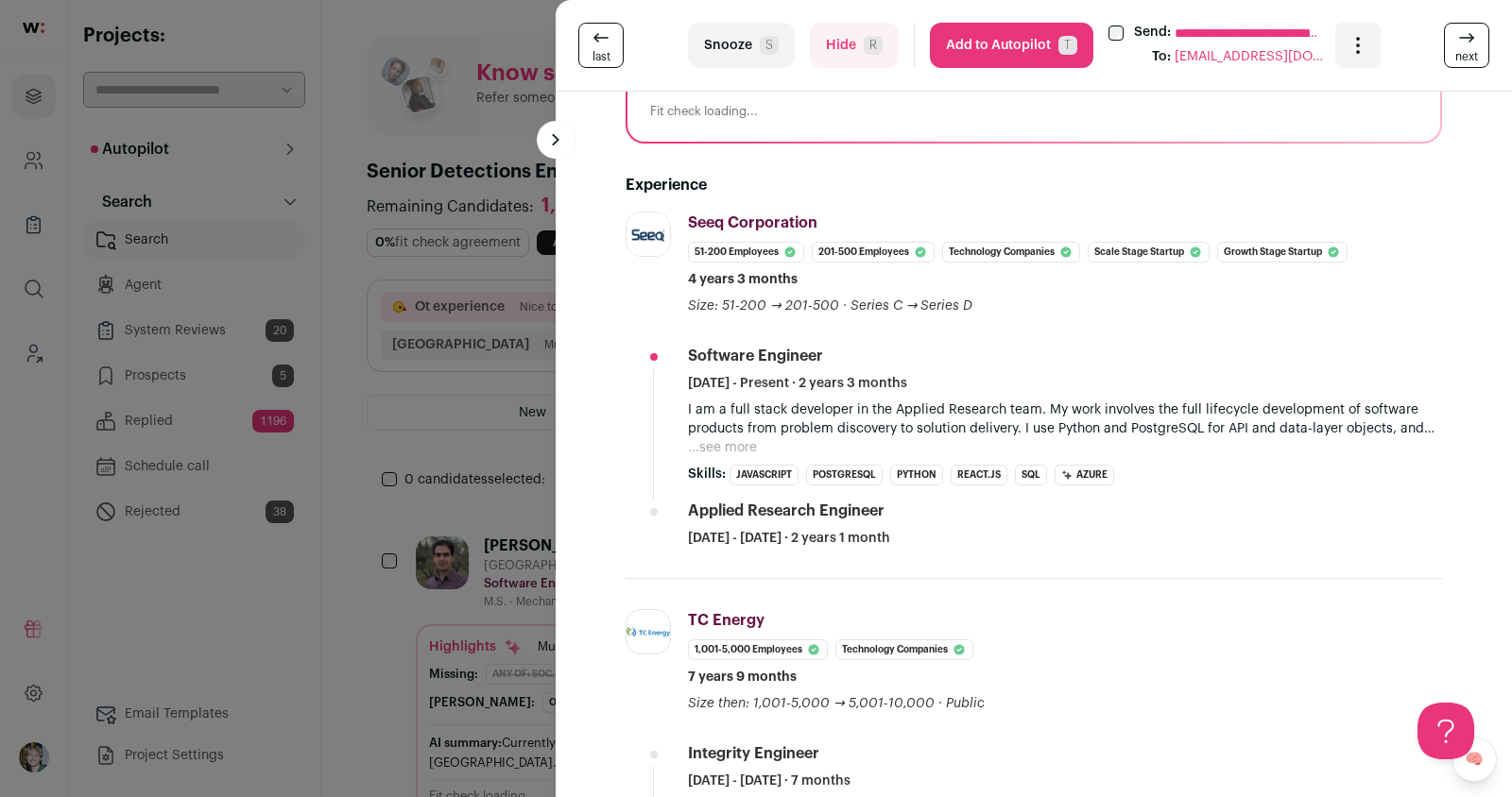
scroll to position [469, 0]
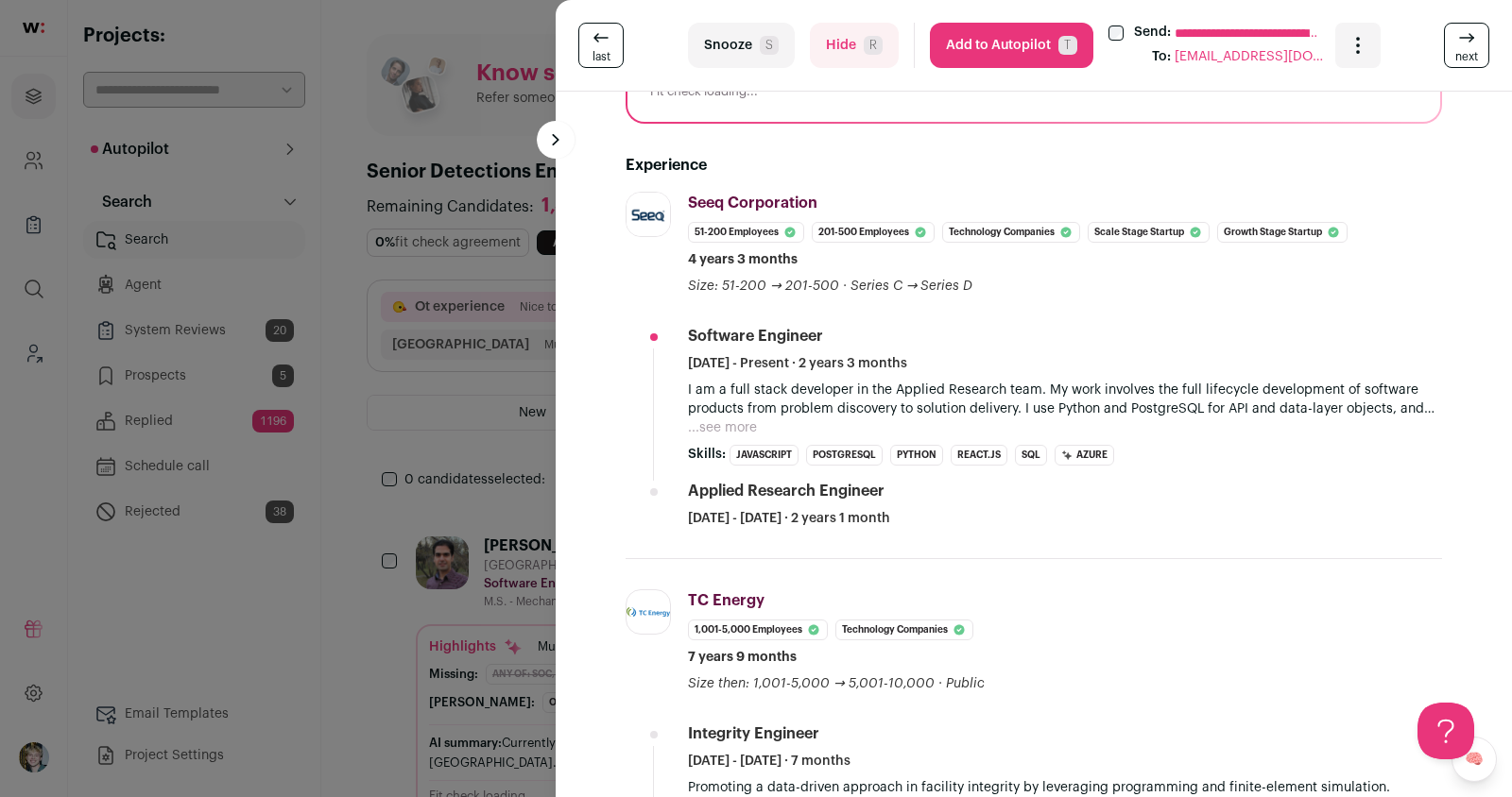
click at [721, 411] on p "I am a full stack developer in the Applied Research team. My work involves the …" at bounding box center [1066, 399] width 755 height 38
click at [729, 423] on button "...see more" at bounding box center [722, 428] width 69 height 19
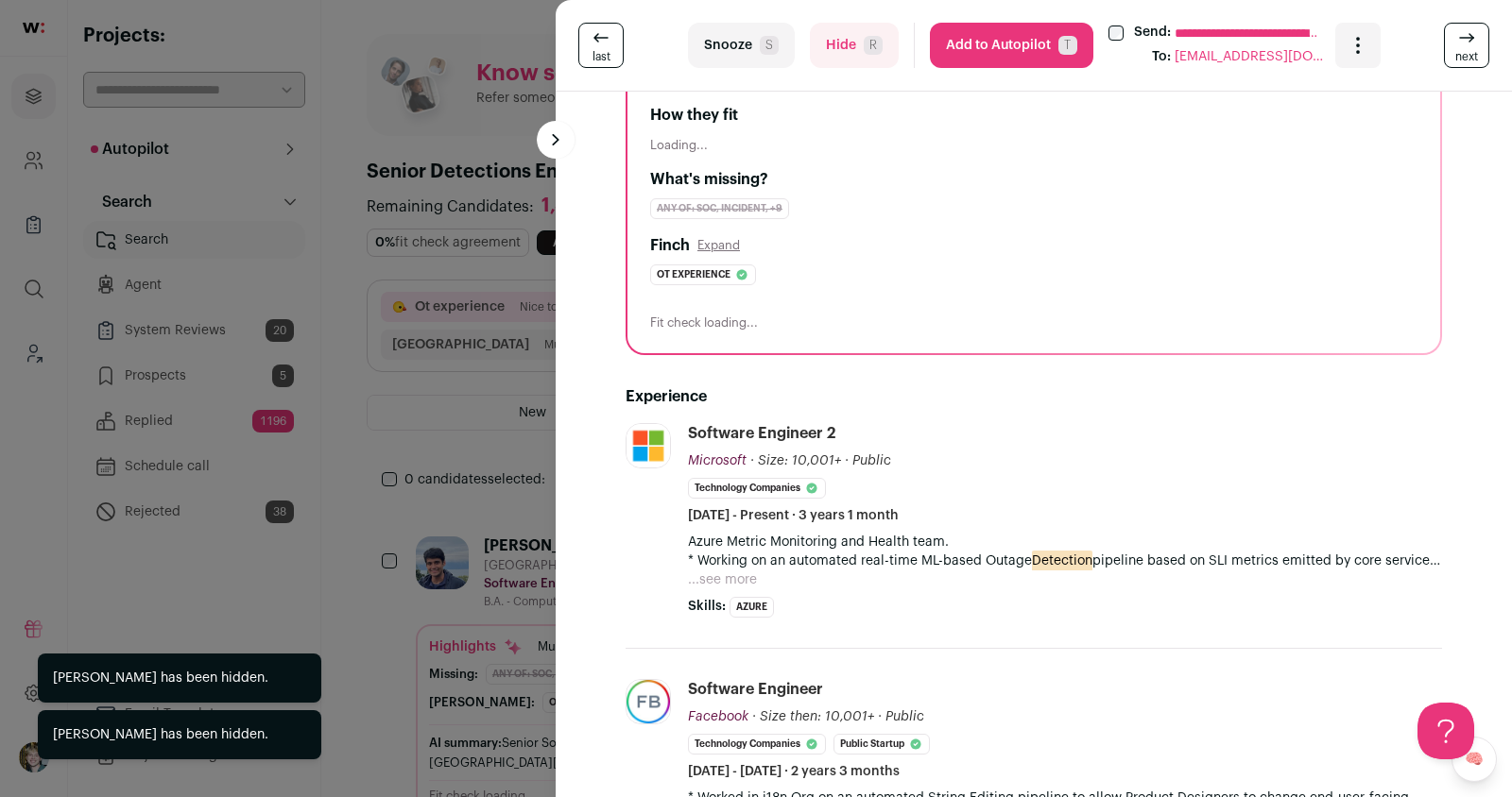
scroll to position [242, 0]
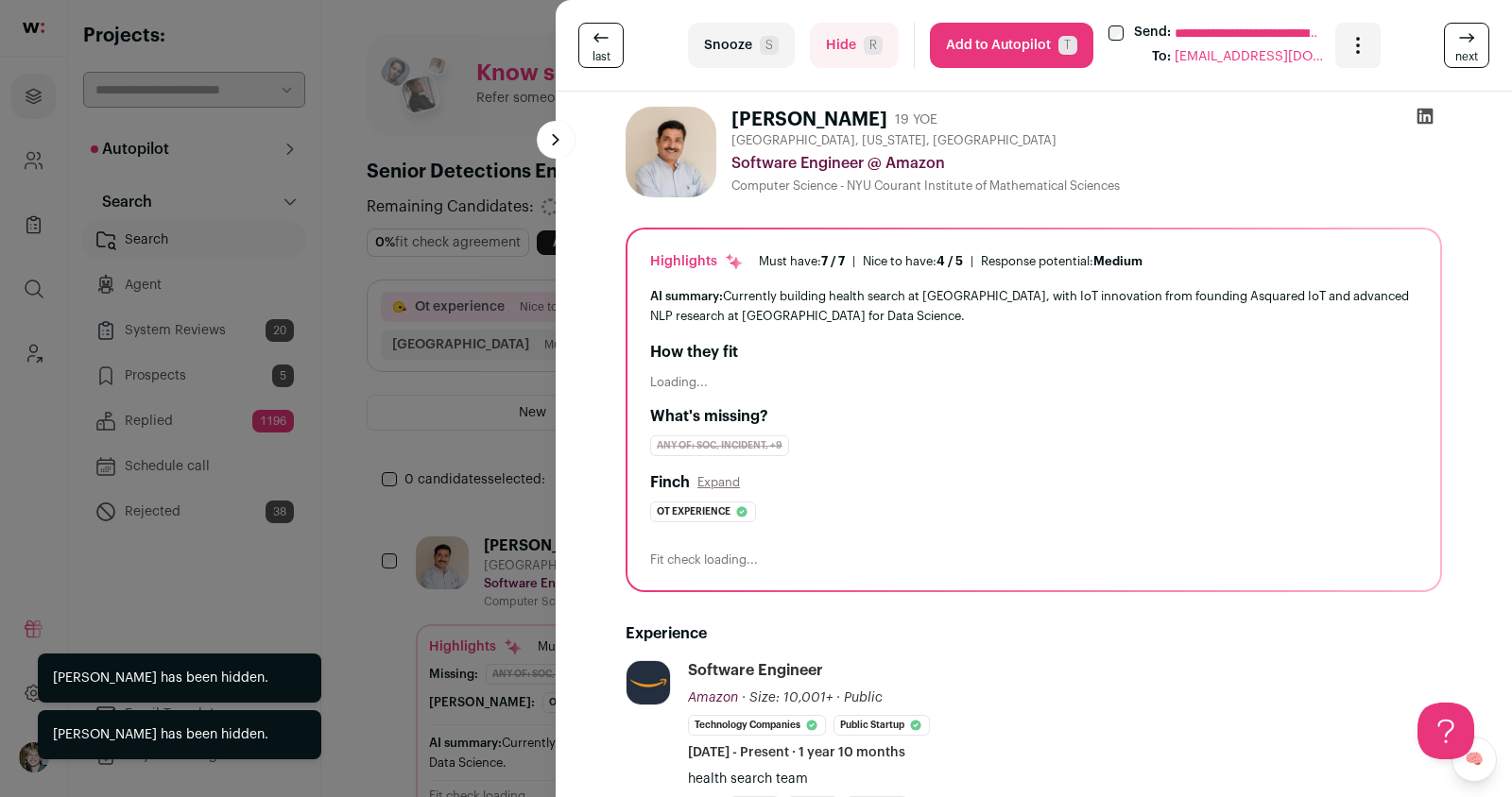
click at [403, 307] on div "**********" at bounding box center [756, 398] width 1512 height 797
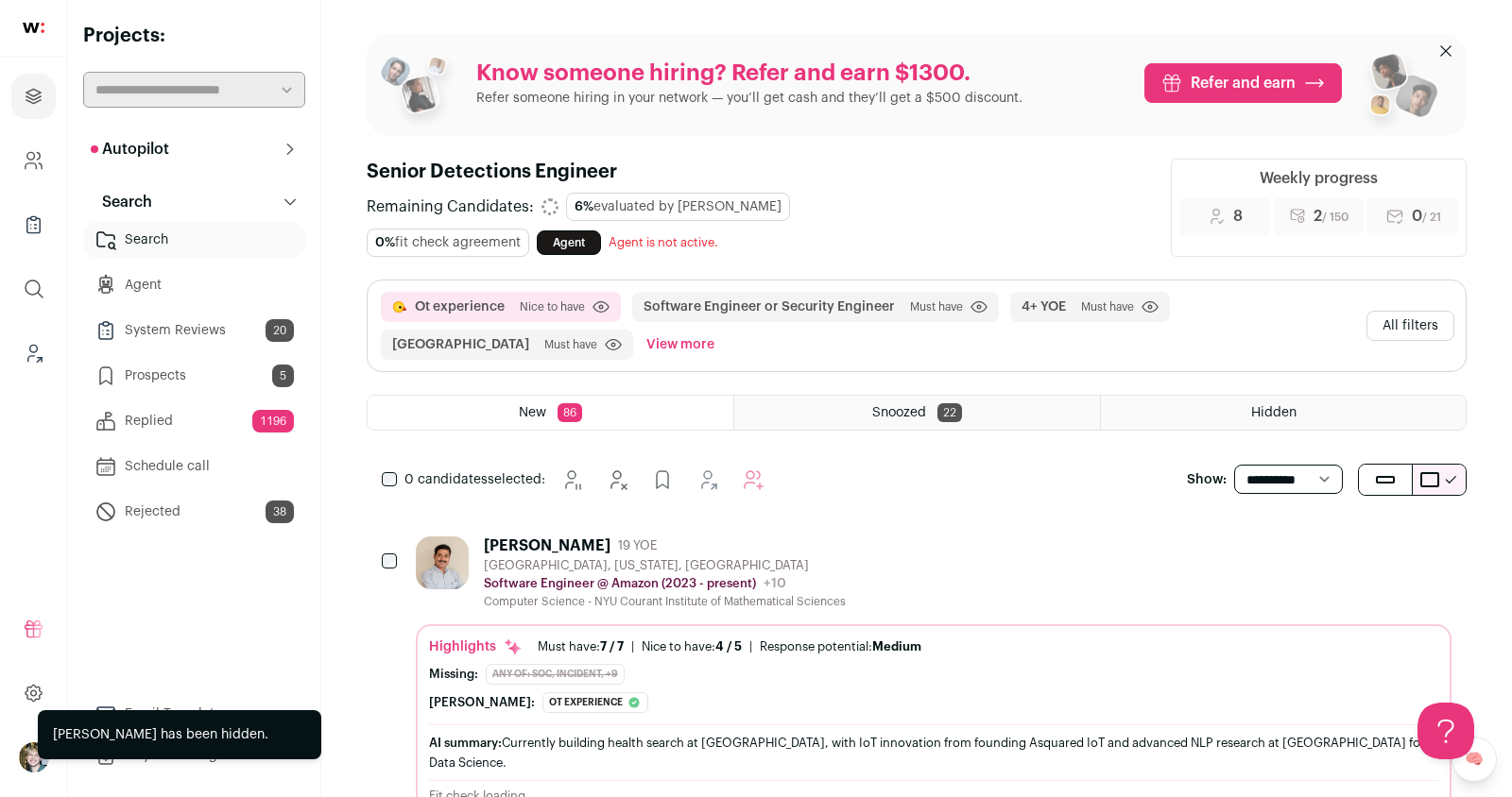
click at [1412, 311] on button "All filters" at bounding box center [1411, 325] width 88 height 30
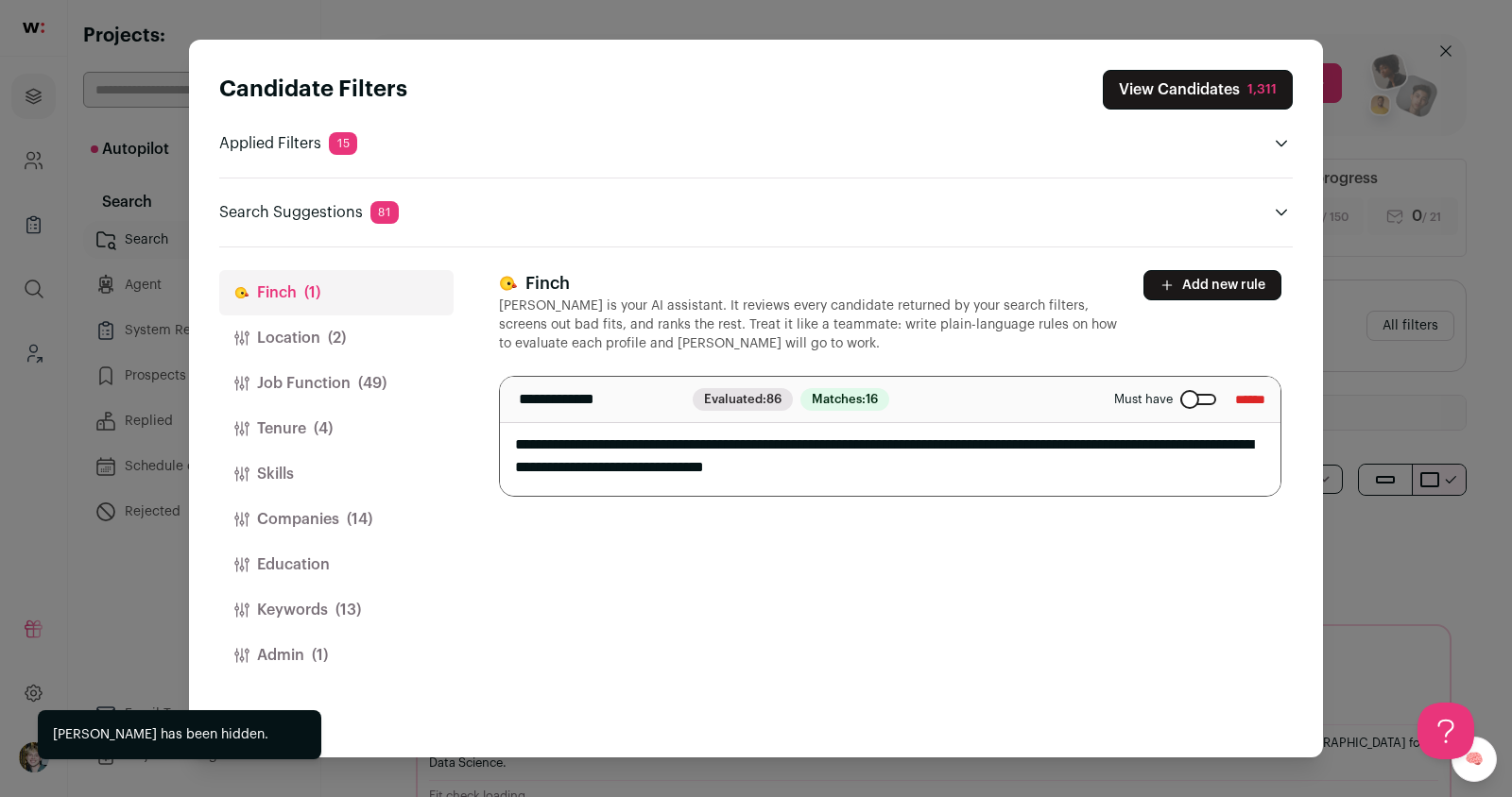
click at [321, 354] on button "Location (2)" at bounding box center [336, 338] width 234 height 46
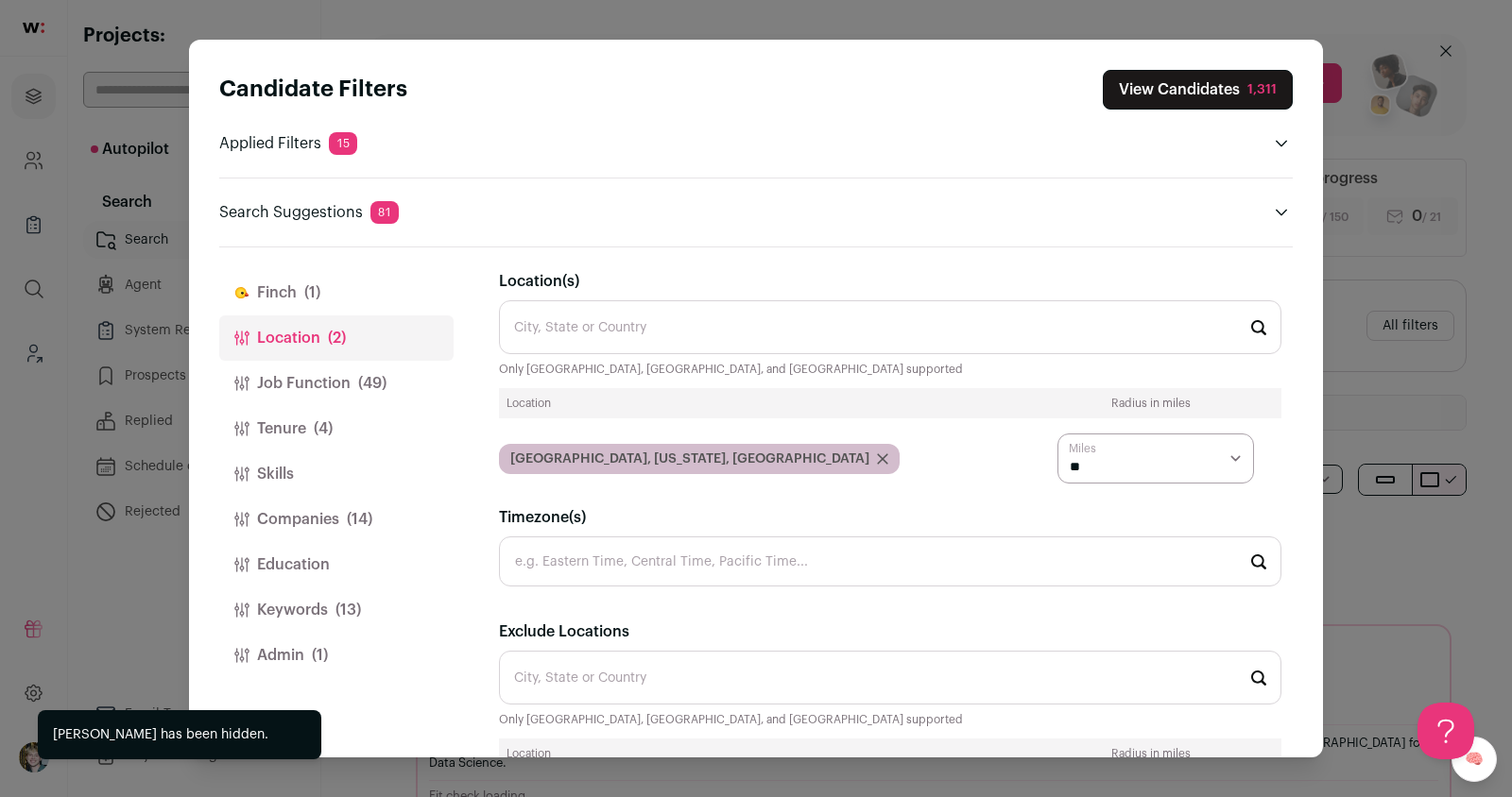
click at [356, 377] on button "Job Function (49)" at bounding box center [336, 383] width 234 height 46
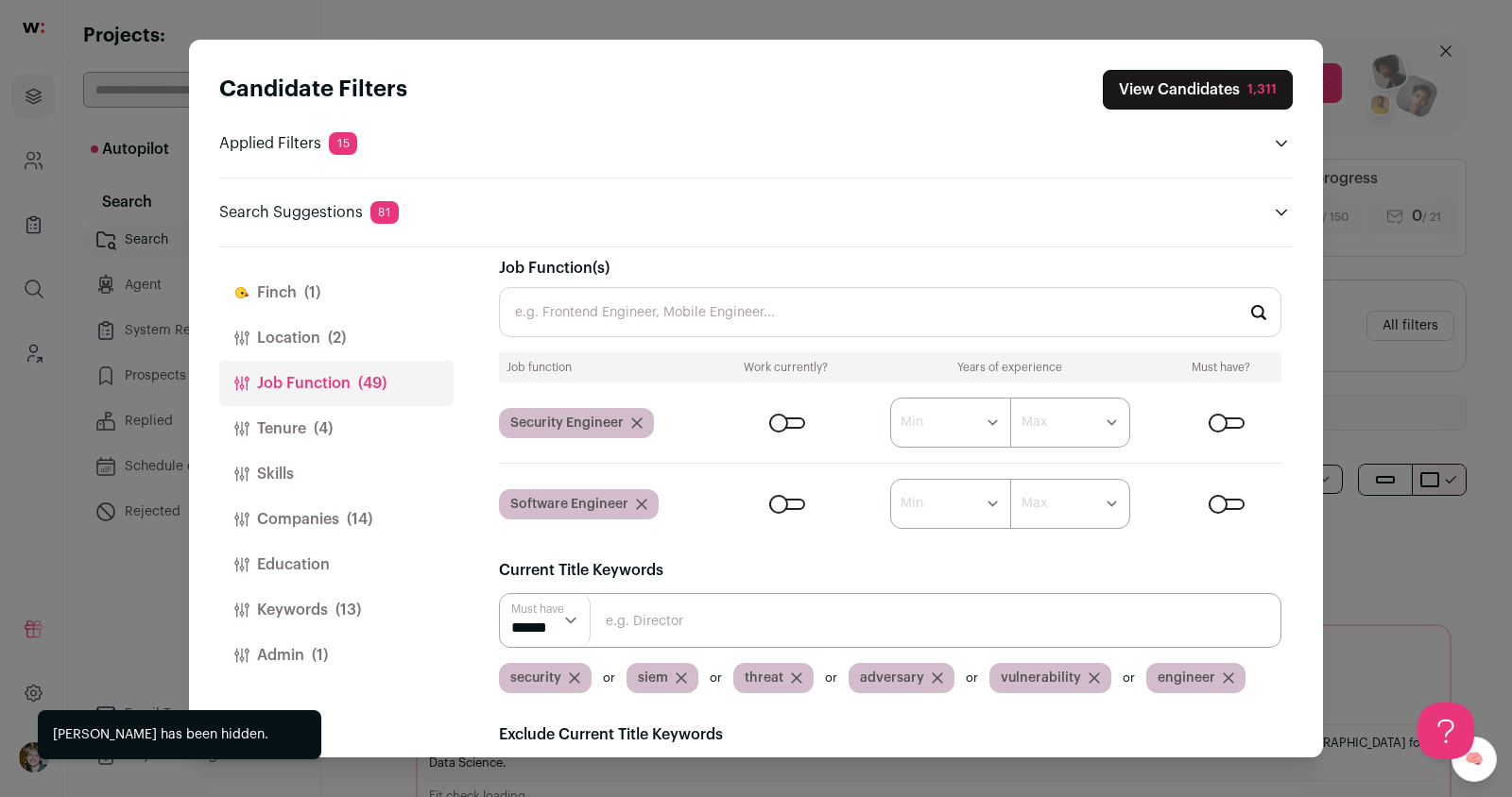
scroll to position [19, 0]
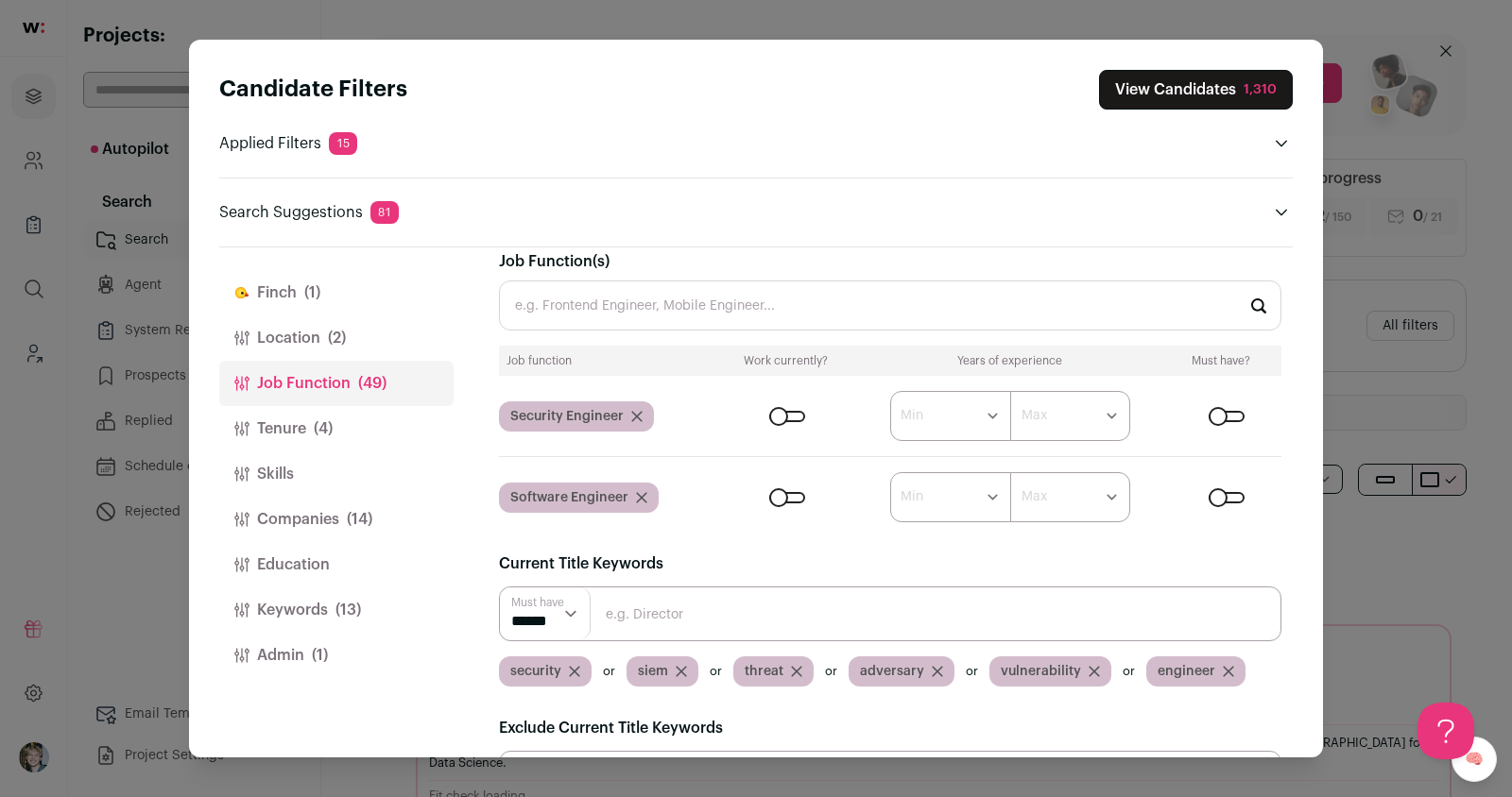
click at [1224, 666] on icon "Close modal via background" at bounding box center [1229, 671] width 10 height 10
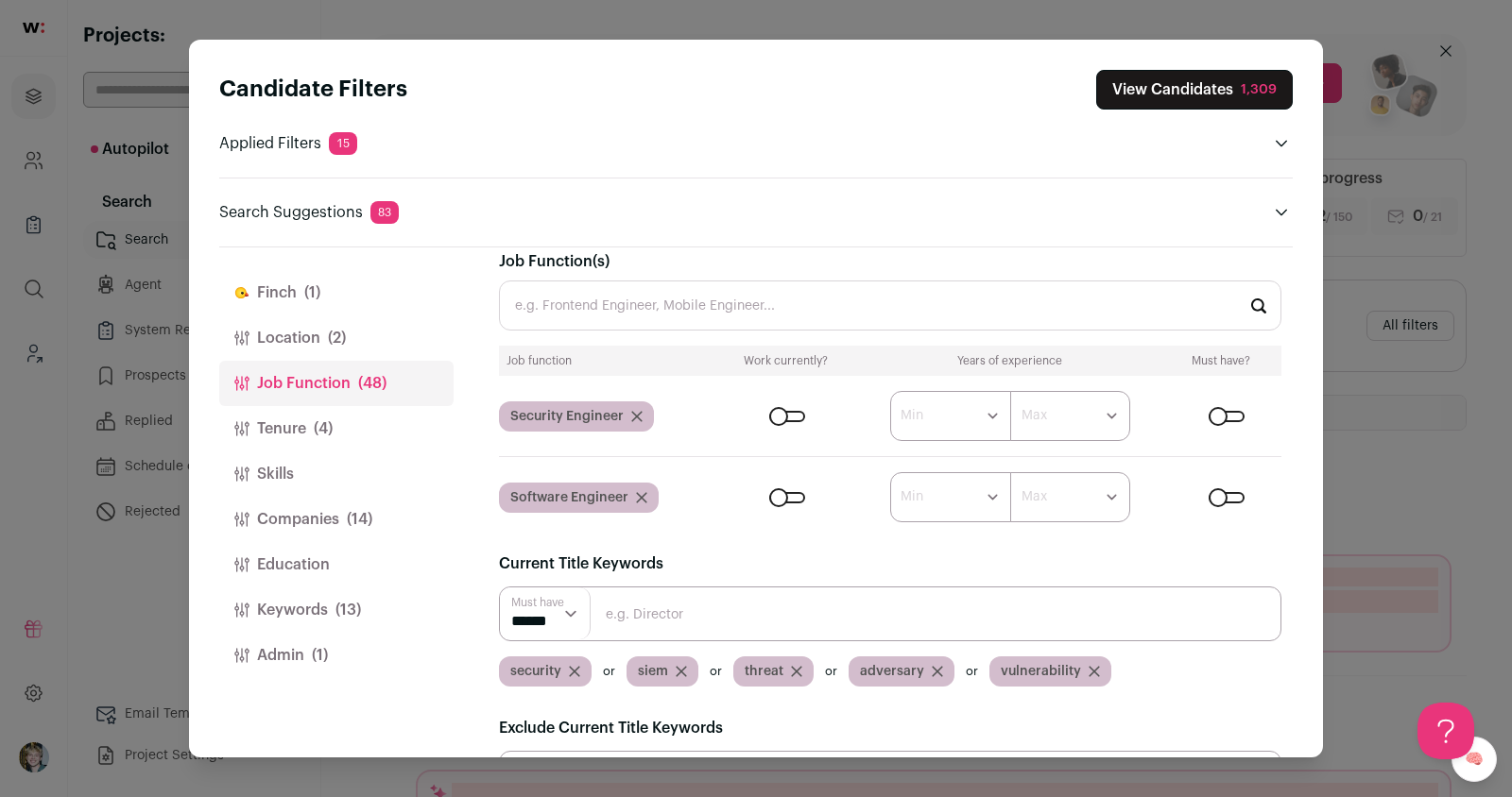
click at [1194, 89] on button "View Candidates 1,309" at bounding box center [1195, 90] width 197 height 40
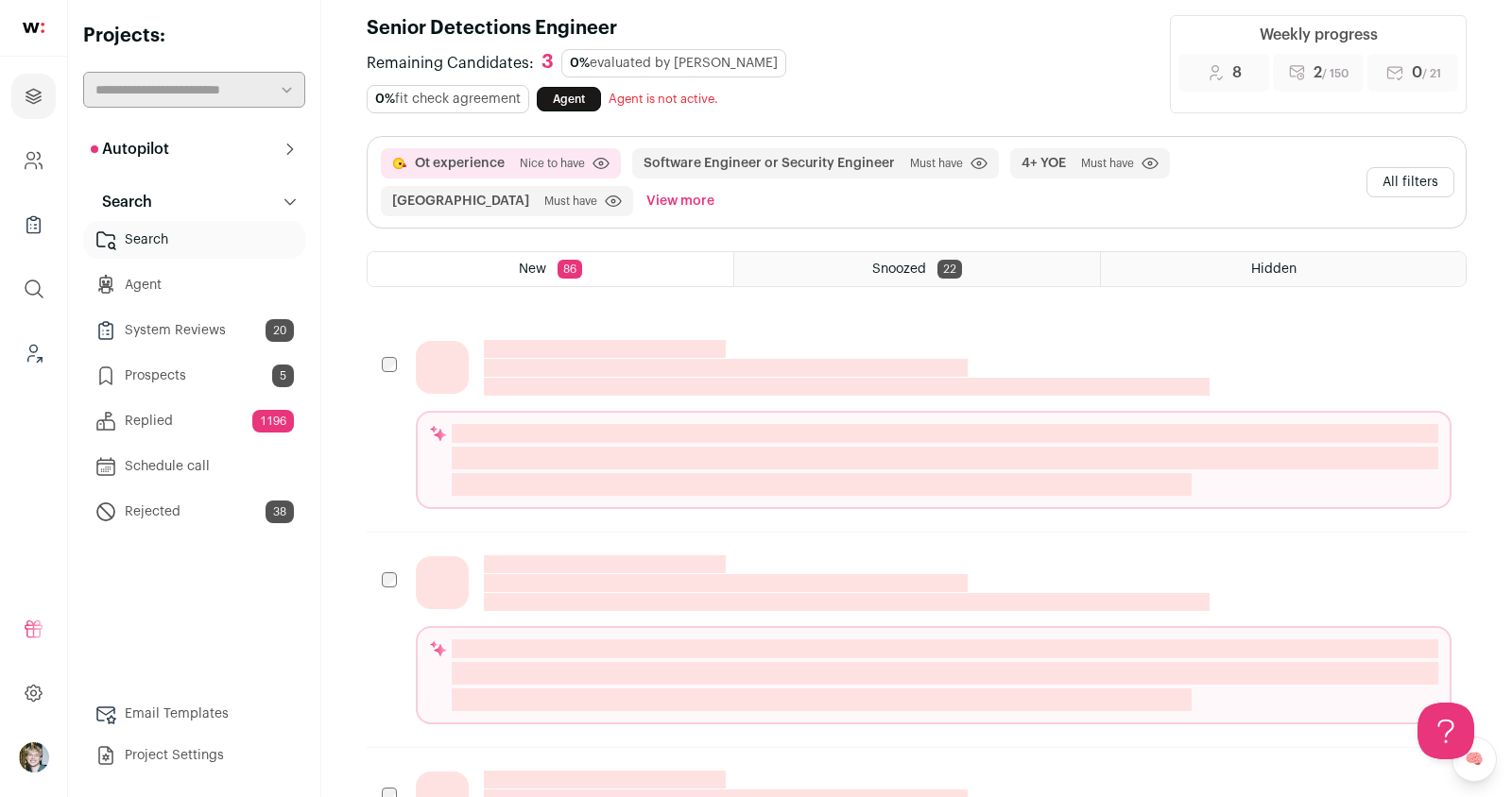
scroll to position [0, 0]
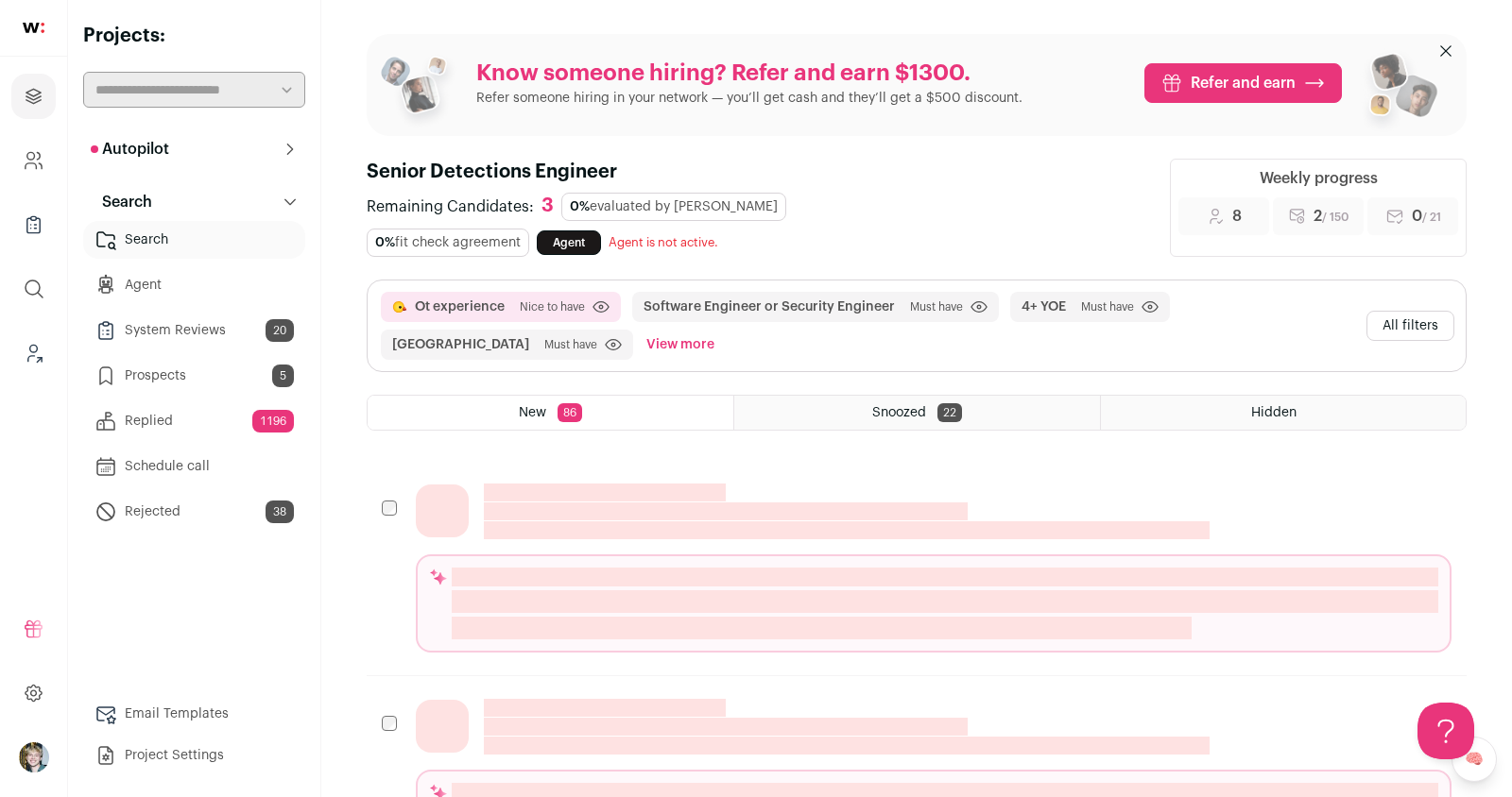
click at [1400, 311] on button "All filters" at bounding box center [1411, 325] width 88 height 30
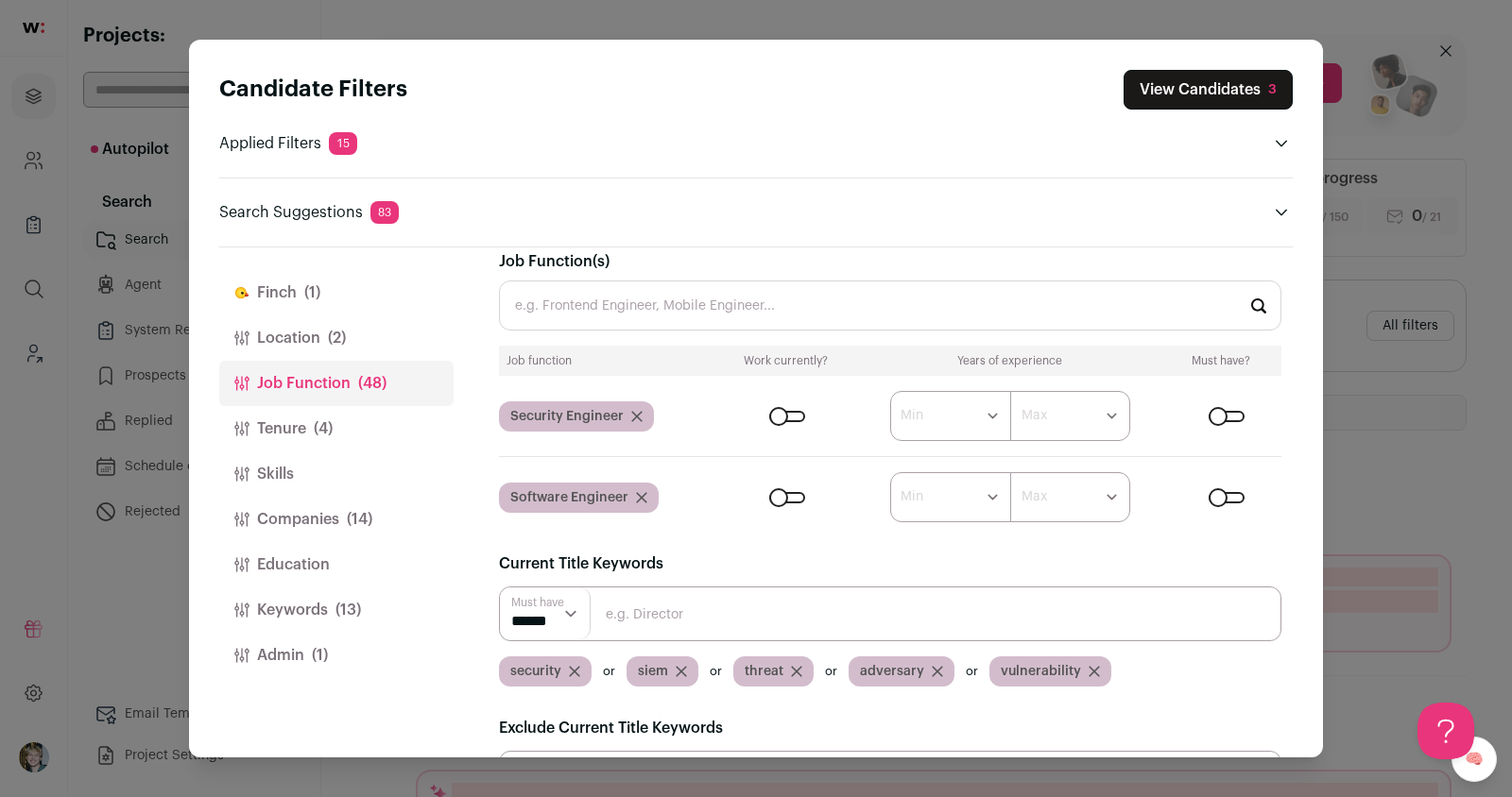
click at [1470, 291] on div "Candidate Filters View Candidates 3 Applied Filters 15 Ot experience Must have …" at bounding box center [756, 398] width 1512 height 797
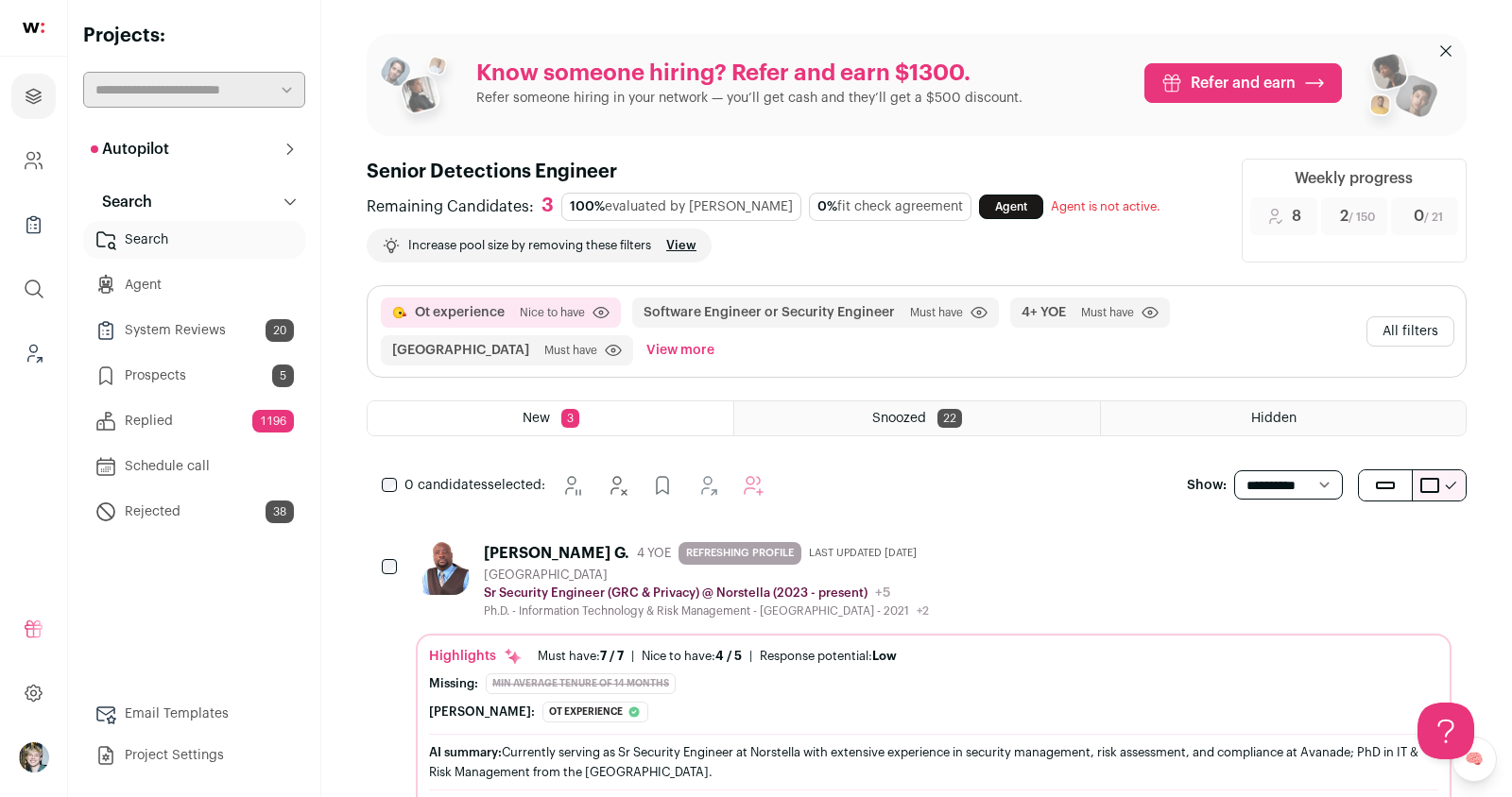
scroll to position [252, 0]
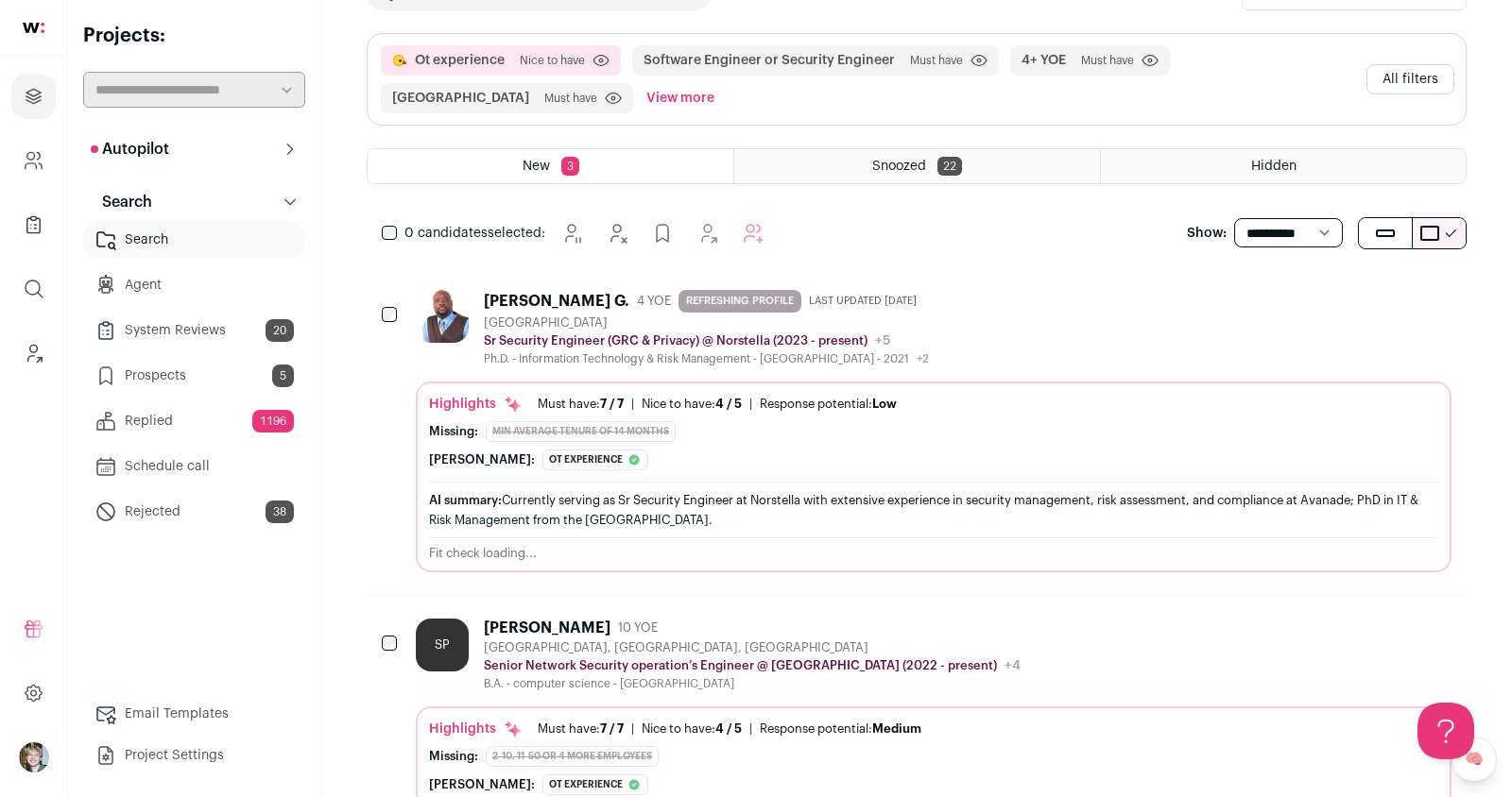
click at [859, 465] on div "Highlights Must have: 7 / 7 How many must haves have been fulfilled? | [GEOGRAP…" at bounding box center [933, 481] width 1009 height 173
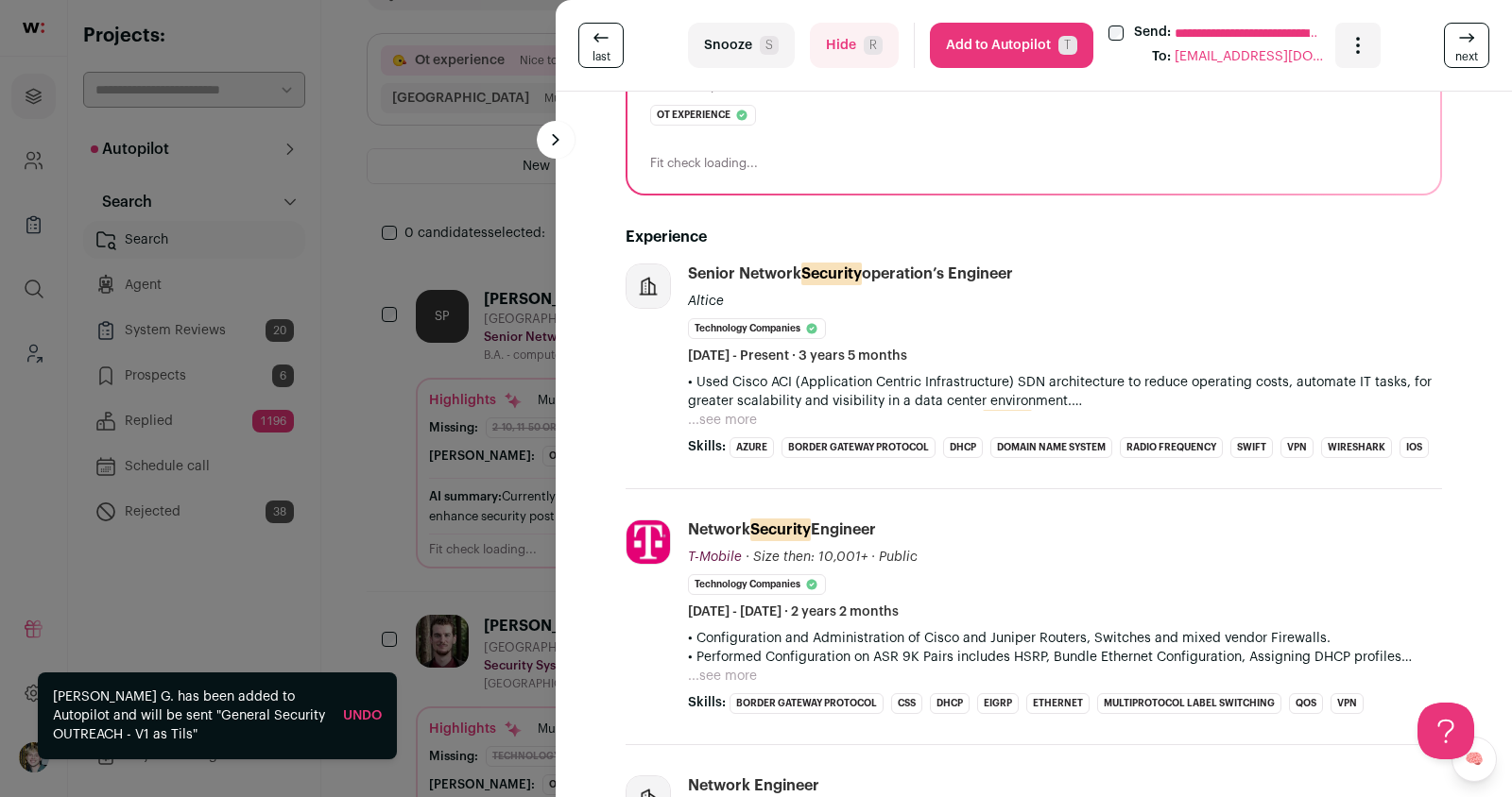
scroll to position [399, 0]
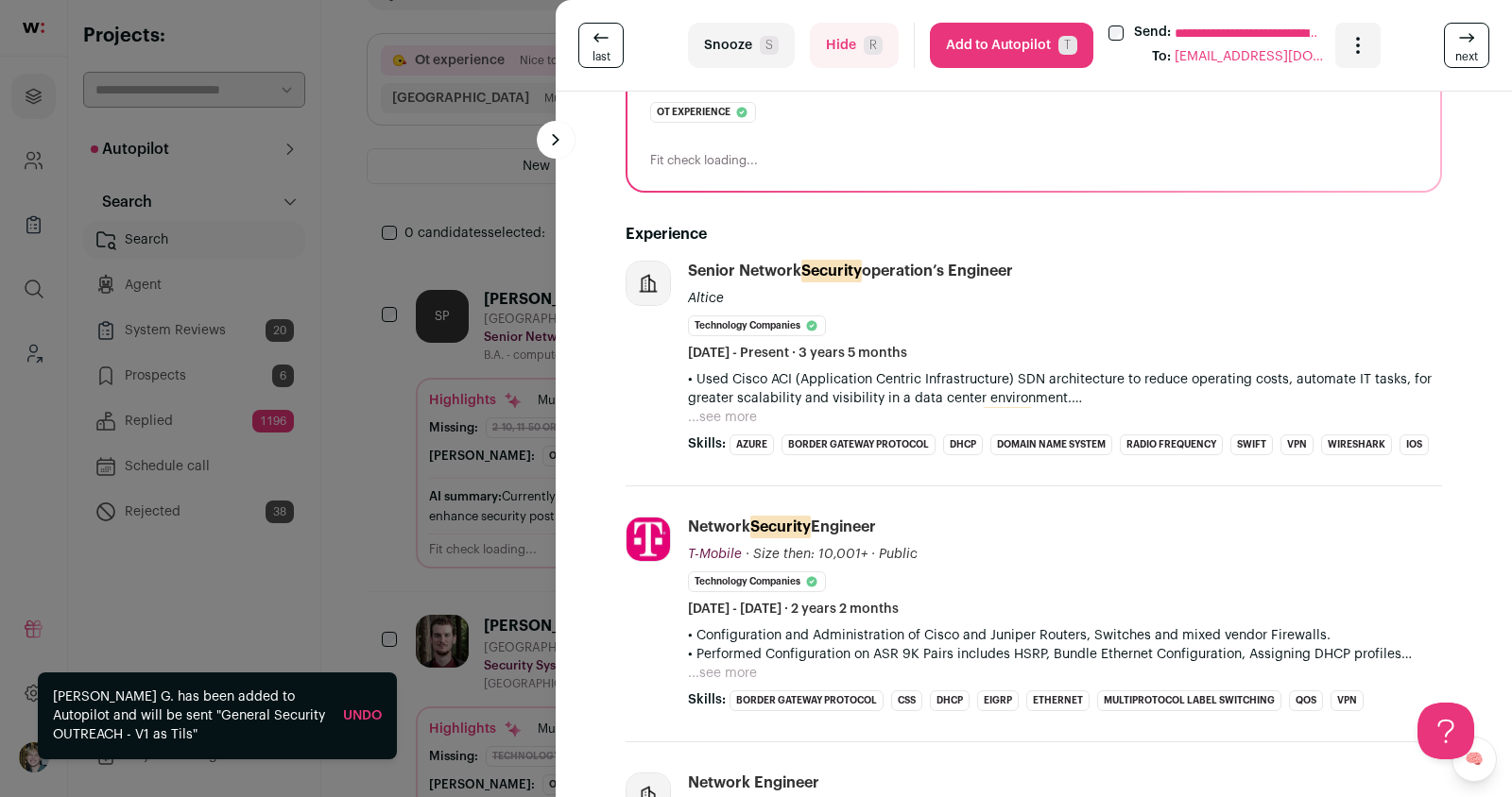
click at [688, 415] on button "...see more" at bounding box center [722, 417] width 69 height 19
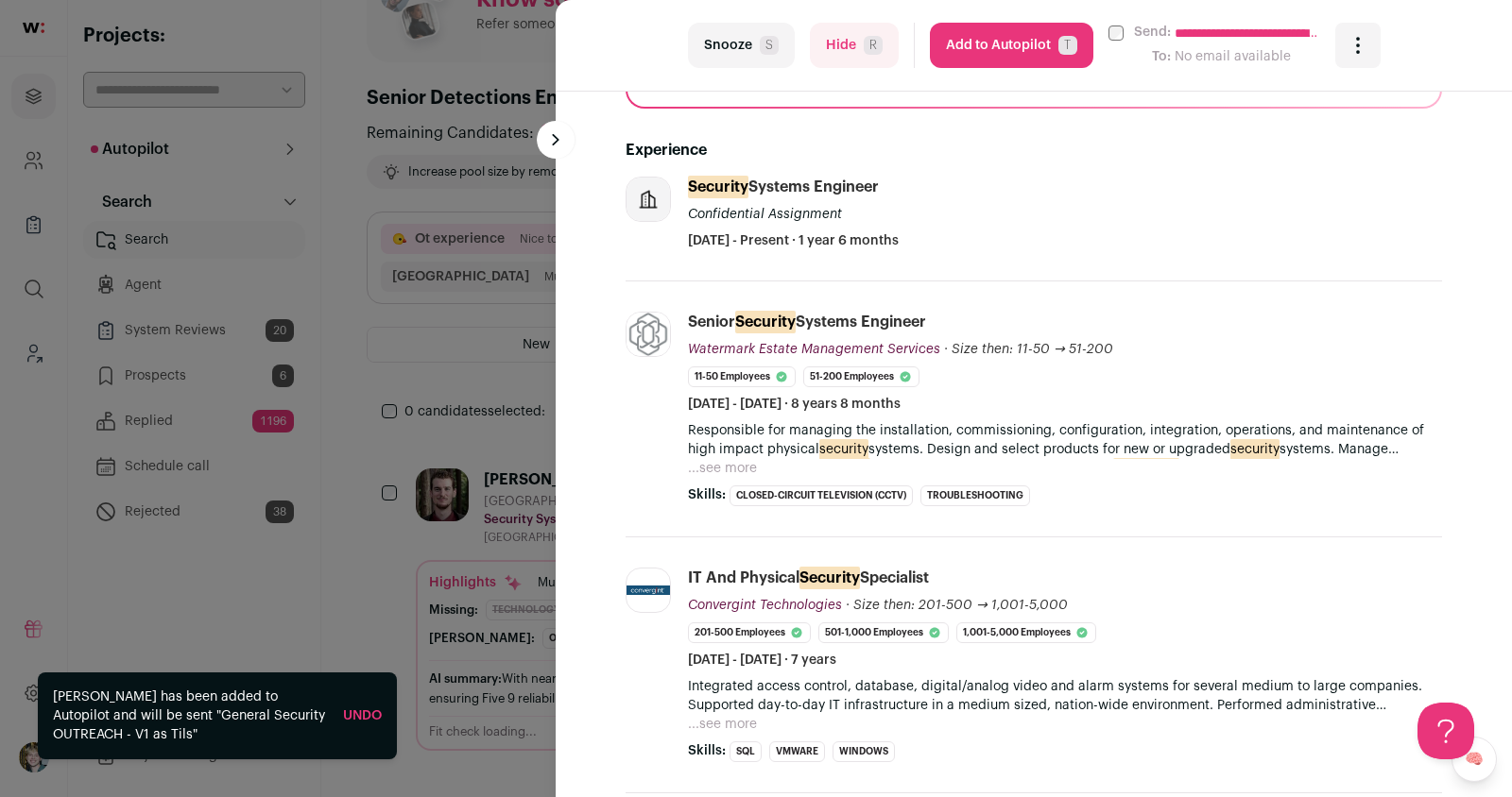
scroll to position [0, 0]
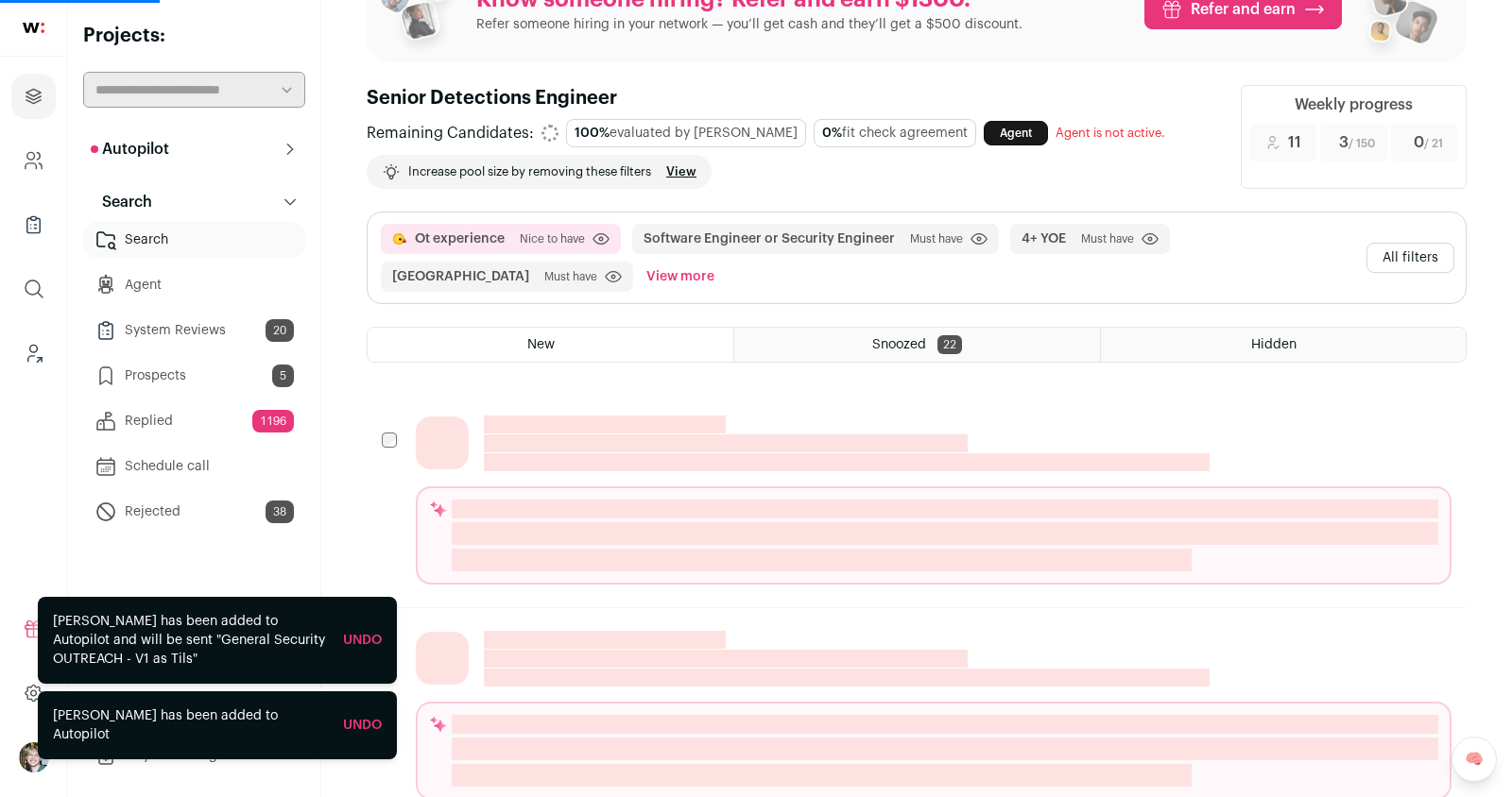
click at [1431, 262] on button "All filters" at bounding box center [1411, 257] width 88 height 30
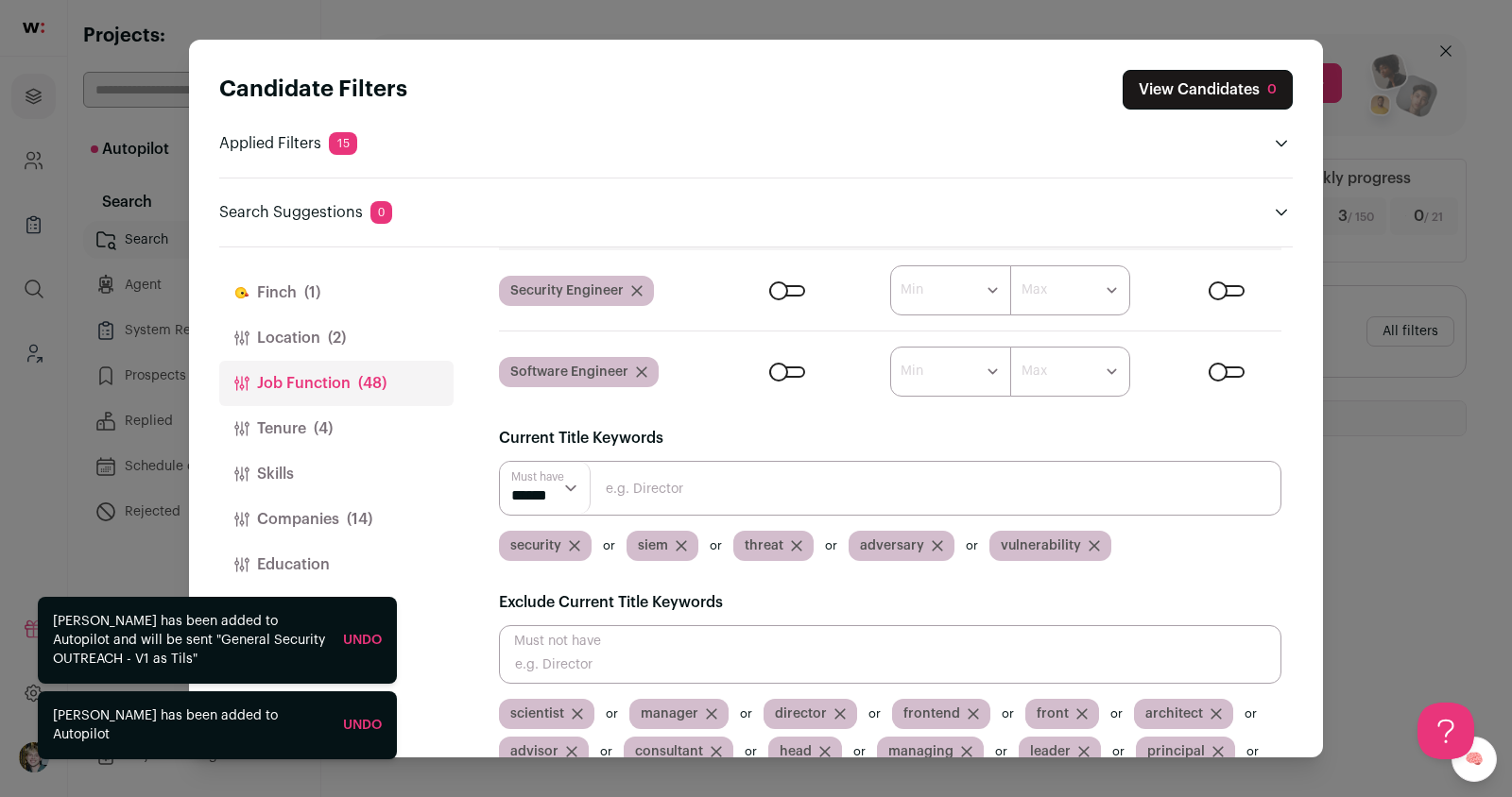
scroll to position [149, 0]
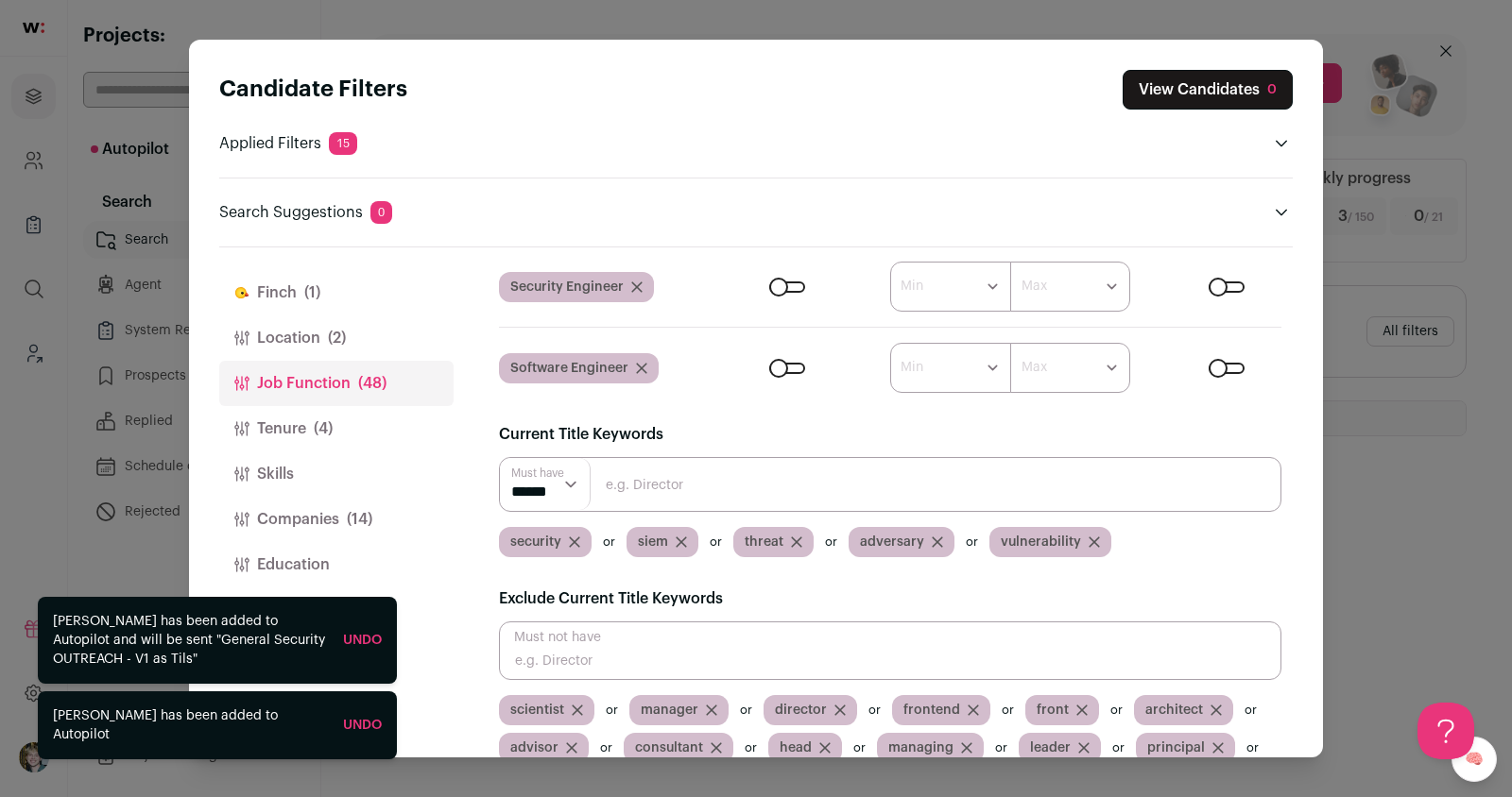
click at [749, 477] on input "Close modal via background" at bounding box center [890, 484] width 783 height 55
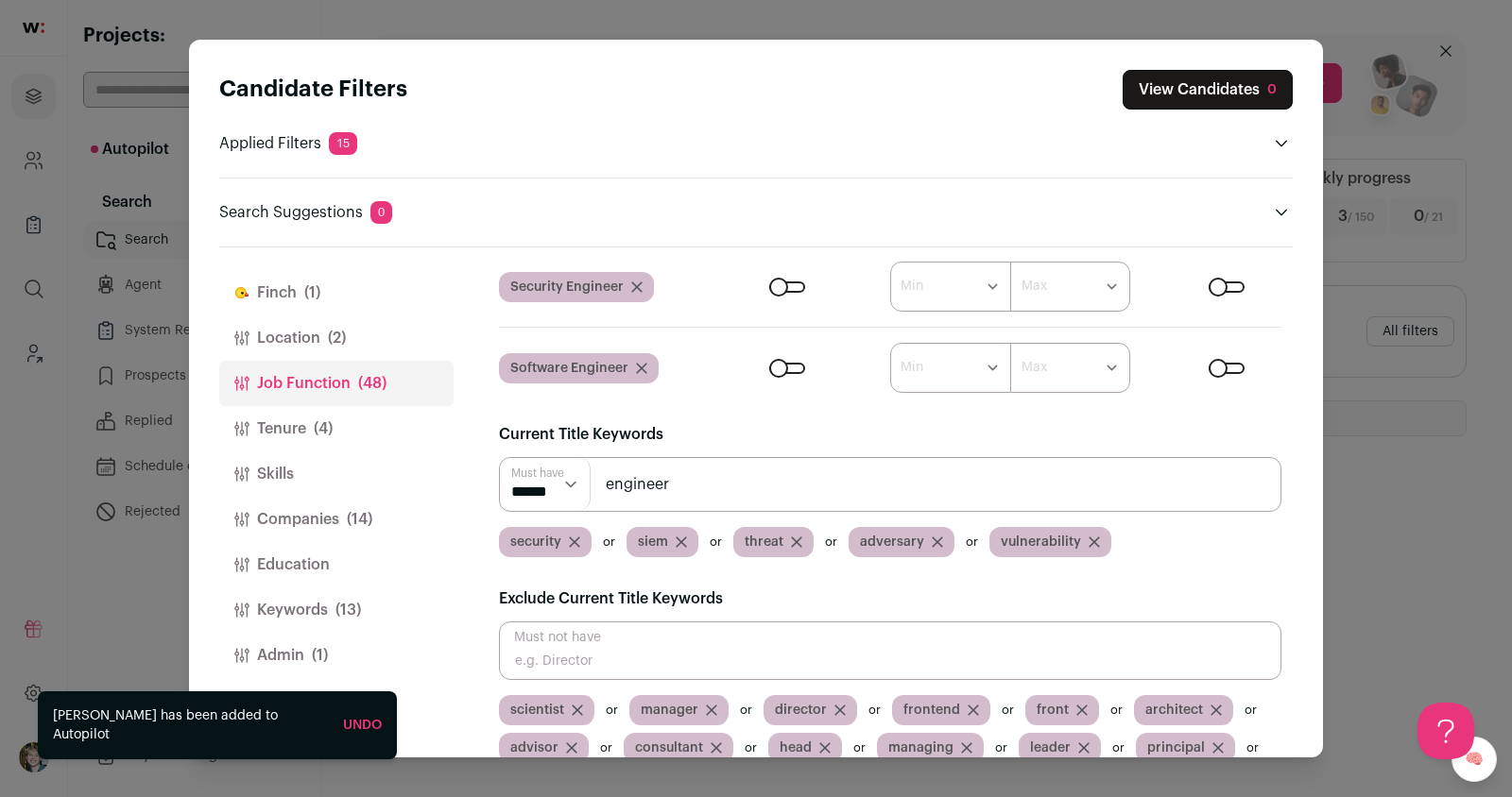
type input "engineer"
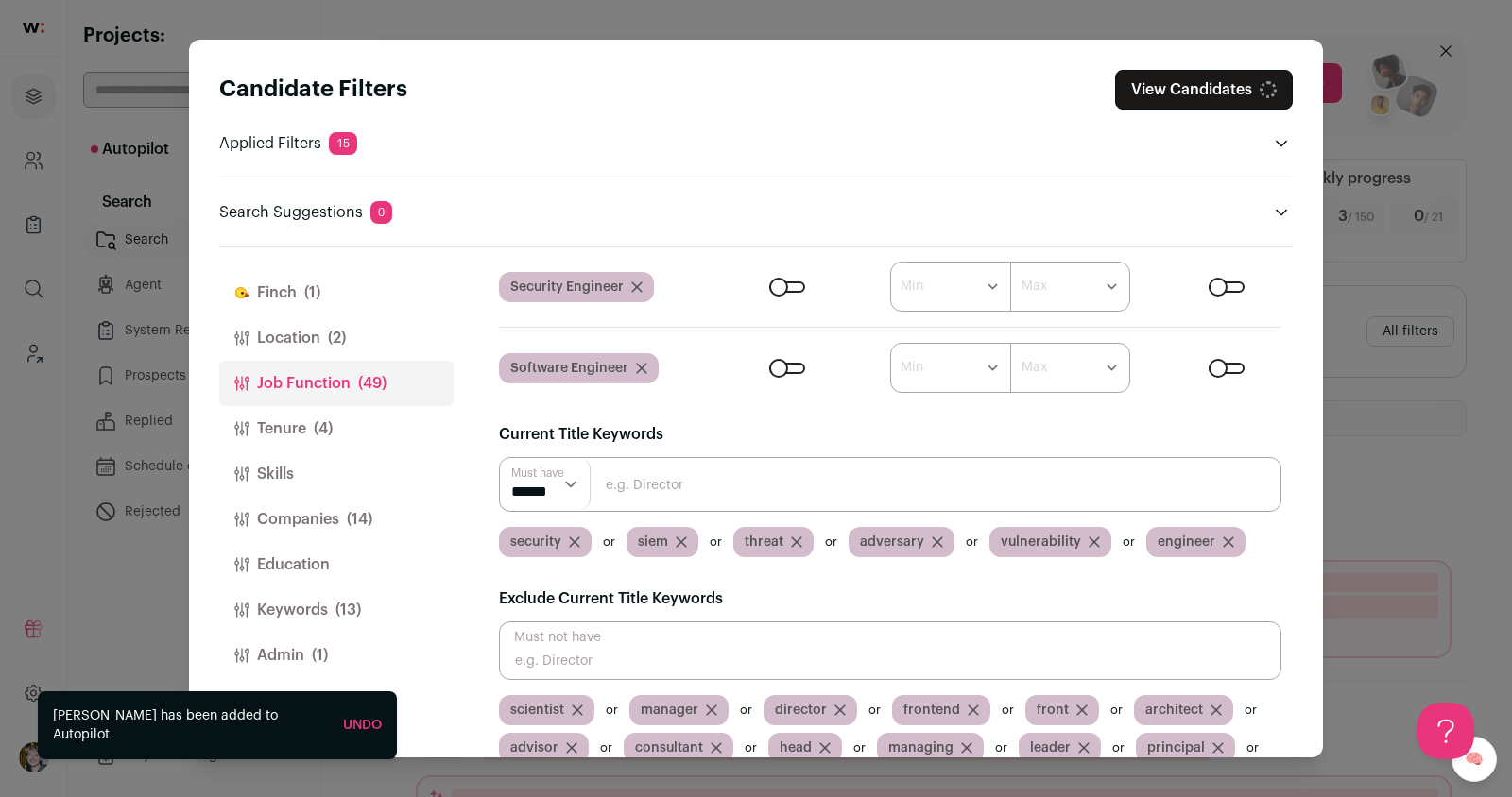
click at [312, 608] on button "Keywords (13)" at bounding box center [336, 610] width 234 height 46
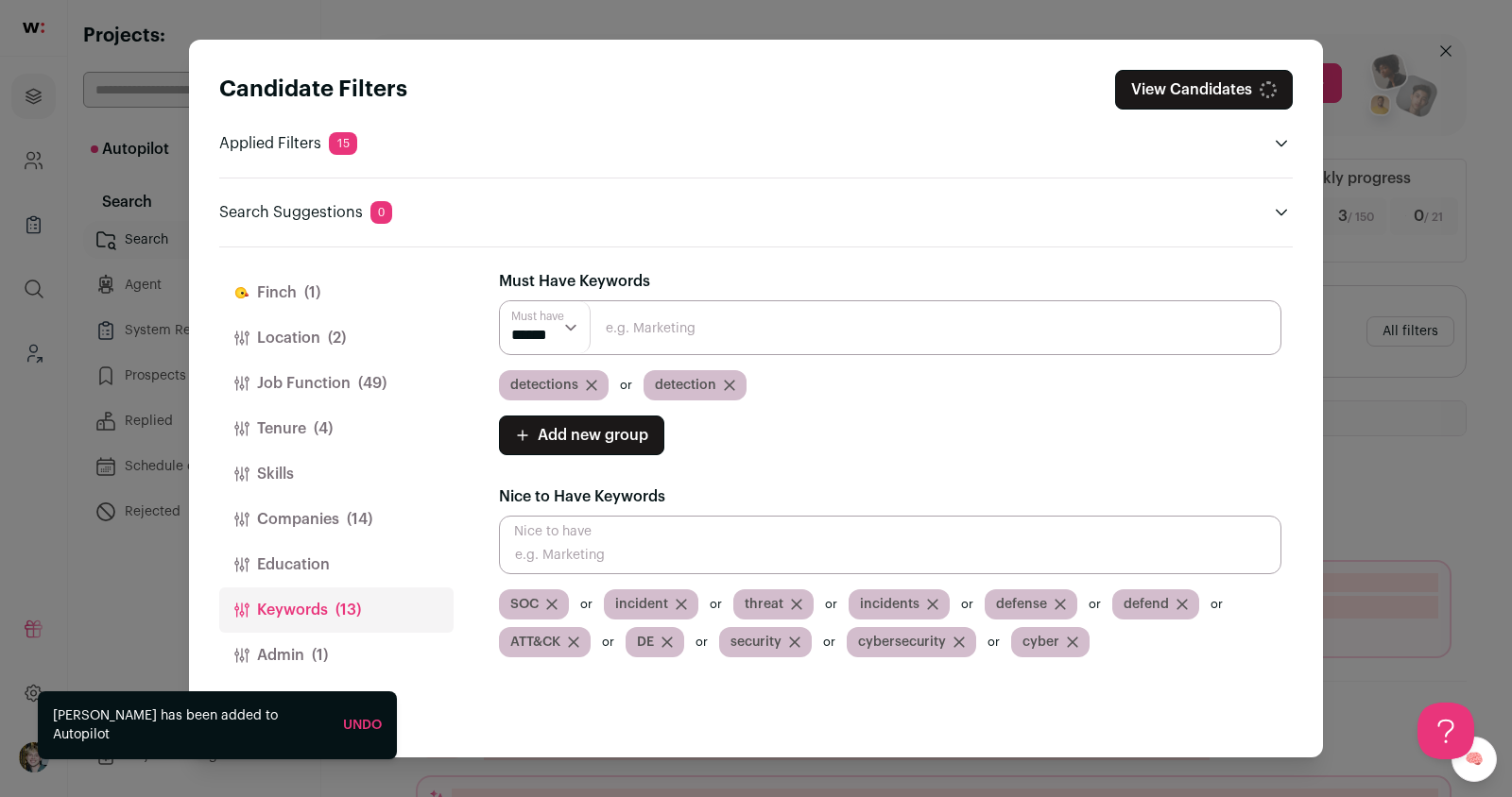
scroll to position [0, 0]
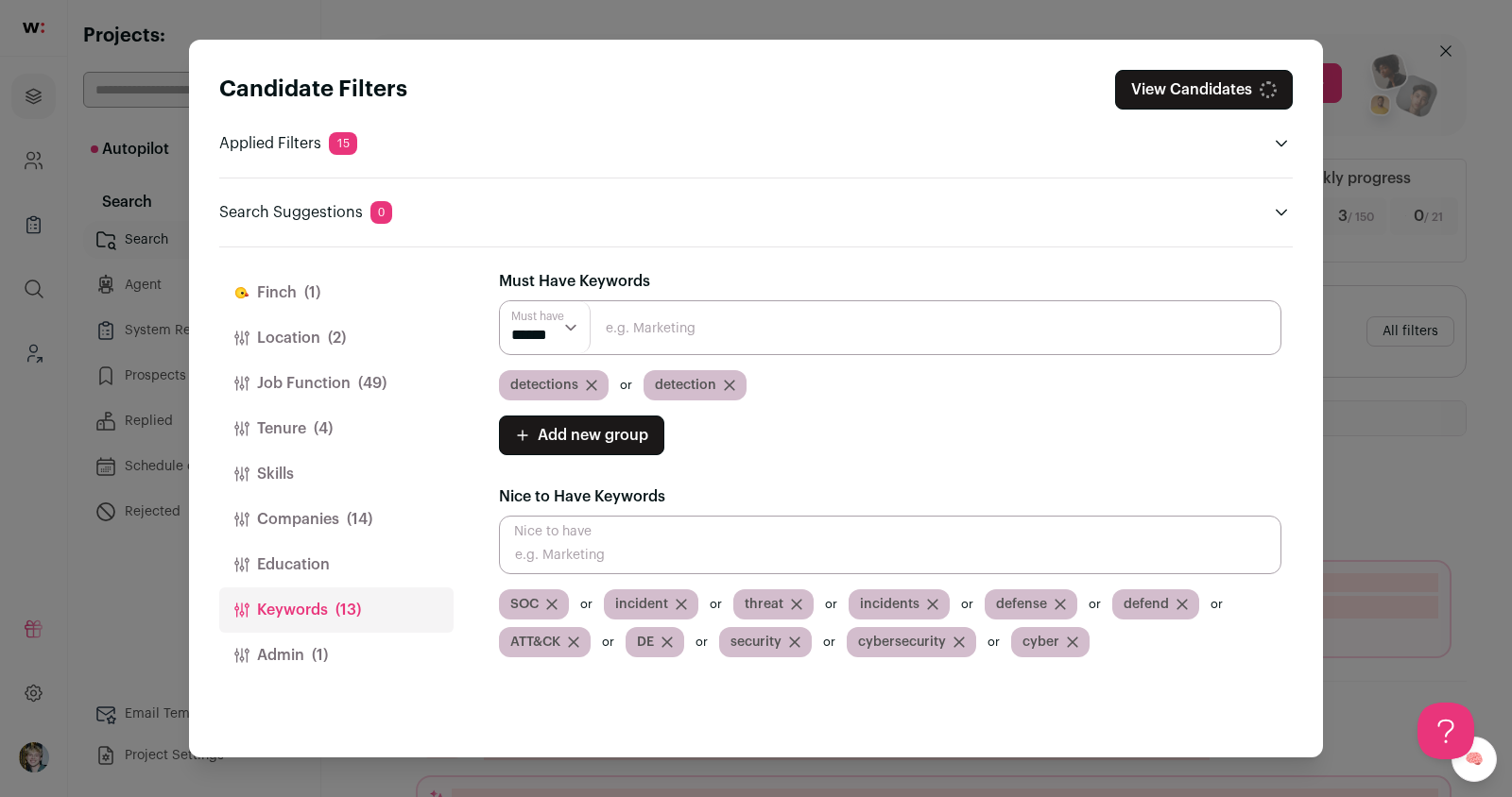
click at [624, 436] on span "Add new group" at bounding box center [593, 435] width 110 height 22
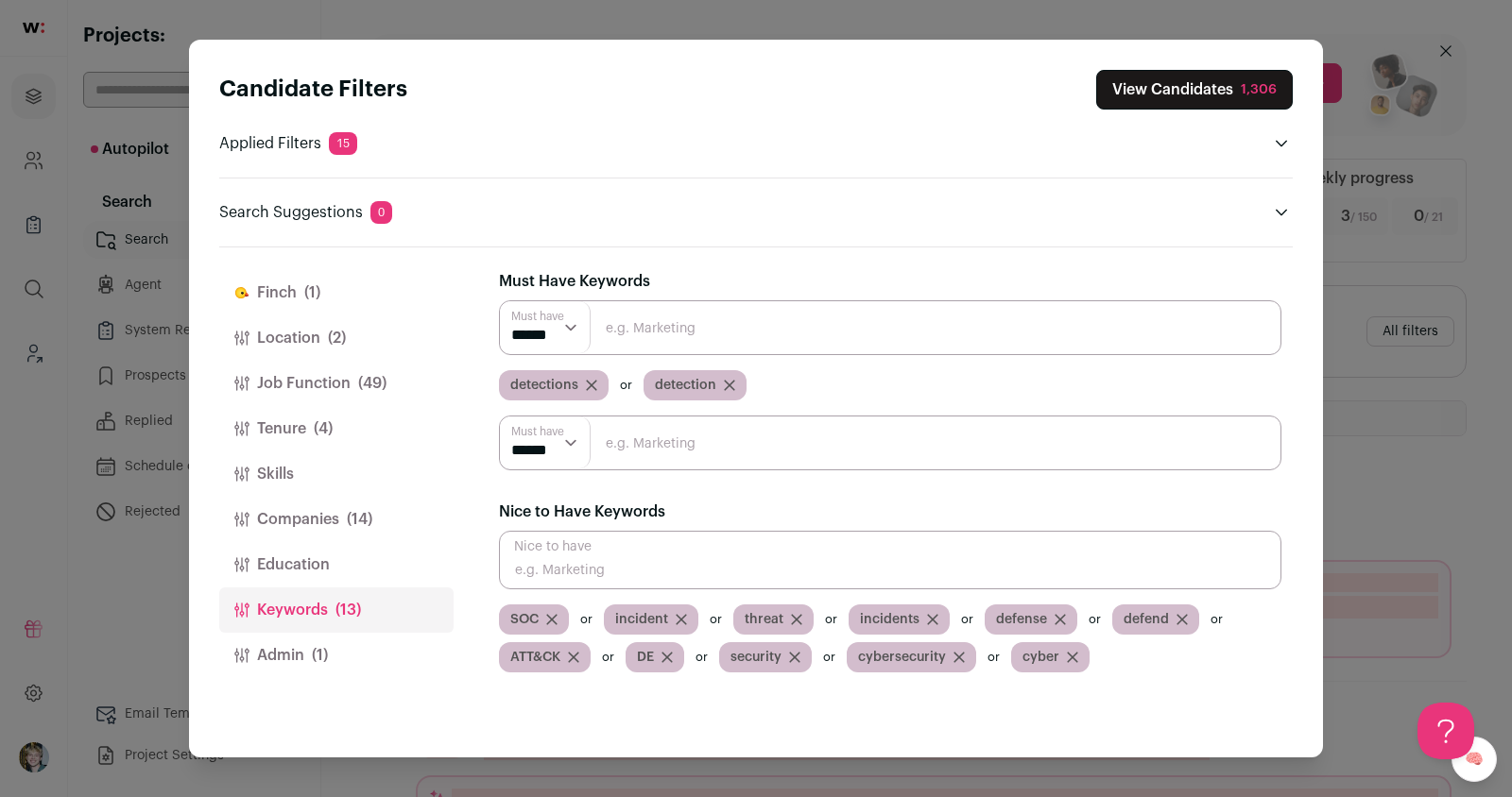
click at [713, 446] on input "Close modal via background" at bounding box center [890, 443] width 783 height 55
type input "security"
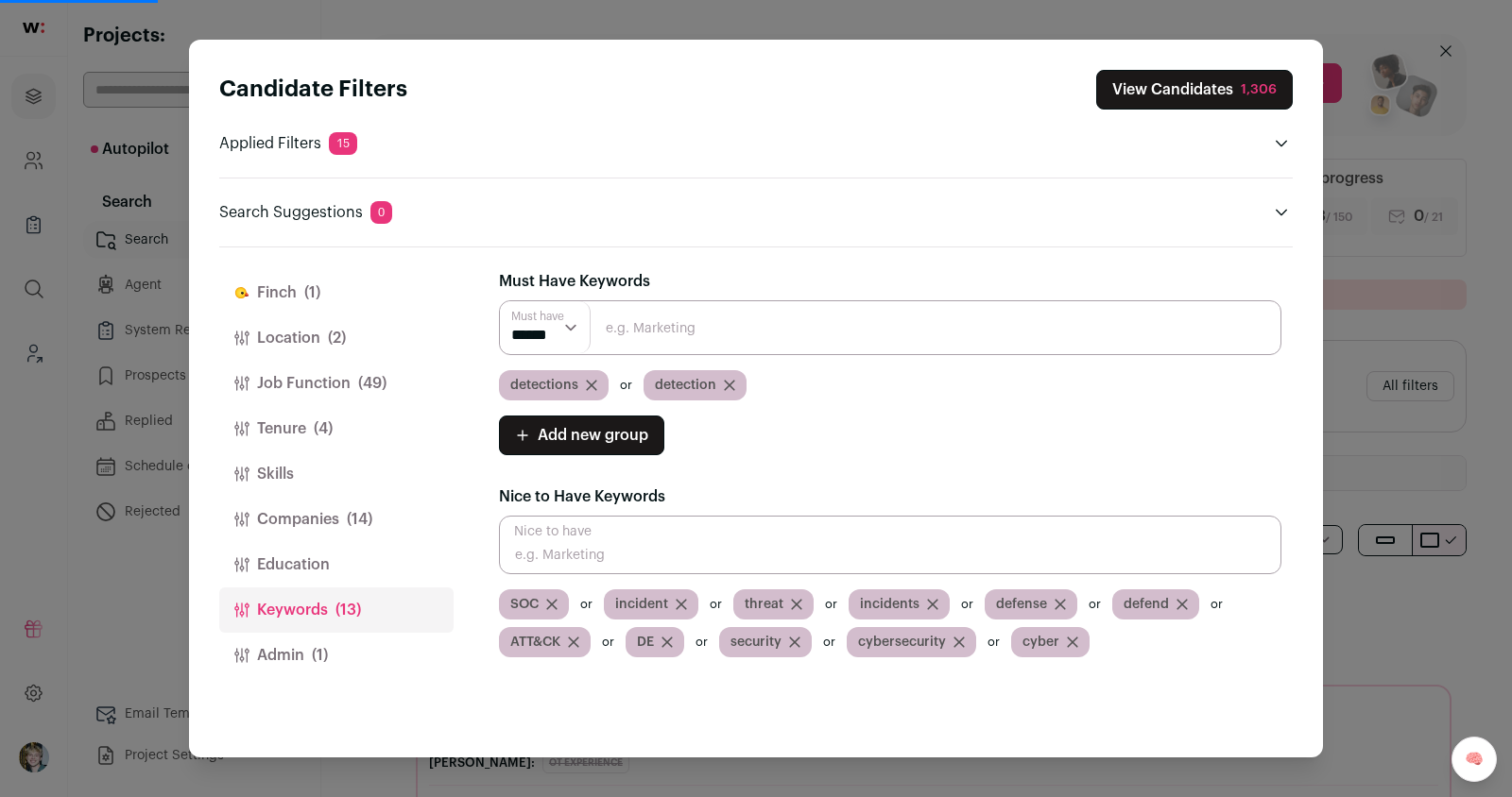
click at [796, 637] on icon "Close modal via background" at bounding box center [795, 642] width 10 height 10
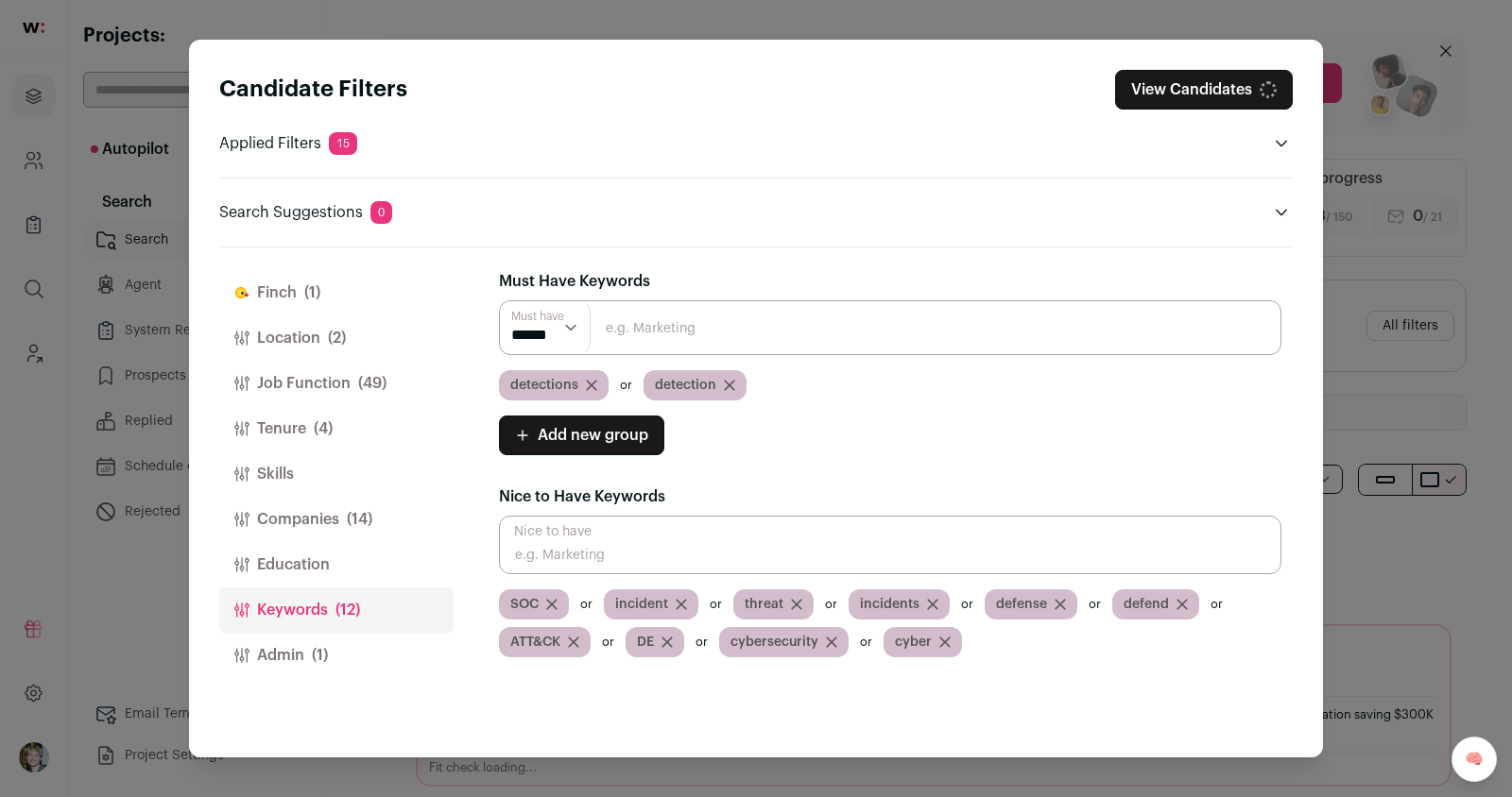
click at [633, 436] on span "Add new group" at bounding box center [593, 435] width 110 height 22
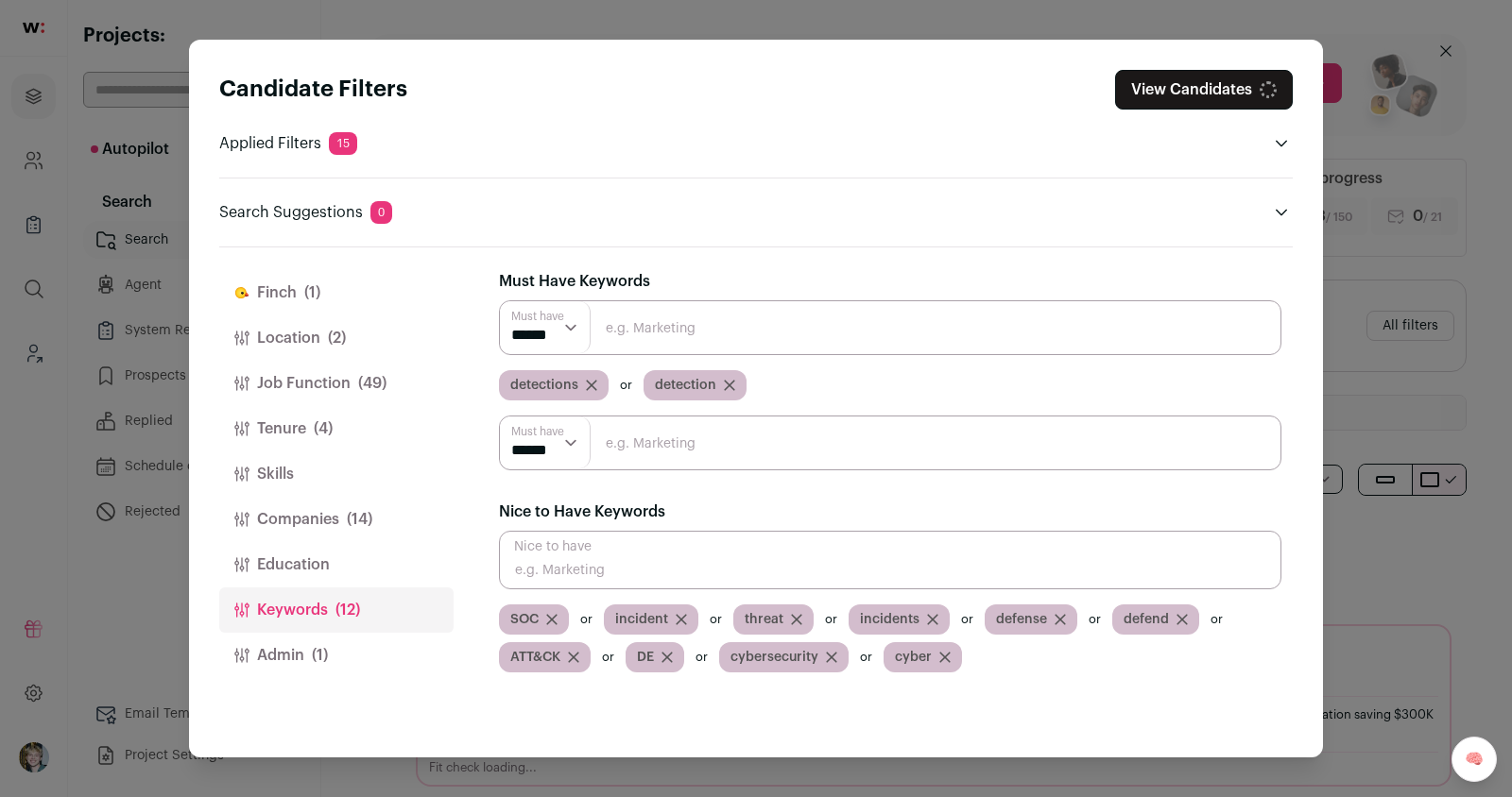
click at [652, 451] on input "Close modal via background" at bounding box center [890, 443] width 783 height 55
type input "security"
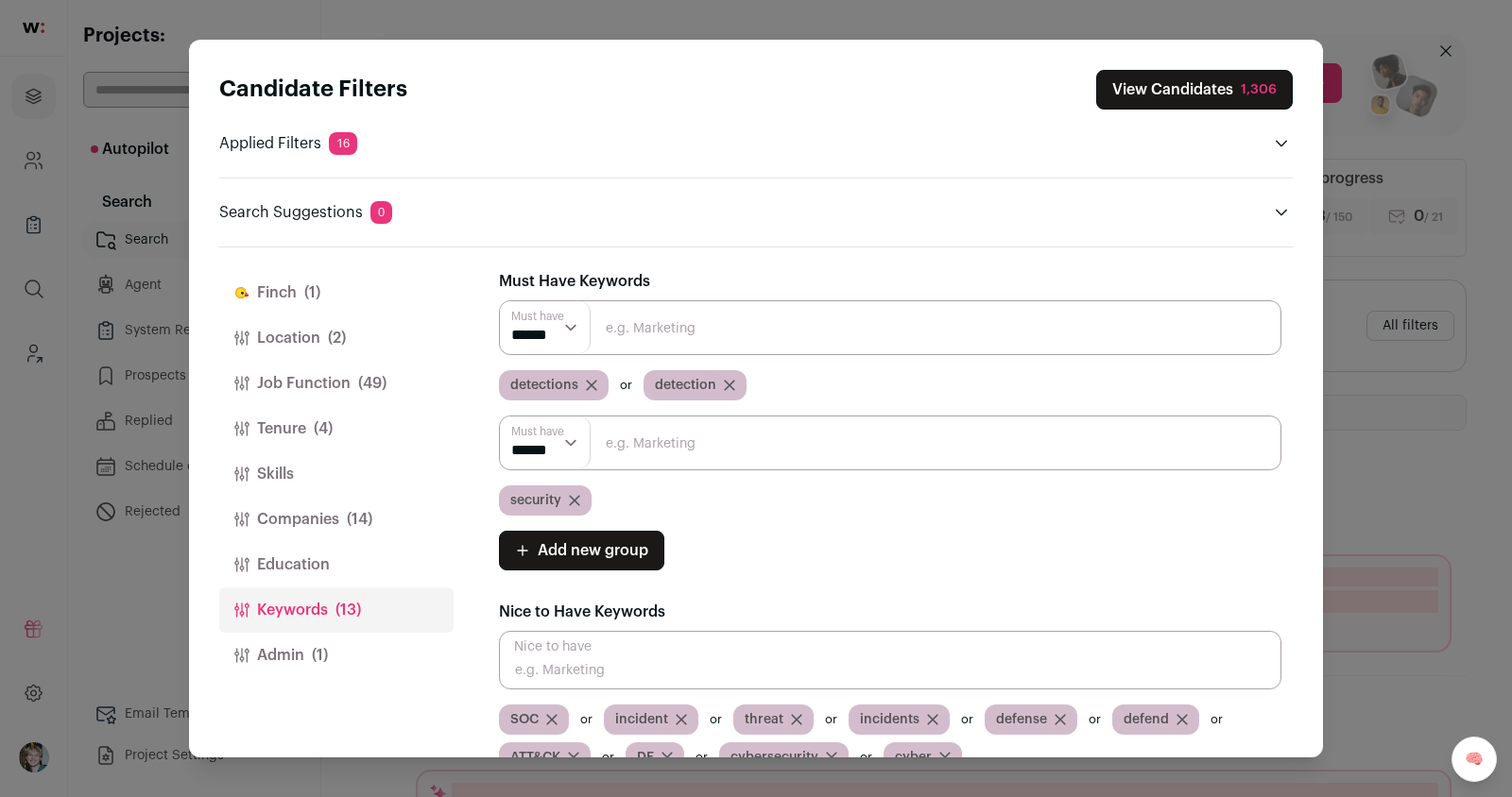
click at [1225, 84] on button "View Candidates 1,306" at bounding box center [1195, 90] width 197 height 40
